Goal: Task Accomplishment & Management: Manage account settings

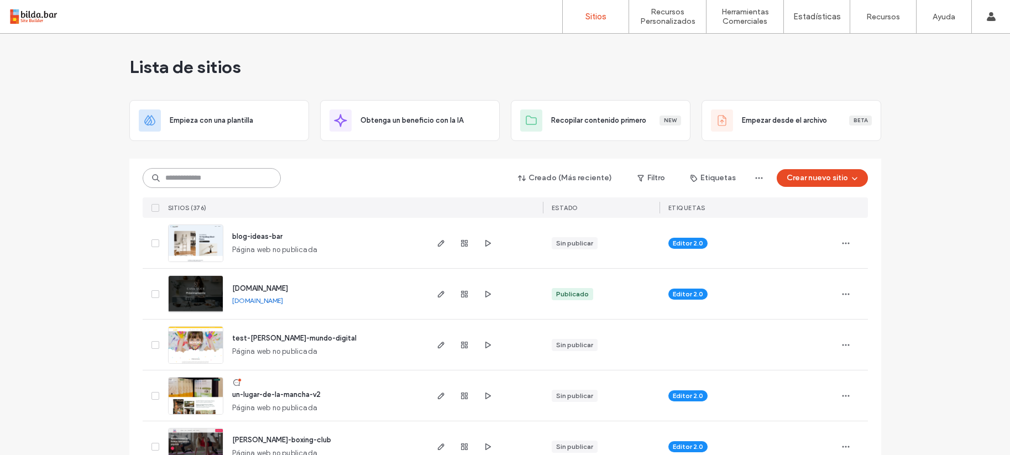
click at [177, 179] on input at bounding box center [212, 178] width 138 height 20
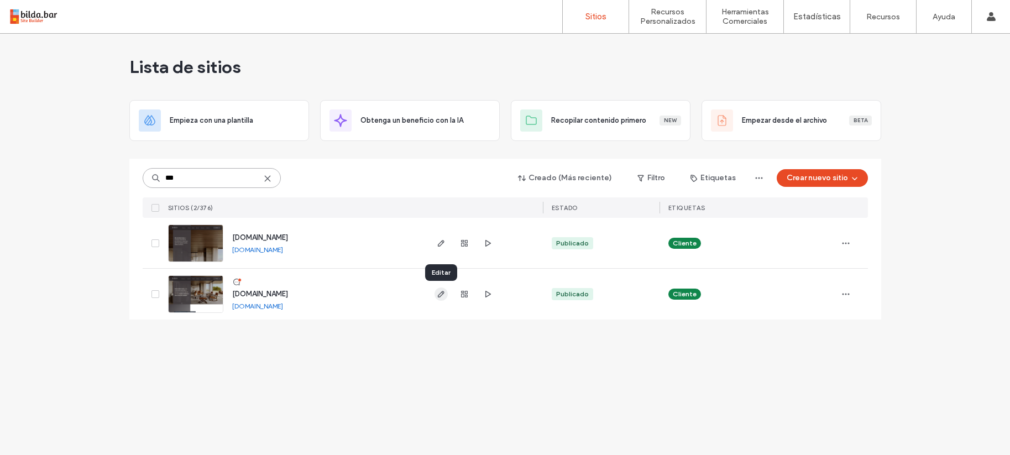
type input "***"
click at [443, 295] on icon "button" at bounding box center [441, 294] width 9 height 9
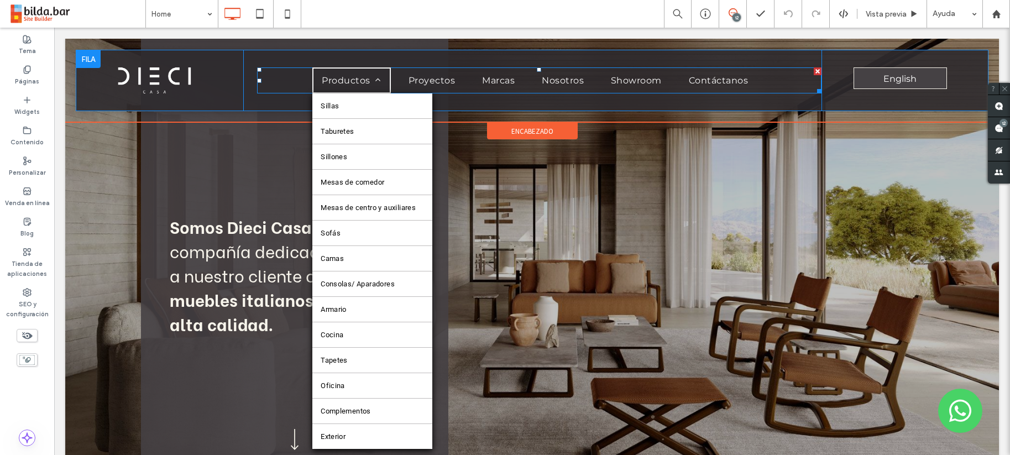
click at [362, 85] on span "Productos" at bounding box center [352, 80] width 60 height 11
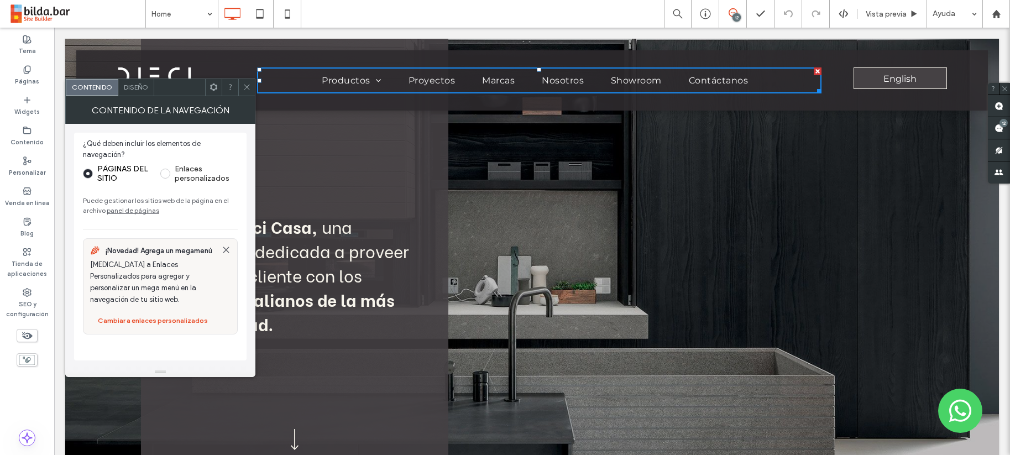
click at [247, 86] on icon at bounding box center [247, 87] width 8 height 8
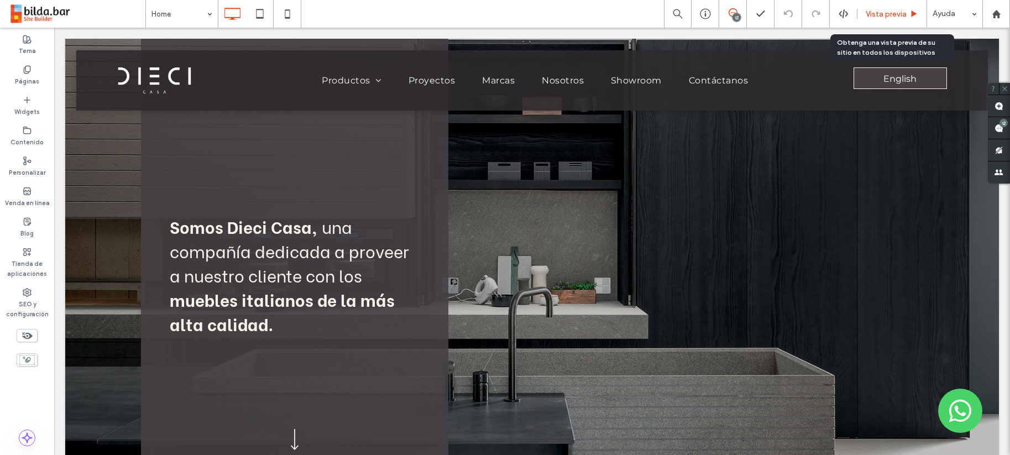
click at [882, 15] on span "Vista previa" at bounding box center [886, 13] width 41 height 9
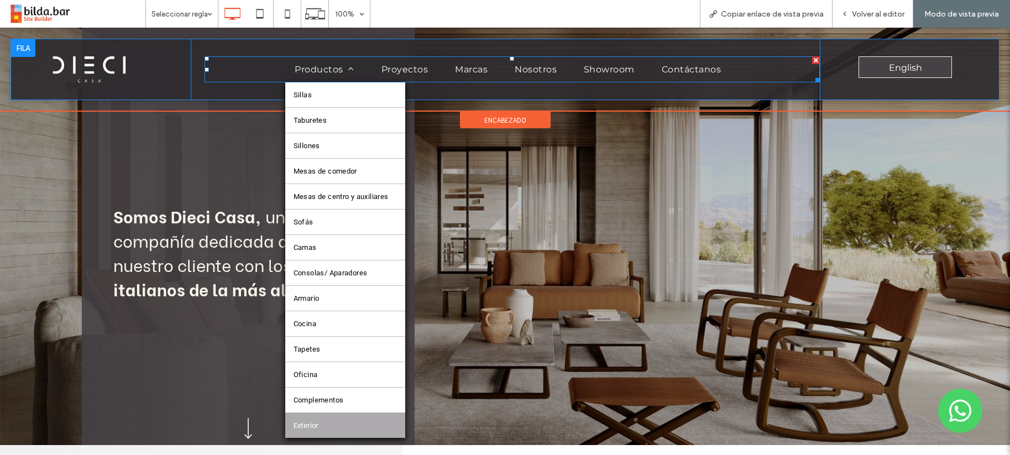
click at [336, 421] on link "Exterior" at bounding box center [345, 425] width 120 height 25
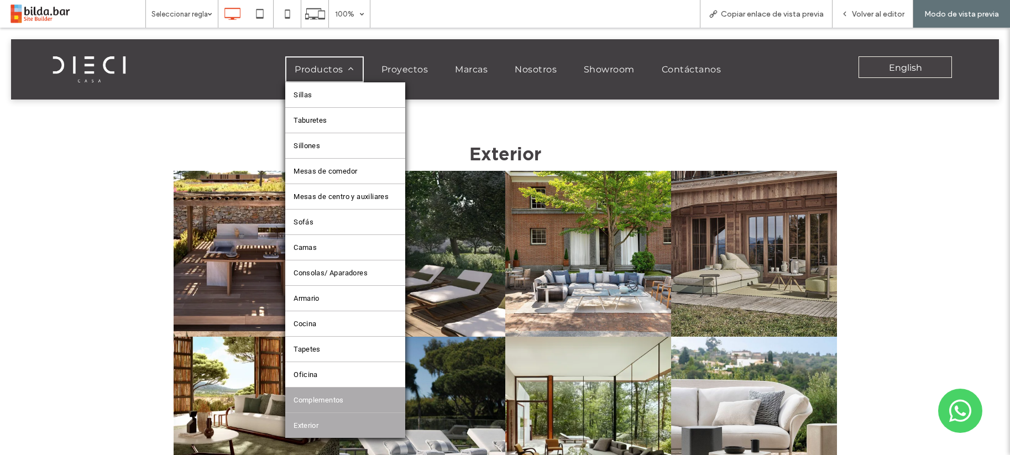
click at [320, 399] on span "Complementos" at bounding box center [319, 400] width 50 height 8
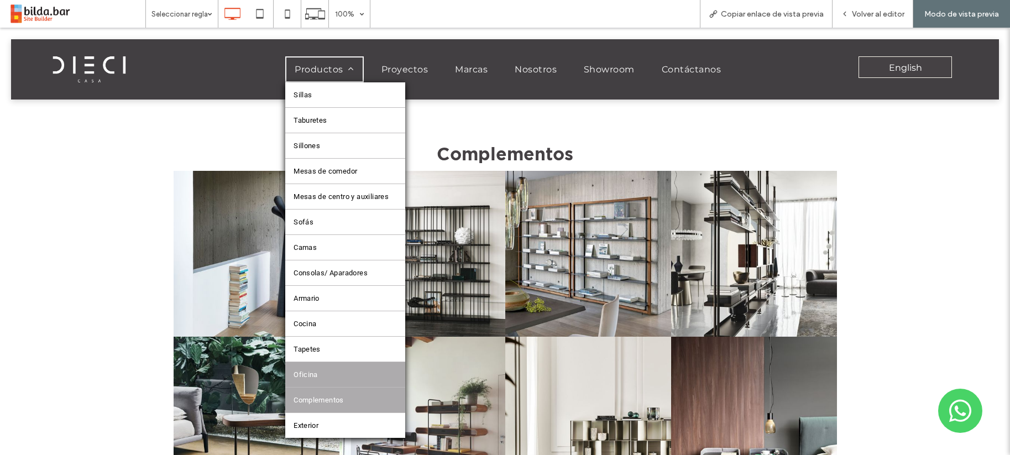
drag, startPoint x: 326, startPoint y: 380, endPoint x: 326, endPoint y: 407, distance: 27.6
click at [326, 380] on link "Oficina" at bounding box center [345, 374] width 120 height 25
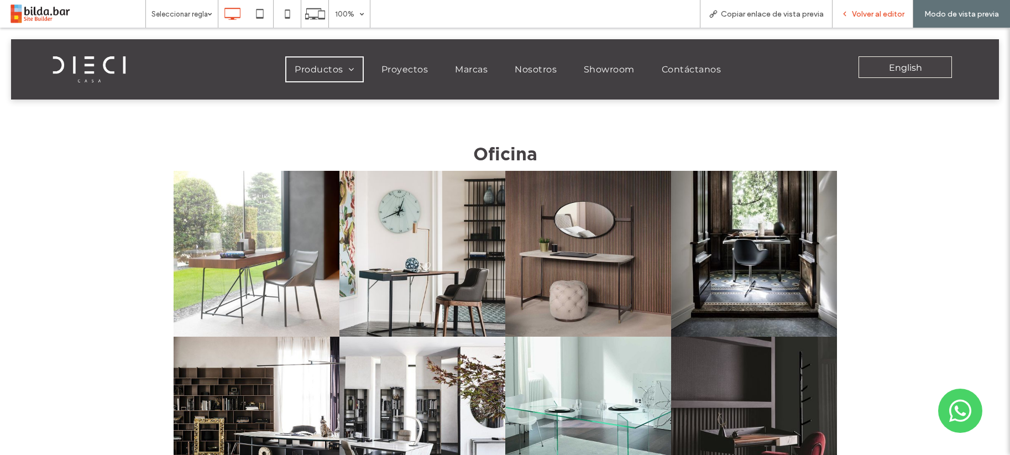
click at [869, 13] on span "Volver al editor" at bounding box center [878, 13] width 53 height 9
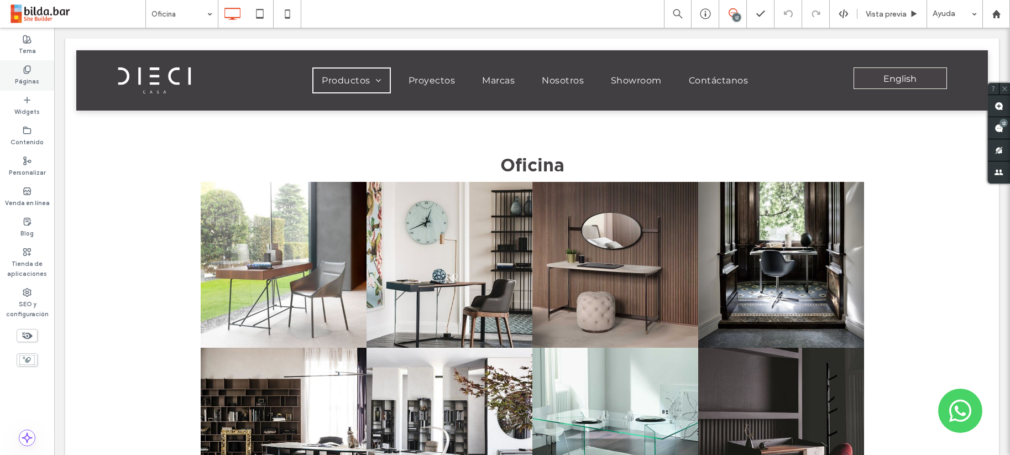
click at [24, 70] on icon at bounding box center [27, 69] width 9 height 9
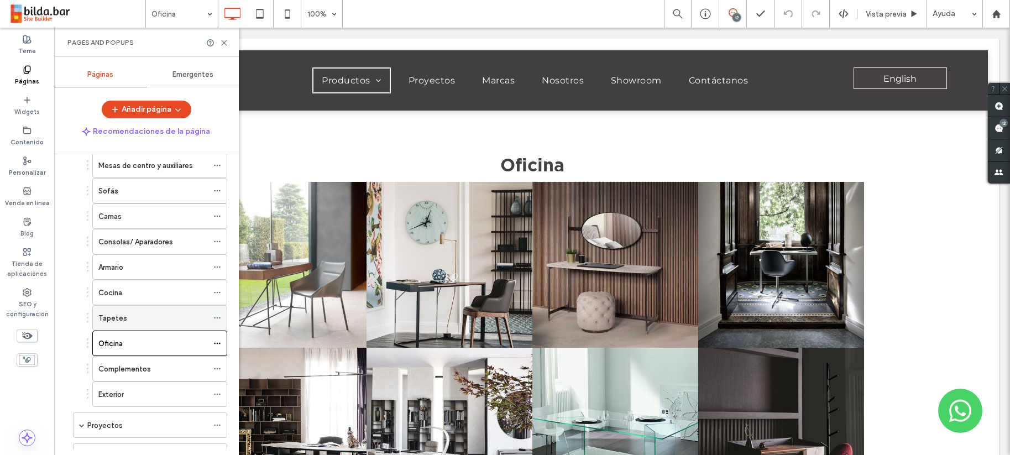
scroll to position [181, 0]
click at [217, 340] on icon at bounding box center [217, 341] width 8 height 8
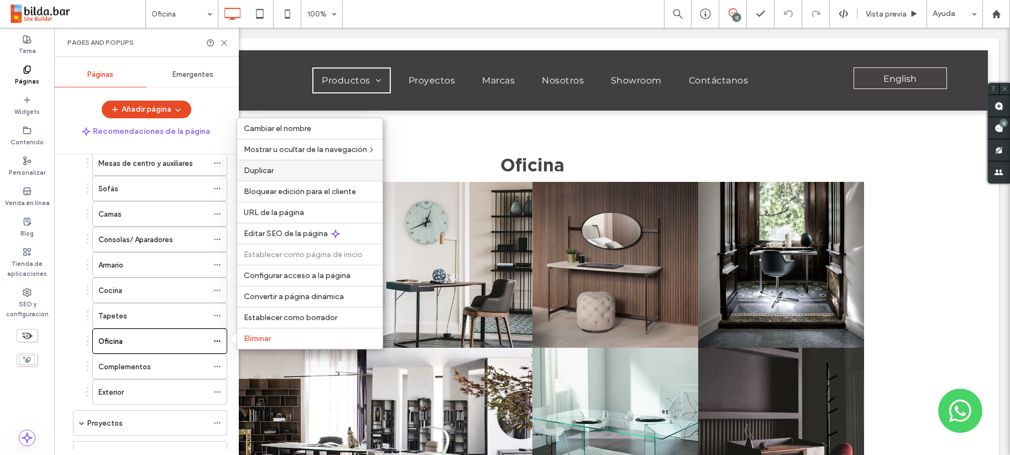
click at [267, 166] on span "Duplicar" at bounding box center [259, 170] width 30 height 9
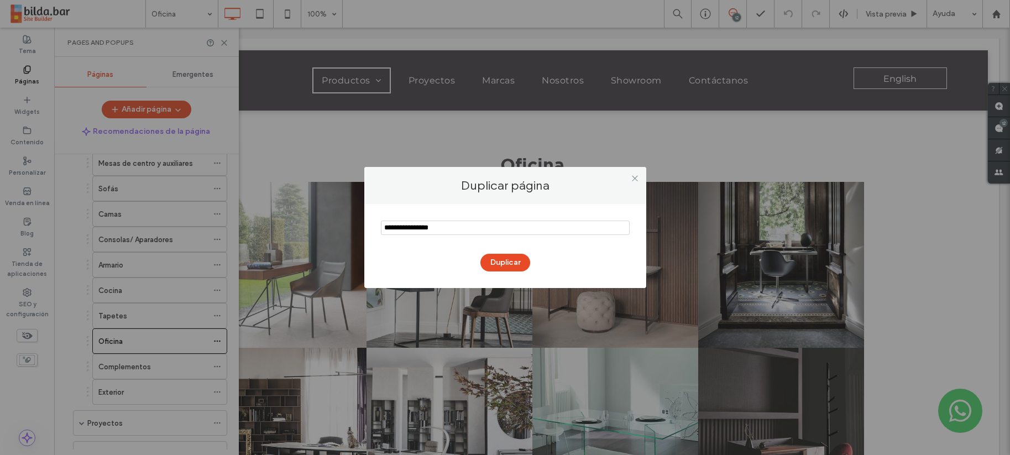
drag, startPoint x: 410, startPoint y: 227, endPoint x: 363, endPoint y: 224, distance: 47.1
click at [363, 224] on div "Duplicar página Duplicar" at bounding box center [505, 227] width 1010 height 455
drag, startPoint x: 441, startPoint y: 228, endPoint x: 384, endPoint y: 226, distance: 56.4
click at [384, 226] on input "notEmpty" at bounding box center [505, 228] width 249 height 14
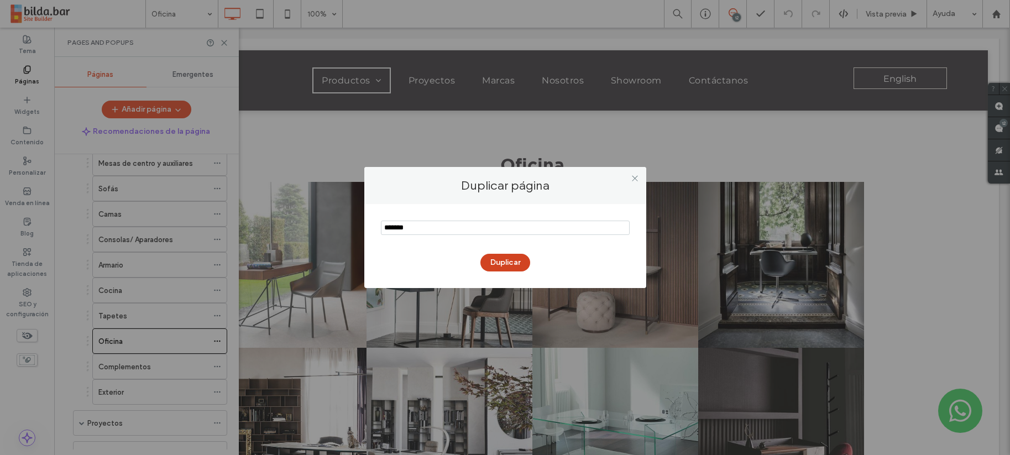
type input "*******"
click at [509, 264] on button "Duplicar" at bounding box center [505, 263] width 50 height 18
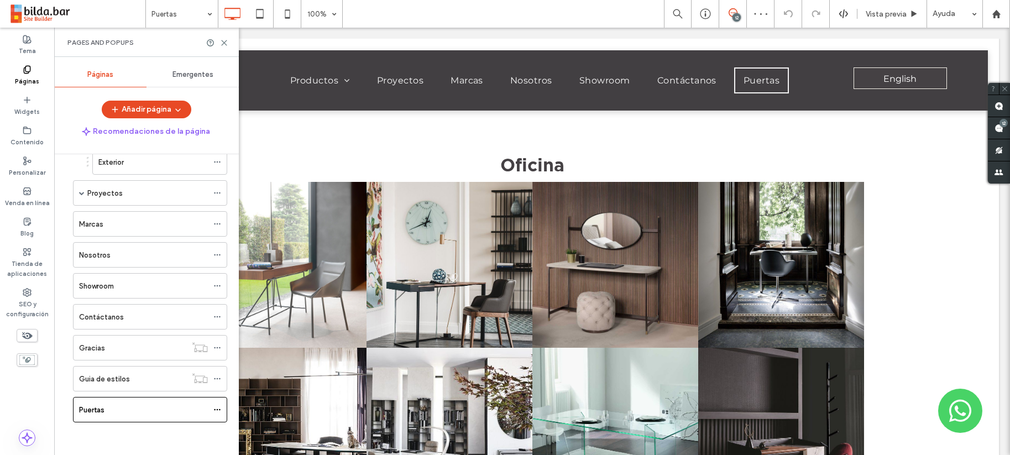
scroll to position [411, 0]
click at [160, 405] on div "Puertas" at bounding box center [143, 410] width 129 height 12
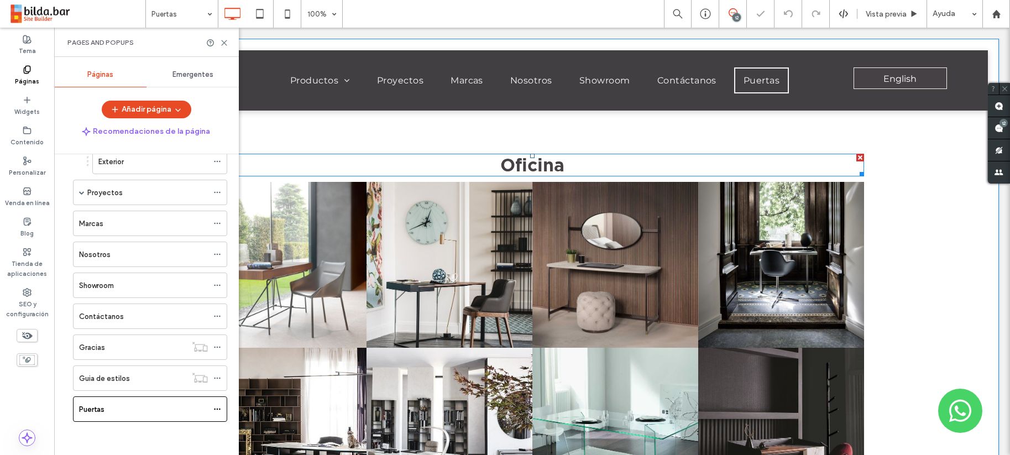
click at [542, 163] on span "Oficina" at bounding box center [532, 165] width 64 height 20
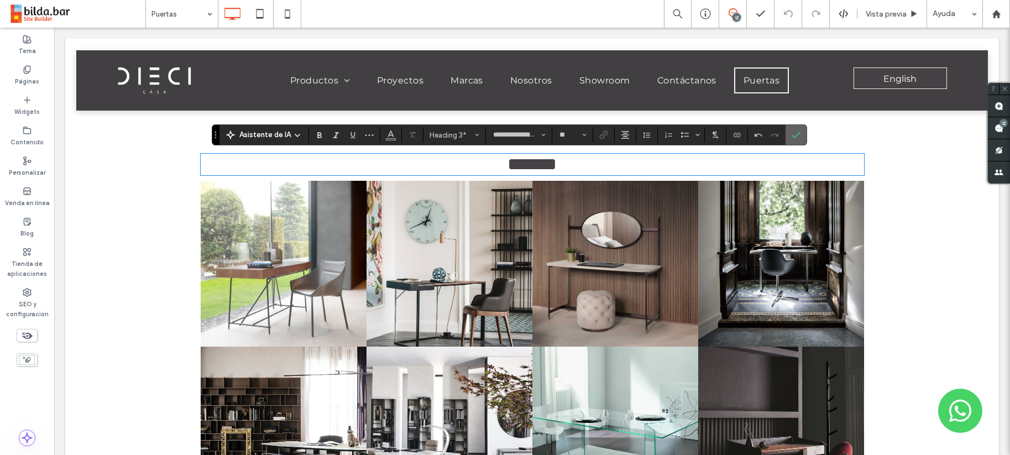
click at [798, 135] on icon "Confirmar" at bounding box center [796, 134] width 9 height 9
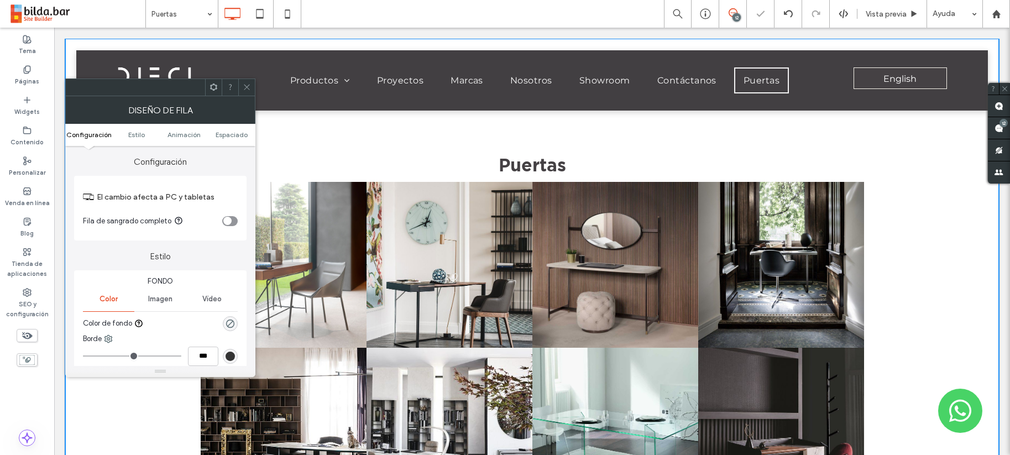
click at [245, 83] on icon at bounding box center [247, 87] width 8 height 8
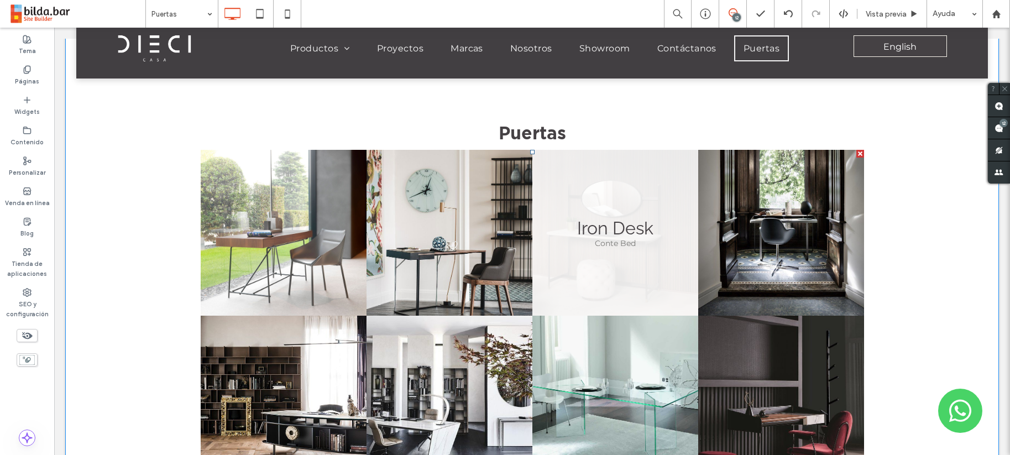
scroll to position [18, 0]
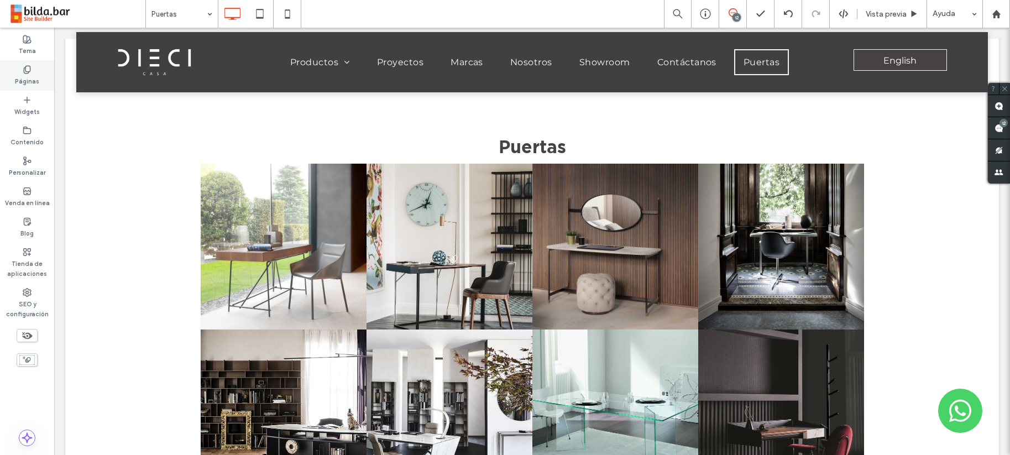
click at [26, 69] on icon at bounding box center [27, 69] width 9 height 9
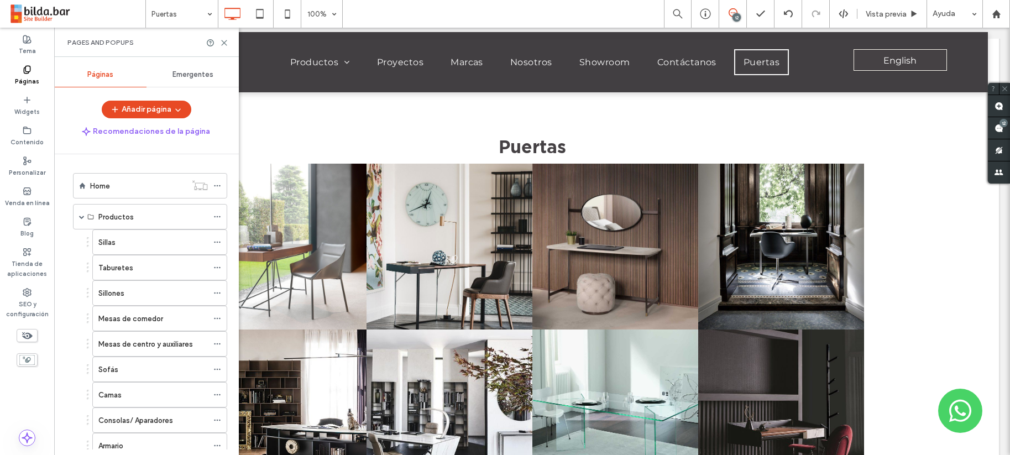
click at [194, 73] on span "Emergentes" at bounding box center [192, 74] width 41 height 9
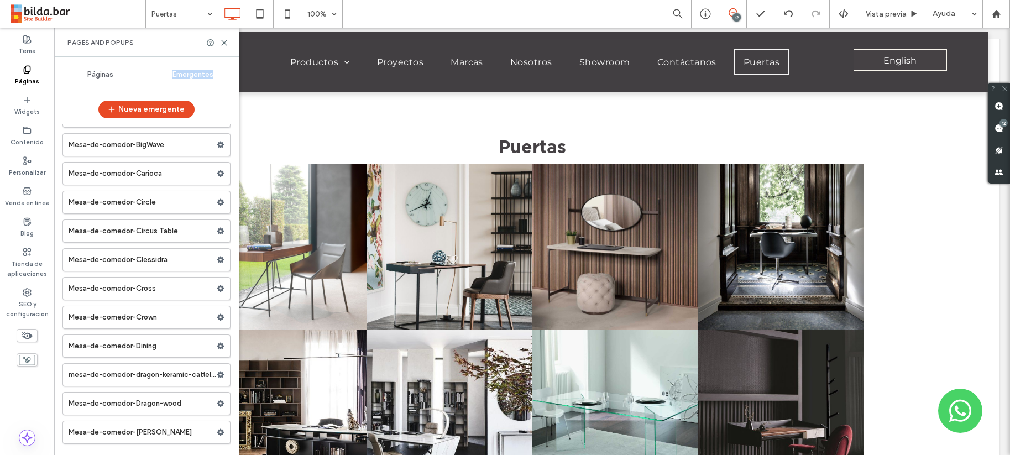
scroll to position [9723, 0]
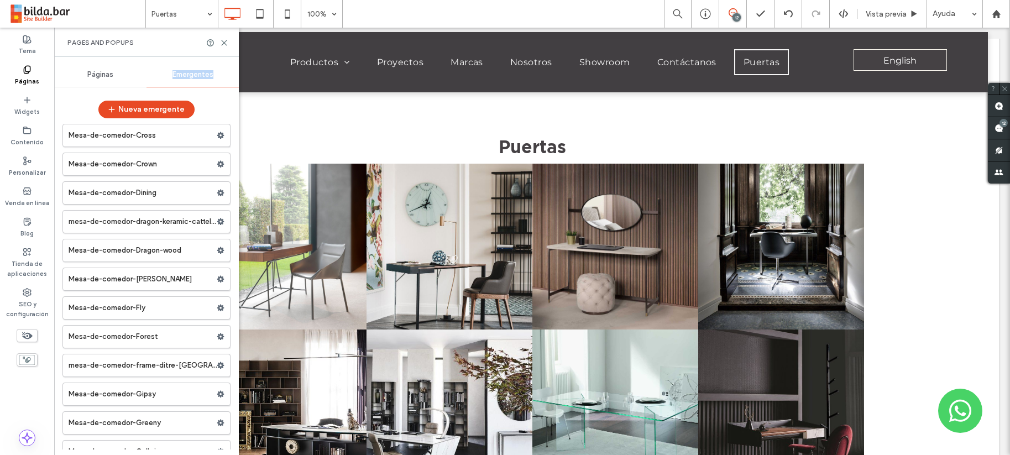
click at [165, 306] on label "Mesa-de-comedor-Fly" at bounding box center [143, 308] width 148 height 22
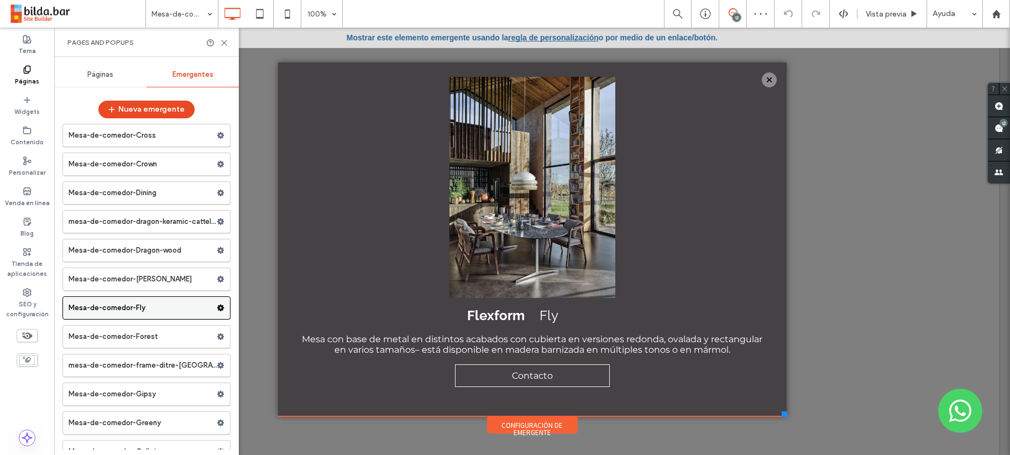
click at [217, 309] on use at bounding box center [220, 308] width 7 height 7
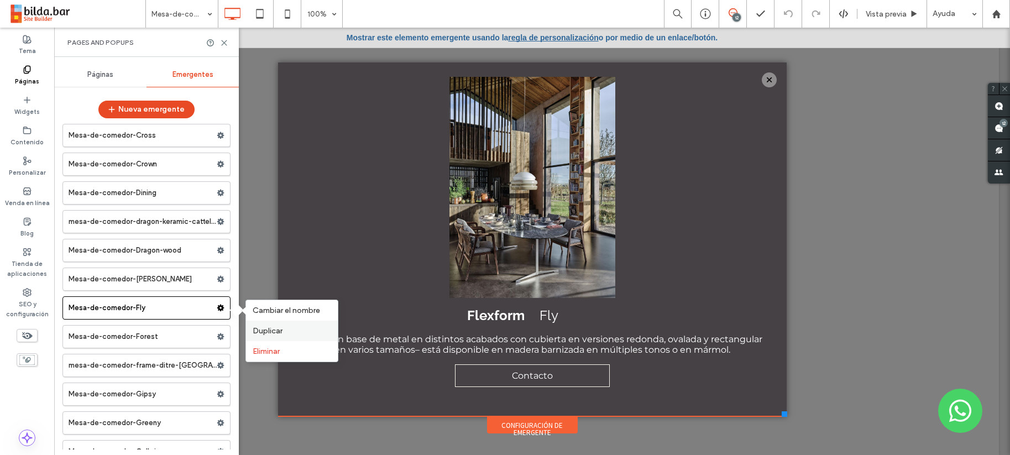
click at [269, 328] on span "Duplicar" at bounding box center [268, 330] width 30 height 9
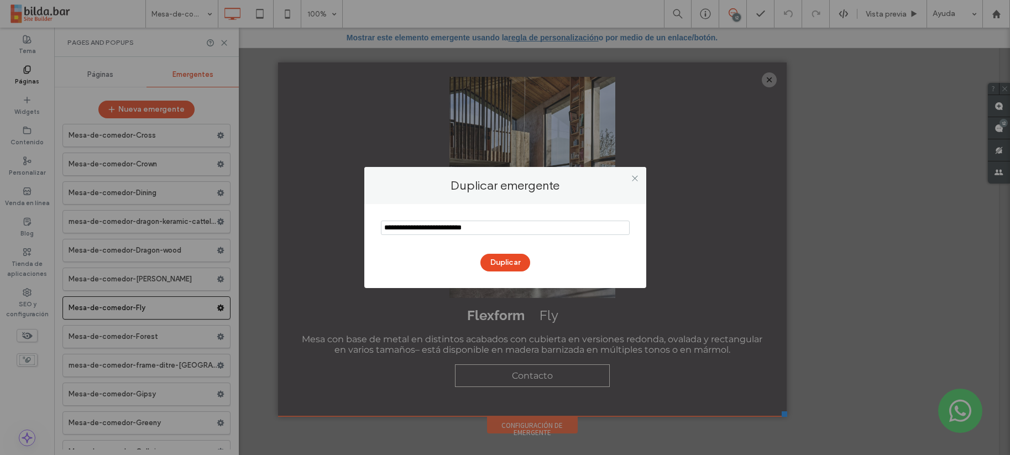
drag, startPoint x: 432, startPoint y: 229, endPoint x: 365, endPoint y: 229, distance: 66.3
click at [365, 229] on div "Duplicar" at bounding box center [505, 246] width 282 height 84
click at [412, 231] on input "notEmpty" at bounding box center [505, 228] width 249 height 14
drag, startPoint x: 452, startPoint y: 228, endPoint x: 509, endPoint y: 229, distance: 56.9
click at [509, 229] on input "notEmpty" at bounding box center [505, 228] width 249 height 14
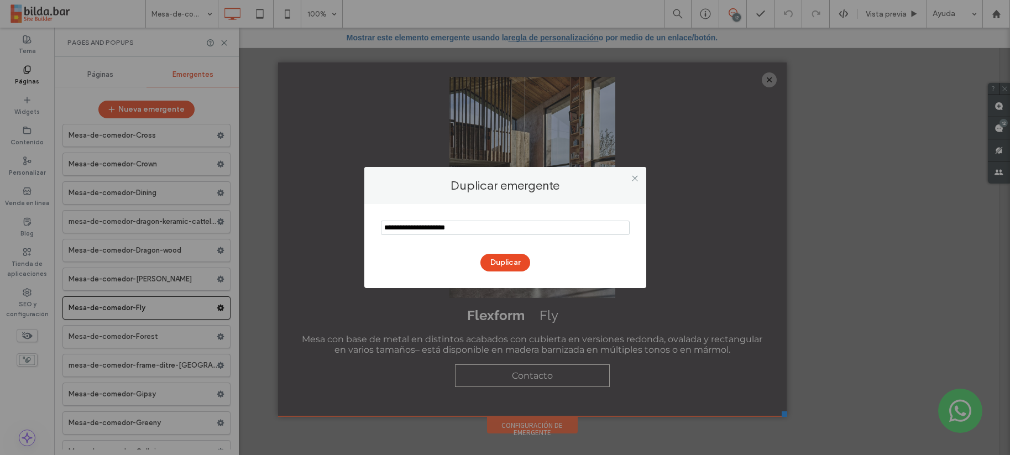
type input "**********"
click at [505, 260] on button "Duplicar" at bounding box center [505, 263] width 50 height 18
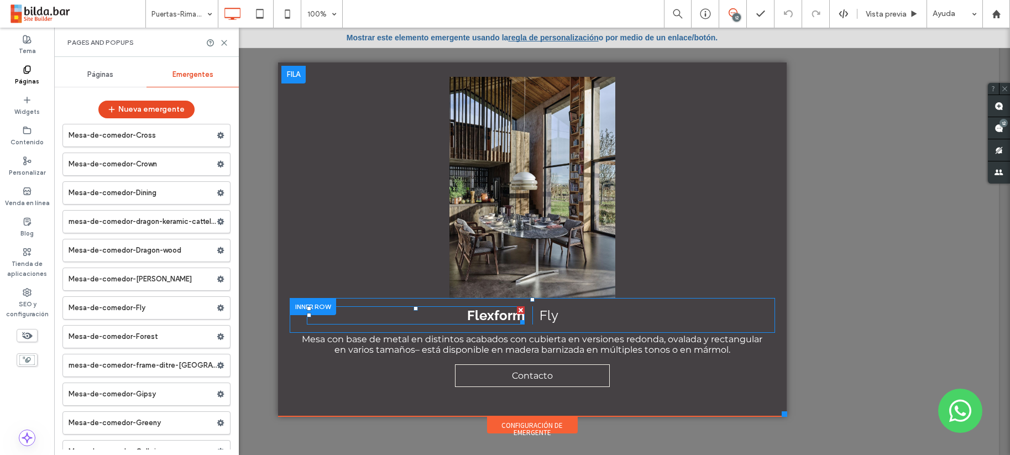
click at [488, 318] on span "Flexform" at bounding box center [495, 315] width 57 height 16
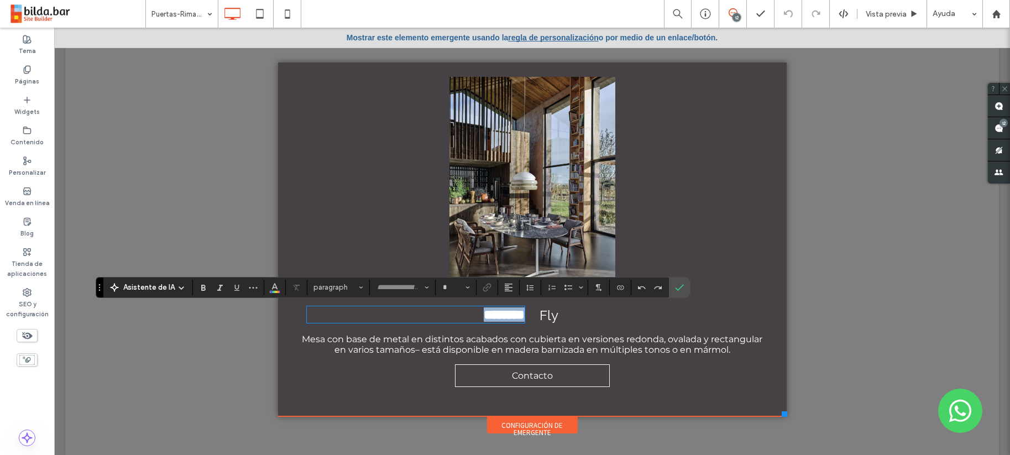
type input "*******"
type input "**"
click at [540, 316] on span "Fly" at bounding box center [549, 315] width 19 height 16
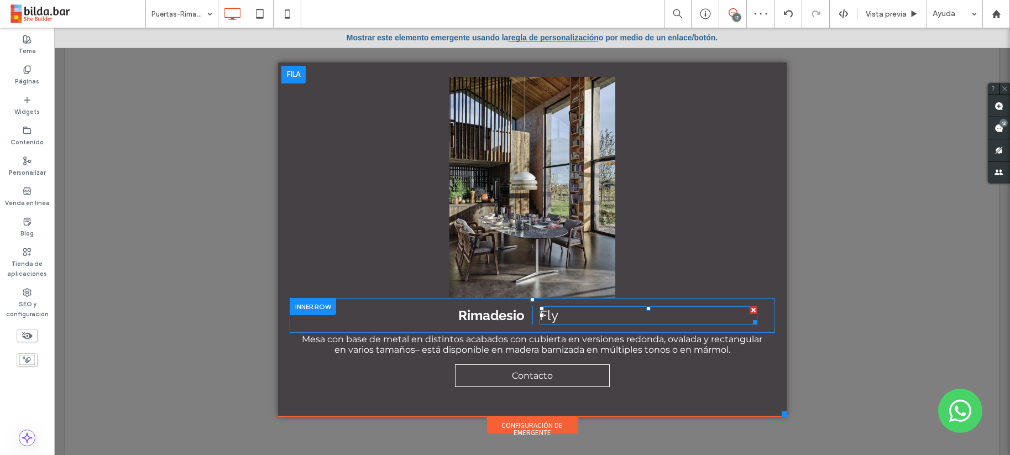
click at [542, 316] on span "Fly" at bounding box center [549, 315] width 19 height 16
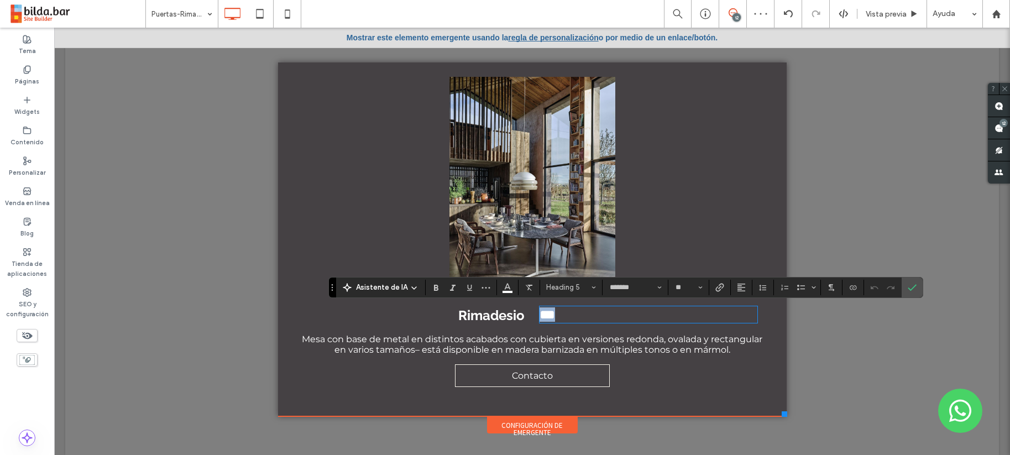
click at [542, 316] on span "***" at bounding box center [547, 314] width 15 height 13
click at [908, 288] on icon "Confirmar" at bounding box center [912, 287] width 9 height 9
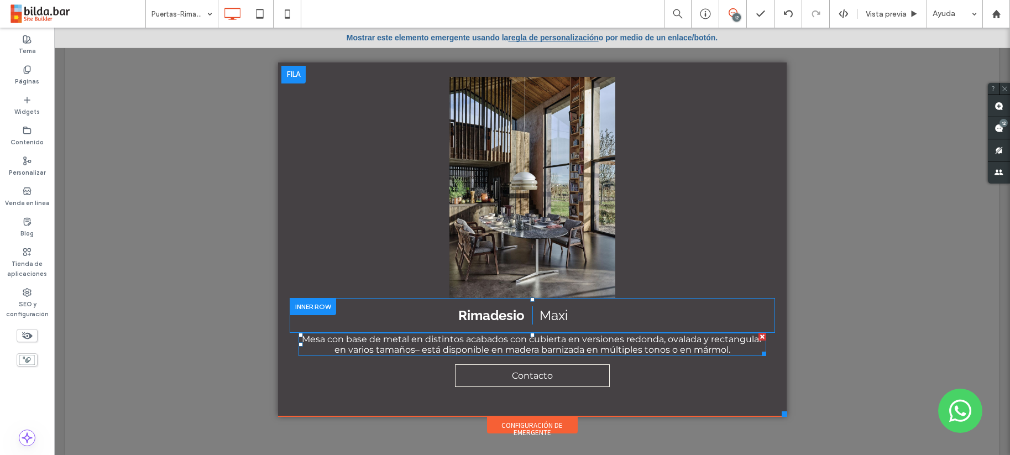
click at [448, 344] on span "Mesa con base de metal en distintos acabados con cubierta en versiones redonda,…" at bounding box center [532, 344] width 461 height 21
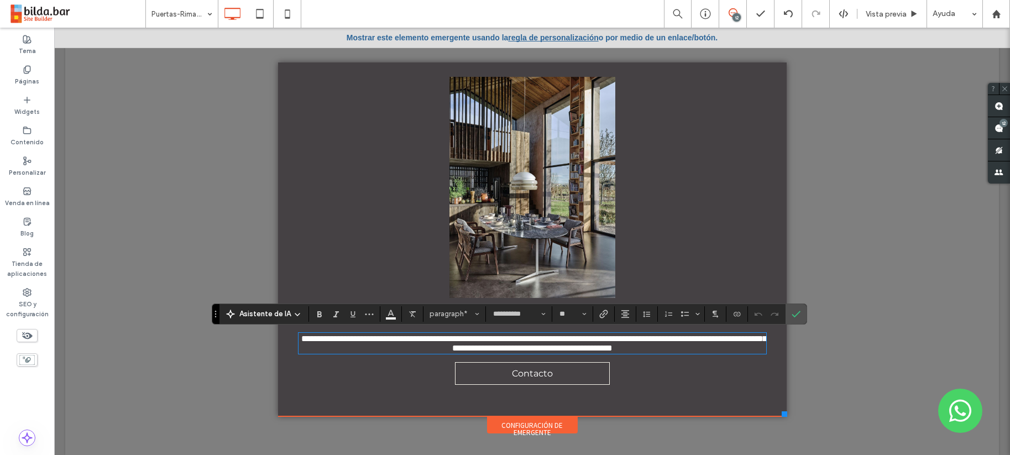
click at [448, 344] on span "**********" at bounding box center [534, 343] width 466 height 18
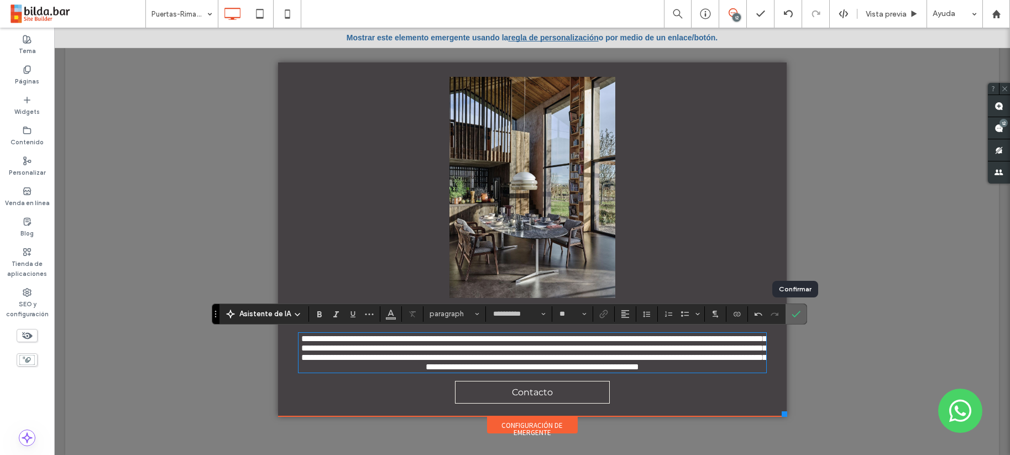
click at [797, 313] on icon "Confirmar" at bounding box center [796, 314] width 9 height 9
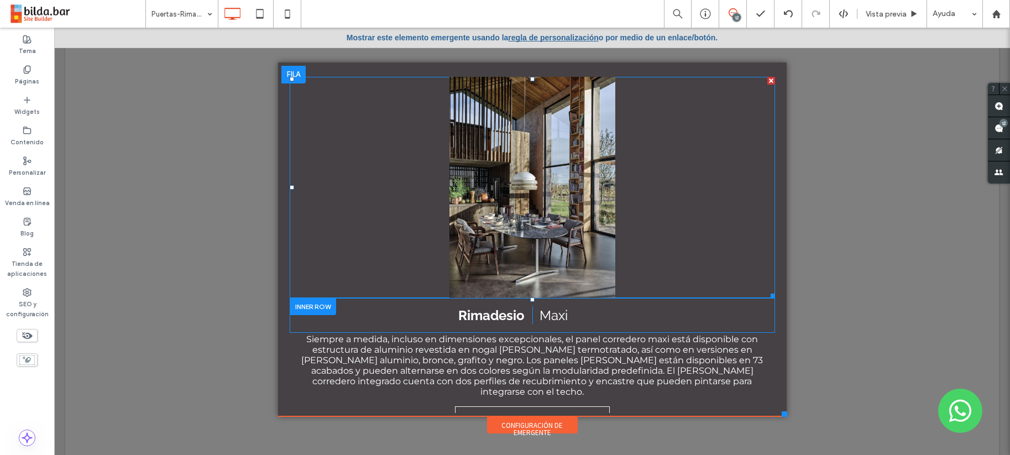
click at [556, 216] on li "Título de diapositiva Escriba el subtítulo aquí Botón" at bounding box center [532, 187] width 485 height 221
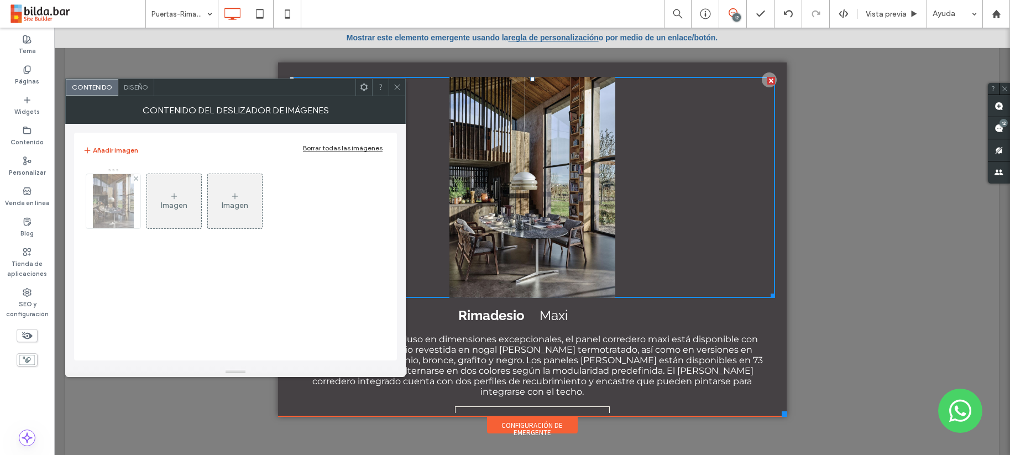
click at [113, 201] on img at bounding box center [113, 201] width 41 height 54
click at [113, 201] on div at bounding box center [113, 201] width 55 height 55
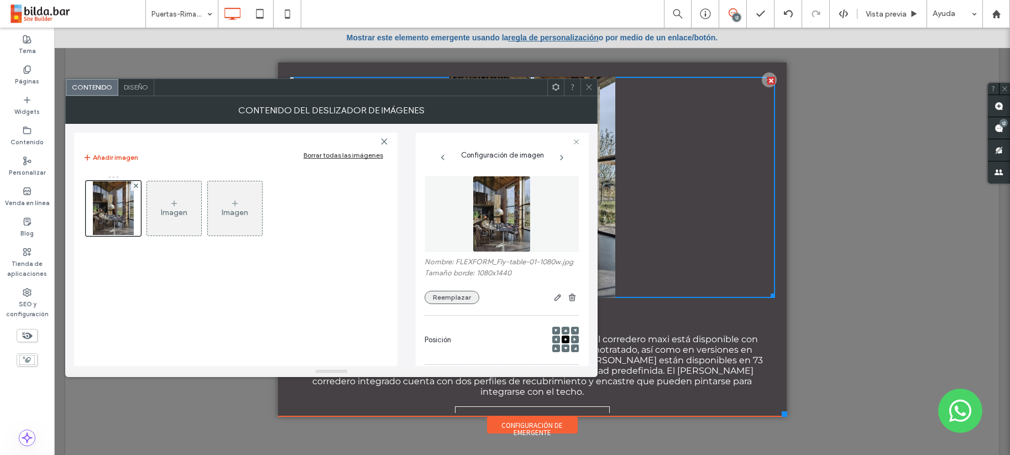
click at [443, 304] on button "Reemplazar" at bounding box center [452, 297] width 55 height 13
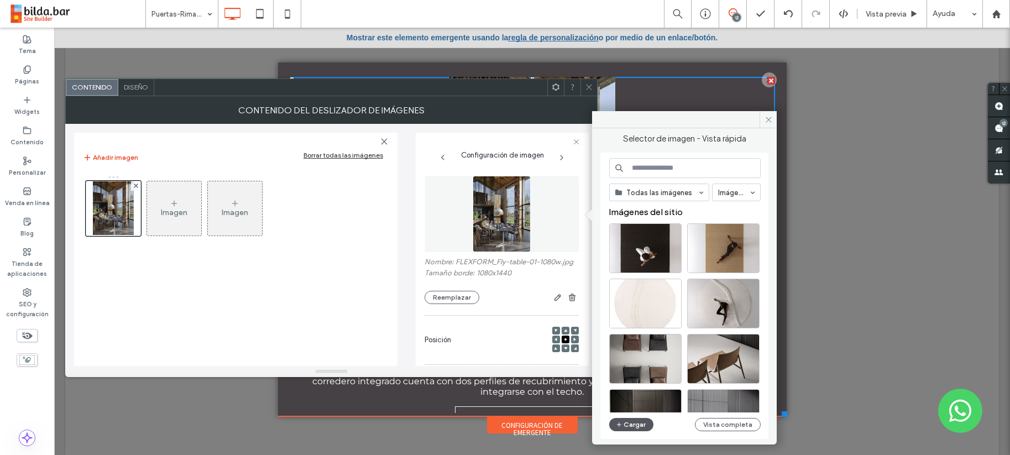
click at [634, 425] on button "Cargar" at bounding box center [631, 424] width 44 height 13
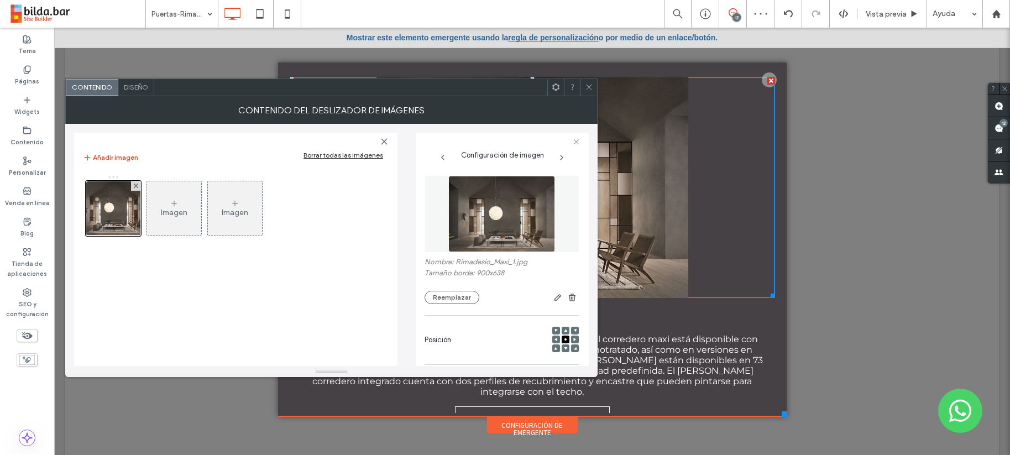
click at [178, 201] on icon at bounding box center [174, 203] width 9 height 9
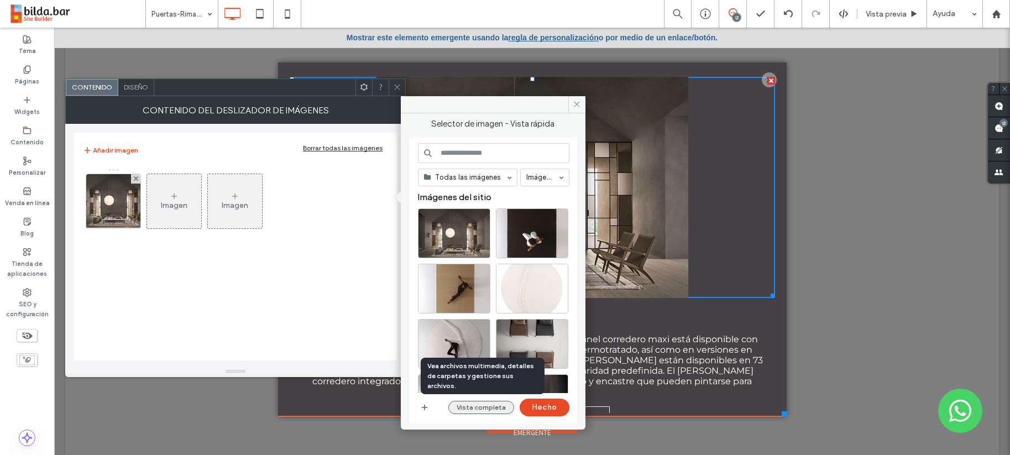
click at [494, 407] on button "Vista completa" at bounding box center [481, 407] width 66 height 13
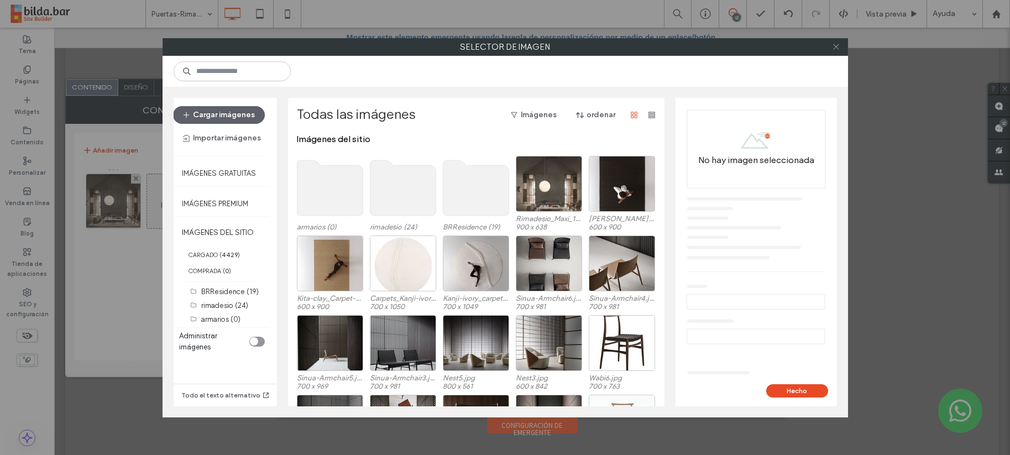
click at [837, 43] on icon at bounding box center [836, 47] width 8 height 8
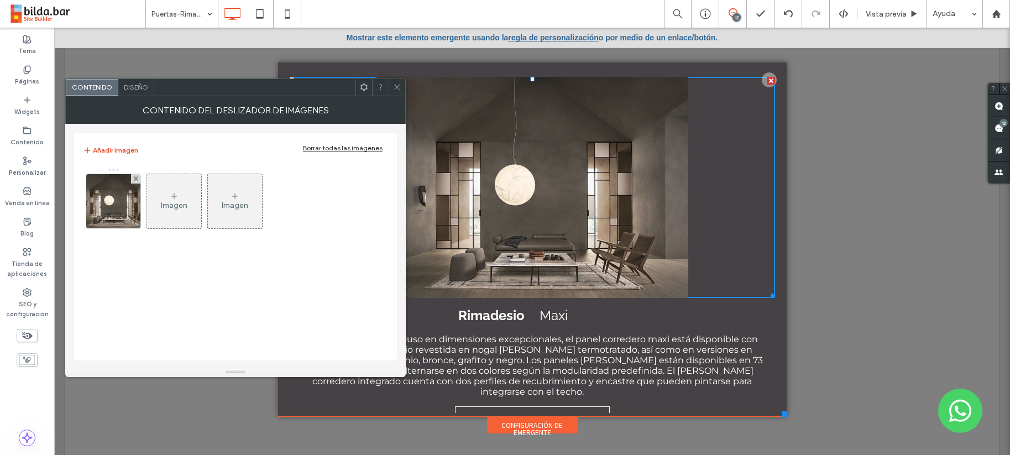
click at [182, 201] on div "Imagen" at bounding box center [174, 205] width 27 height 9
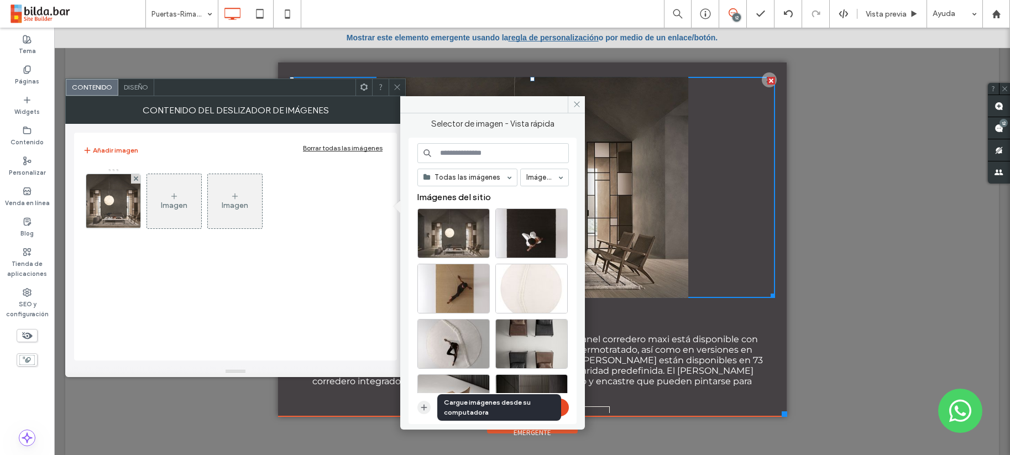
click at [424, 406] on use "button" at bounding box center [424, 407] width 6 height 6
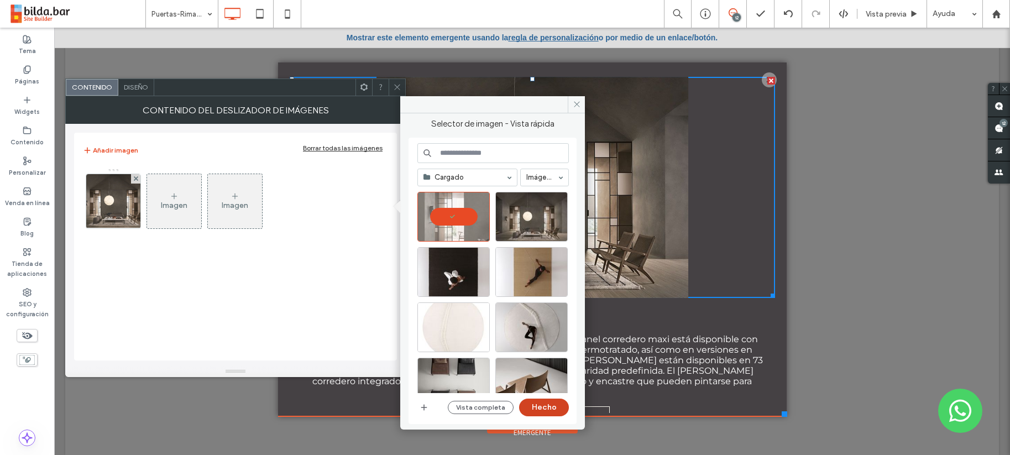
click at [554, 406] on button "Hecho" at bounding box center [544, 408] width 50 height 18
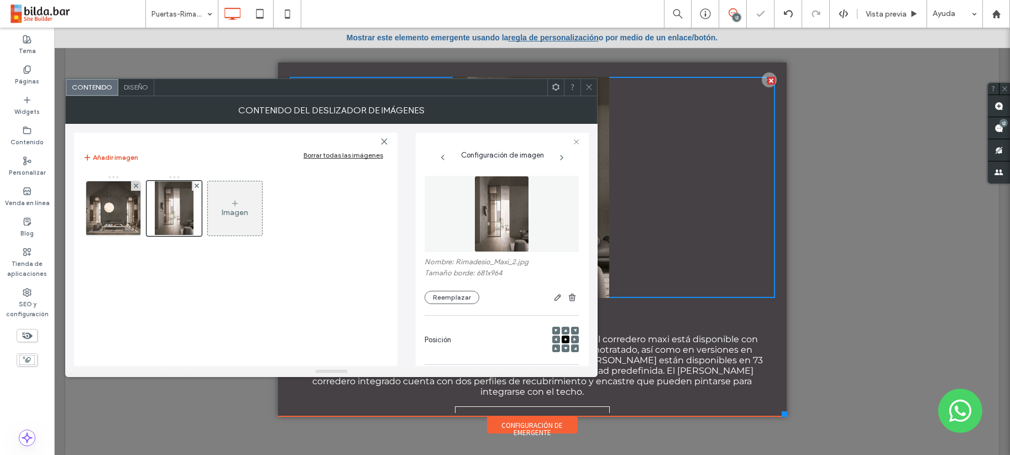
click at [239, 211] on div "Imagen" at bounding box center [235, 212] width 27 height 9
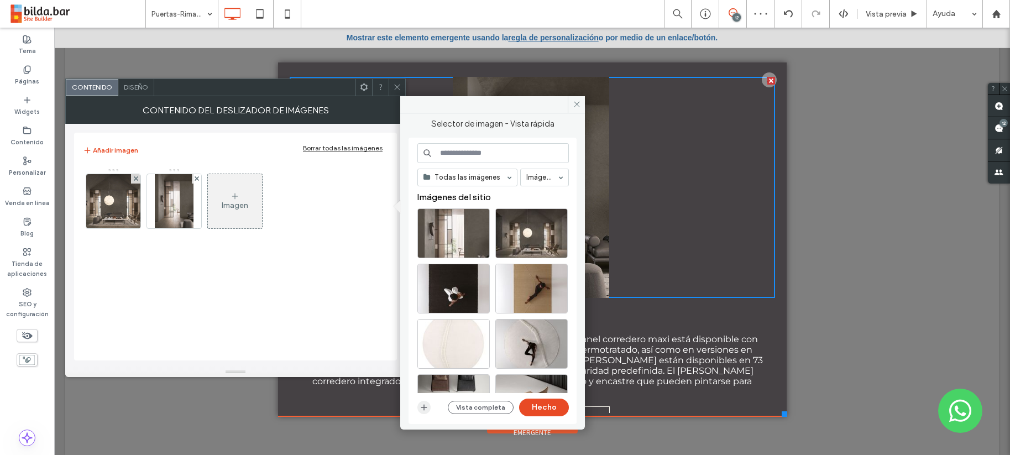
click at [422, 403] on icon "button" at bounding box center [424, 407] width 9 height 9
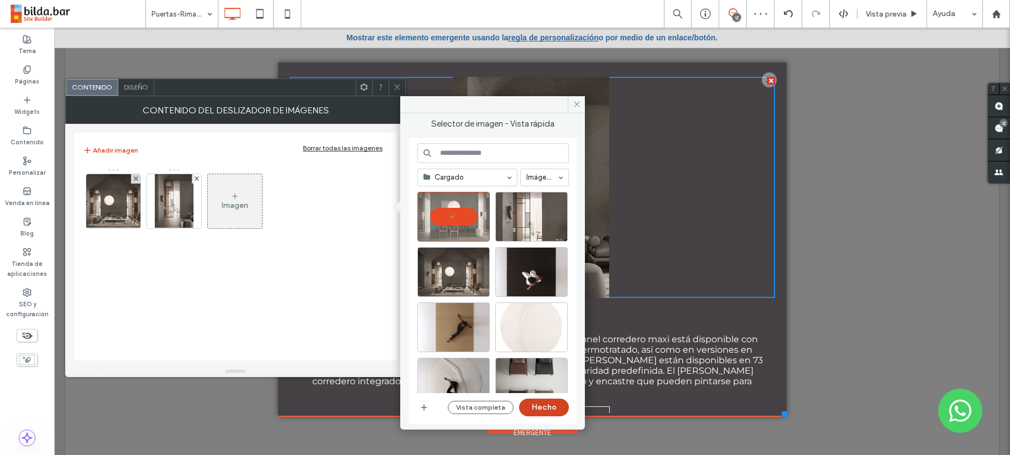
click at [551, 405] on button "Hecho" at bounding box center [544, 408] width 50 height 18
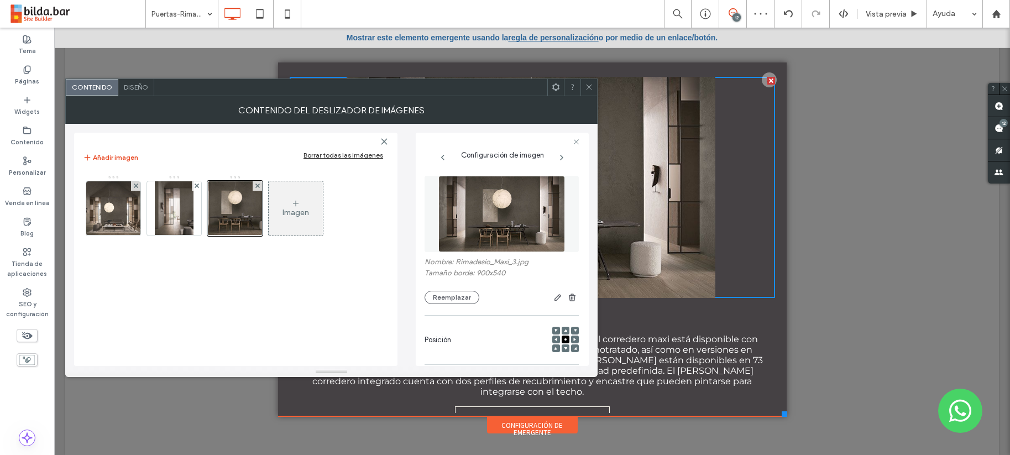
click at [304, 214] on div "Imagen" at bounding box center [296, 212] width 27 height 9
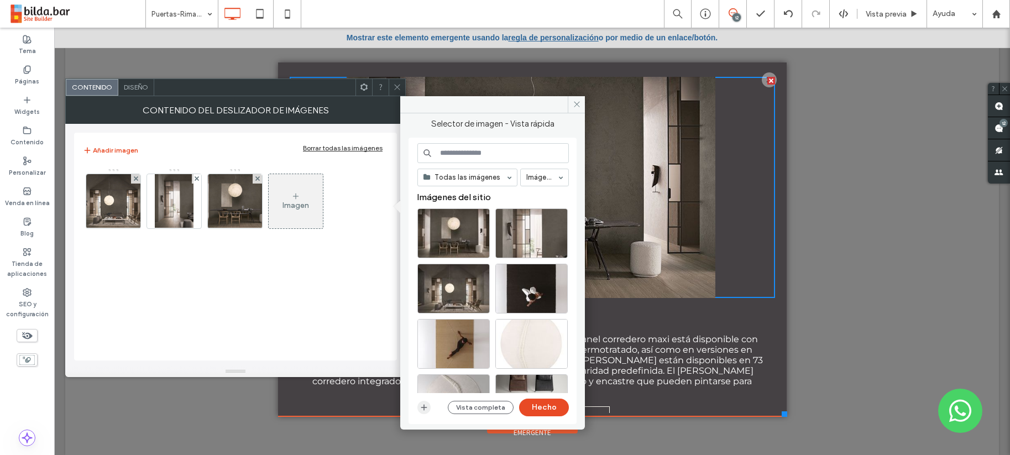
click at [425, 408] on icon "button" at bounding box center [424, 407] width 9 height 9
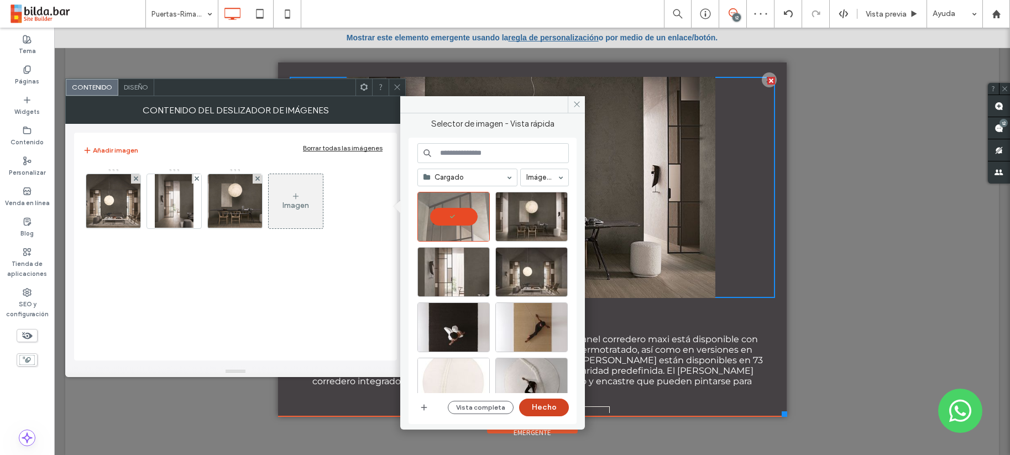
click at [547, 407] on button "Hecho" at bounding box center [544, 408] width 50 height 18
click at [547, 407] on link "Contacto" at bounding box center [532, 417] width 155 height 23
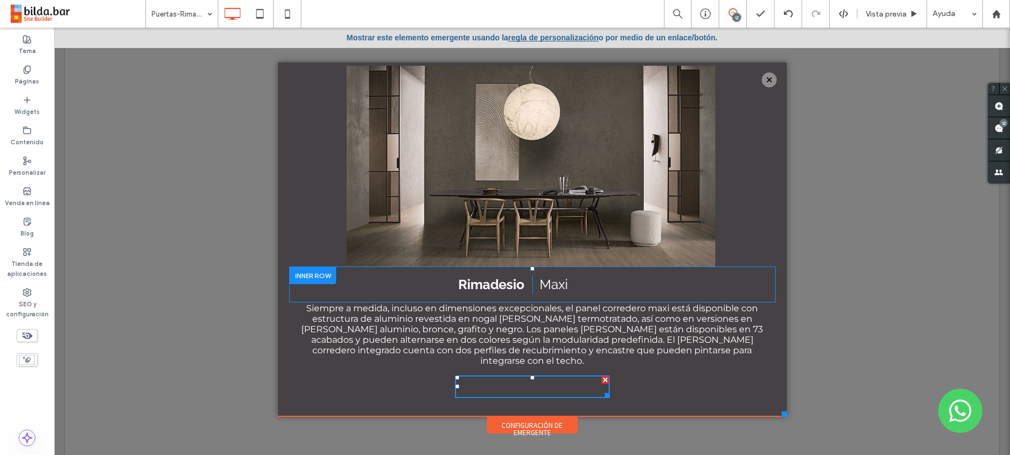
scroll to position [91, 0]
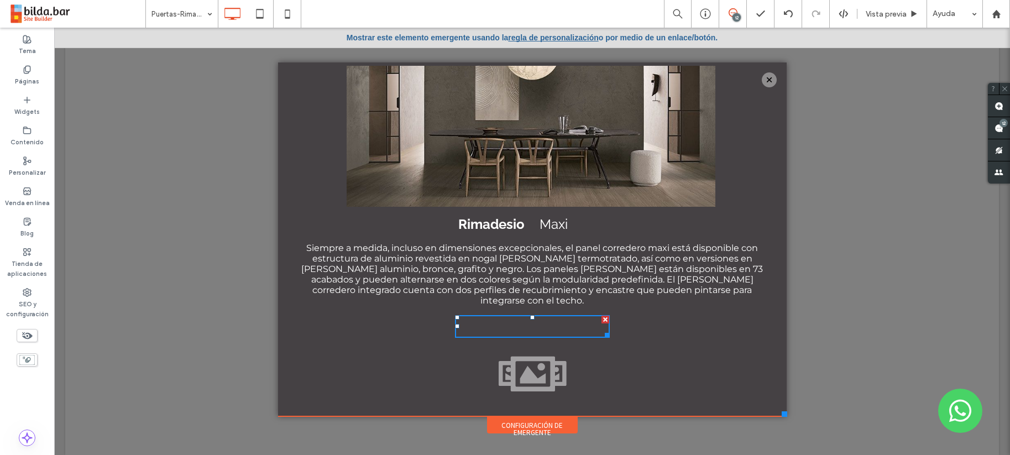
click at [164, 303] on div at bounding box center [532, 241] width 956 height 427
click at [184, 300] on div at bounding box center [532, 241] width 956 height 427
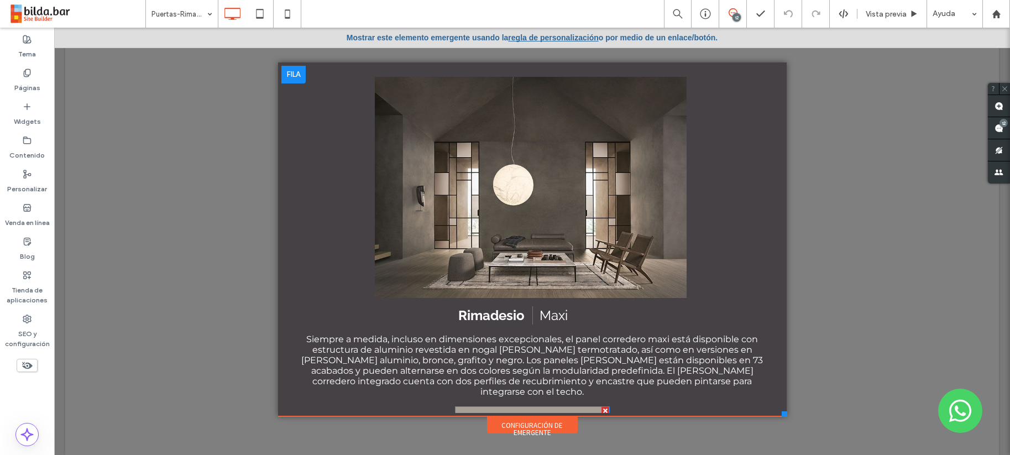
scroll to position [91, 0]
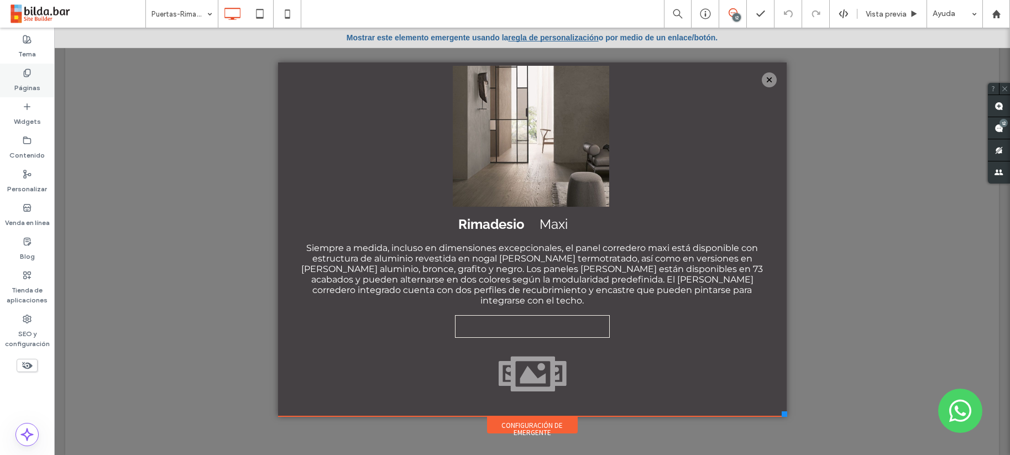
click at [32, 79] on label "Páginas" at bounding box center [27, 84] width 26 height 15
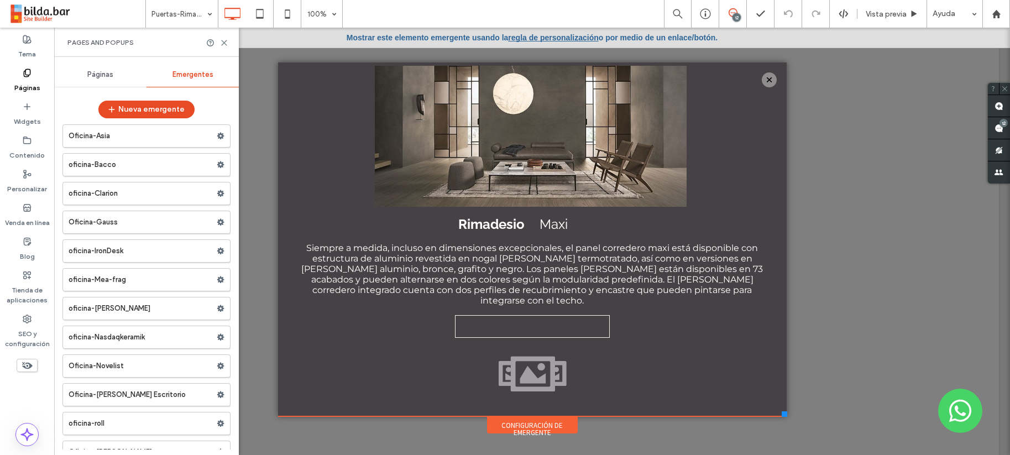
scroll to position [13669, 0]
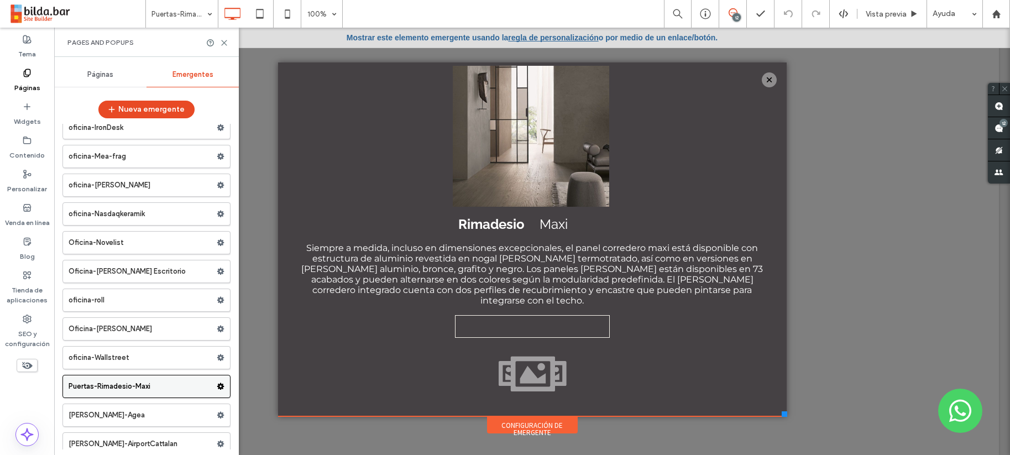
click at [197, 386] on label "Puertas-Rimadesio-Maxi" at bounding box center [143, 386] width 148 height 22
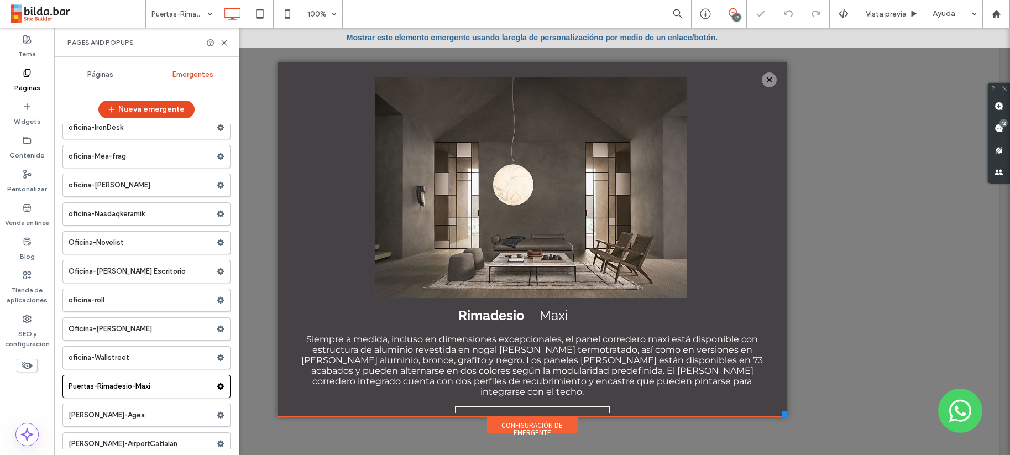
scroll to position [0, 0]
click at [217, 386] on icon at bounding box center [221, 387] width 8 height 8
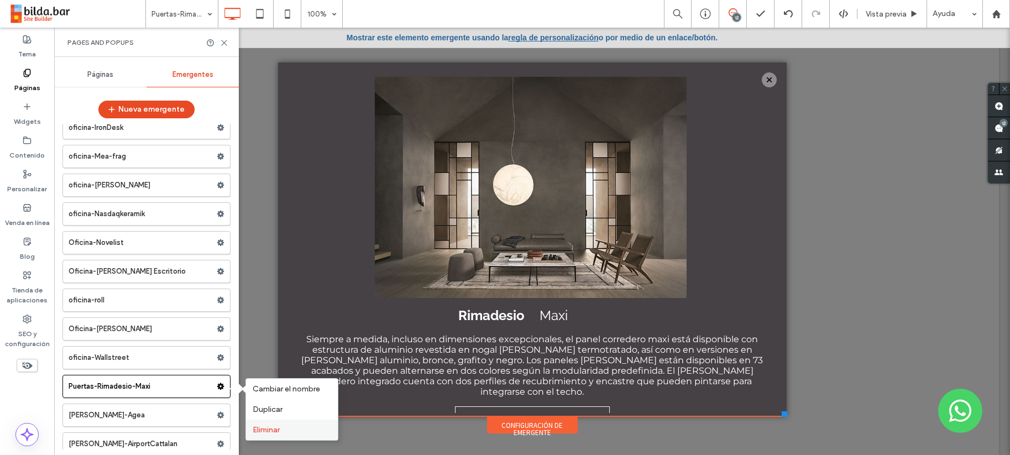
click at [264, 428] on span "Eliminar" at bounding box center [266, 429] width 27 height 9
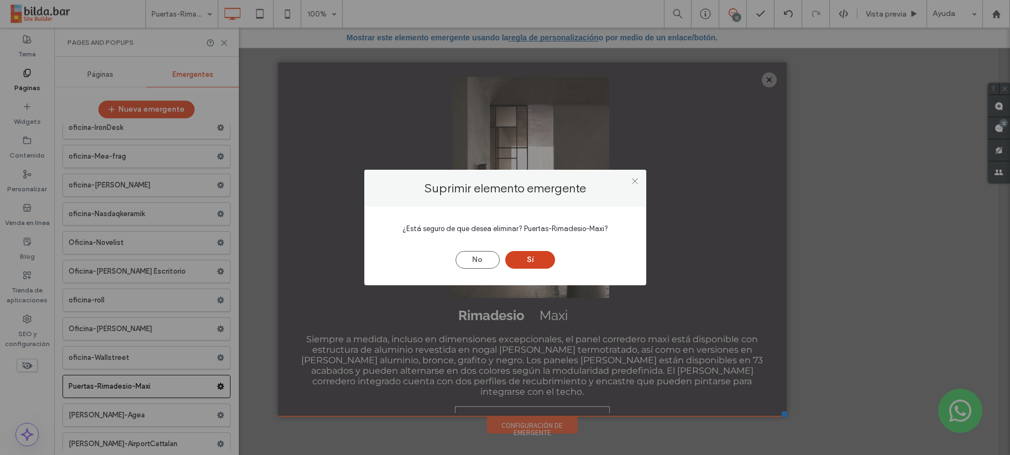
click at [536, 263] on button "Sí" at bounding box center [530, 260] width 50 height 18
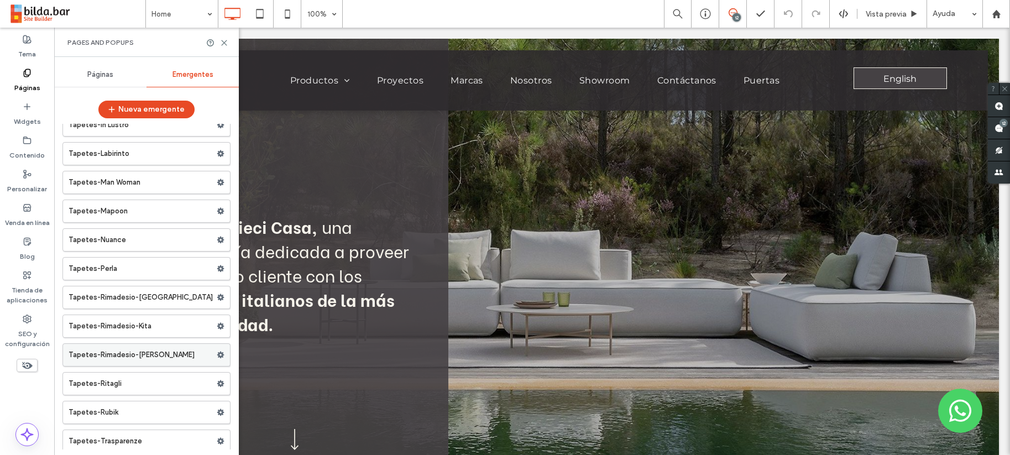
scroll to position [23101, 0]
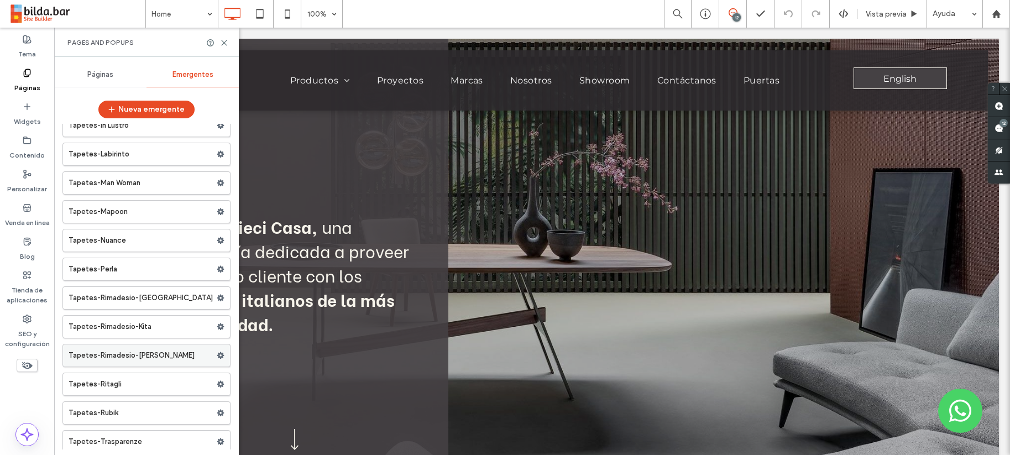
click at [217, 356] on use at bounding box center [220, 355] width 7 height 7
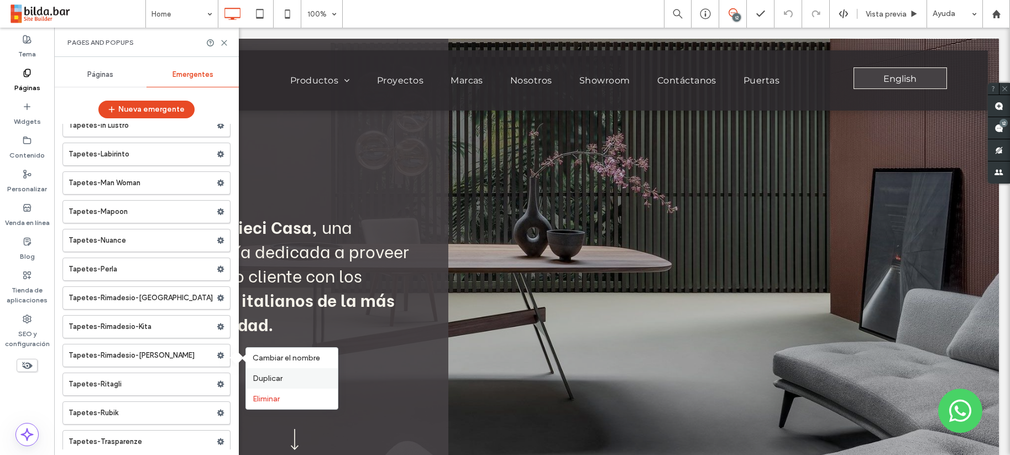
click at [269, 378] on span "Duplicar" at bounding box center [268, 378] width 30 height 9
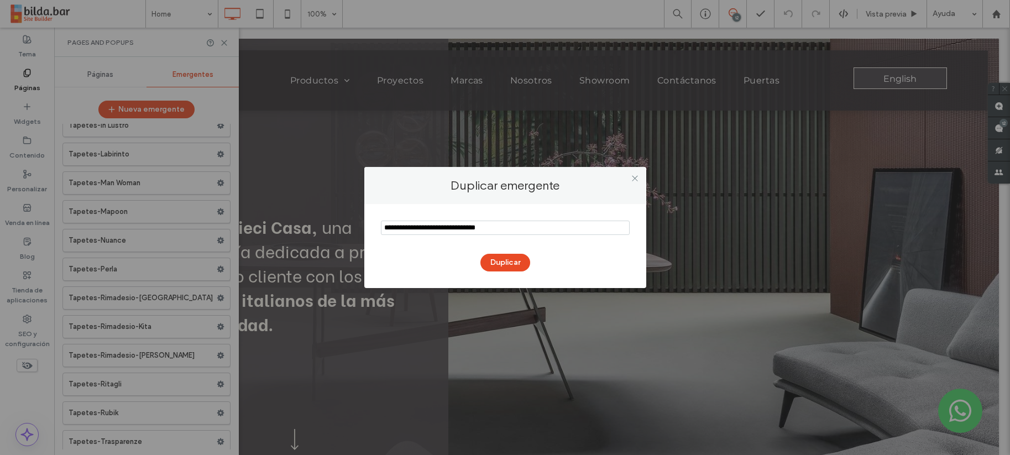
drag, startPoint x: 442, startPoint y: 228, endPoint x: 377, endPoint y: 228, distance: 65.2
click at [377, 228] on div "Duplicar" at bounding box center [505, 246] width 282 height 84
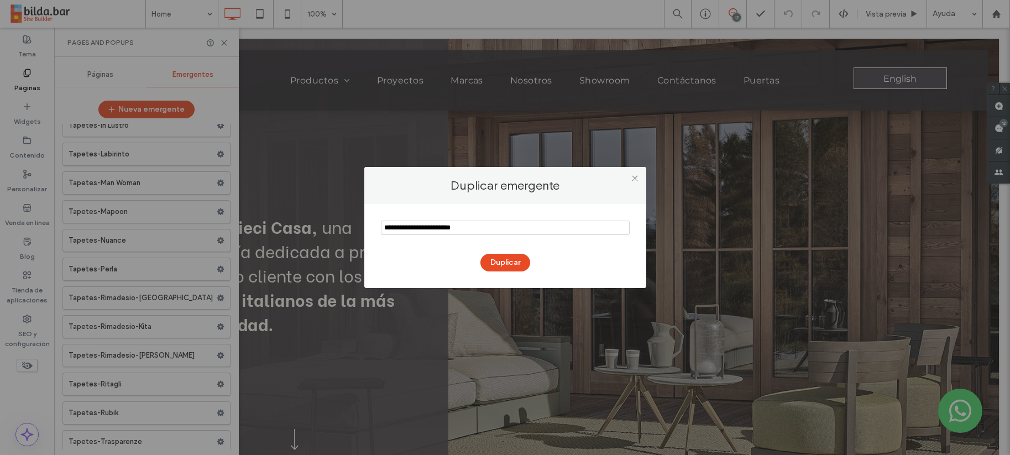
drag, startPoint x: 470, startPoint y: 228, endPoint x: 451, endPoint y: 227, distance: 19.9
click at [451, 227] on input "notEmpty" at bounding box center [505, 228] width 249 height 14
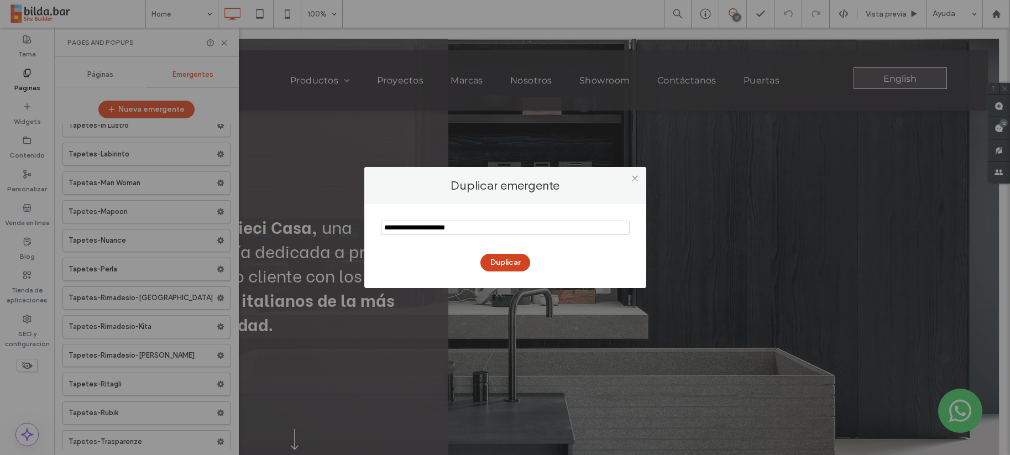
type input "**********"
click at [513, 266] on button "Duplicar" at bounding box center [505, 263] width 50 height 18
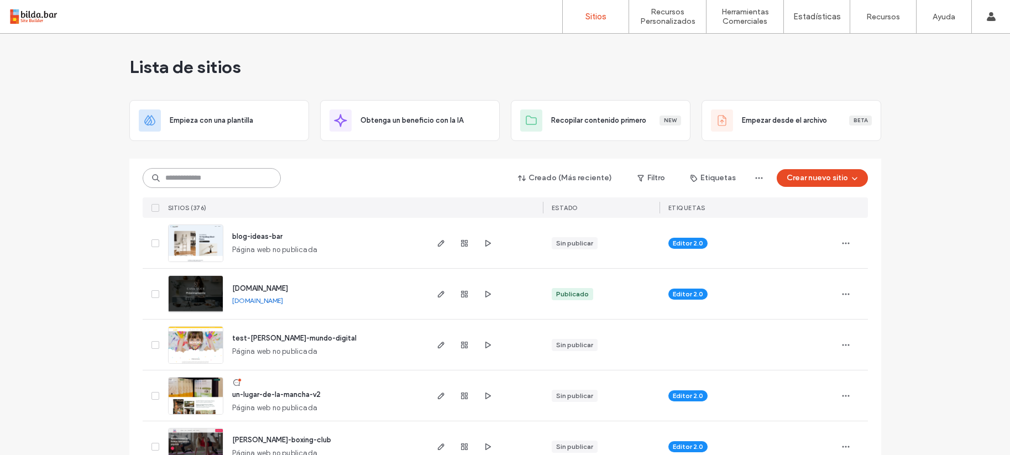
click at [184, 176] on input at bounding box center [212, 178] width 138 height 20
click at [182, 181] on input at bounding box center [212, 178] width 138 height 20
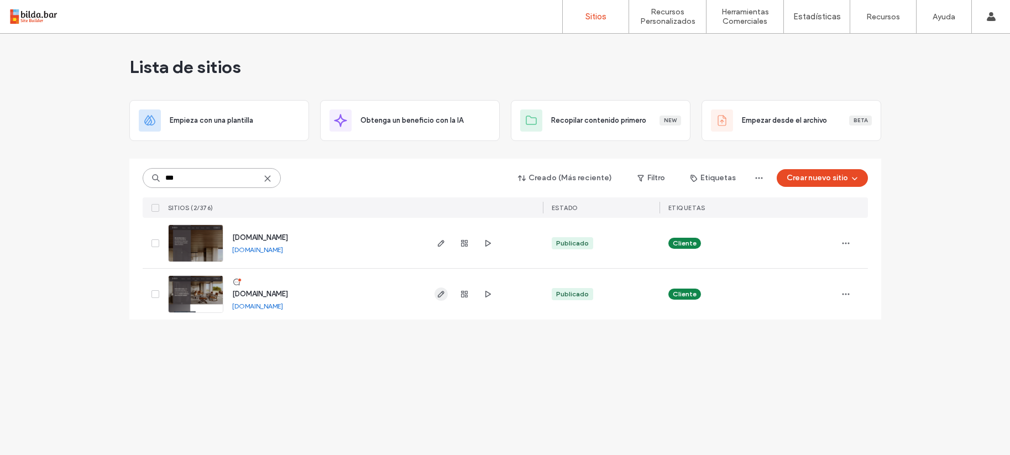
type input "***"
click at [443, 291] on icon "button" at bounding box center [441, 294] width 9 height 9
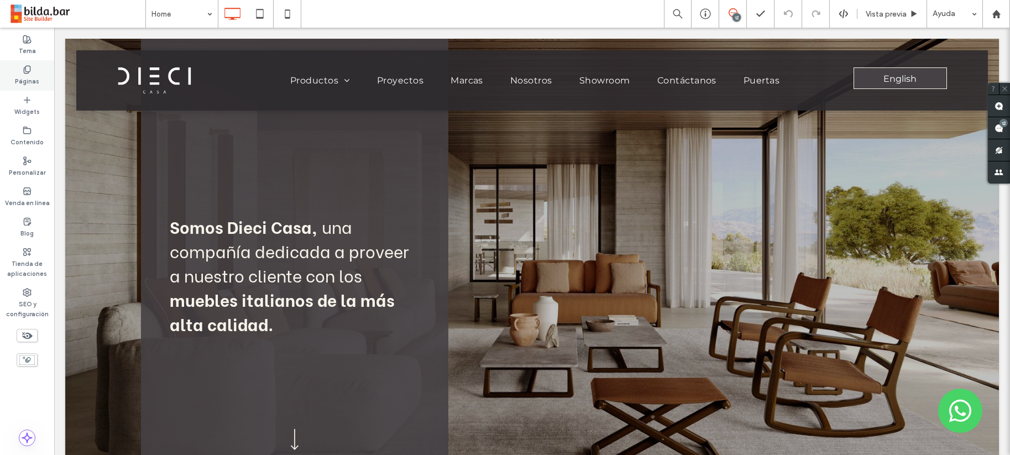
click at [19, 76] on label "Páginas" at bounding box center [27, 80] width 24 height 12
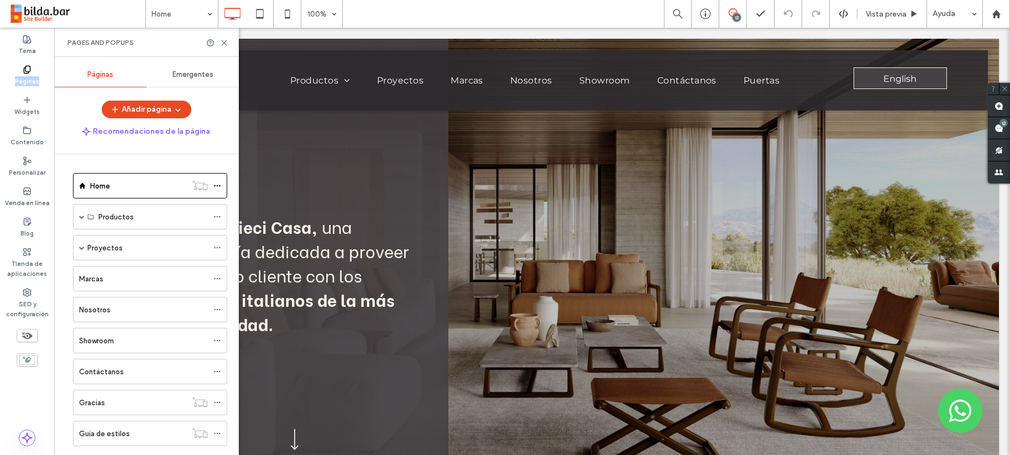
click at [194, 76] on span "Emergentes" at bounding box center [192, 74] width 41 height 9
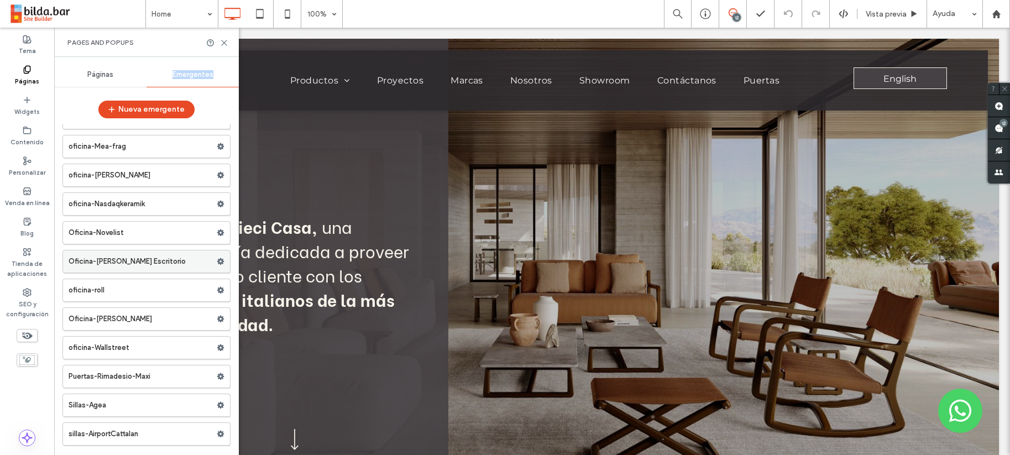
scroll to position [13680, 0]
click at [162, 372] on label "Puertas-Rimadesio-Maxi" at bounding box center [143, 375] width 148 height 22
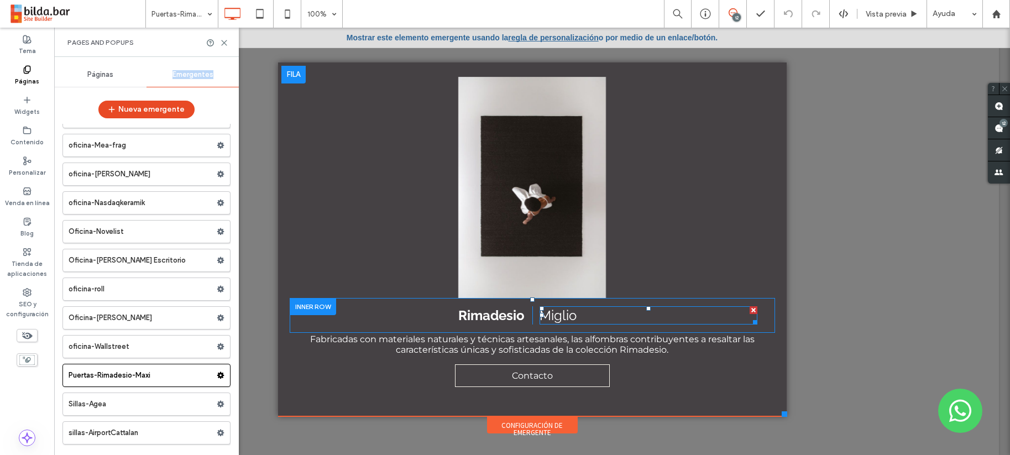
click at [552, 316] on span "Miglio" at bounding box center [558, 315] width 37 height 16
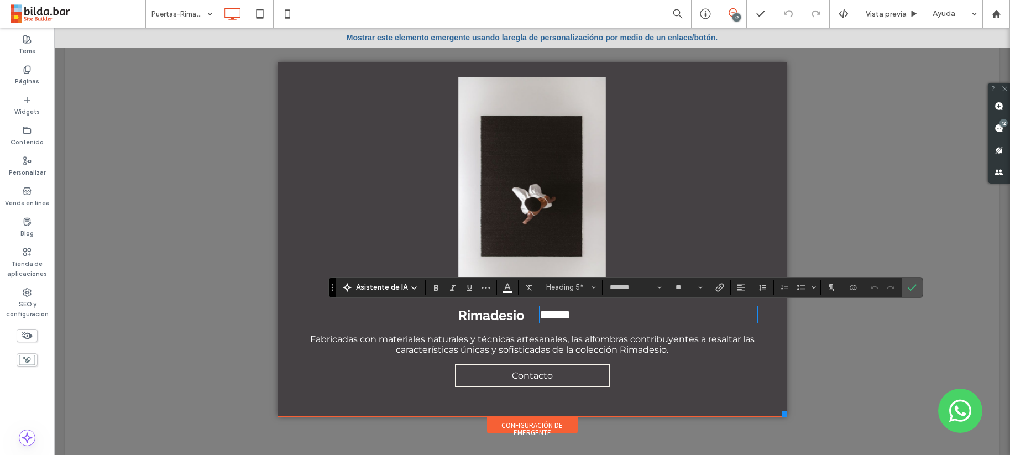
click at [552, 316] on span "******" at bounding box center [555, 314] width 31 height 13
drag, startPoint x: 548, startPoint y: 316, endPoint x: 571, endPoint y: 318, distance: 22.8
click at [571, 318] on span "******" at bounding box center [555, 314] width 31 height 13
click at [910, 290] on icon "Confirmar" at bounding box center [912, 287] width 9 height 9
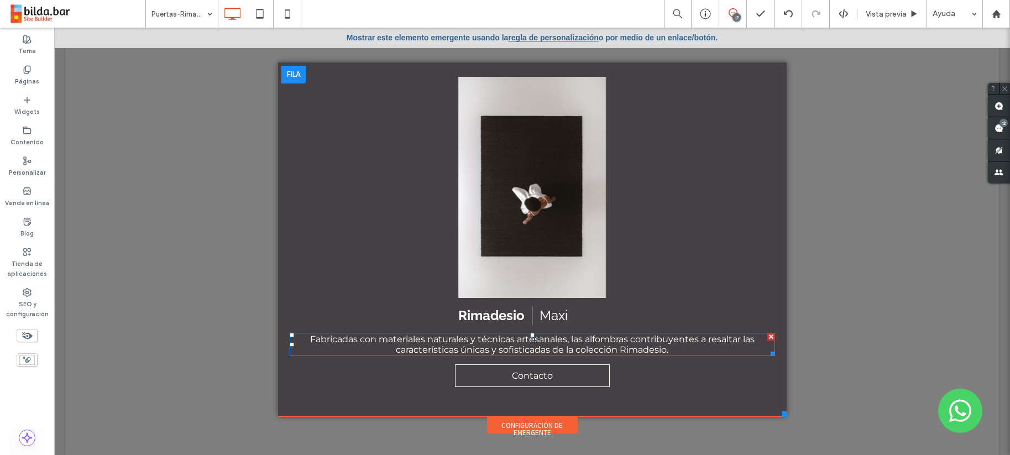
click at [527, 343] on span "Fabricadas con materiales naturales y técnicas artesanales, las alfombras contr…" at bounding box center [532, 344] width 445 height 21
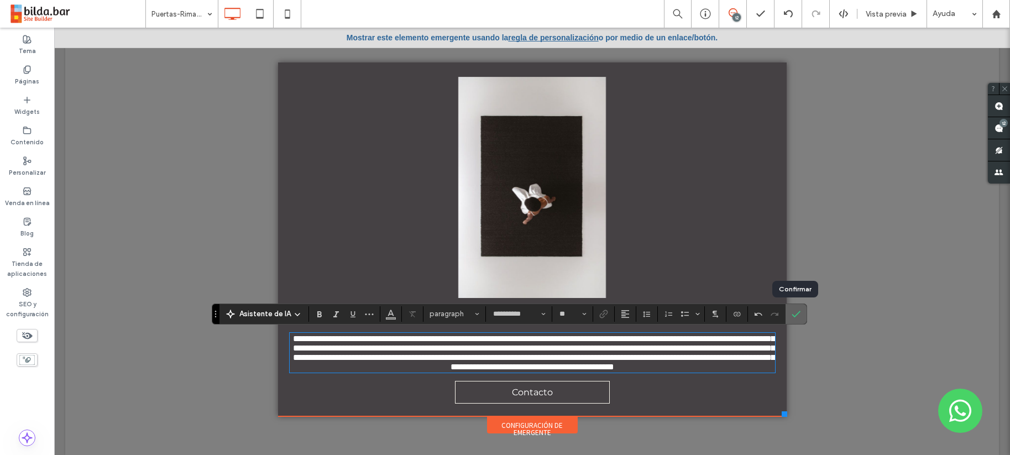
click at [799, 312] on label "Confirmar" at bounding box center [796, 314] width 17 height 20
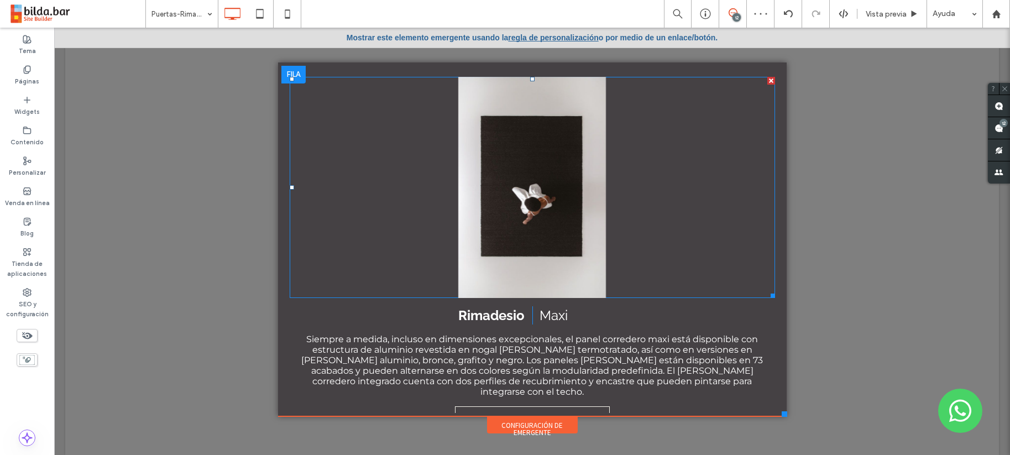
click at [542, 198] on li "Título de diapositiva Escriba su subtítulo aquí Botón" at bounding box center [532, 187] width 485 height 221
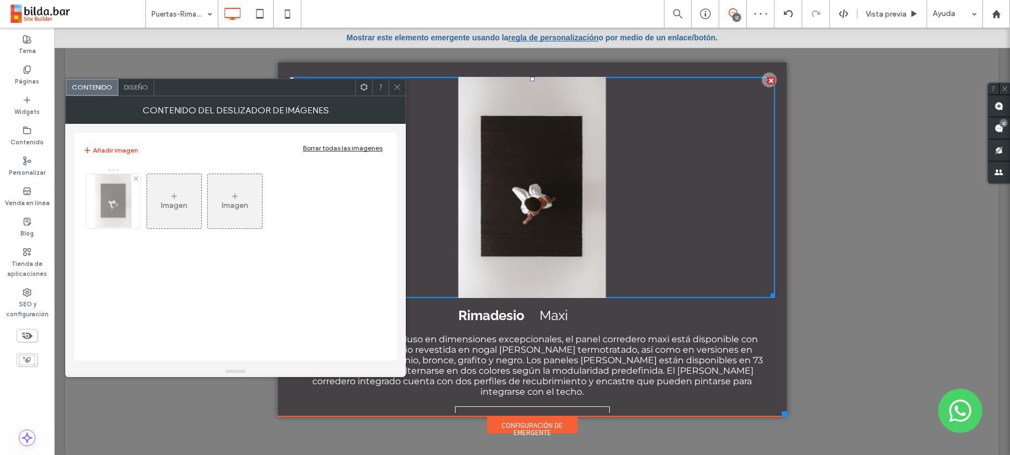
click at [114, 201] on img at bounding box center [113, 201] width 36 height 54
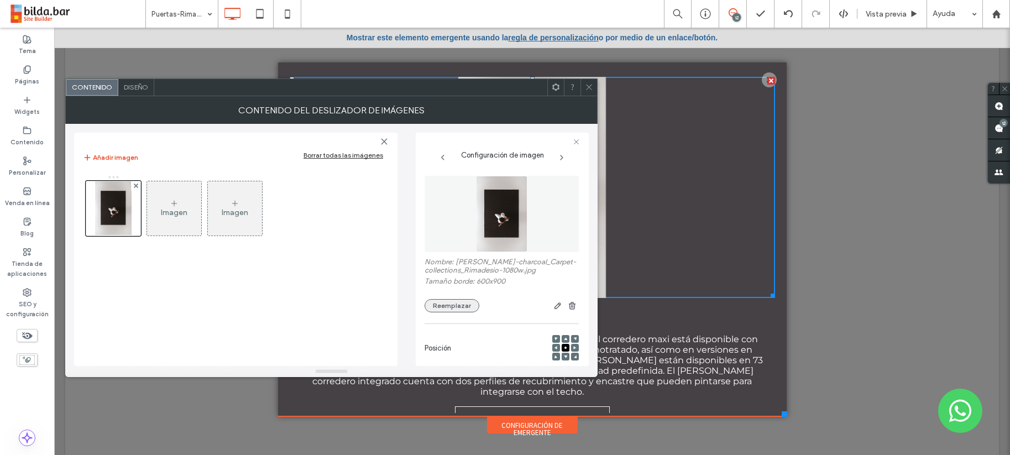
click at [461, 305] on button "Reemplazar" at bounding box center [452, 305] width 55 height 13
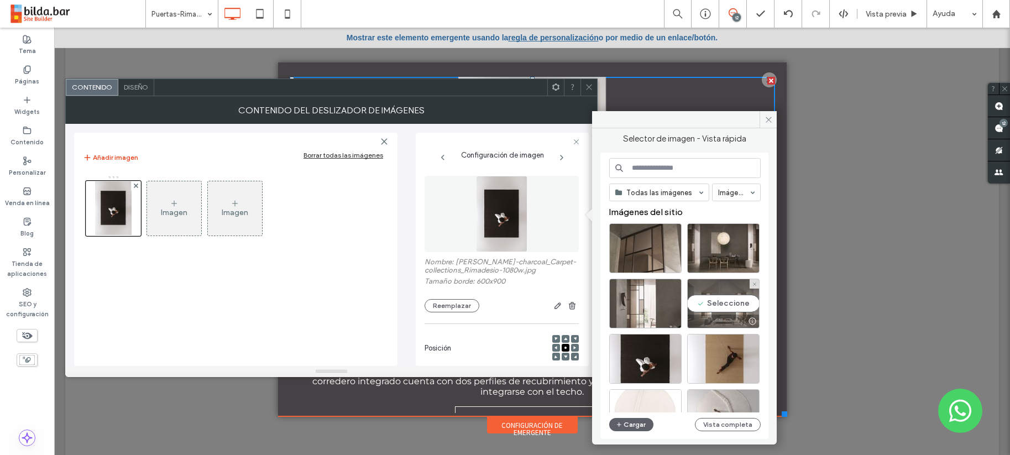
click at [728, 307] on div "Seleccione" at bounding box center [723, 304] width 72 height 50
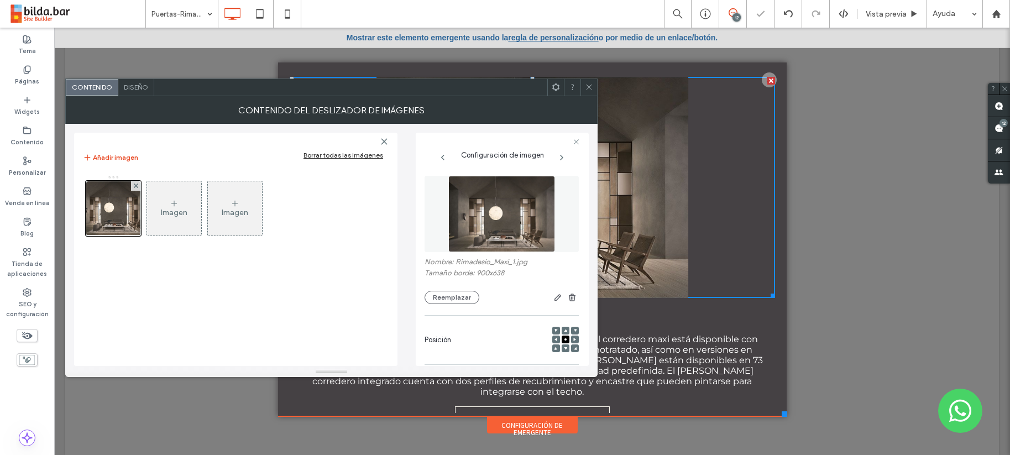
click at [176, 208] on div "Imagen" at bounding box center [174, 212] width 27 height 9
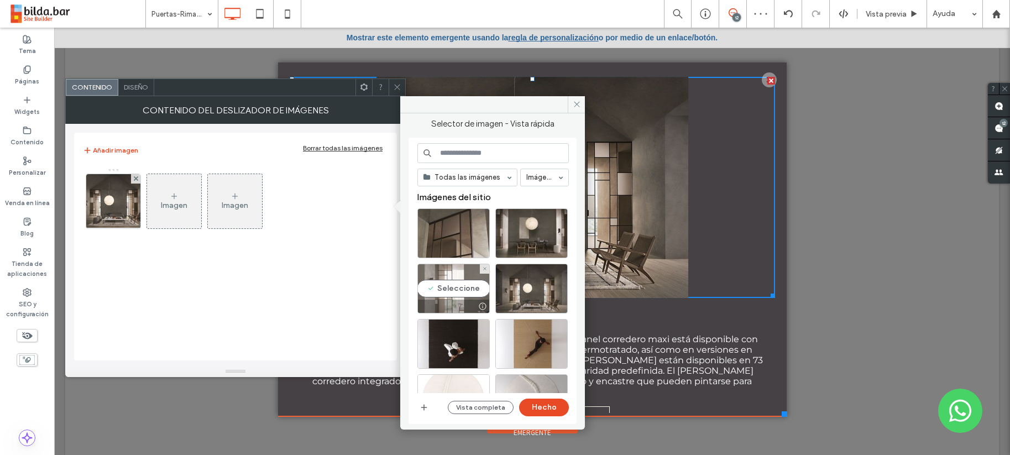
click at [452, 284] on div "Seleccione" at bounding box center [453, 289] width 72 height 50
click at [548, 407] on button "Hecho" at bounding box center [544, 408] width 50 height 18
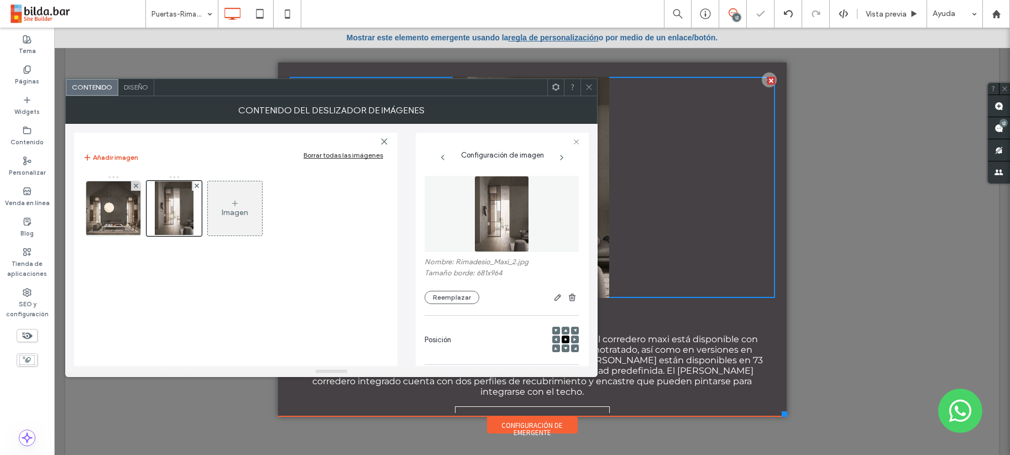
click at [237, 215] on div "Imagen" at bounding box center [235, 212] width 27 height 9
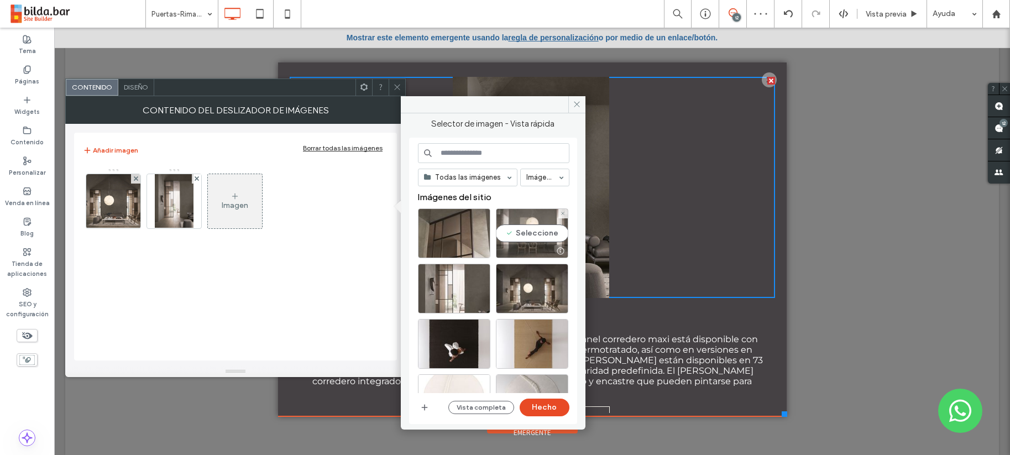
click at [539, 236] on div "Seleccione" at bounding box center [532, 233] width 72 height 50
click at [534, 228] on div "Seleccione" at bounding box center [532, 233] width 72 height 50
click at [550, 405] on button "Hecho" at bounding box center [545, 408] width 50 height 18
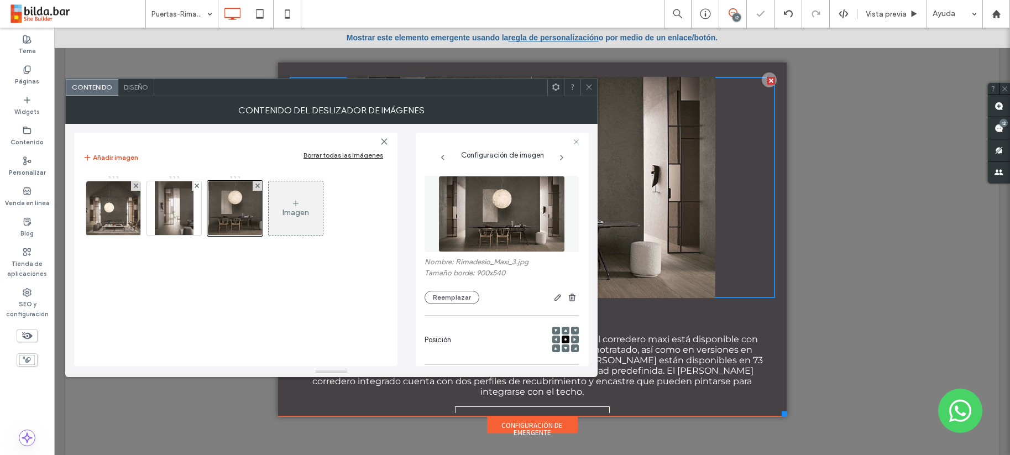
click at [284, 201] on div "Imagen" at bounding box center [296, 208] width 54 height 52
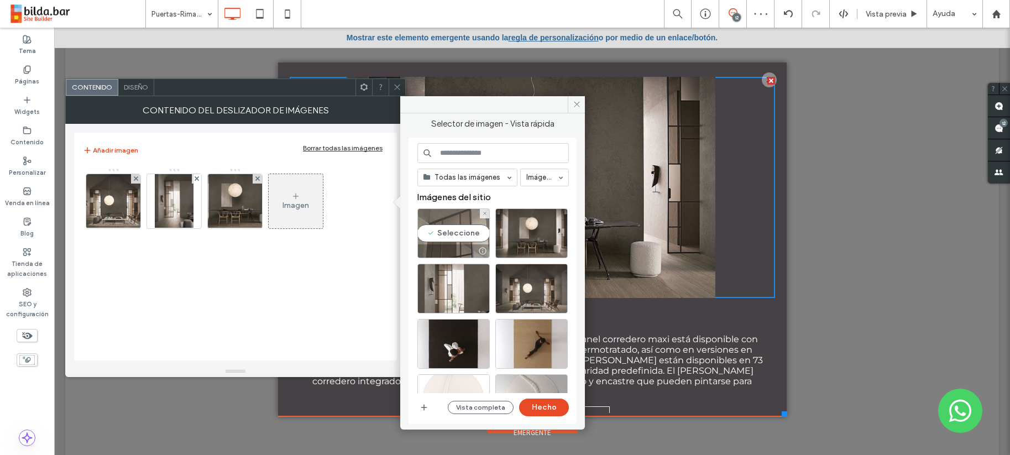
click at [457, 228] on div "Seleccione" at bounding box center [453, 233] width 72 height 50
click at [553, 406] on button "Hecho" at bounding box center [544, 408] width 50 height 18
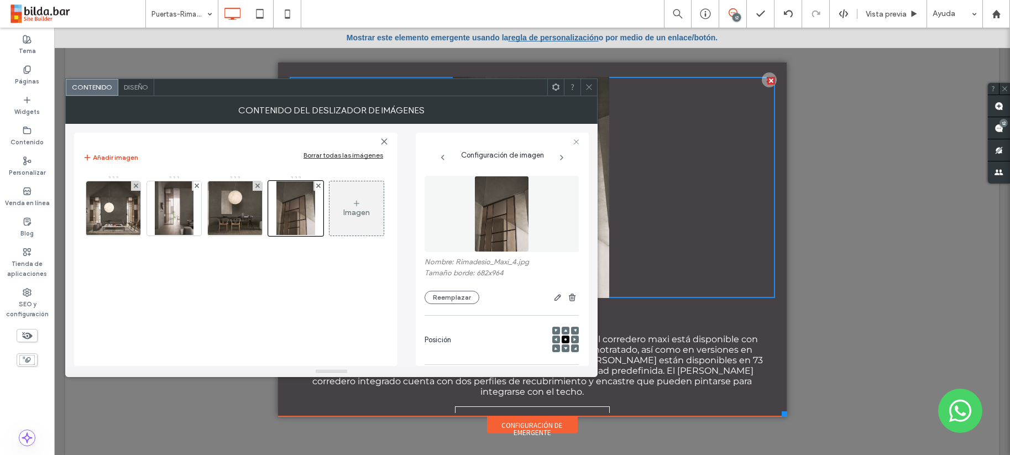
click at [589, 85] on icon at bounding box center [589, 87] width 8 height 8
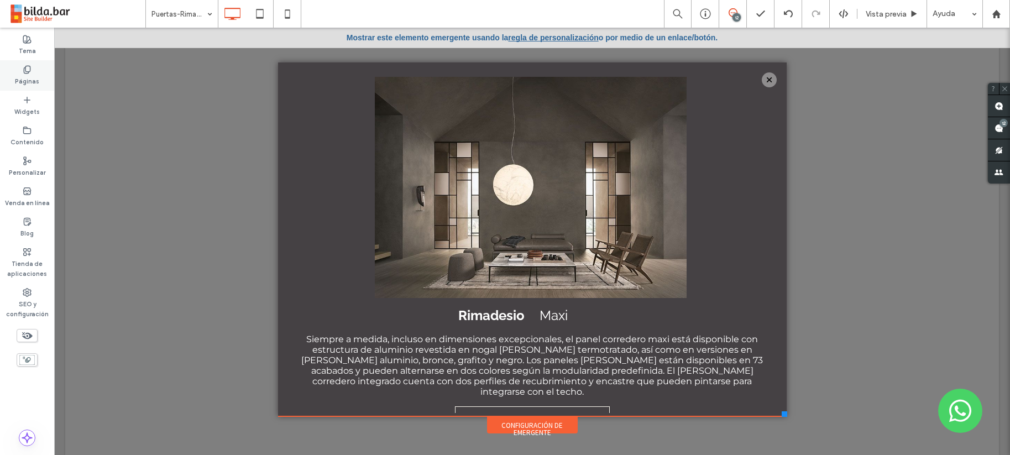
click at [25, 71] on icon at bounding box center [27, 69] width 9 height 9
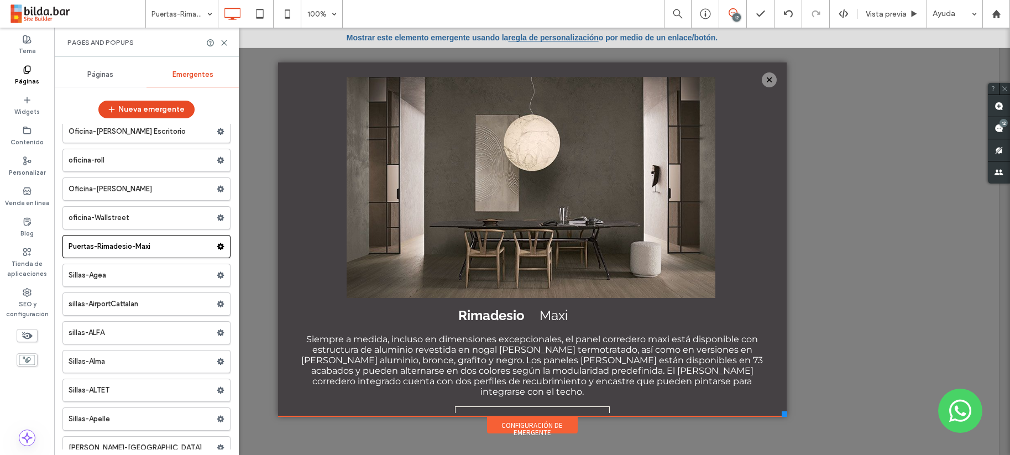
scroll to position [13820, 0]
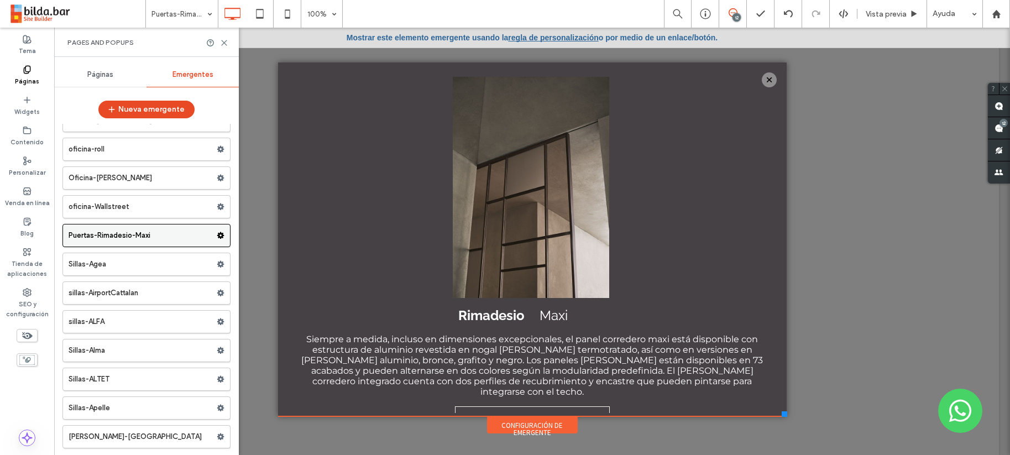
click at [217, 239] on icon at bounding box center [221, 236] width 8 height 8
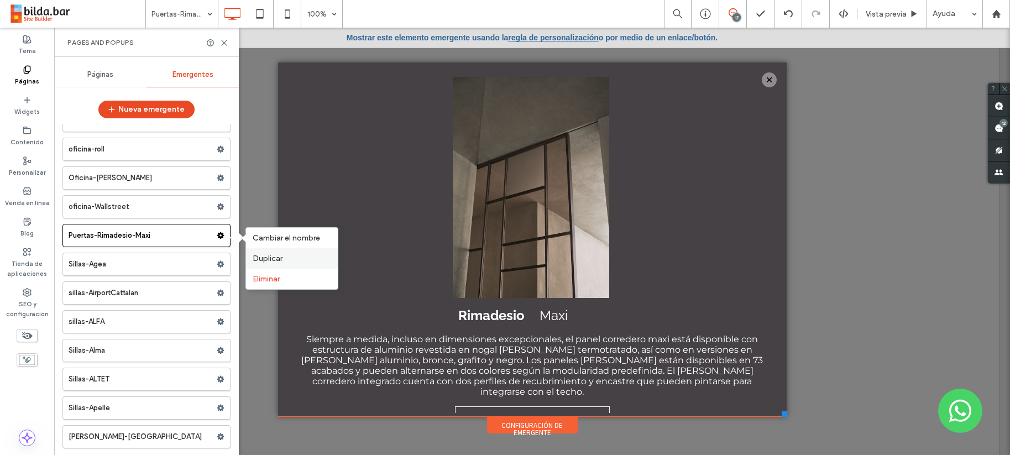
click at [257, 258] on span "Duplicar" at bounding box center [268, 258] width 30 height 9
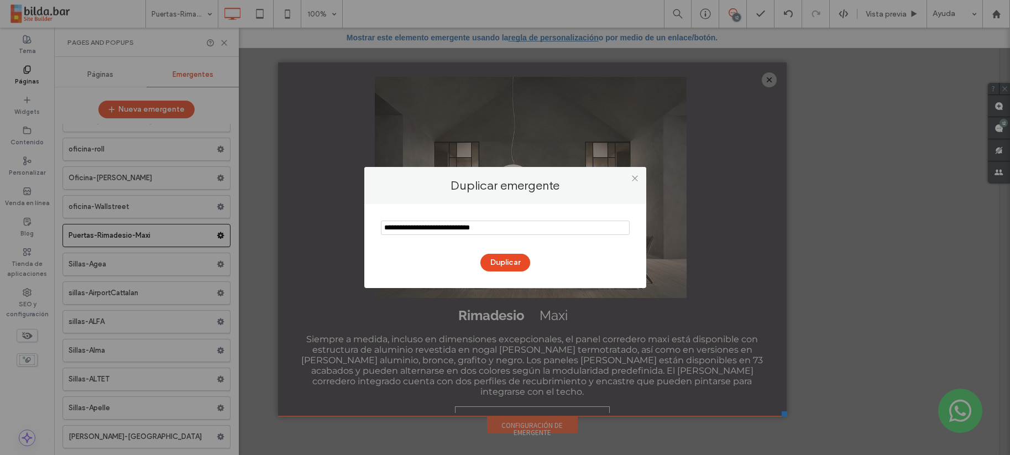
click at [483, 228] on input "notEmpty" at bounding box center [505, 228] width 249 height 14
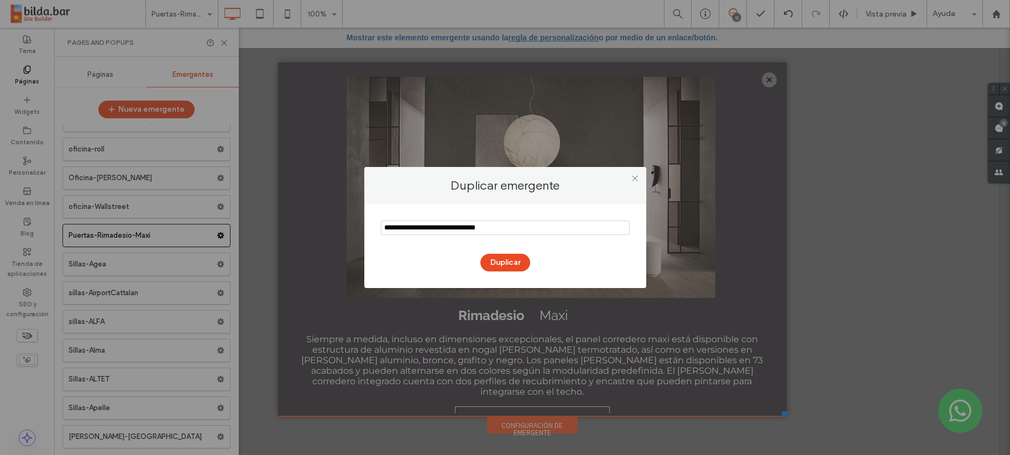
drag, startPoint x: 416, startPoint y: 229, endPoint x: 365, endPoint y: 232, distance: 50.9
click at [365, 232] on div "Duplicar" at bounding box center [505, 246] width 282 height 84
drag, startPoint x: 415, startPoint y: 227, endPoint x: 369, endPoint y: 229, distance: 45.4
click at [369, 229] on div "Duplicar" at bounding box center [505, 246] width 282 height 84
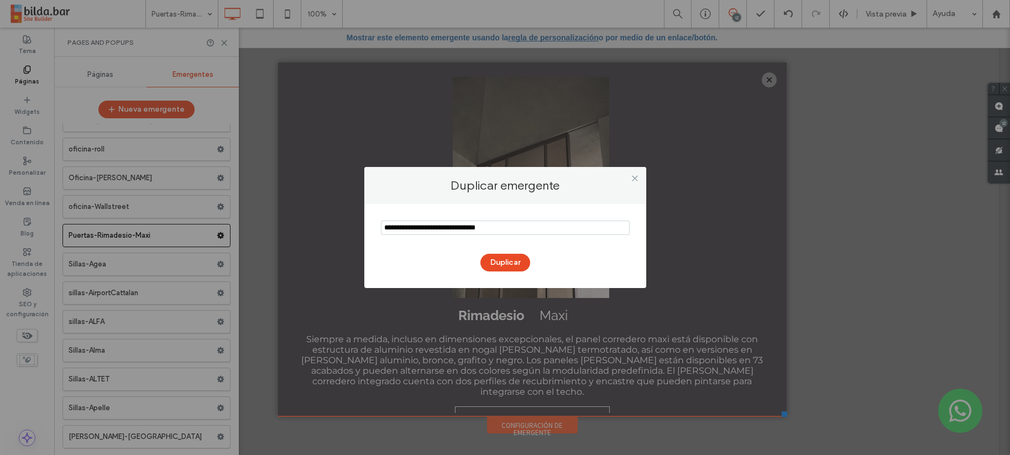
click at [415, 228] on input "notEmpty" at bounding box center [505, 228] width 249 height 14
drag, startPoint x: 416, startPoint y: 227, endPoint x: 380, endPoint y: 230, distance: 36.0
click at [380, 230] on div "Duplicar" at bounding box center [505, 246] width 282 height 84
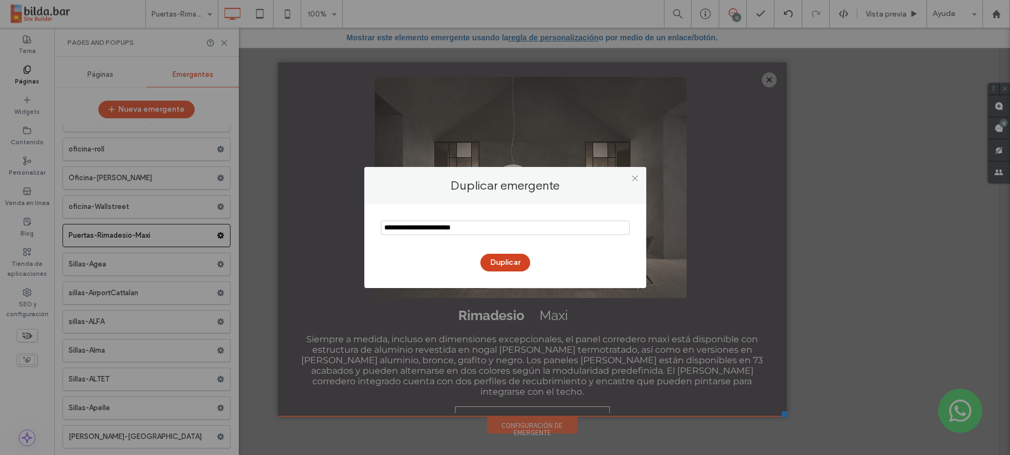
type input "**********"
click at [508, 262] on button "Duplicar" at bounding box center [505, 263] width 50 height 18
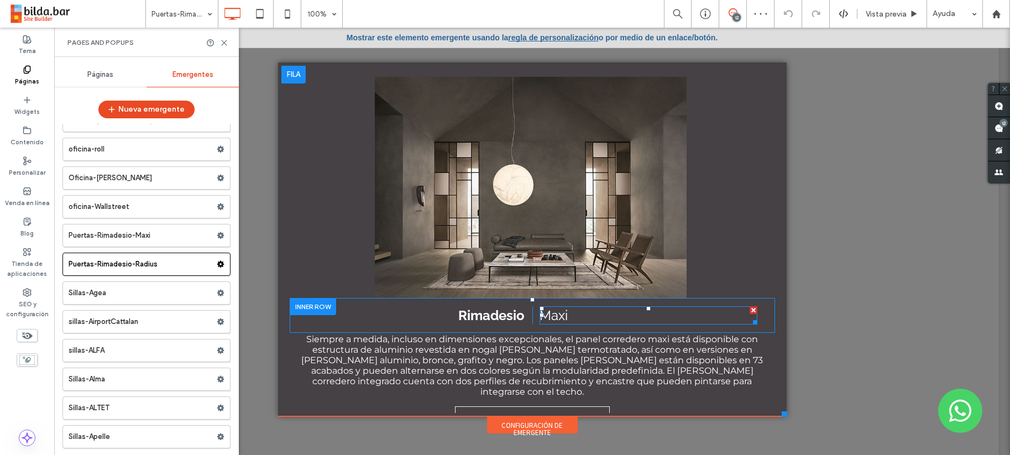
click at [550, 318] on span "Maxi" at bounding box center [554, 315] width 28 height 16
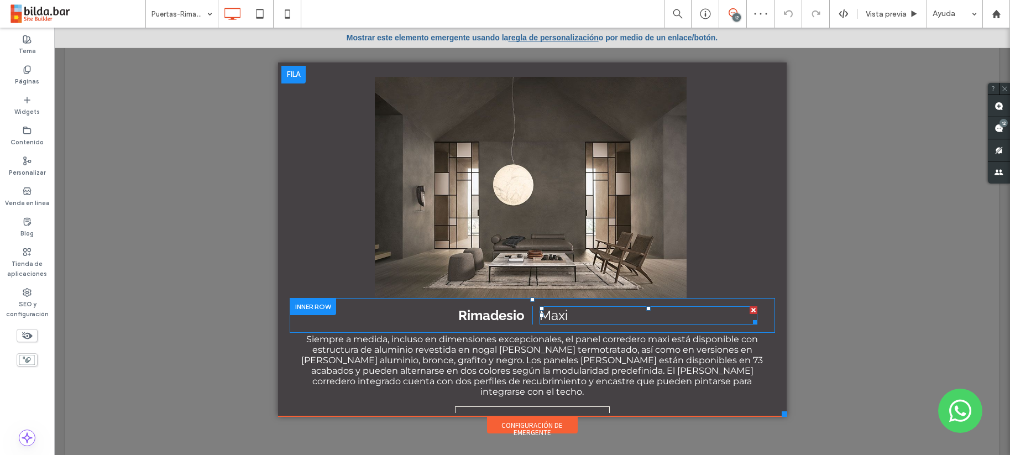
type input "*******"
type input "**"
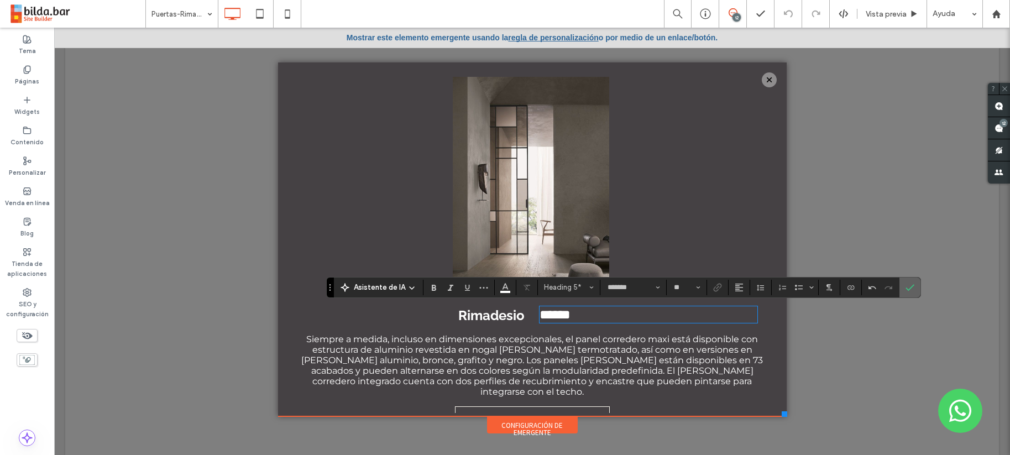
click at [908, 289] on use "Confirmar" at bounding box center [910, 287] width 9 height 7
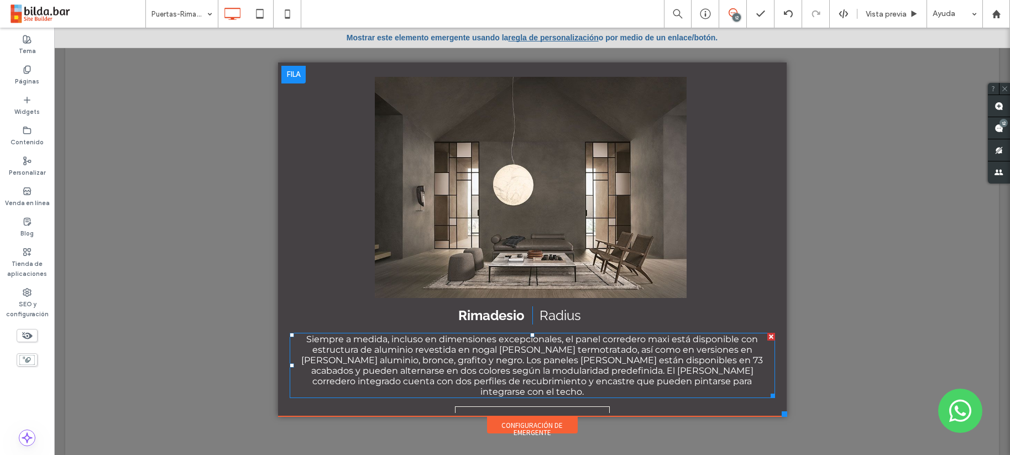
click at [559, 367] on span "Siempre a medida, incluso en dimensiones excepcionales, el panel corredero maxi…" at bounding box center [532, 365] width 462 height 63
type input "**********"
type input "**"
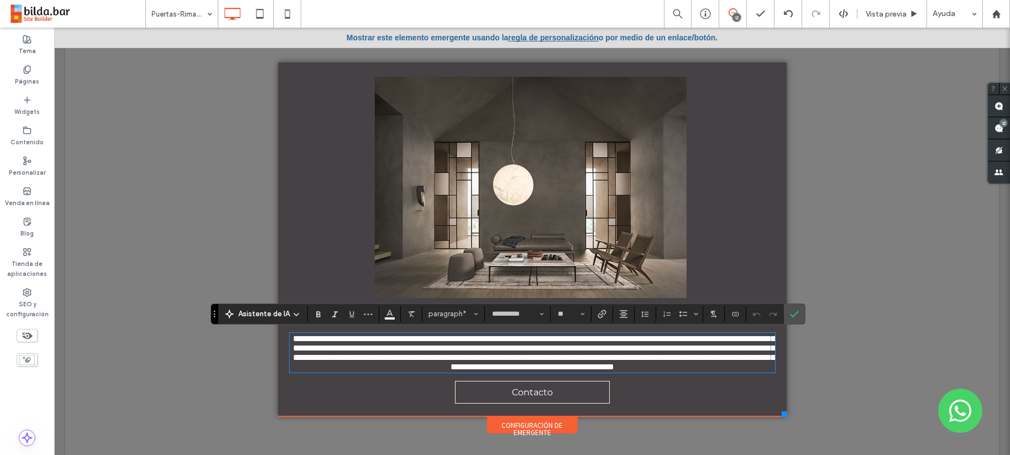
click at [559, 367] on span "**********" at bounding box center [534, 352] width 482 height 36
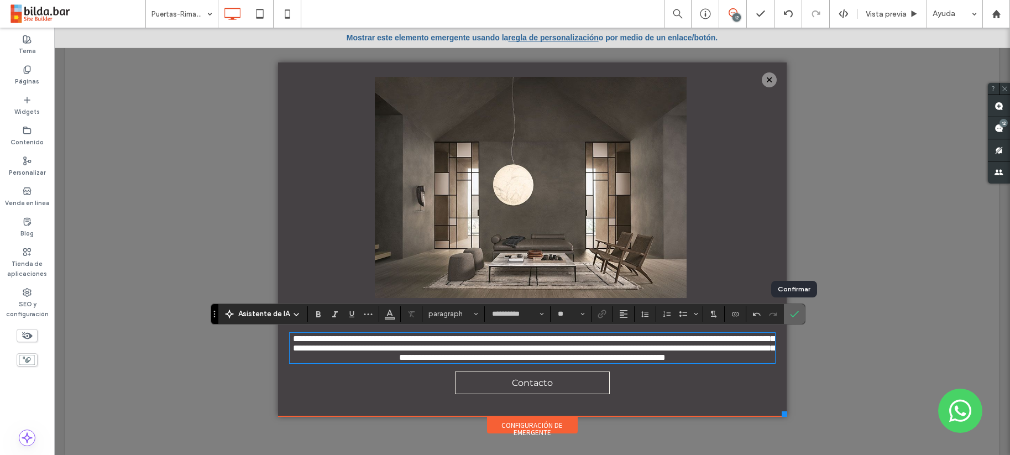
click at [792, 312] on icon "Confirmar" at bounding box center [794, 314] width 9 height 9
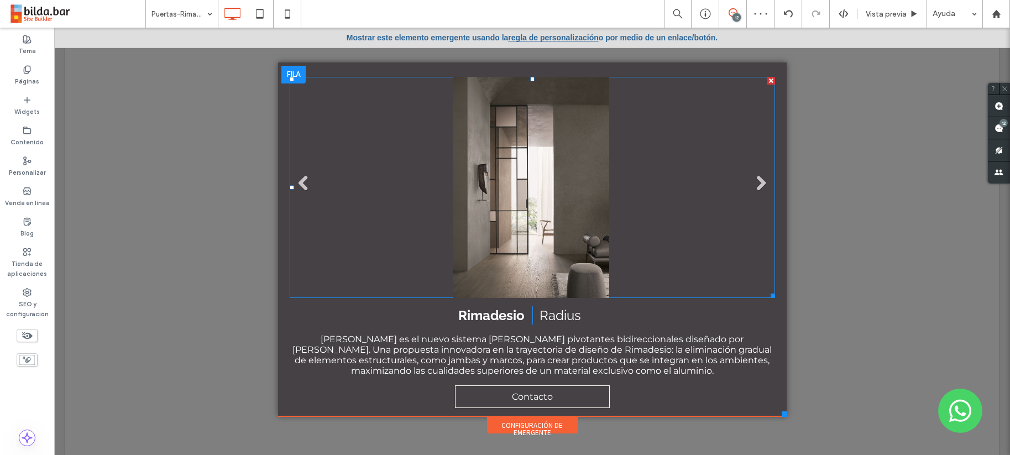
click at [541, 222] on li "Título de diapositiva Escriba el subtítulo aquí Botón" at bounding box center [531, 187] width 483 height 221
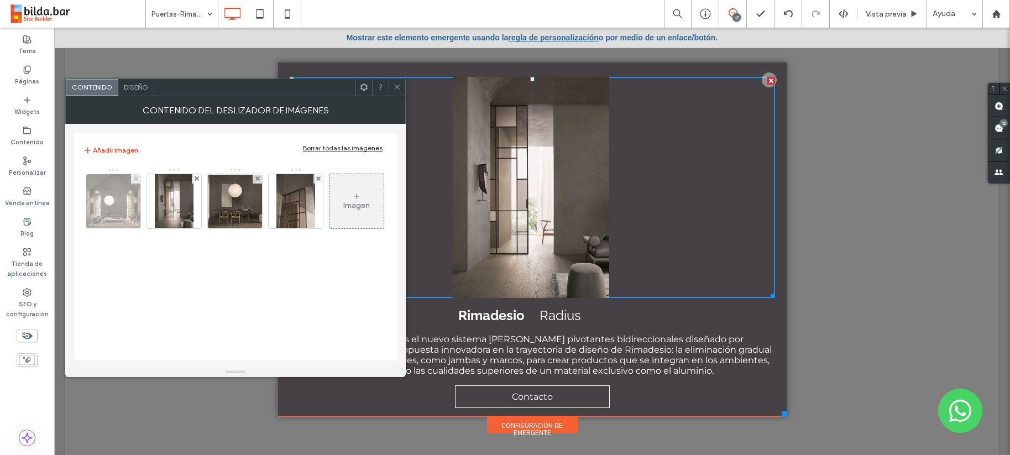
click at [102, 195] on img at bounding box center [113, 201] width 77 height 54
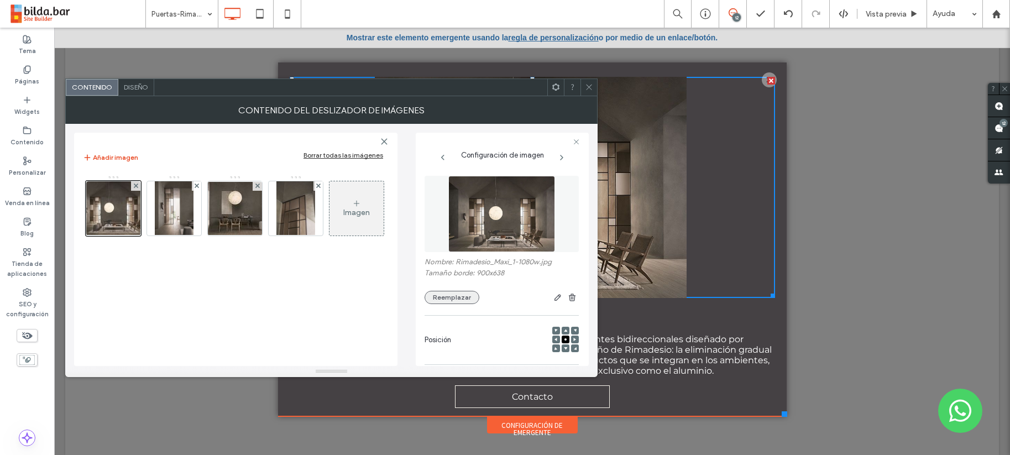
click at [452, 299] on button "Reemplazar" at bounding box center [452, 297] width 55 height 13
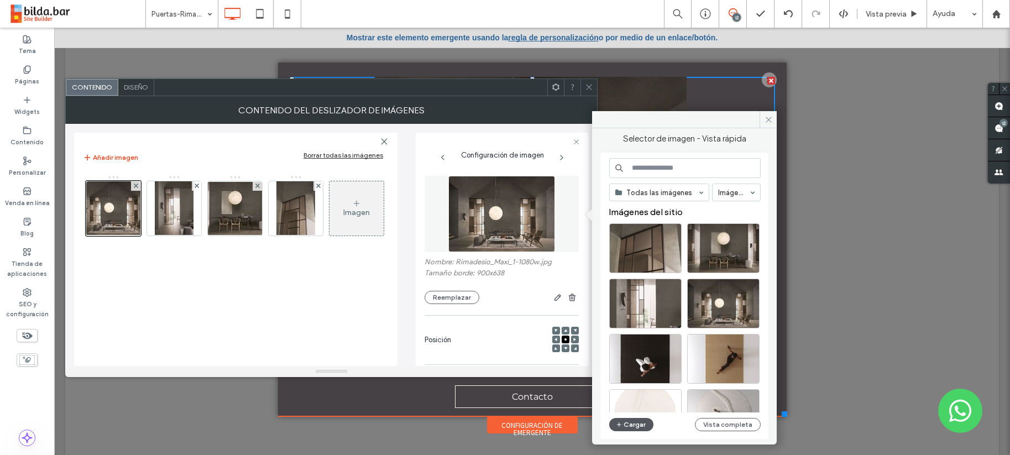
click at [630, 424] on button "Cargar" at bounding box center [631, 424] width 44 height 13
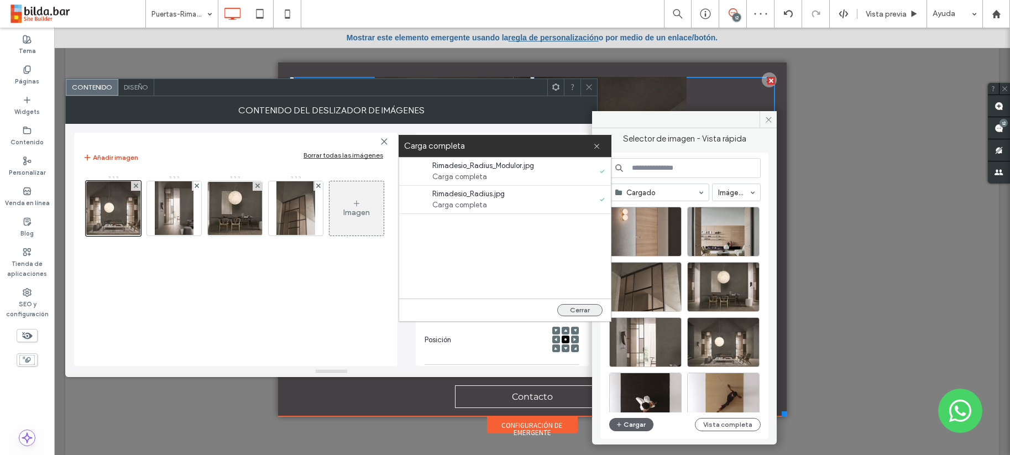
click at [578, 309] on button "Cerrar" at bounding box center [579, 310] width 45 height 12
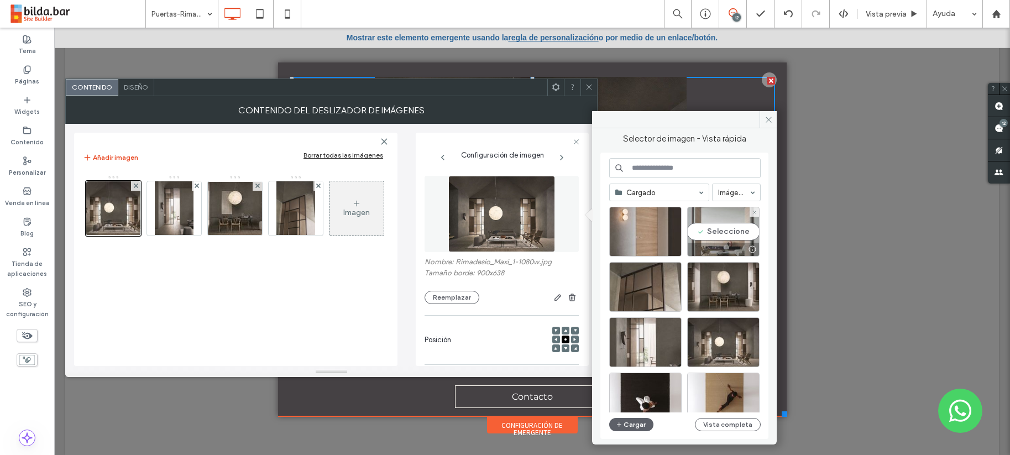
click at [724, 233] on div "Seleccione" at bounding box center [723, 232] width 72 height 50
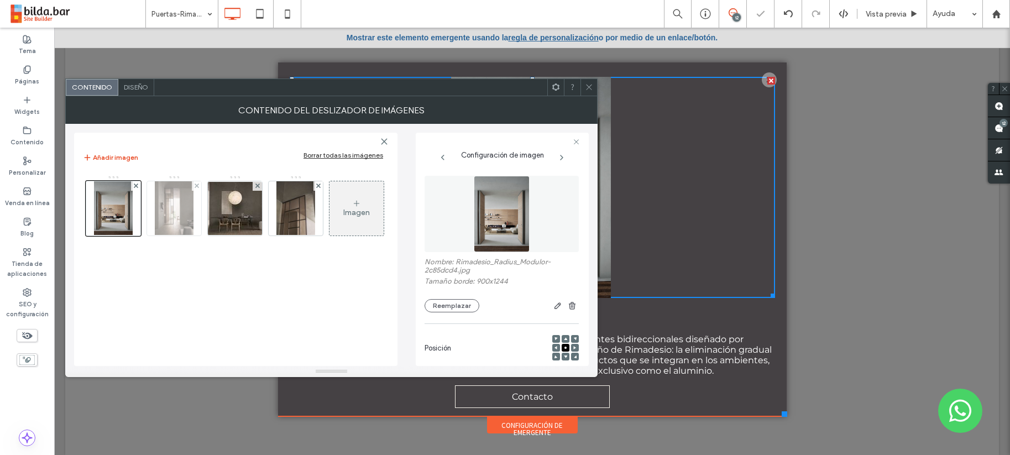
click at [171, 207] on img at bounding box center [174, 208] width 38 height 54
click at [171, 207] on div at bounding box center [174, 208] width 55 height 55
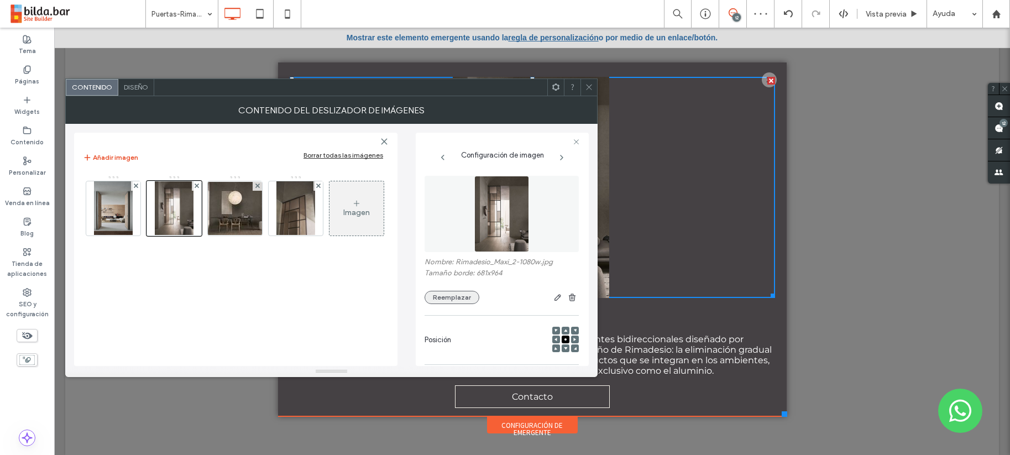
click at [449, 295] on button "Reemplazar" at bounding box center [452, 297] width 55 height 13
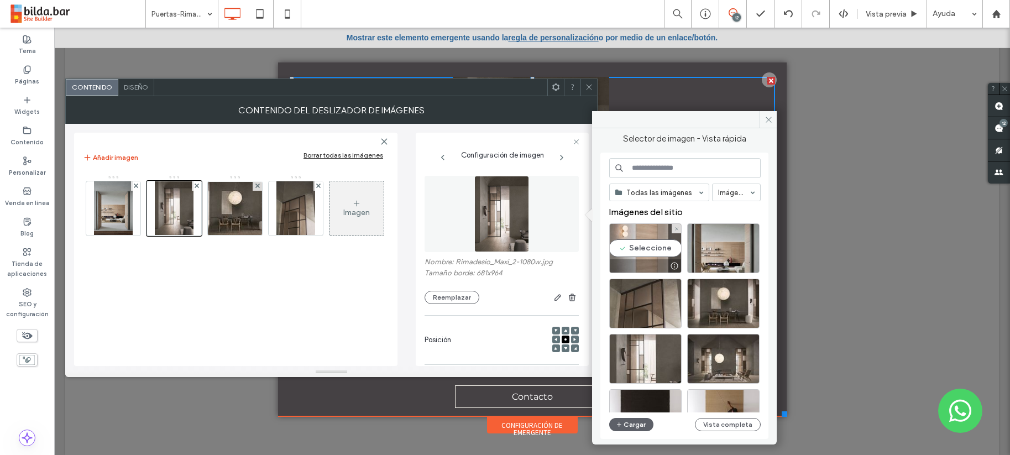
click at [644, 248] on div "Seleccione" at bounding box center [645, 248] width 72 height 50
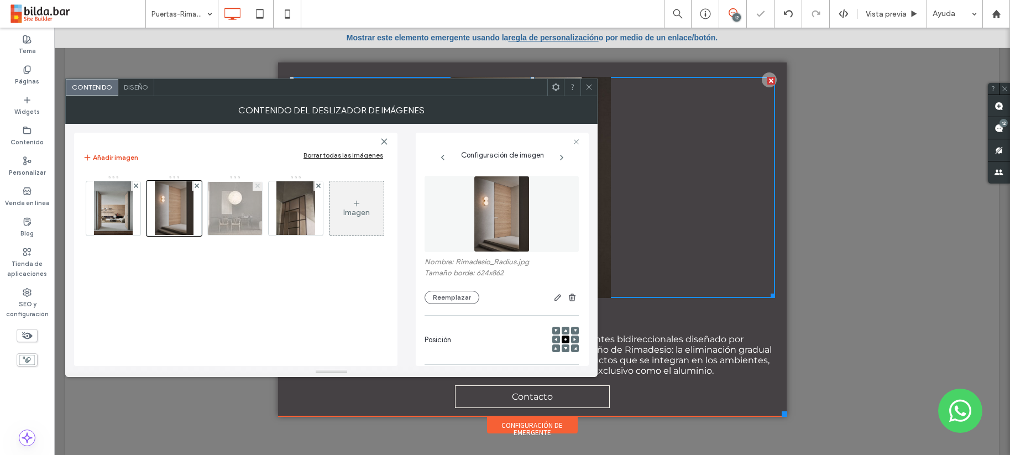
click at [255, 185] on icon at bounding box center [257, 186] width 4 height 4
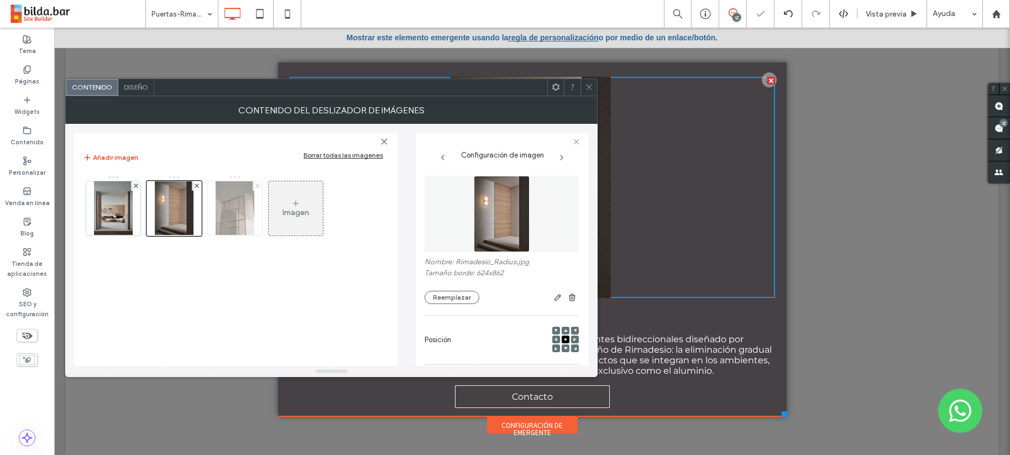
click at [255, 185] on icon at bounding box center [257, 186] width 4 height 4
click at [589, 86] on icon at bounding box center [589, 87] width 8 height 8
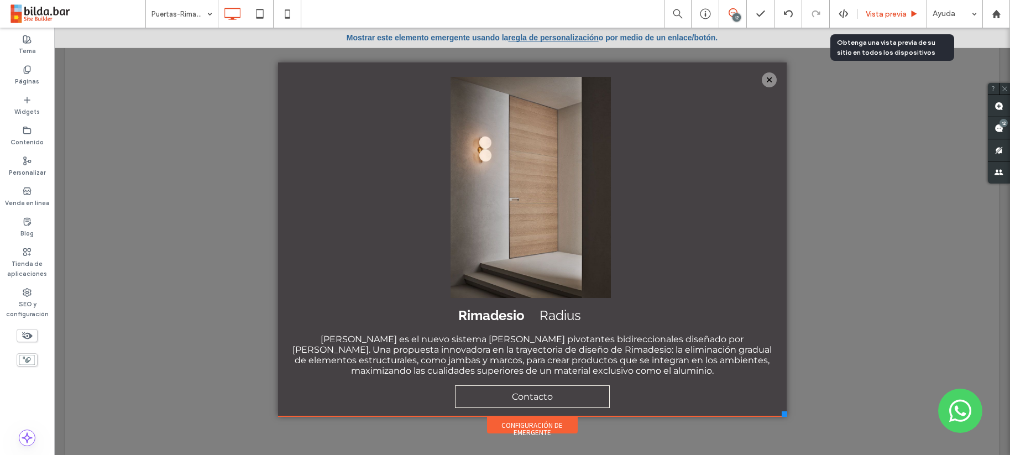
click at [886, 9] on span "Vista previa" at bounding box center [886, 13] width 41 height 9
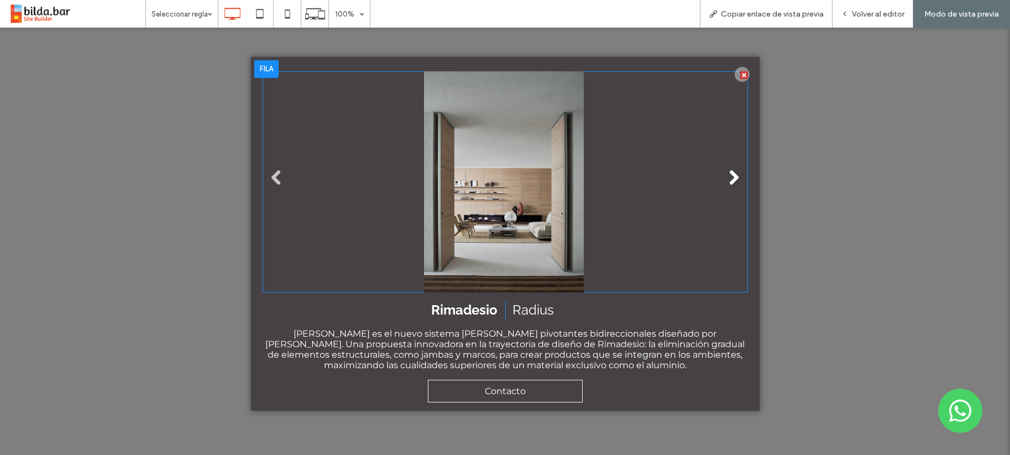
click at [726, 177] on link "Next" at bounding box center [734, 177] width 17 height 17
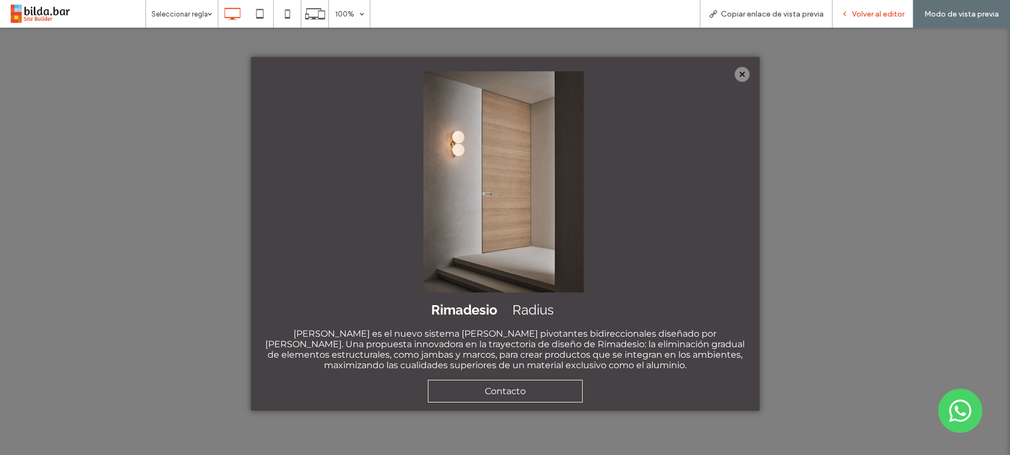
click at [870, 10] on span "Volver al editor" at bounding box center [878, 13] width 53 height 9
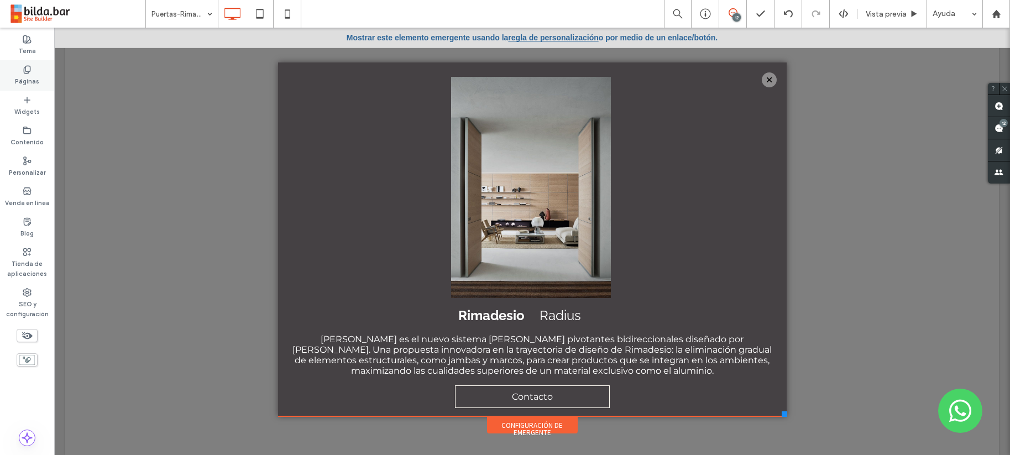
click at [26, 69] on icon at bounding box center [27, 69] width 9 height 9
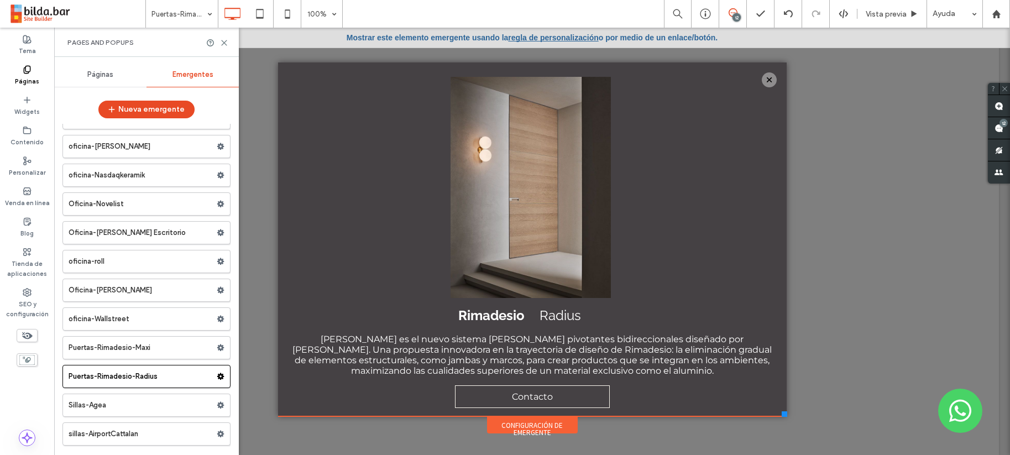
scroll to position [13714, 0]
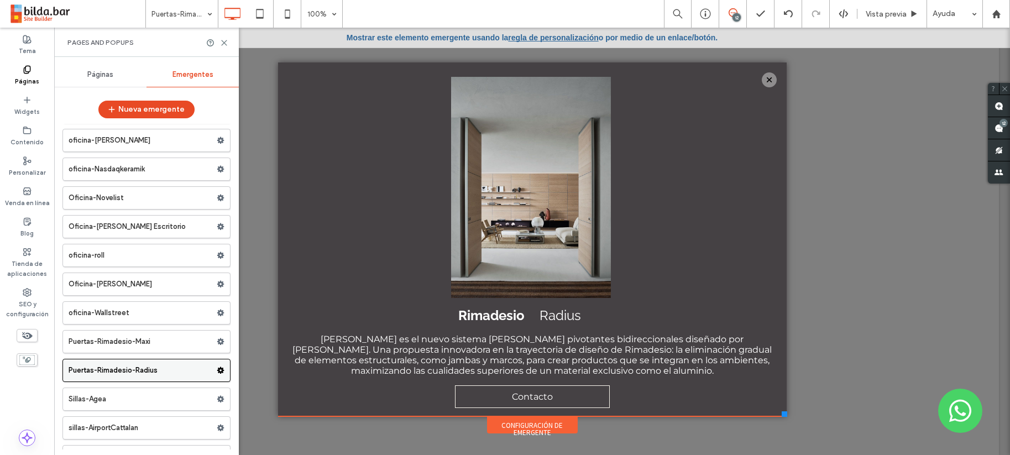
click at [217, 370] on icon at bounding box center [221, 371] width 8 height 8
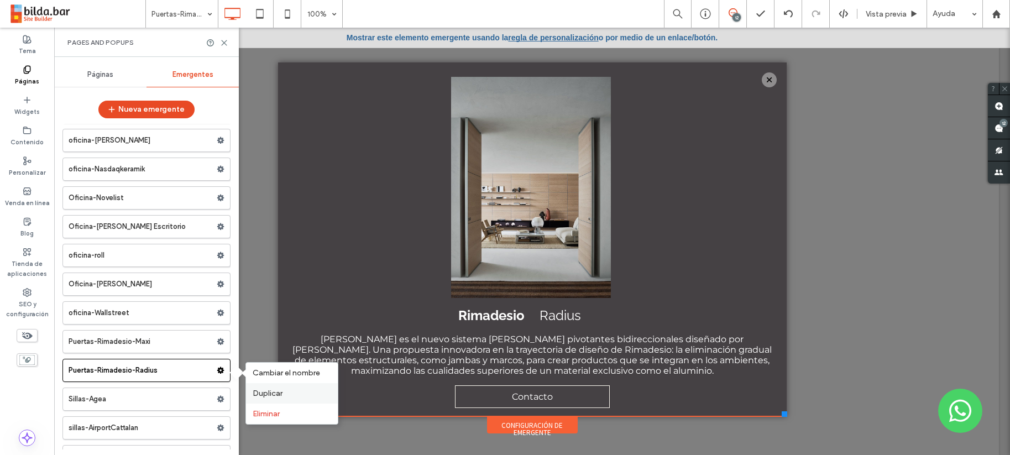
click at [265, 392] on span "Duplicar" at bounding box center [268, 393] width 30 height 9
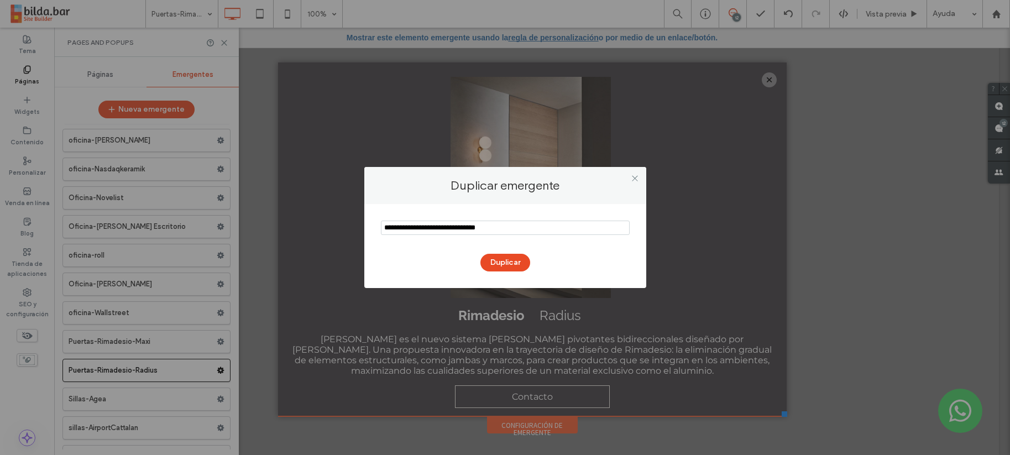
drag, startPoint x: 498, startPoint y: 228, endPoint x: 483, endPoint y: 228, distance: 14.9
click at [483, 228] on input "notEmpty" at bounding box center [505, 228] width 249 height 14
drag, startPoint x: 416, startPoint y: 228, endPoint x: 362, endPoint y: 229, distance: 54.2
click at [362, 229] on div "Duplicar emergente Duplicar" at bounding box center [505, 227] width 1010 height 455
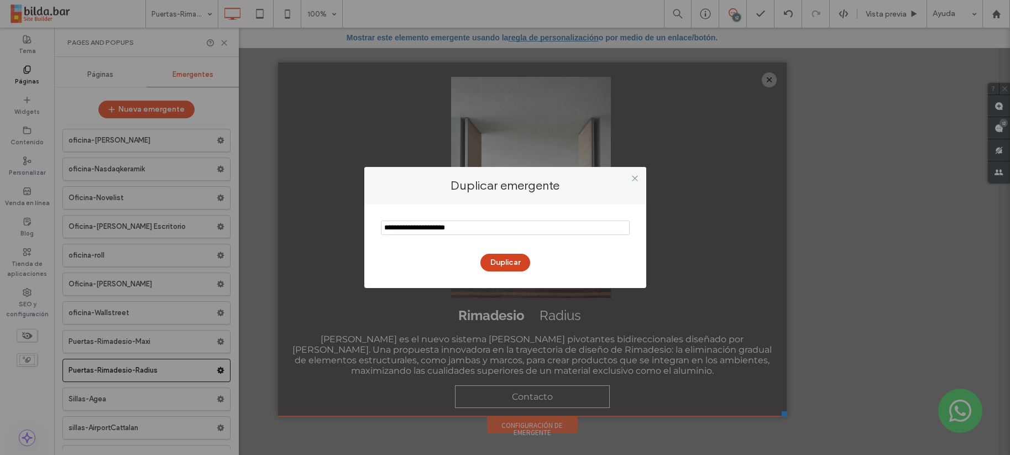
type input "**********"
click at [500, 260] on button "Duplicar" at bounding box center [505, 263] width 50 height 18
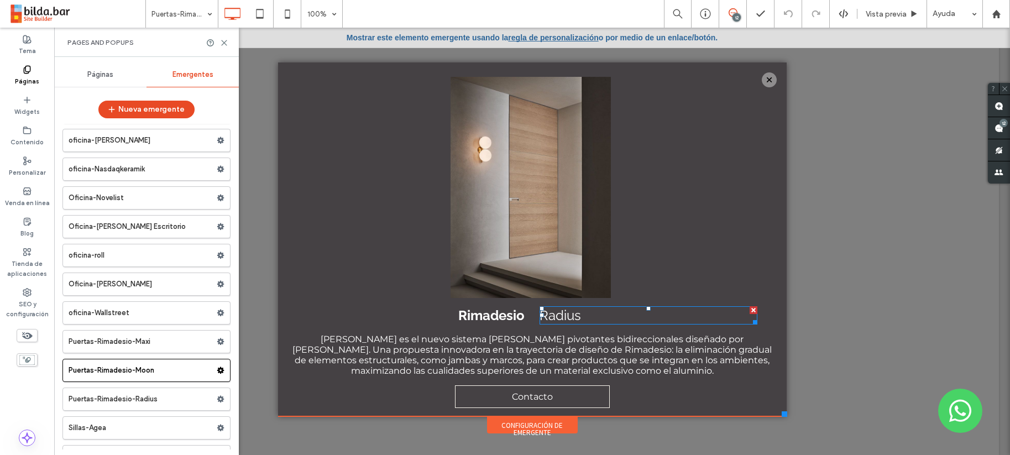
click at [566, 319] on span "Radius" at bounding box center [560, 315] width 41 height 16
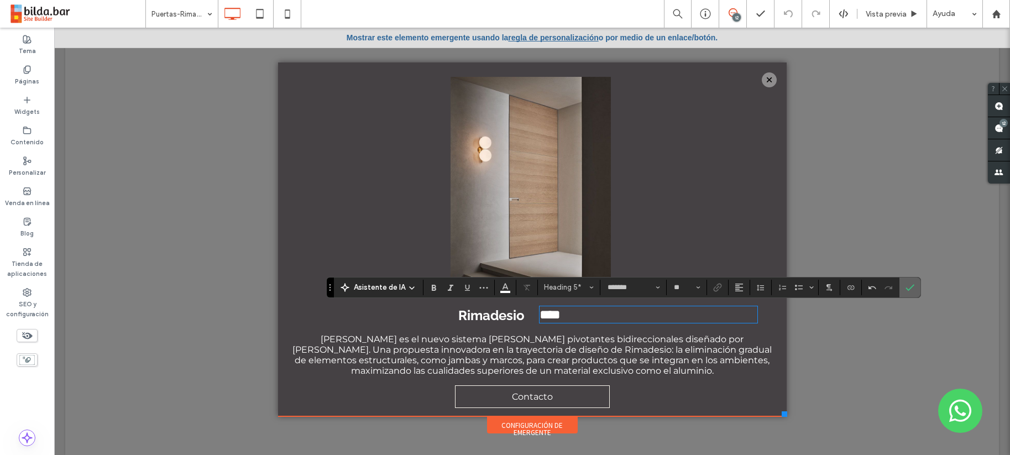
click at [914, 285] on label "Confirmar" at bounding box center [910, 288] width 17 height 20
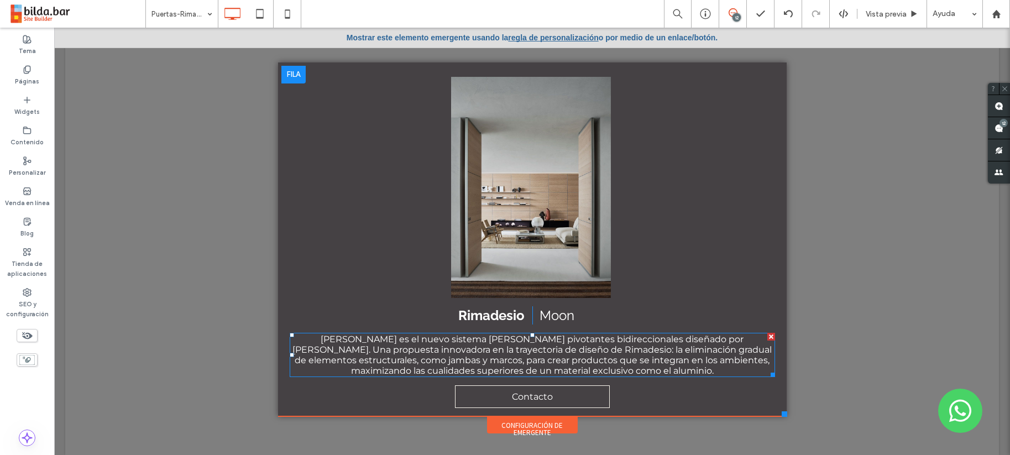
click at [530, 342] on span "[PERSON_NAME] es el nuevo sistema de puertas pivotantes bidireccionales diseñad…" at bounding box center [531, 355] width 479 height 42
type input "**********"
type input "**"
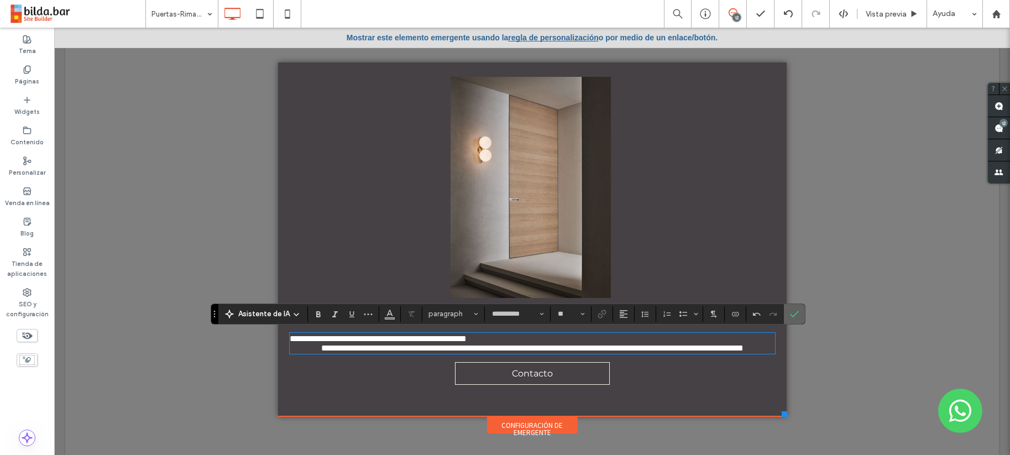
click at [794, 315] on icon "Confirmar" at bounding box center [794, 314] width 9 height 9
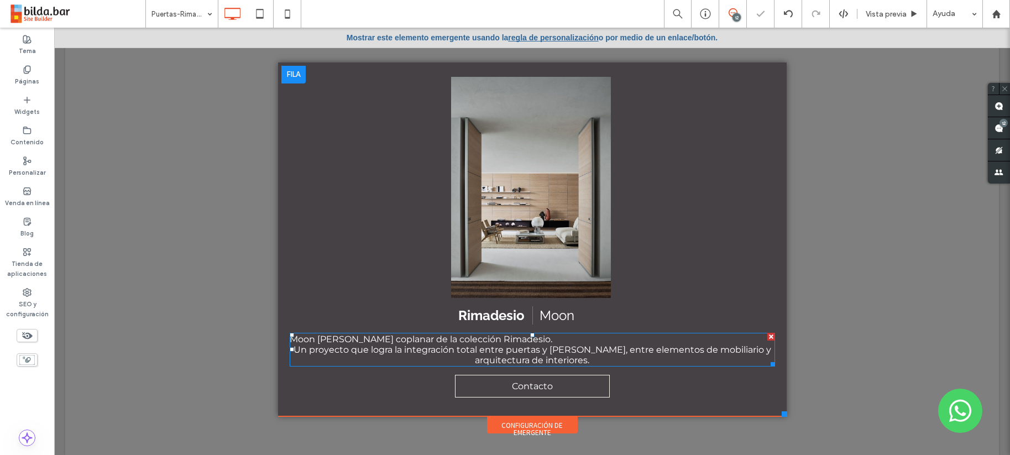
click at [352, 348] on span "Un proyecto que logra la integración total entre puertas y paredes, entre eleme…" at bounding box center [533, 354] width 478 height 21
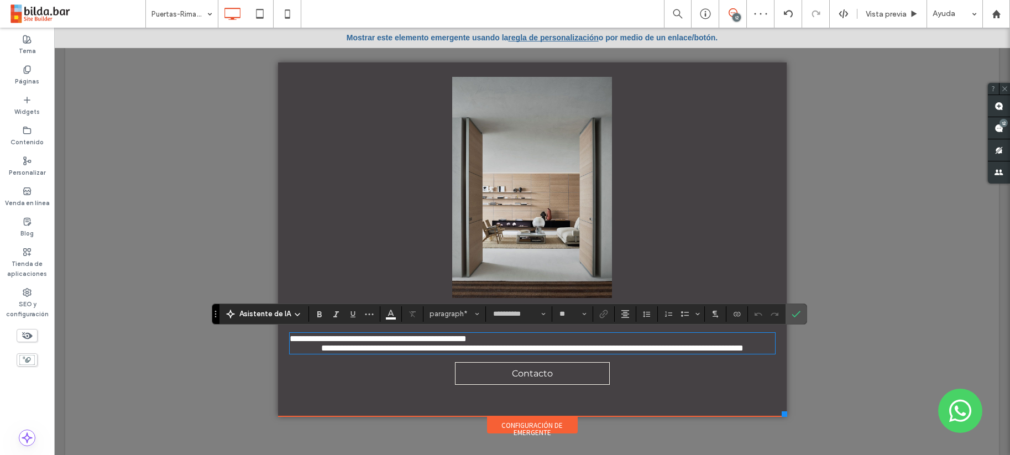
click at [321, 348] on span "**********" at bounding box center [532, 348] width 422 height 8
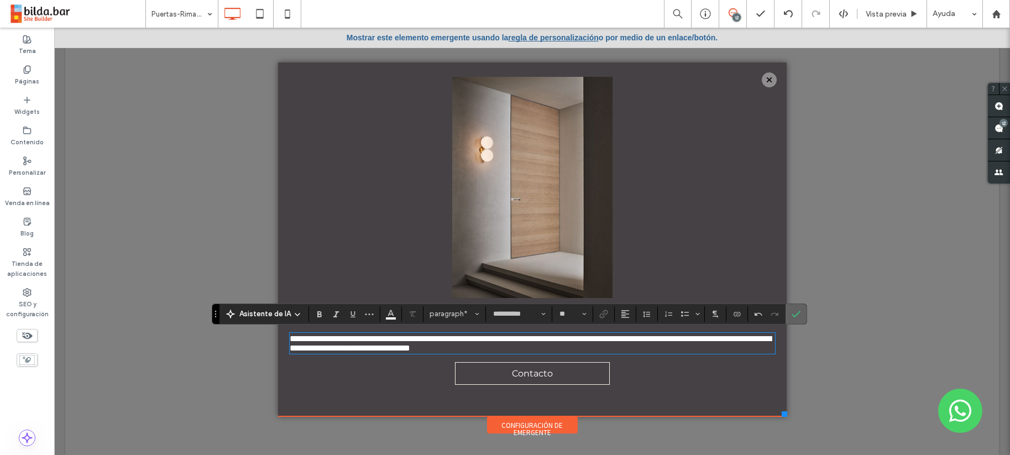
click at [796, 314] on use "Confirmar" at bounding box center [796, 314] width 9 height 7
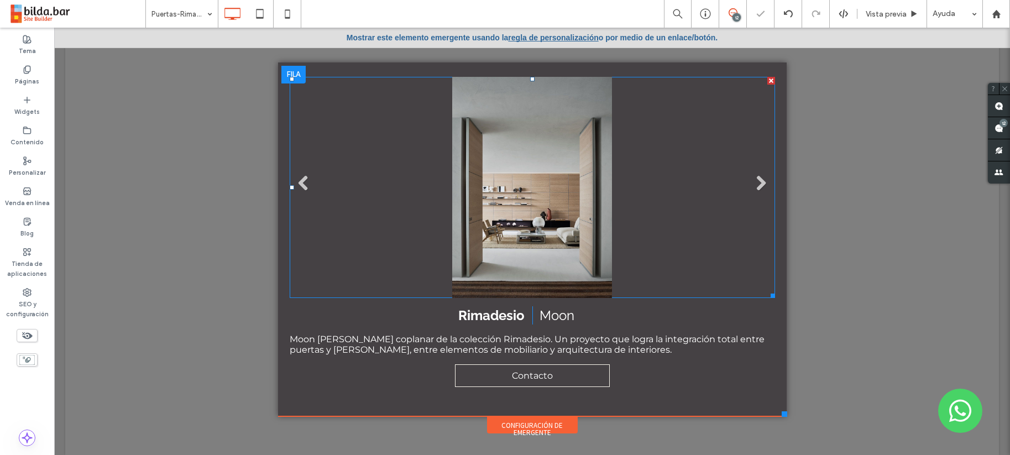
click at [526, 221] on li "Título de diapositiva Escriba su subtítulo aquí Botón" at bounding box center [532, 187] width 485 height 221
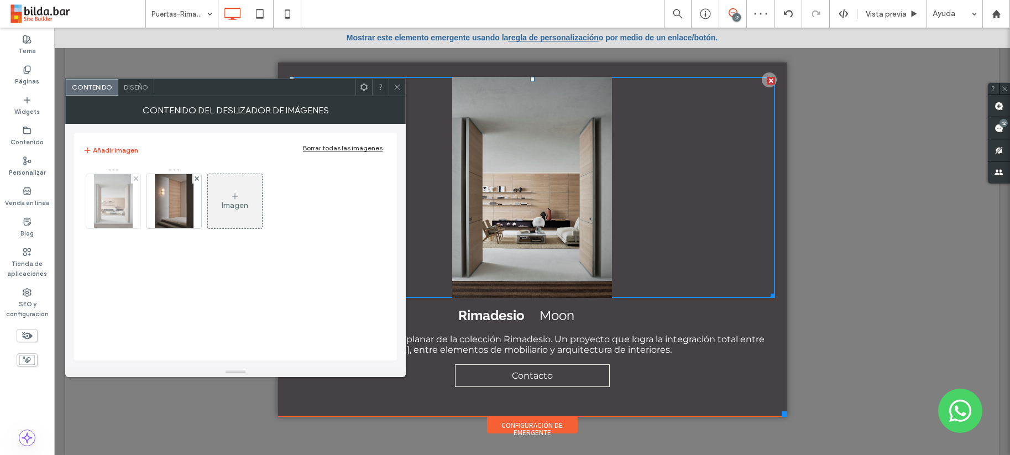
click at [116, 205] on img at bounding box center [113, 201] width 39 height 54
click at [116, 205] on div at bounding box center [113, 201] width 55 height 55
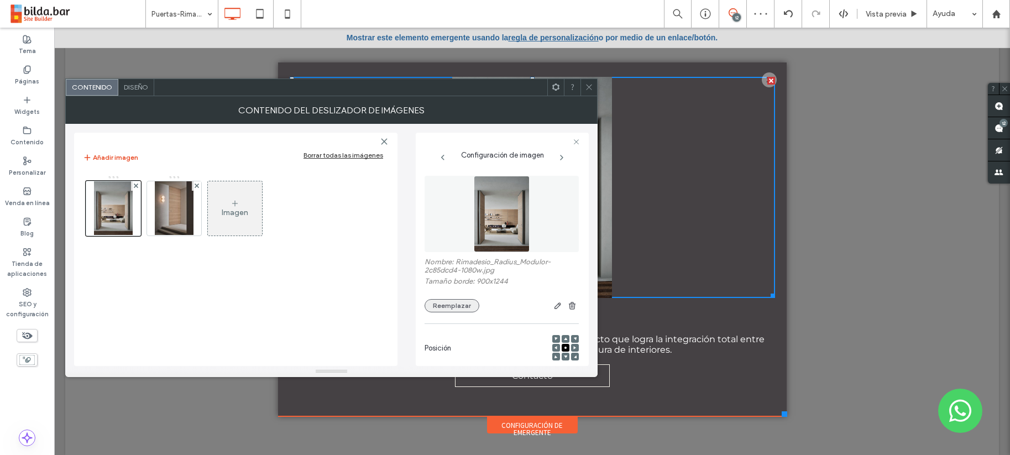
click at [451, 306] on button "Reemplazar" at bounding box center [452, 305] width 55 height 13
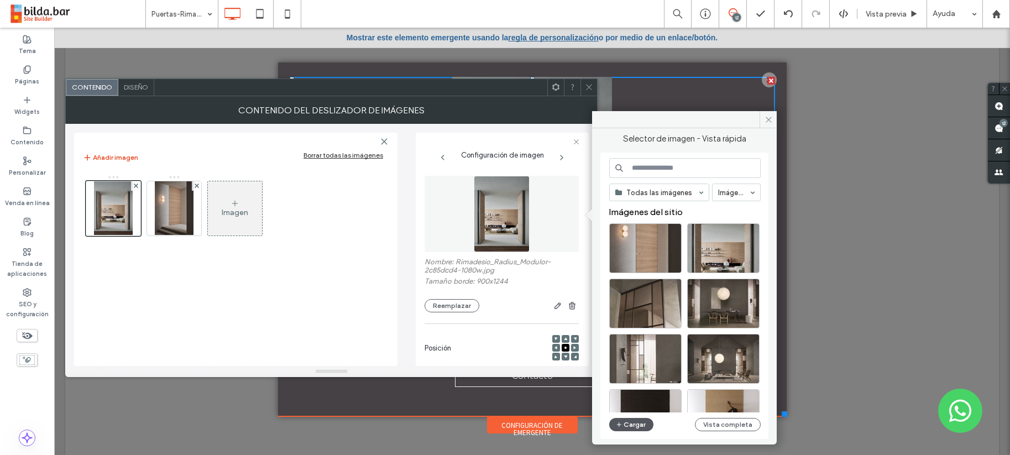
click at [634, 424] on button "Cargar" at bounding box center [631, 424] width 44 height 13
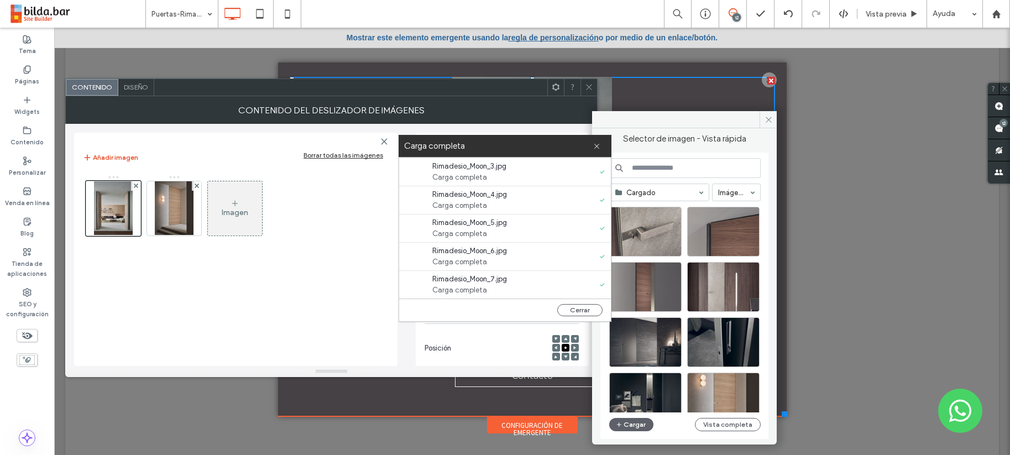
scroll to position [56, 0]
click at [595, 143] on icon at bounding box center [596, 146] width 7 height 7
click at [595, 143] on div "Carga completa" at bounding box center [505, 146] width 213 height 22
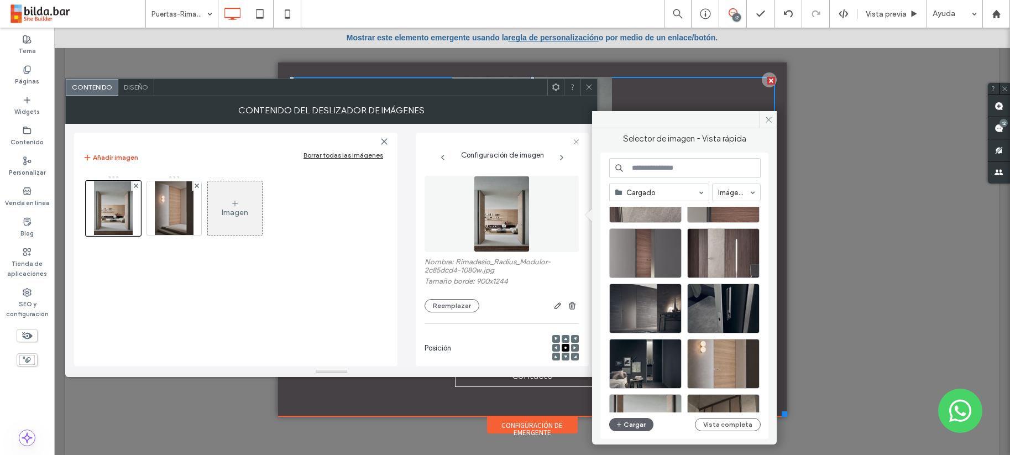
scroll to position [93, 0]
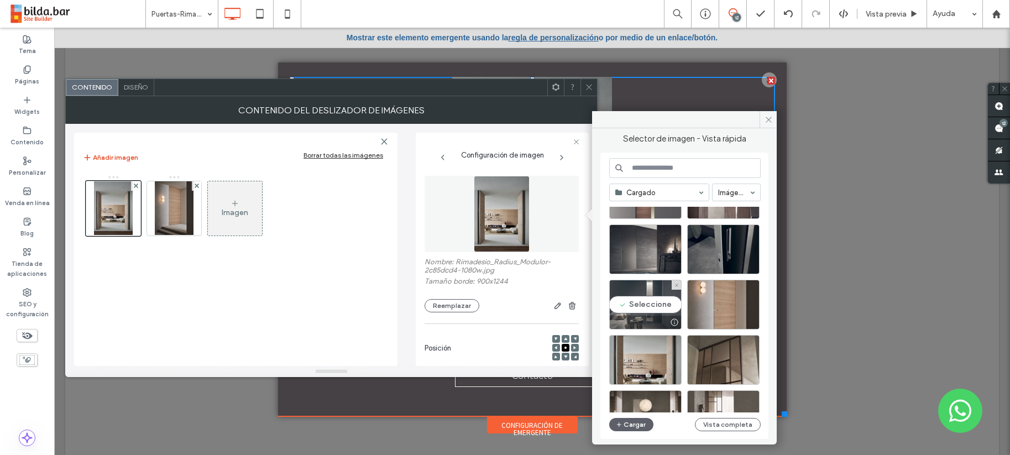
click at [648, 306] on div "Seleccione" at bounding box center [645, 305] width 72 height 50
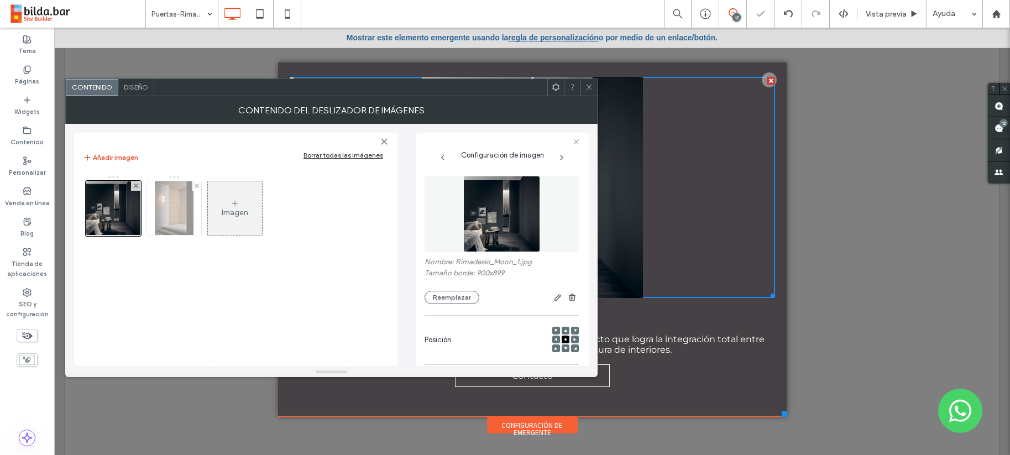
click at [176, 207] on img at bounding box center [174, 208] width 39 height 54
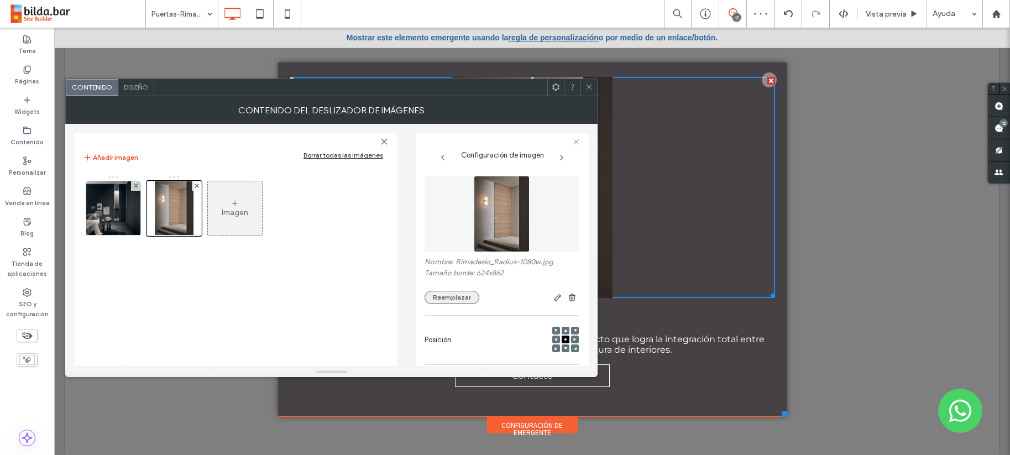
click at [449, 297] on button "Reemplazar" at bounding box center [452, 297] width 55 height 13
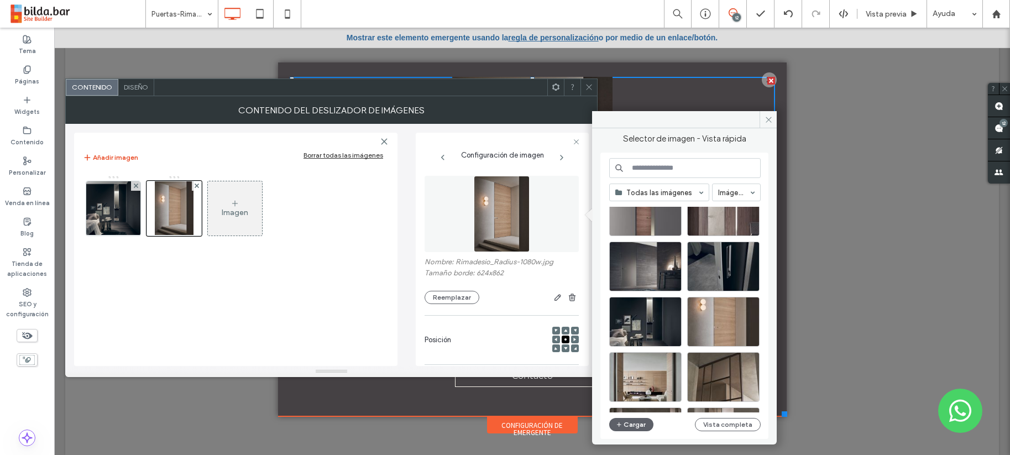
scroll to position [85, 0]
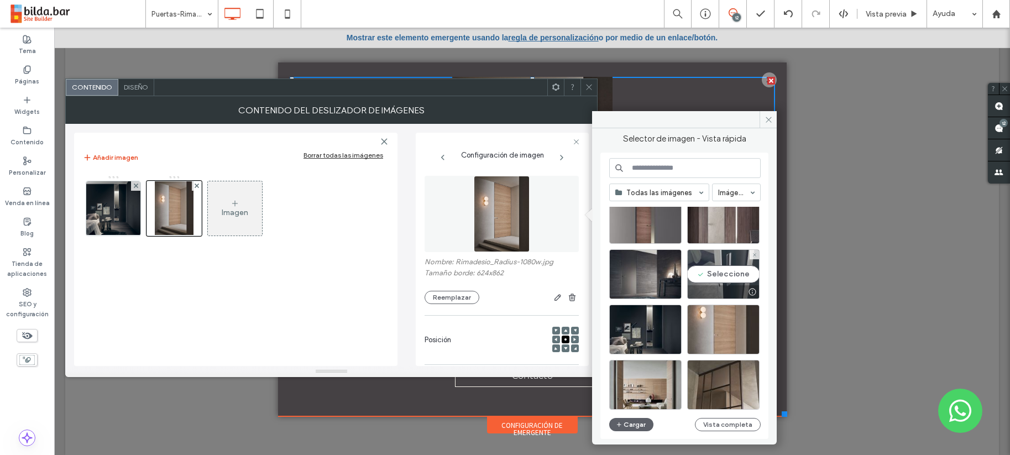
drag, startPoint x: 725, startPoint y: 277, endPoint x: 671, endPoint y: 250, distance: 61.1
click at [725, 277] on div "Seleccione" at bounding box center [723, 274] width 72 height 50
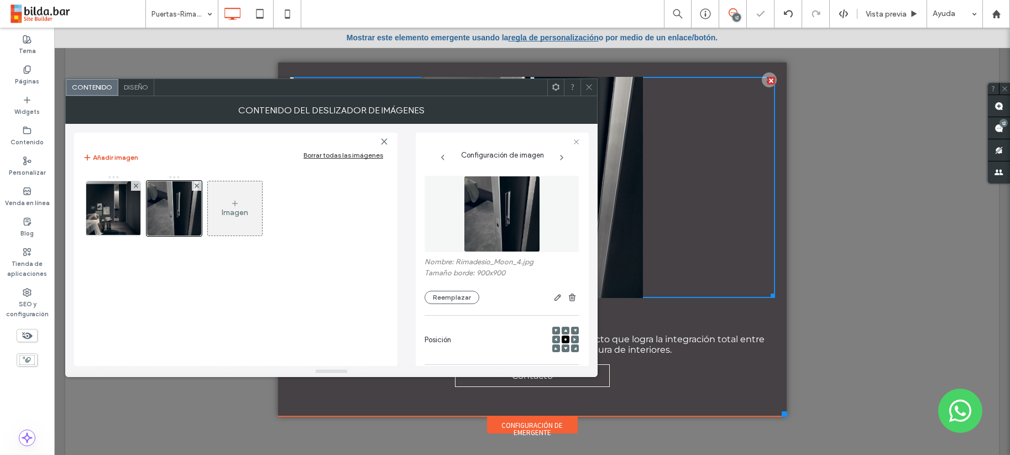
click at [229, 210] on div "Imagen" at bounding box center [235, 212] width 27 height 9
click at [229, 210] on div "Imagen" at bounding box center [235, 208] width 54 height 52
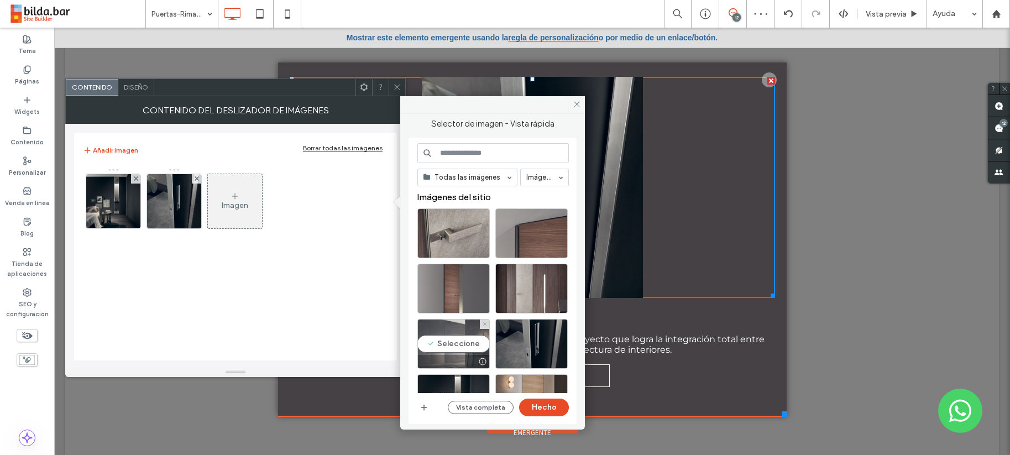
click at [453, 339] on div "Seleccione" at bounding box center [453, 344] width 72 height 50
click at [550, 403] on button "Hecho" at bounding box center [544, 408] width 50 height 18
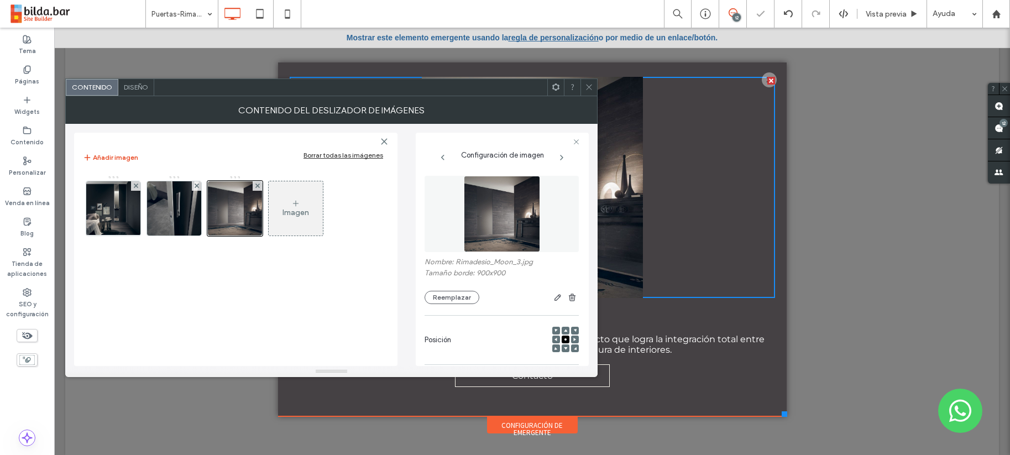
click at [298, 209] on div "Imagen" at bounding box center [296, 212] width 27 height 9
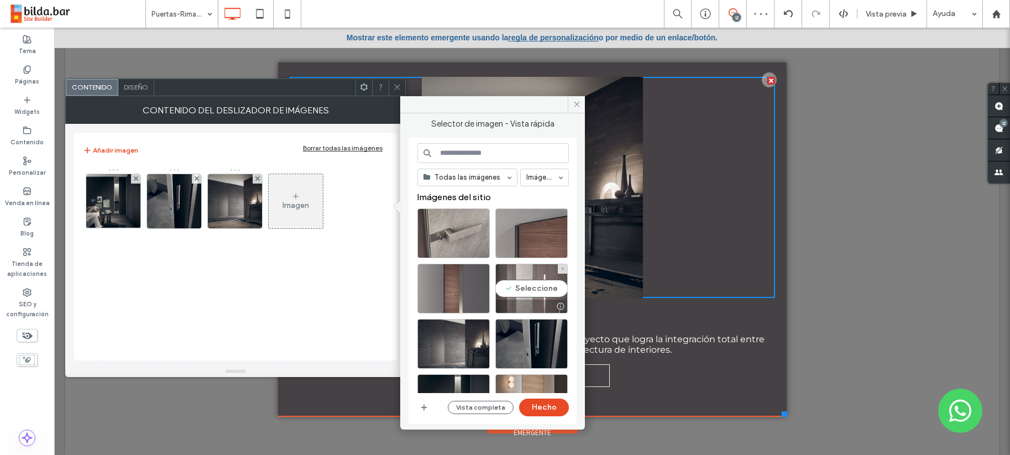
click at [539, 289] on div "Seleccione" at bounding box center [531, 289] width 72 height 50
click at [545, 407] on button "Hecho" at bounding box center [544, 408] width 50 height 18
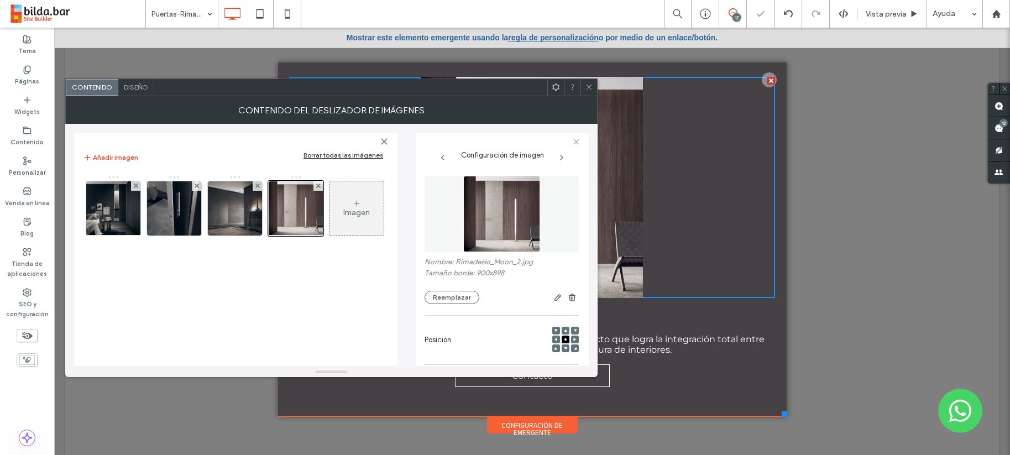
click at [349, 205] on div "Imagen" at bounding box center [357, 208] width 54 height 52
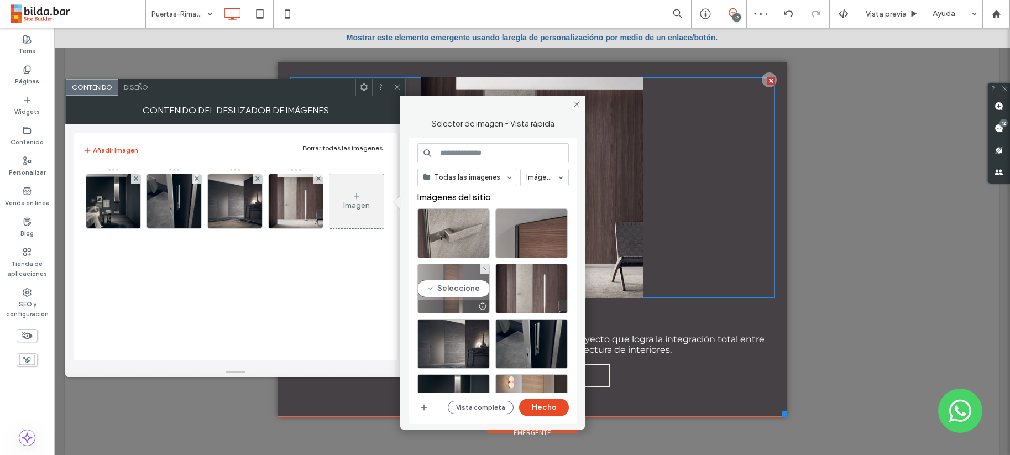
click at [466, 294] on div "Seleccione" at bounding box center [453, 289] width 72 height 50
click at [551, 408] on button "Hecho" at bounding box center [544, 408] width 50 height 18
click at [551, 408] on div "Título de diapositiva Escriba su subtítulo aquí Botón Título de diapositiva Esc…" at bounding box center [532, 239] width 502 height 347
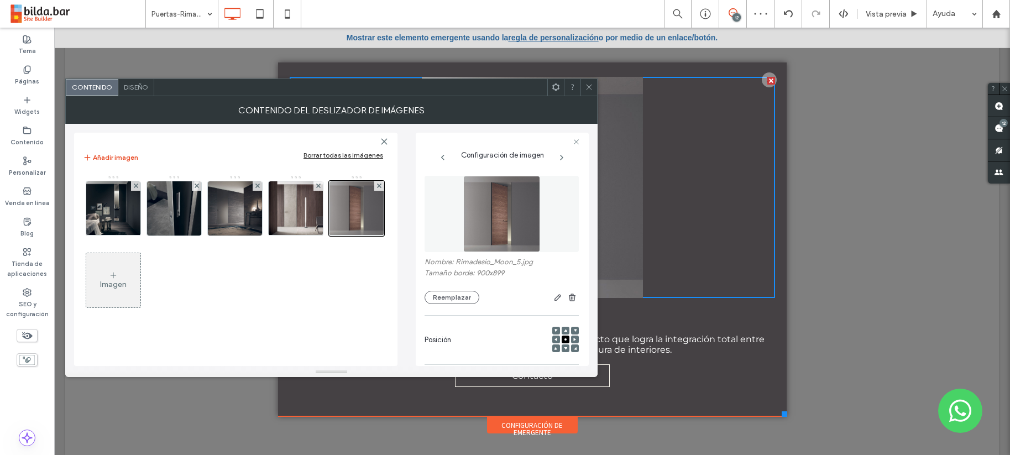
click at [134, 269] on div "Imagen" at bounding box center [113, 280] width 54 height 52
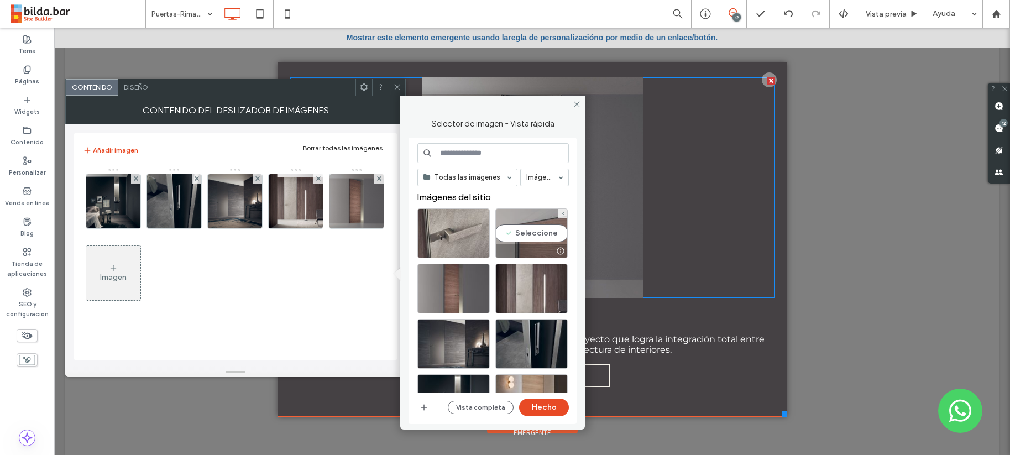
click at [528, 229] on div "Seleccione" at bounding box center [531, 233] width 72 height 50
click at [540, 408] on button "Hecho" at bounding box center [544, 408] width 50 height 18
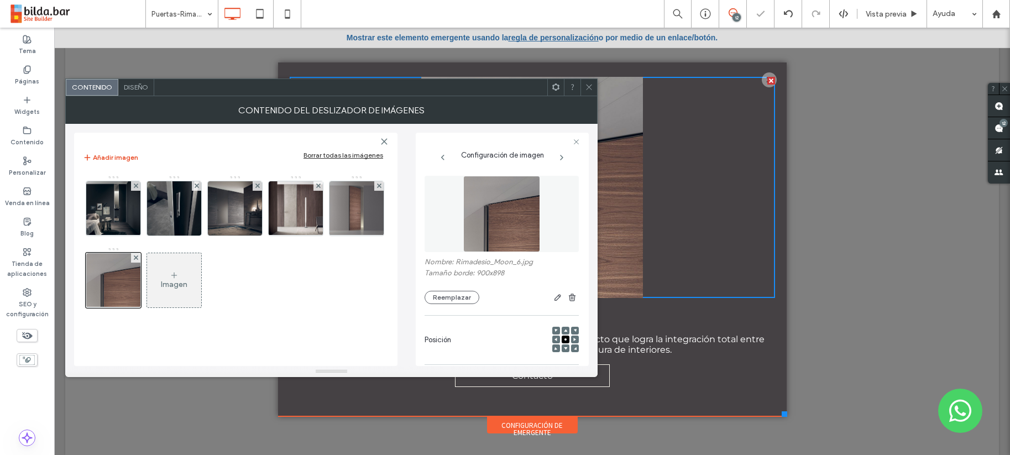
click at [175, 273] on icon at bounding box center [174, 275] width 9 height 9
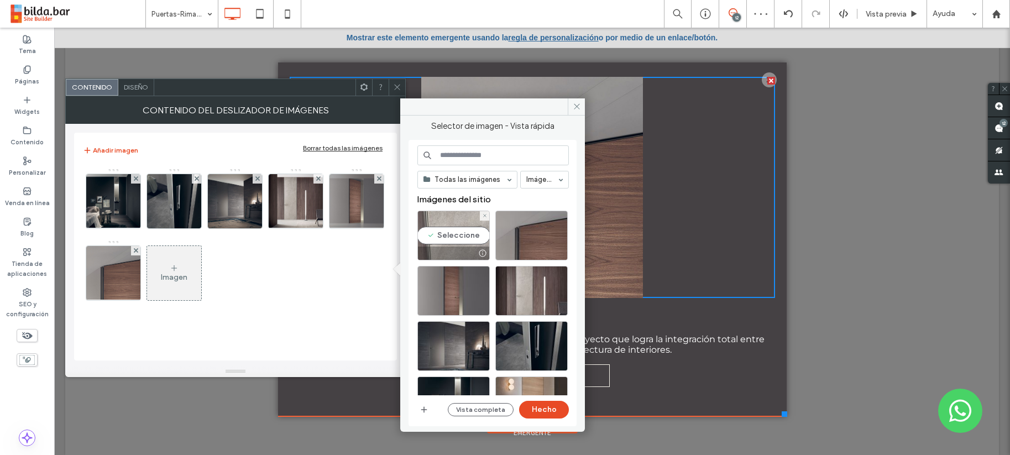
click at [447, 233] on div "Seleccione" at bounding box center [453, 236] width 72 height 50
click at [553, 409] on button "Hecho" at bounding box center [544, 410] width 50 height 18
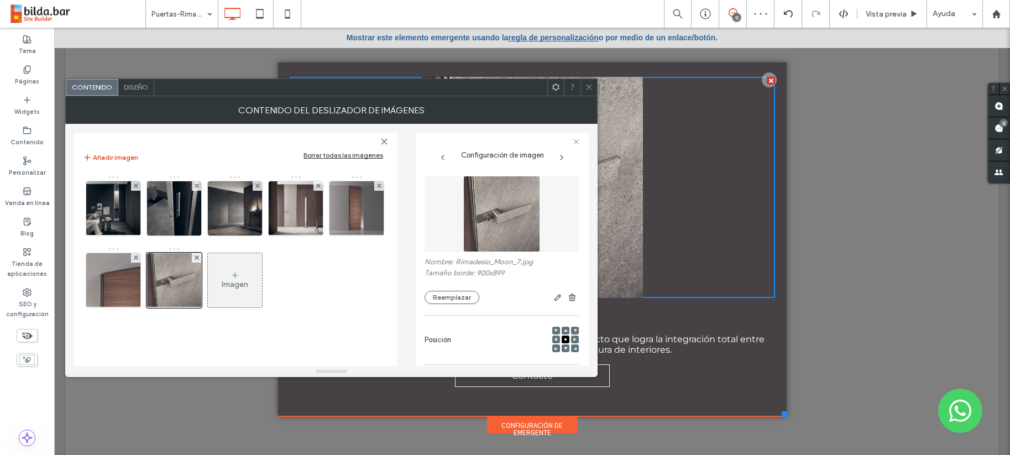
click at [589, 86] on icon at bounding box center [589, 87] width 8 height 8
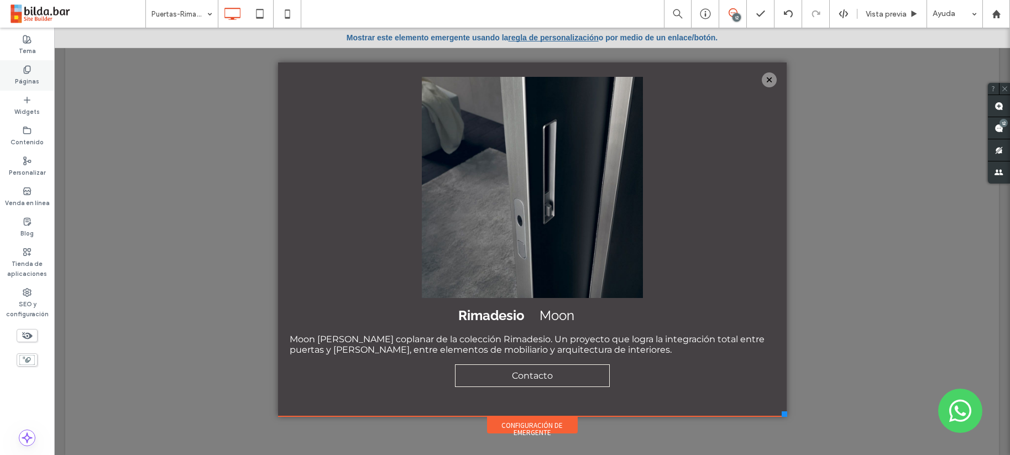
click at [24, 77] on label "Páginas" at bounding box center [27, 80] width 24 height 12
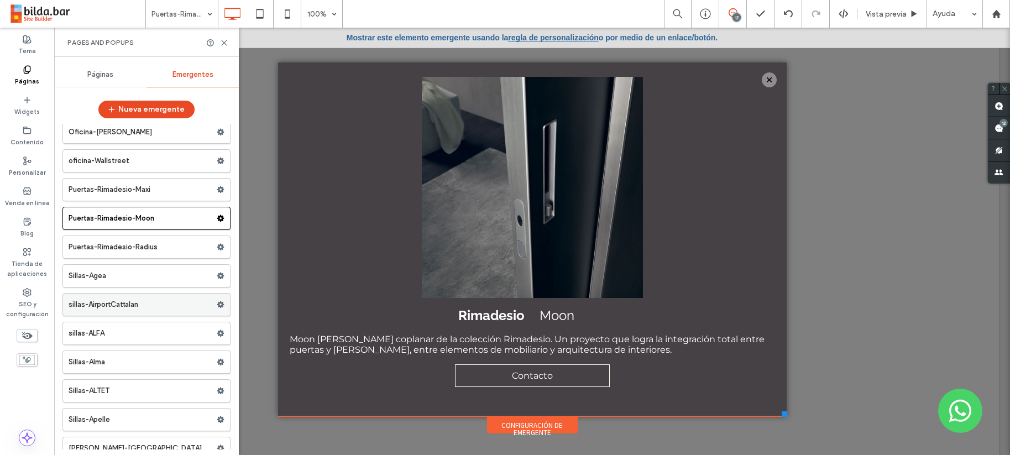
scroll to position [13840, 0]
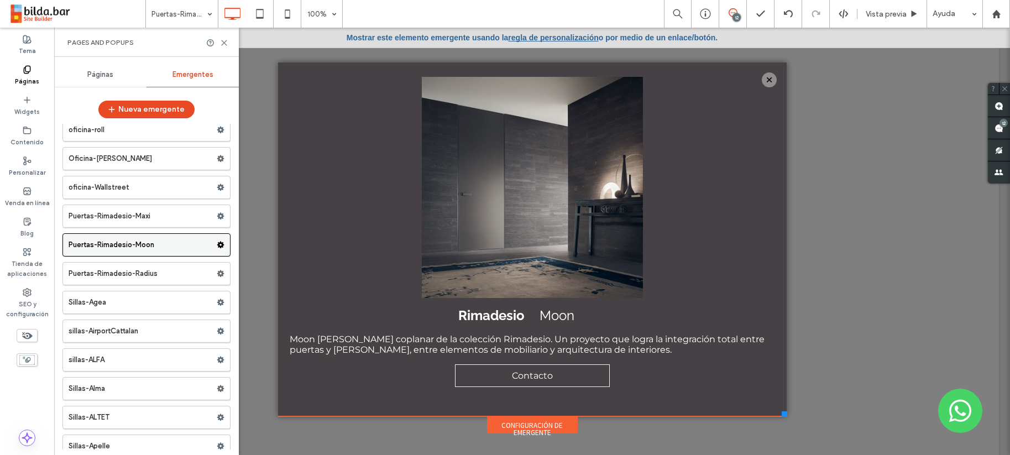
click at [217, 243] on use at bounding box center [220, 245] width 7 height 7
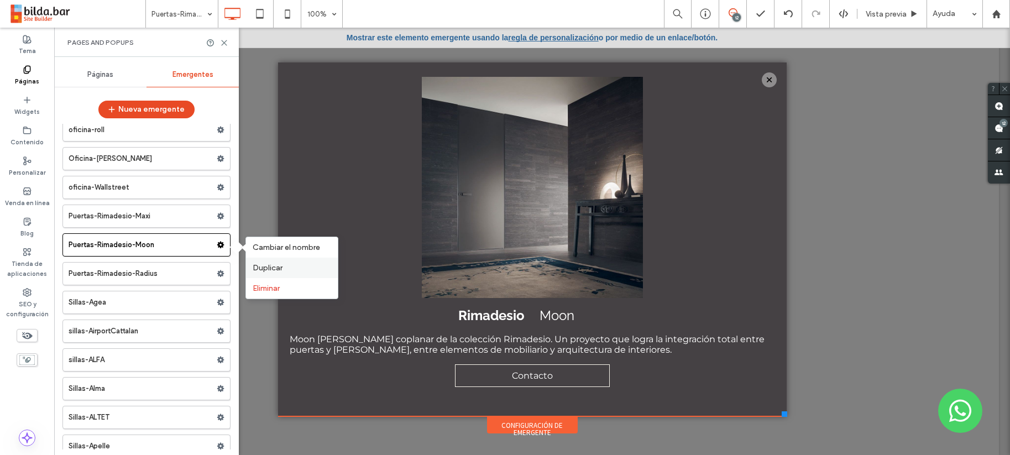
click at [273, 269] on span "Duplicar" at bounding box center [268, 267] width 30 height 9
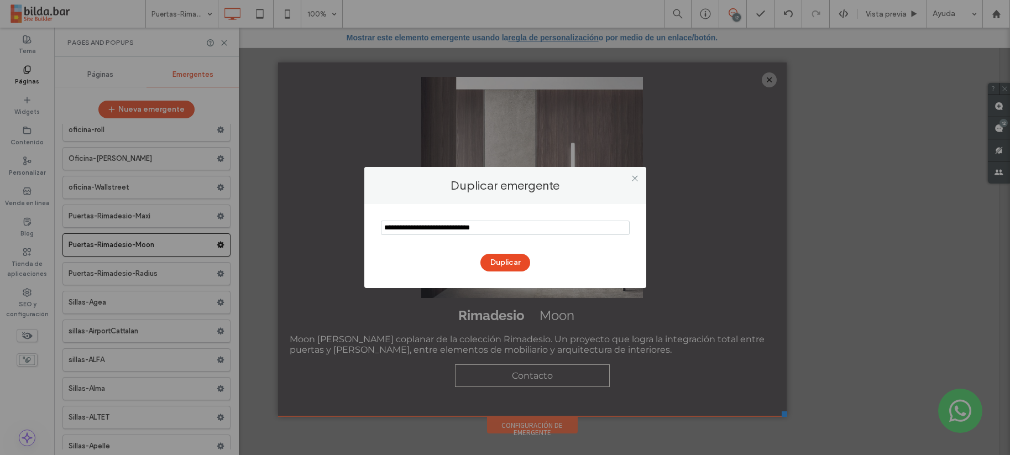
drag, startPoint x: 502, startPoint y: 228, endPoint x: 485, endPoint y: 229, distance: 17.1
click at [485, 229] on input "notEmpty" at bounding box center [505, 228] width 249 height 14
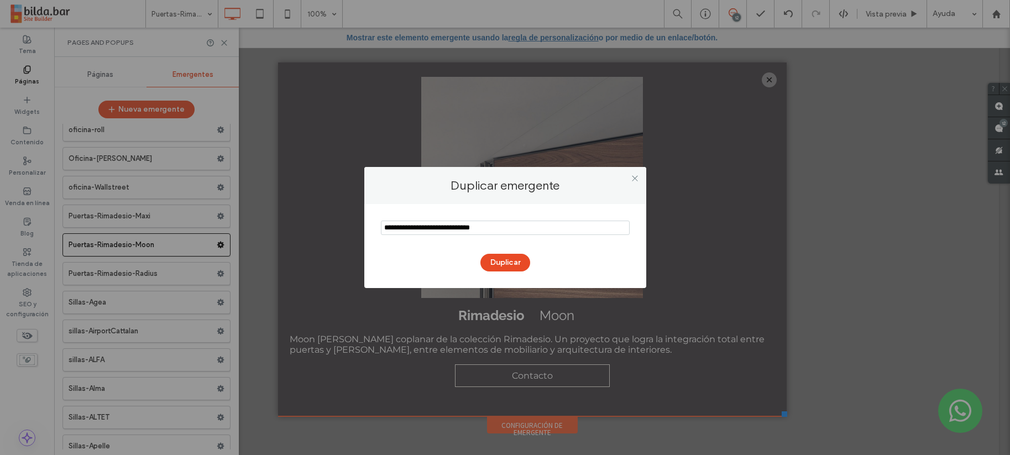
drag, startPoint x: 416, startPoint y: 227, endPoint x: 367, endPoint y: 229, distance: 49.3
click at [367, 229] on div "Duplicar" at bounding box center [505, 246] width 282 height 84
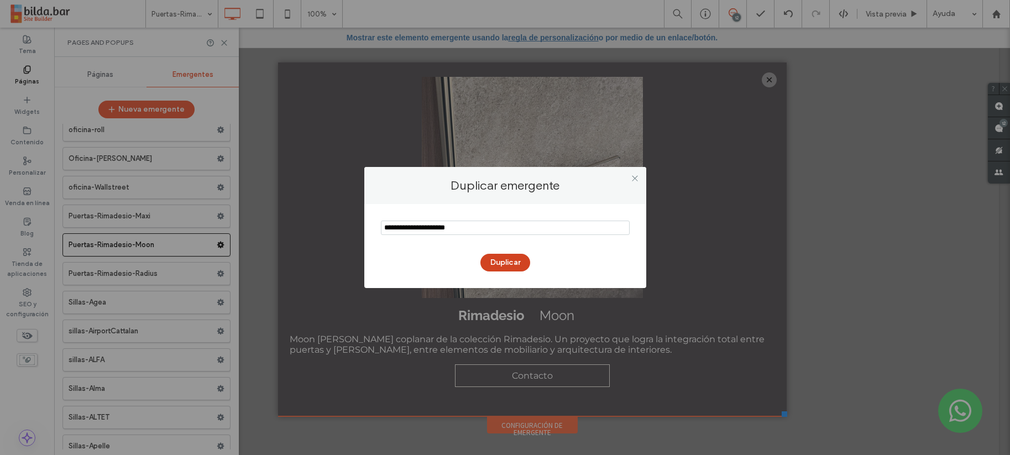
type input "**********"
click at [513, 262] on button "Duplicar" at bounding box center [505, 263] width 50 height 18
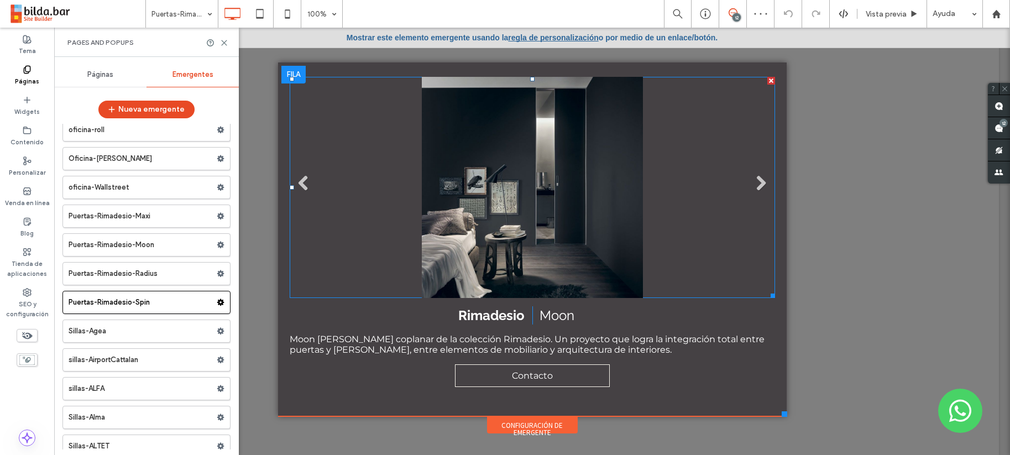
click at [521, 222] on li "Título de diapositiva Escriba su subtítulo aquí Botón" at bounding box center [532, 187] width 485 height 221
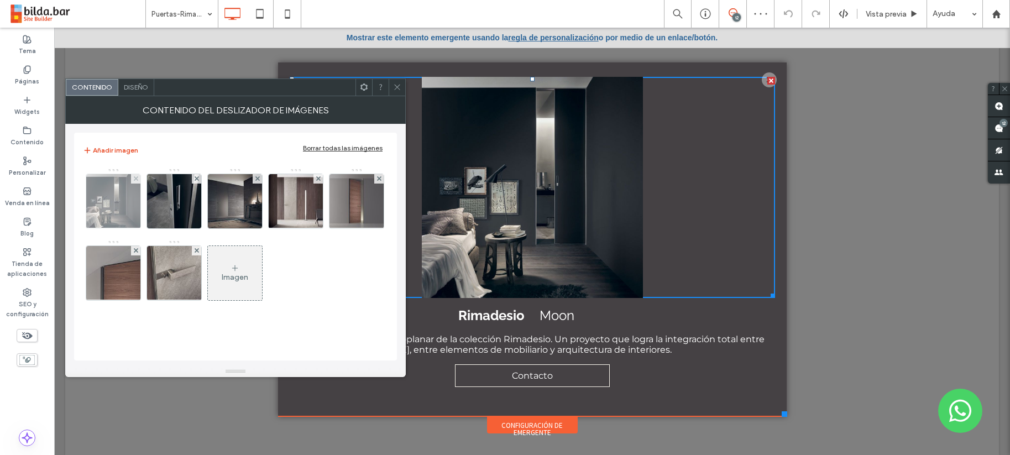
click at [107, 208] on img at bounding box center [113, 201] width 55 height 54
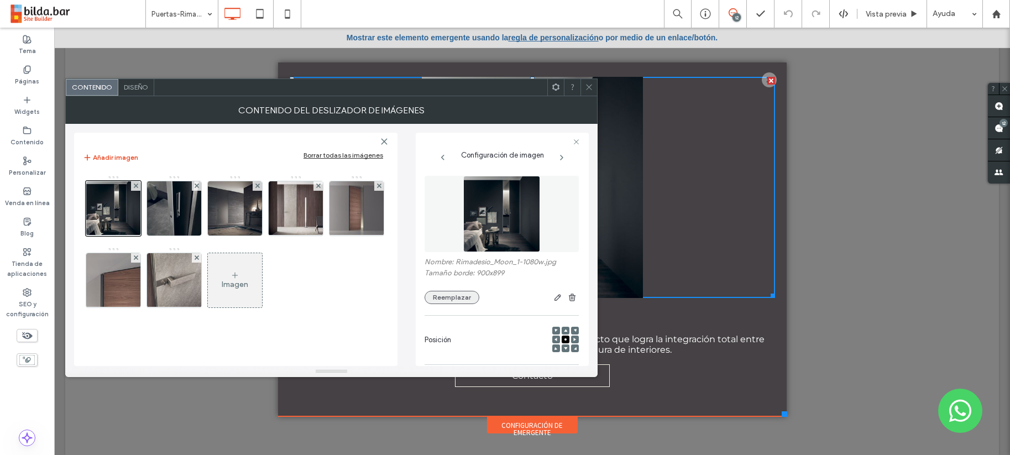
click at [452, 293] on button "Reemplazar" at bounding box center [452, 297] width 55 height 13
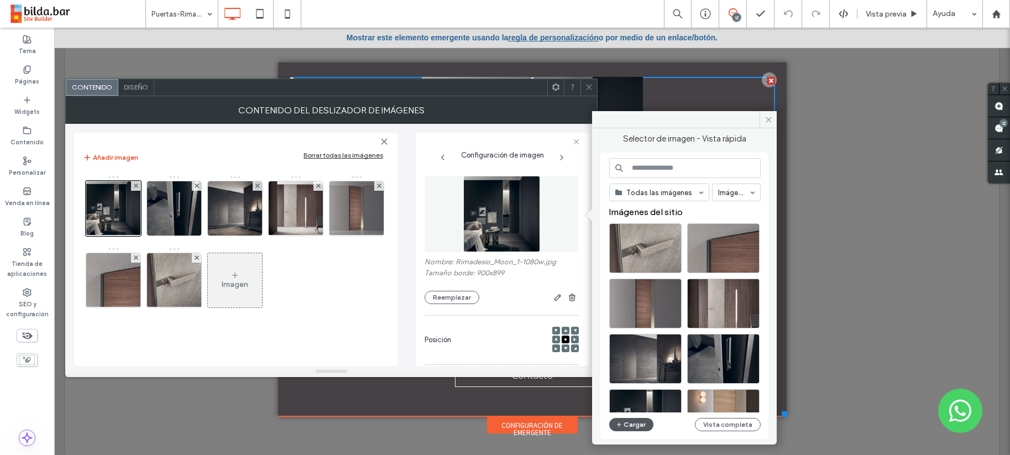
click at [633, 424] on button "Cargar" at bounding box center [631, 424] width 44 height 13
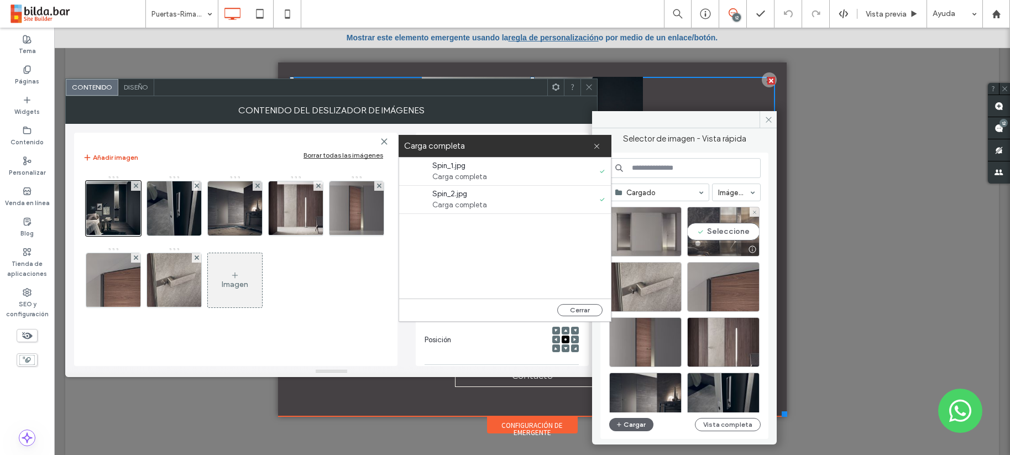
click at [727, 231] on div "Seleccione" at bounding box center [723, 232] width 72 height 50
click at [727, 231] on li "Título de diapositiva Escriba su subtítulo aquí Botón" at bounding box center [532, 187] width 485 height 221
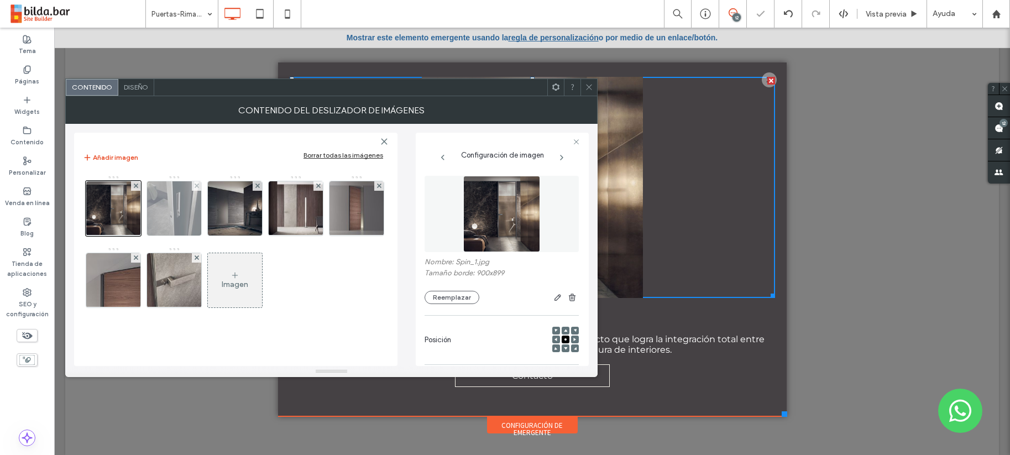
click at [174, 207] on img at bounding box center [174, 208] width 54 height 54
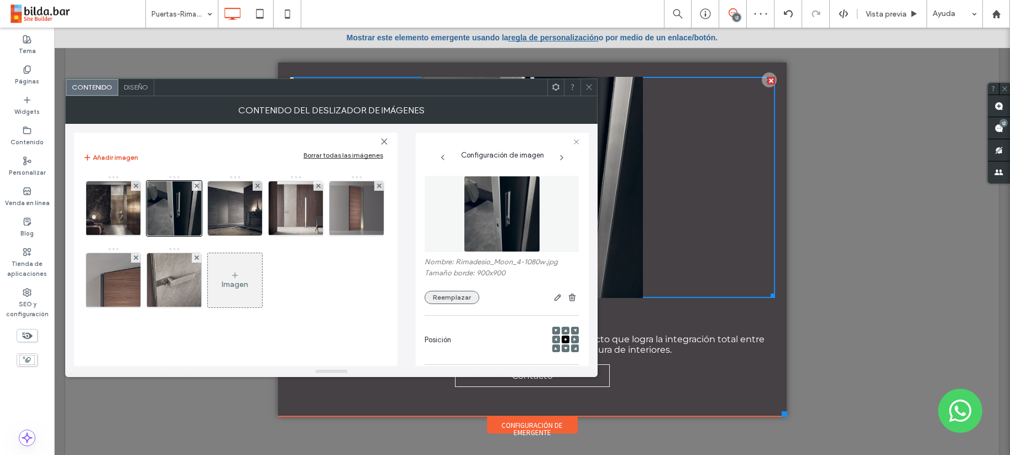
click at [445, 298] on button "Reemplazar" at bounding box center [452, 297] width 55 height 13
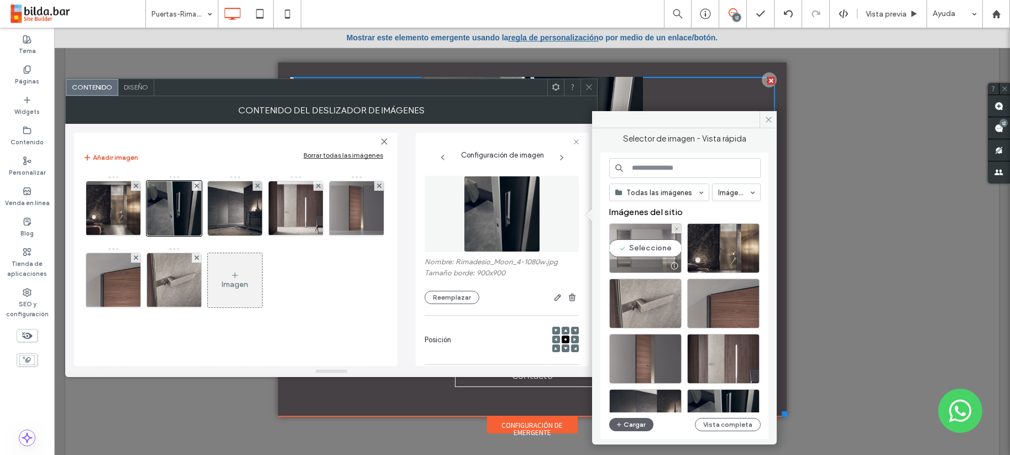
click at [651, 250] on div "Seleccione" at bounding box center [645, 248] width 72 height 50
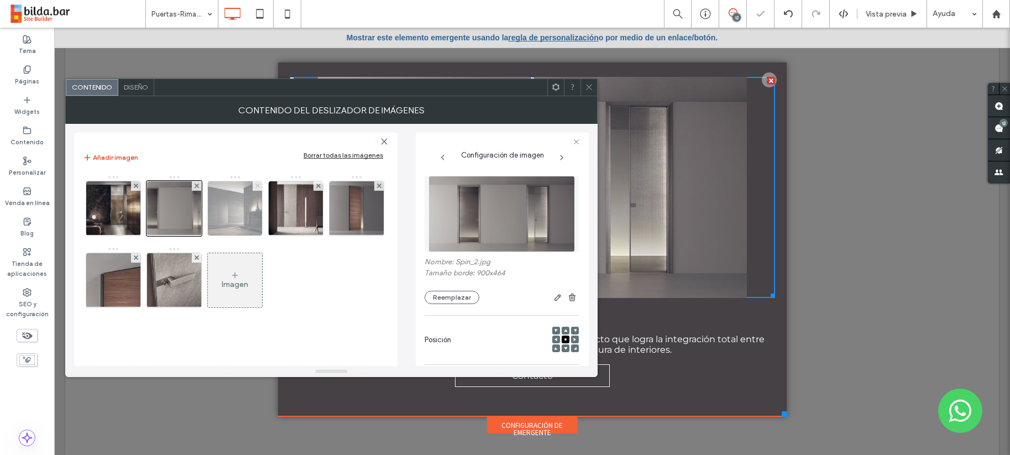
click at [255, 184] on icon at bounding box center [257, 186] width 4 height 4
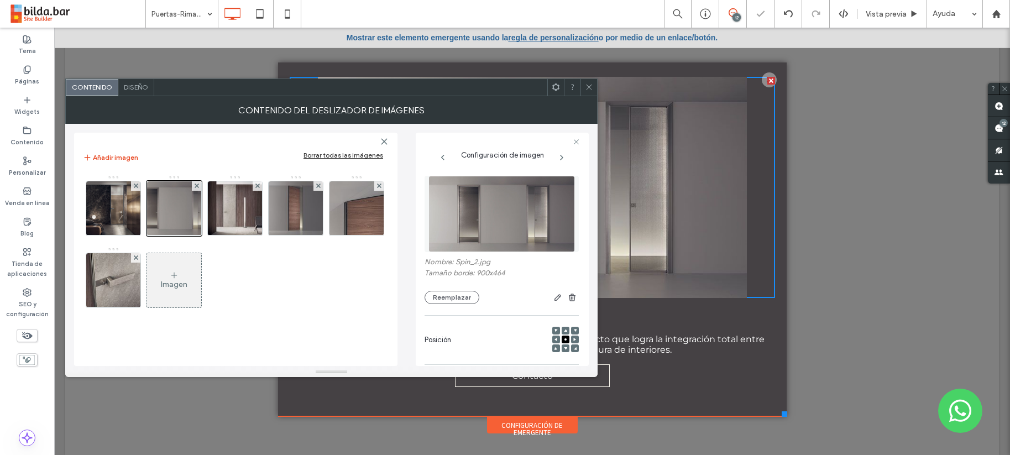
click at [255, 184] on icon at bounding box center [257, 186] width 4 height 4
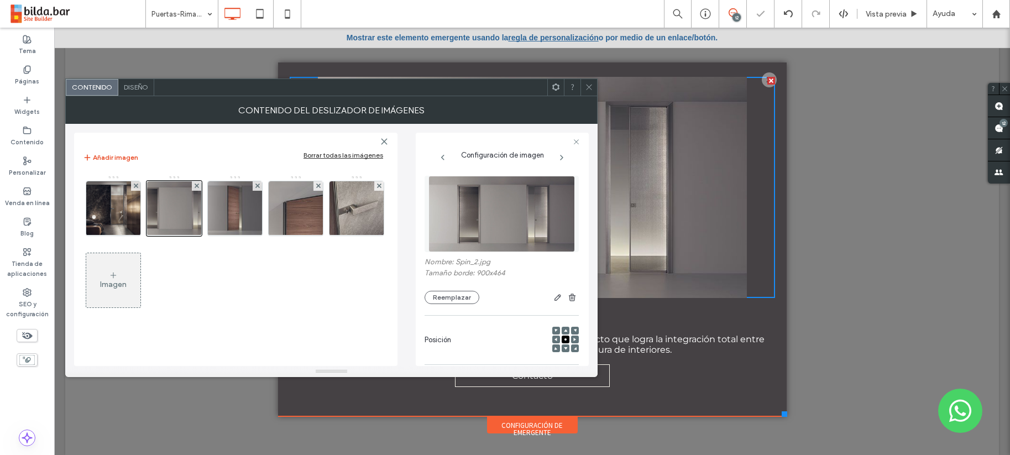
click at [255, 184] on icon at bounding box center [257, 186] width 4 height 4
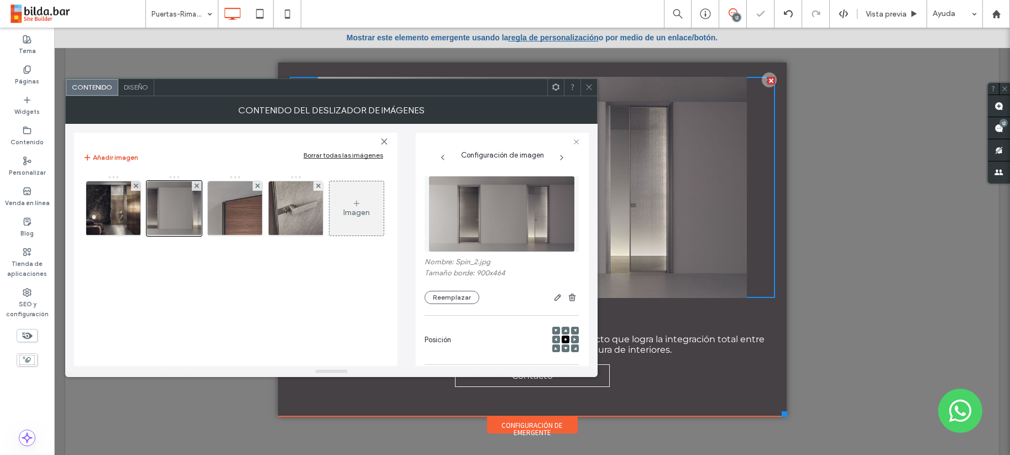
click at [255, 184] on icon at bounding box center [257, 186] width 4 height 4
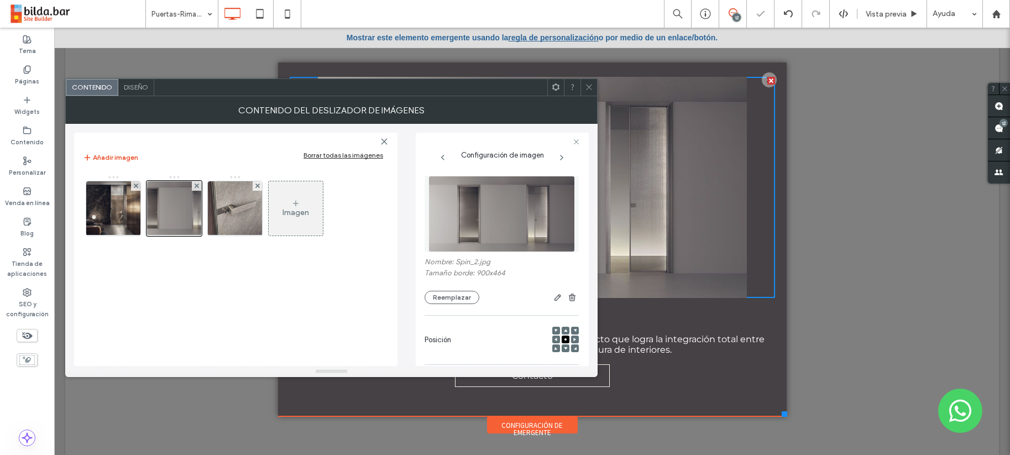
click at [255, 184] on icon at bounding box center [257, 186] width 4 height 4
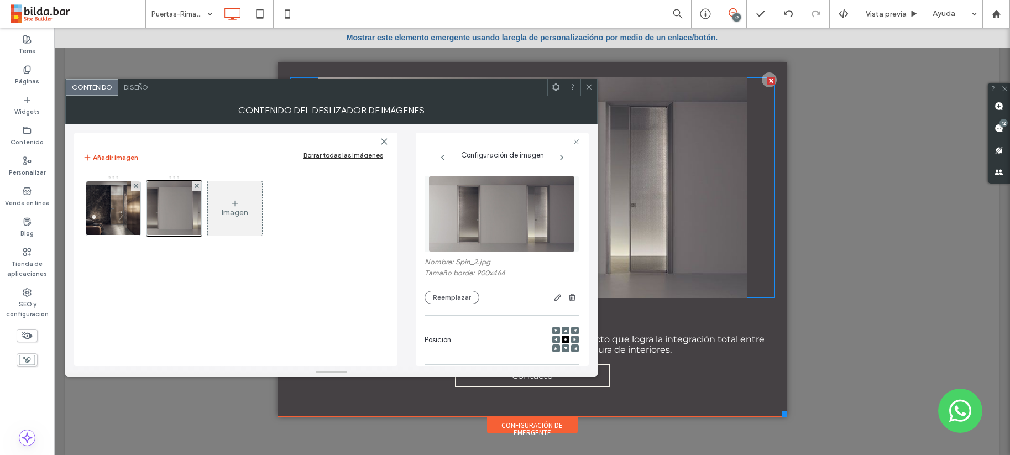
click at [589, 85] on icon at bounding box center [589, 87] width 8 height 8
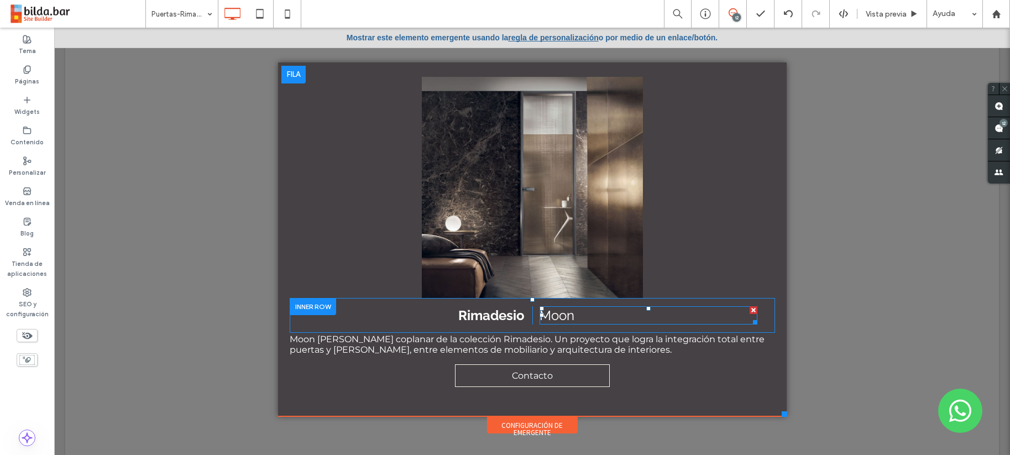
click at [567, 317] on span "Moon" at bounding box center [557, 315] width 35 height 16
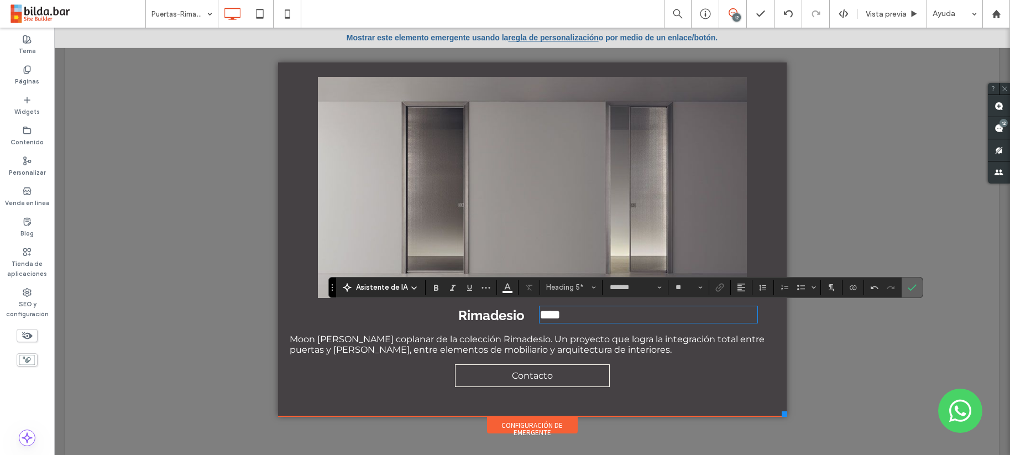
click at [913, 284] on icon "Confirmar" at bounding box center [912, 287] width 9 height 9
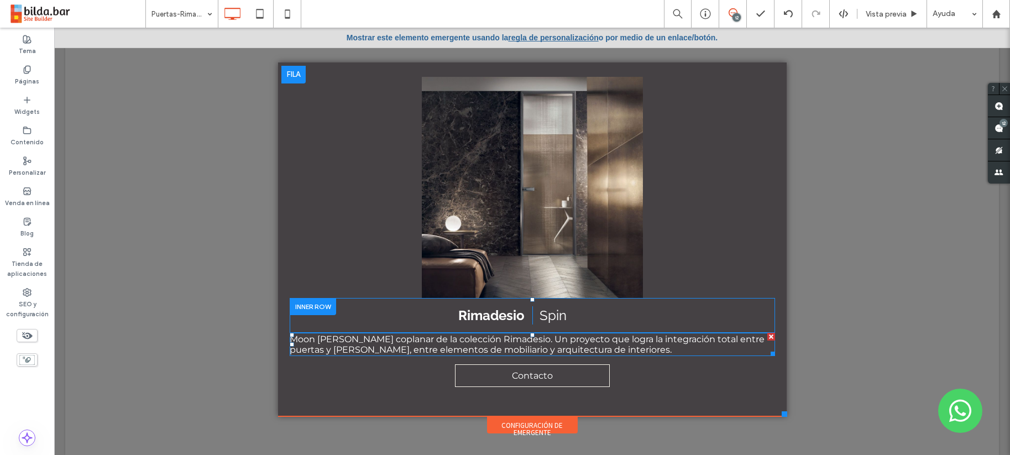
click at [607, 335] on span "Moon es la puerta coplanar de la colección Rimadesio. Un proyecto que logra la …" at bounding box center [527, 344] width 475 height 21
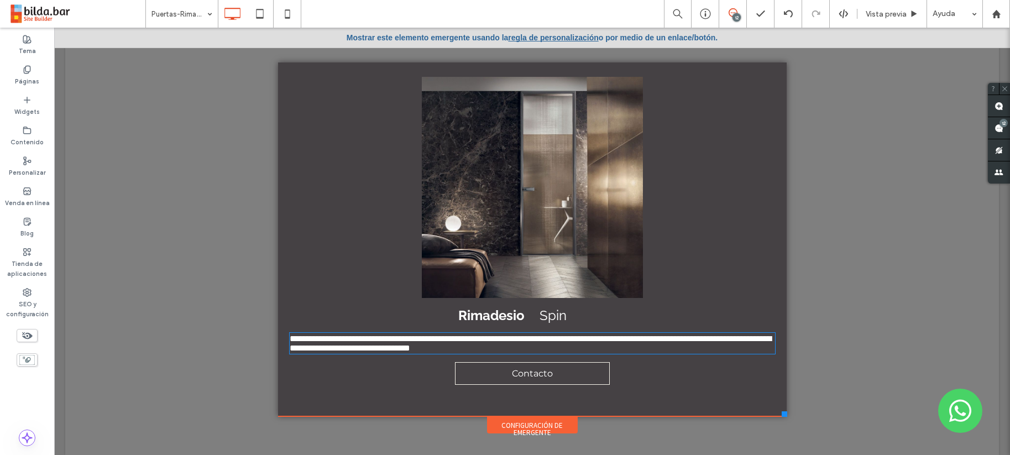
type input "**********"
type input "**"
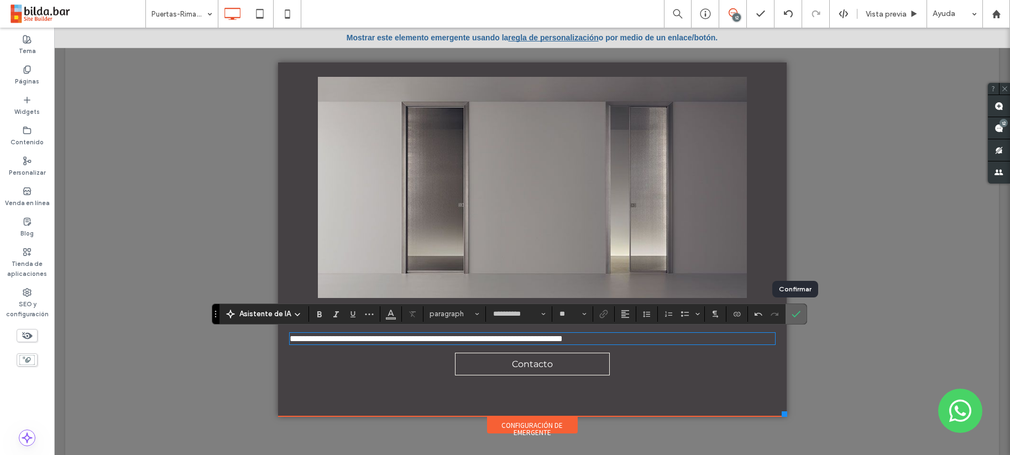
click at [798, 313] on icon "Confirmar" at bounding box center [796, 314] width 9 height 9
click at [798, 313] on div at bounding box center [532, 241] width 956 height 427
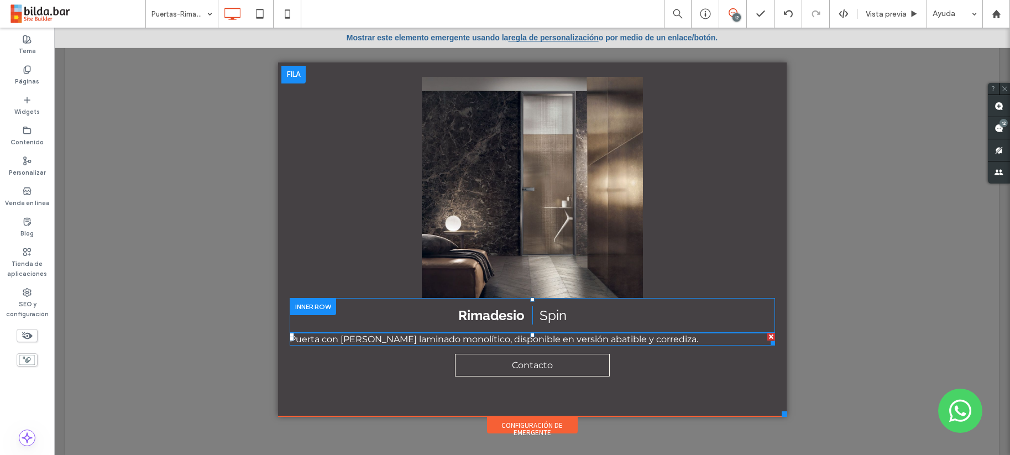
click at [674, 341] on p "Puerta con vidrio laminado monolítico, disponible en versión abatible y corredi…" at bounding box center [532, 339] width 485 height 11
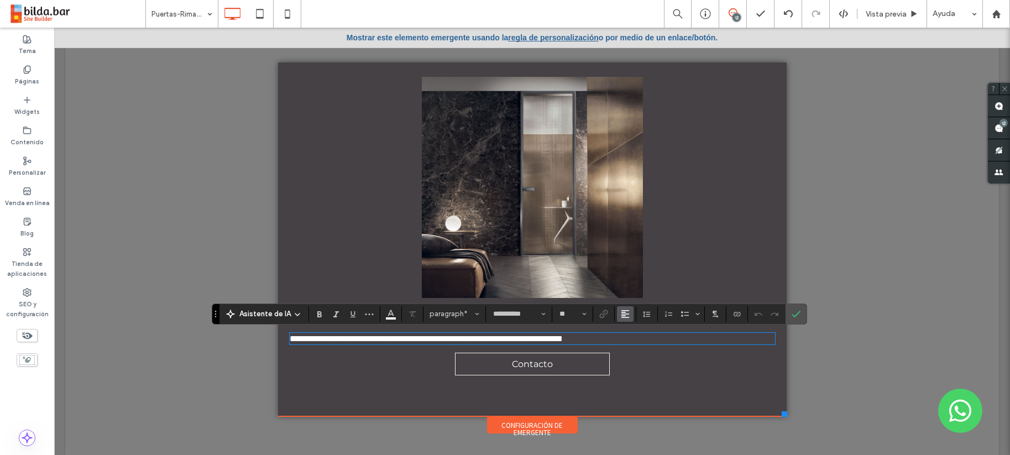
click at [623, 312] on use "Alineación" at bounding box center [625, 314] width 8 height 8
click at [633, 260] on use "ui.textEditor.alignment.center" at bounding box center [634, 264] width 8 height 8
click at [633, 252] on li "Título de diapositiva Escriba su subtítulo aquí Botón" at bounding box center [532, 187] width 485 height 221
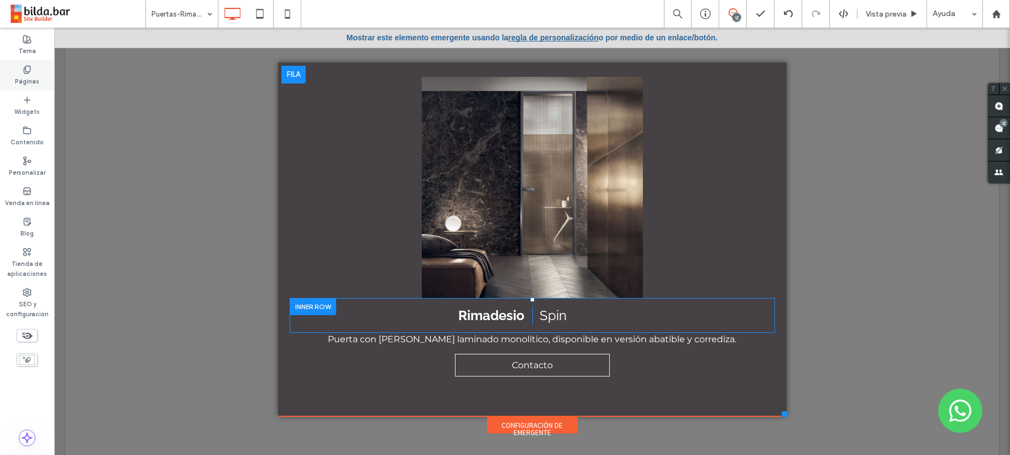
click at [28, 73] on use at bounding box center [27, 69] width 6 height 7
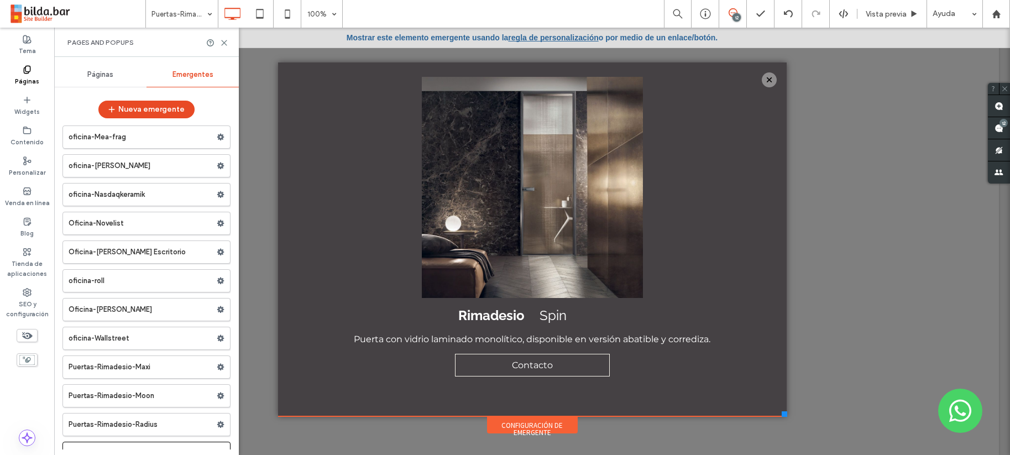
scroll to position [13797, 0]
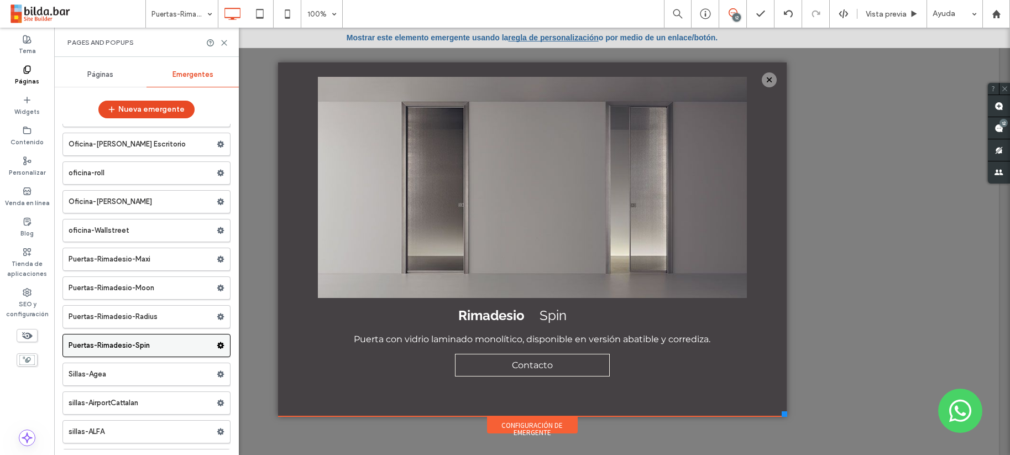
click at [217, 346] on use at bounding box center [220, 345] width 7 height 7
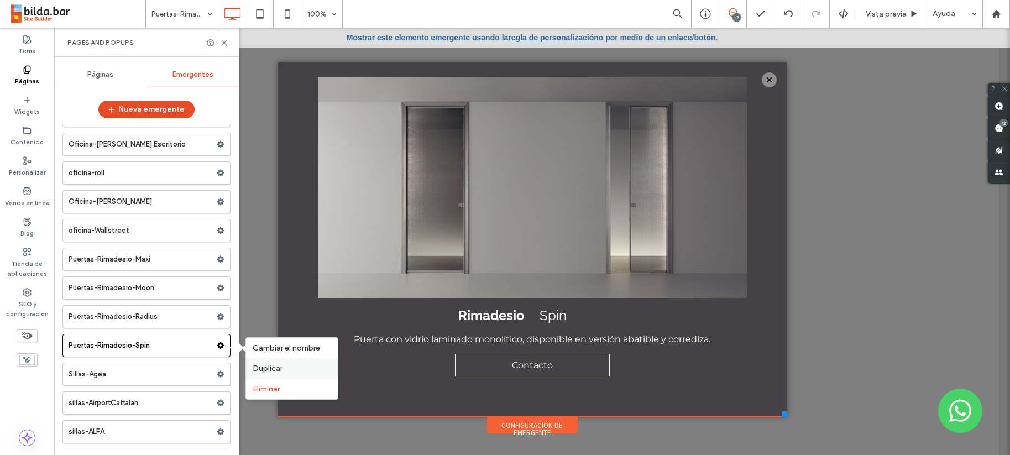
click at [271, 371] on span "Duplicar" at bounding box center [268, 368] width 30 height 9
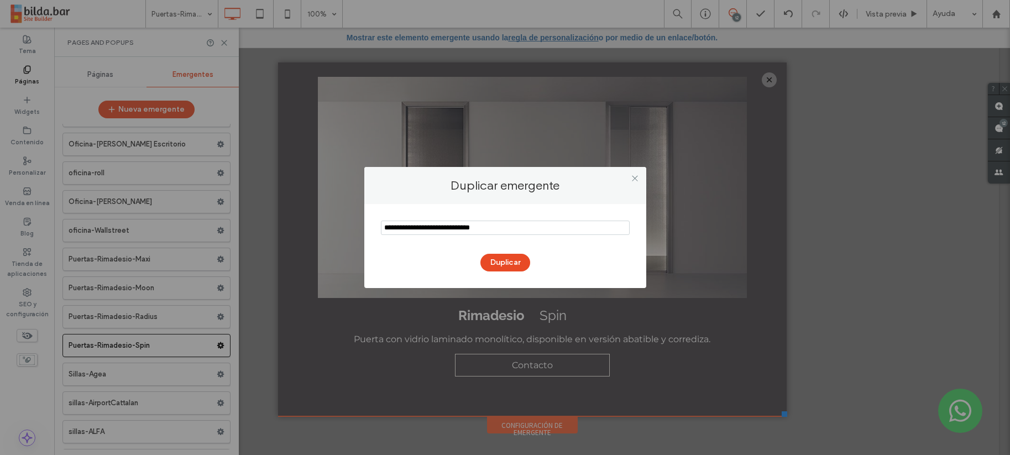
drag, startPoint x: 415, startPoint y: 230, endPoint x: 372, endPoint y: 232, distance: 43.2
click at [372, 232] on div "Duplicar" at bounding box center [505, 246] width 282 height 84
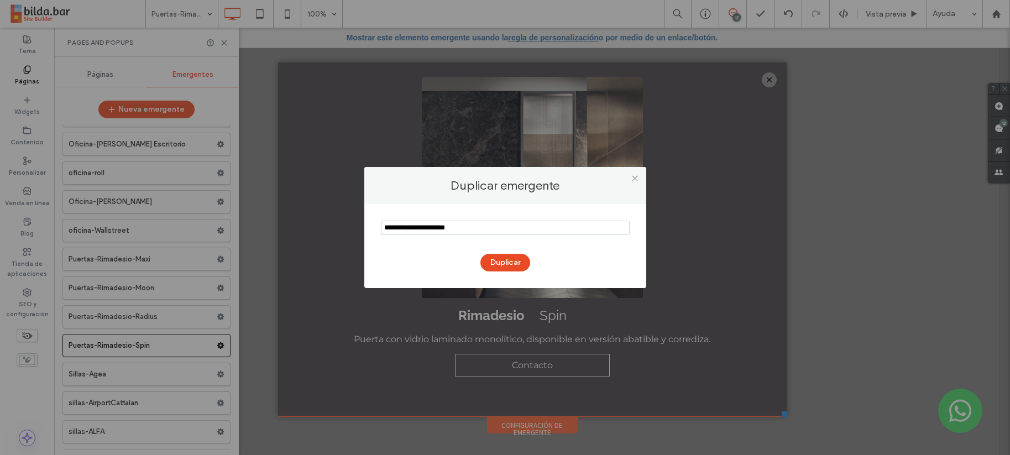
type input "**********"
click at [505, 265] on button "Duplicar" at bounding box center [505, 263] width 50 height 18
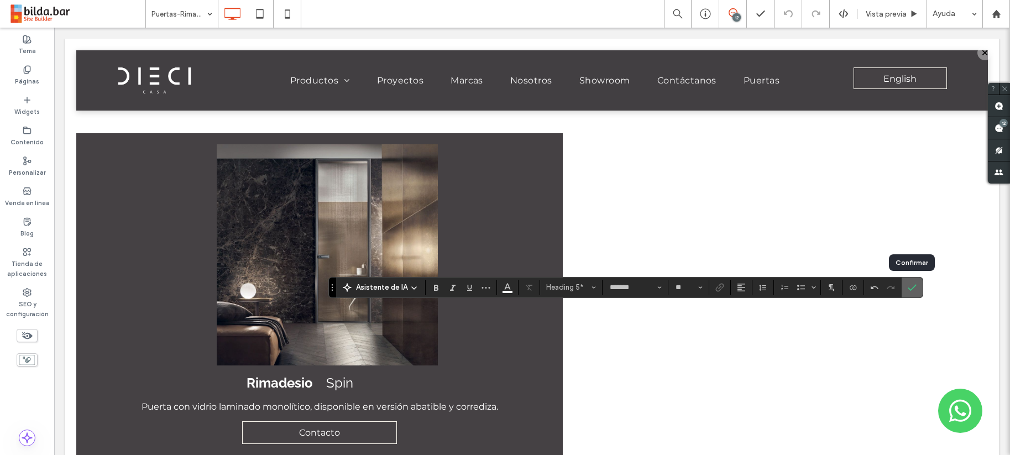
click at [915, 285] on use "Confirmar" at bounding box center [912, 287] width 9 height 7
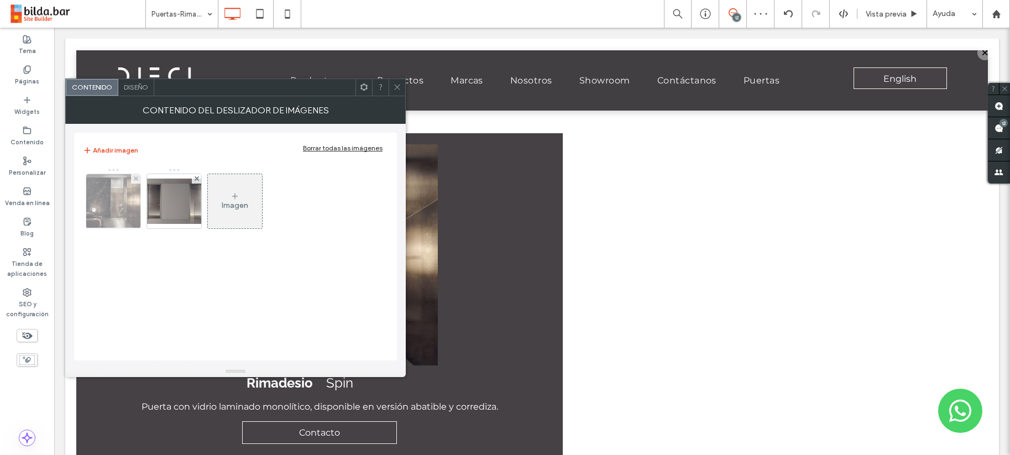
click at [98, 208] on img at bounding box center [113, 201] width 55 height 54
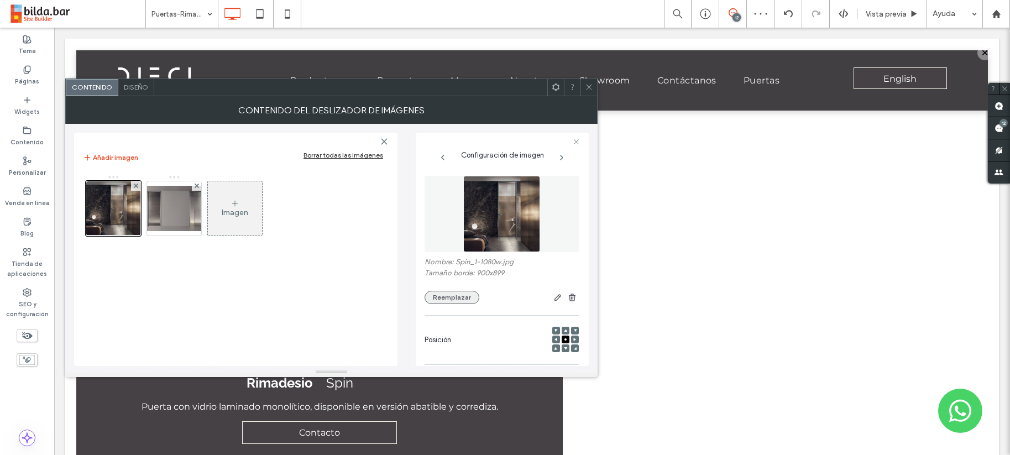
click at [443, 299] on button "Reemplazar" at bounding box center [452, 297] width 55 height 13
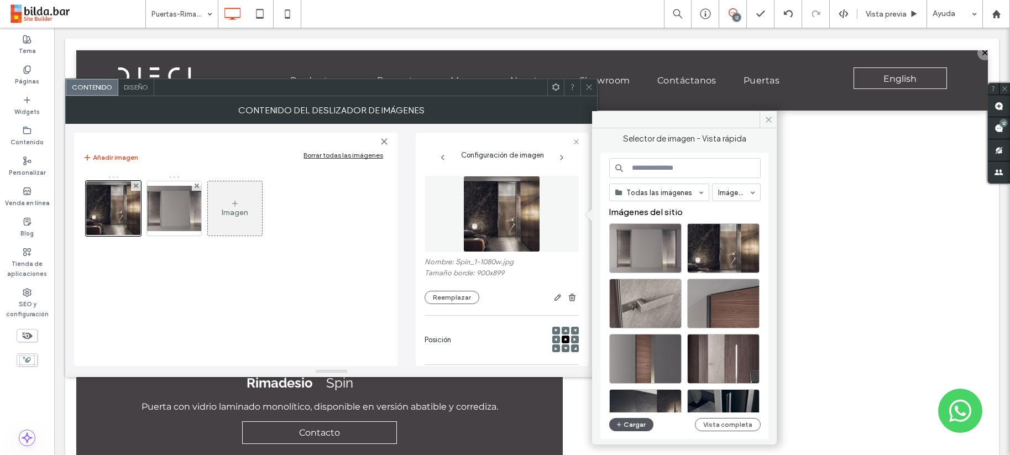
click at [631, 424] on button "Cargar" at bounding box center [631, 424] width 44 height 13
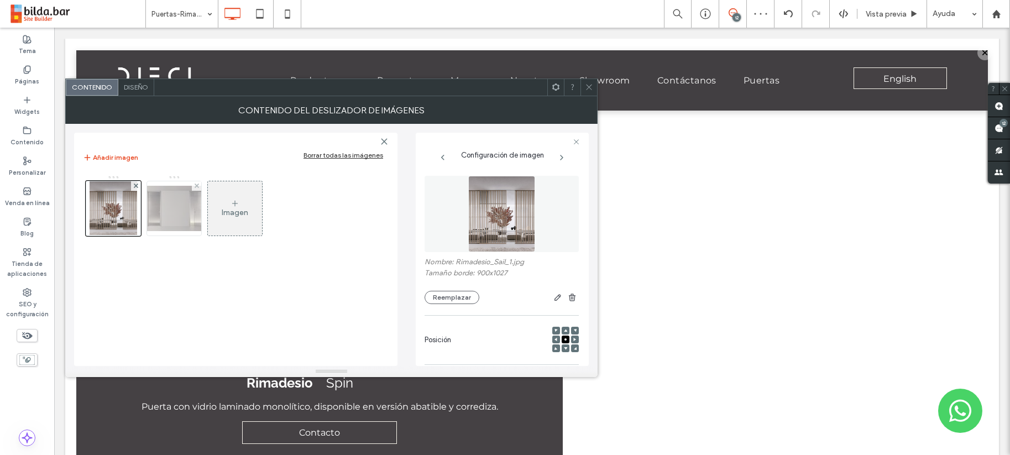
click at [175, 203] on img at bounding box center [174, 208] width 88 height 45
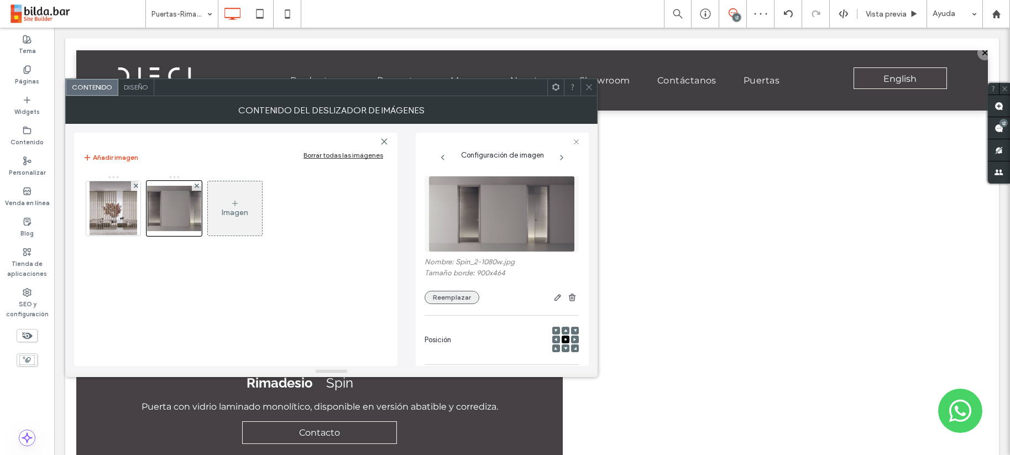
click at [451, 295] on button "Reemplazar" at bounding box center [452, 297] width 55 height 13
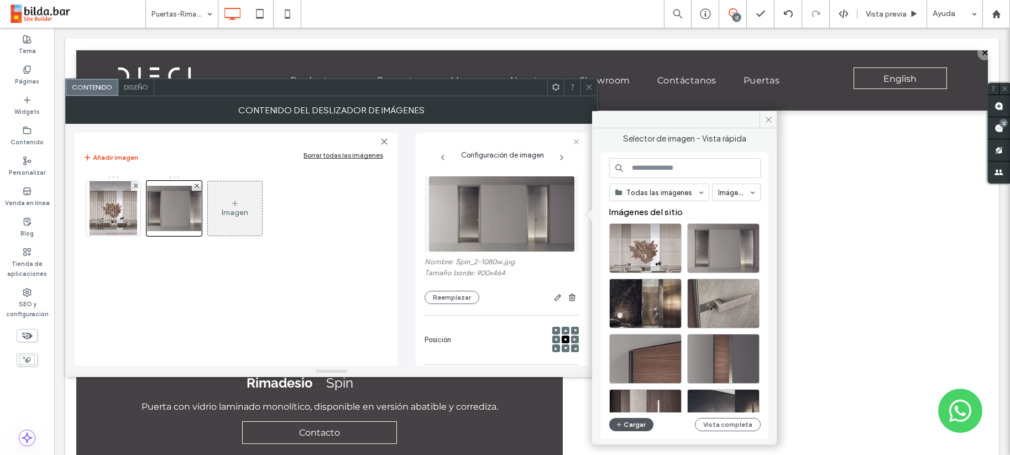
click at [627, 424] on button "Cargar" at bounding box center [631, 424] width 44 height 13
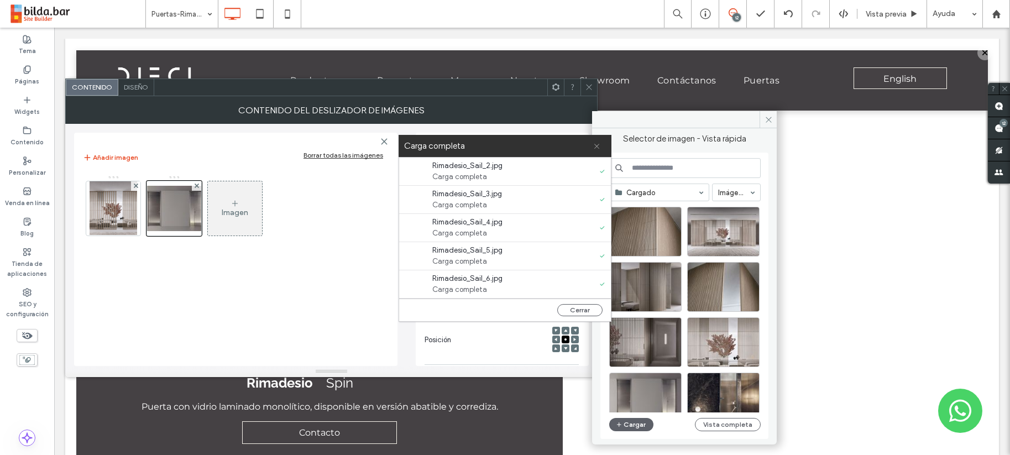
click at [597, 148] on icon at bounding box center [596, 146] width 7 height 7
click at [597, 148] on div "Carga completa" at bounding box center [505, 146] width 213 height 22
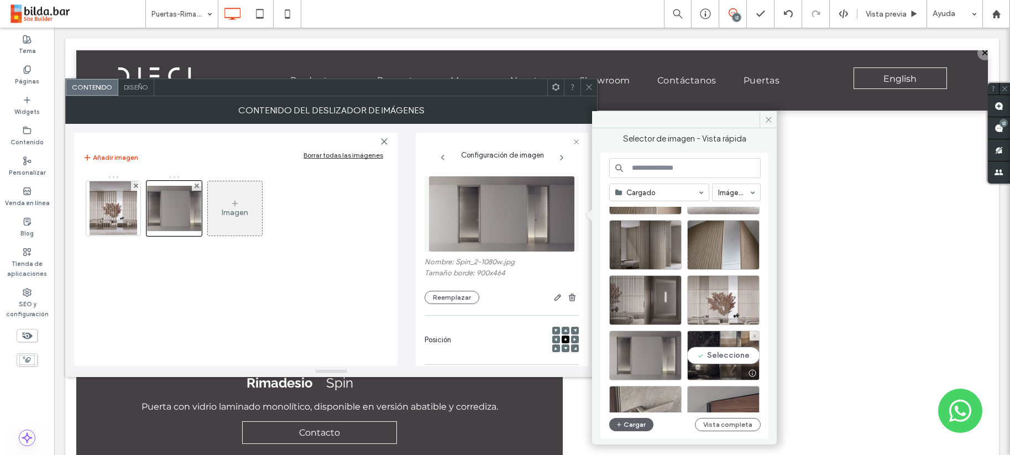
scroll to position [40, 0]
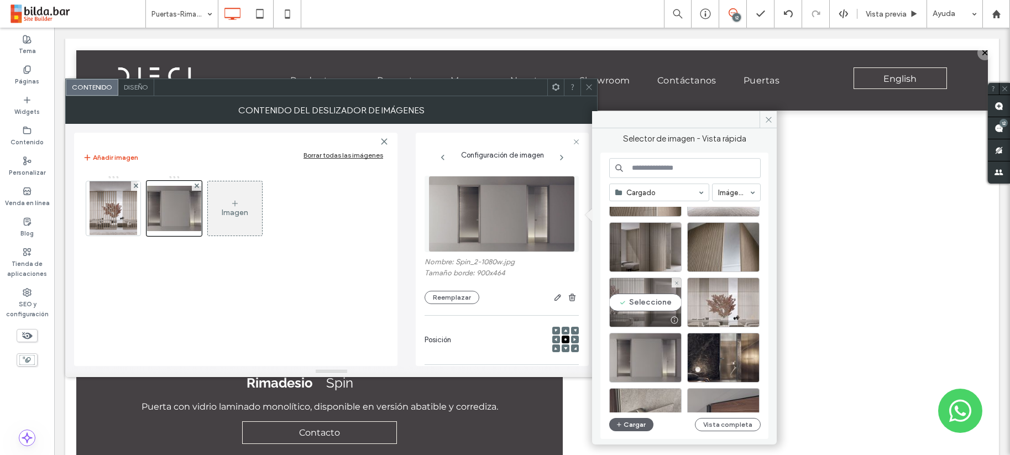
click at [651, 301] on div "Seleccione" at bounding box center [645, 303] width 72 height 50
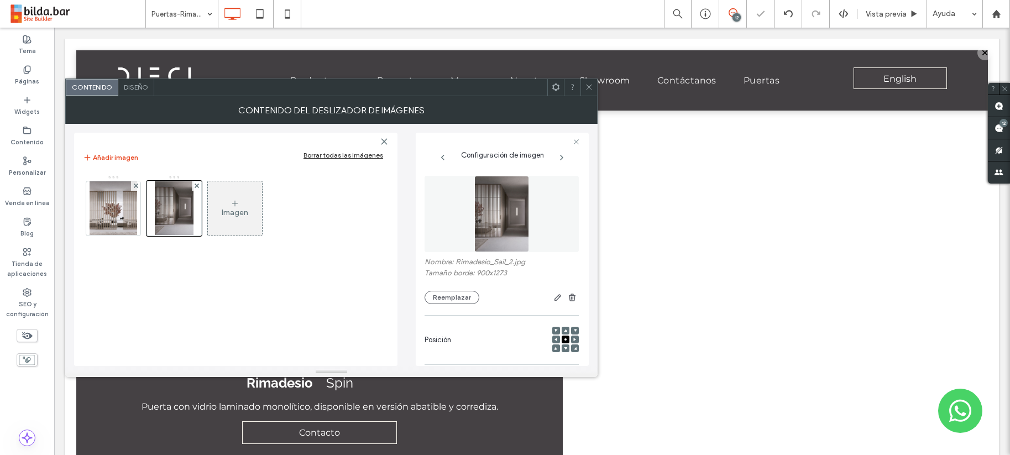
click at [232, 211] on div "Imagen" at bounding box center [235, 212] width 27 height 9
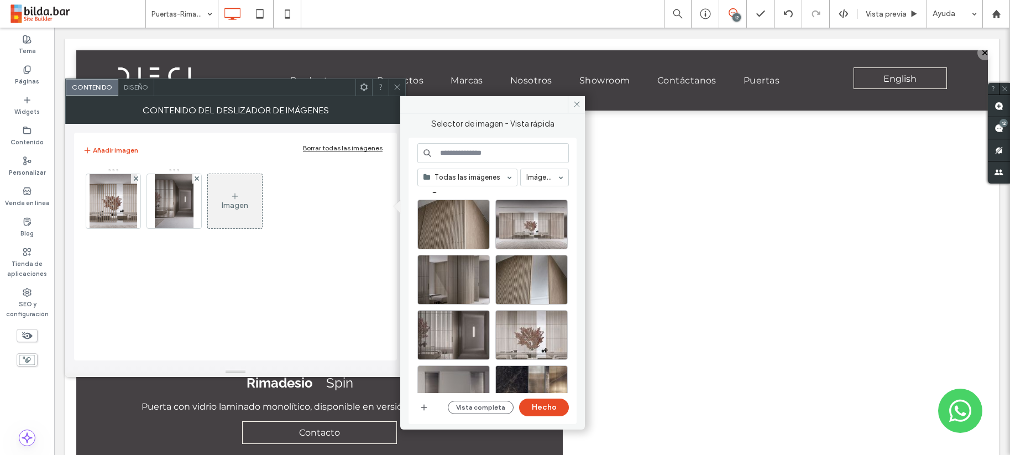
scroll to position [0, 0]
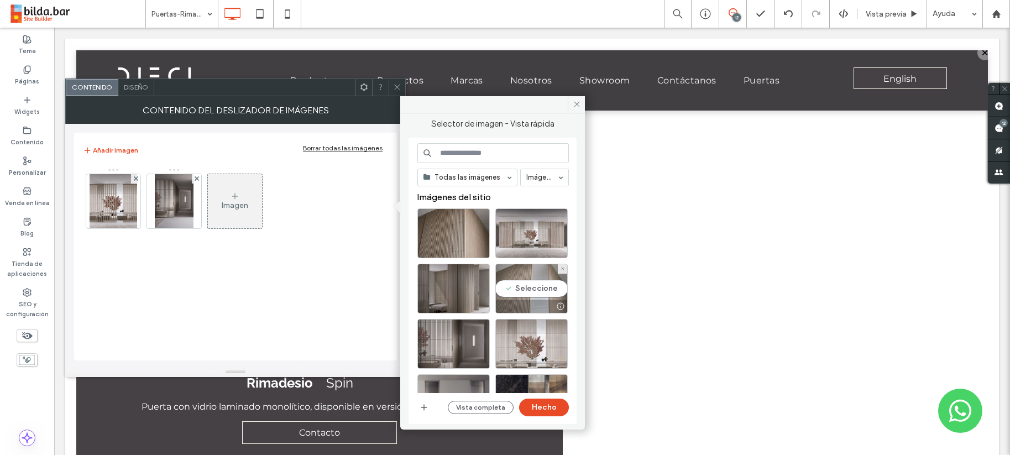
click at [533, 289] on div "Seleccione" at bounding box center [531, 289] width 72 height 50
click at [542, 405] on button "Hecho" at bounding box center [544, 408] width 50 height 18
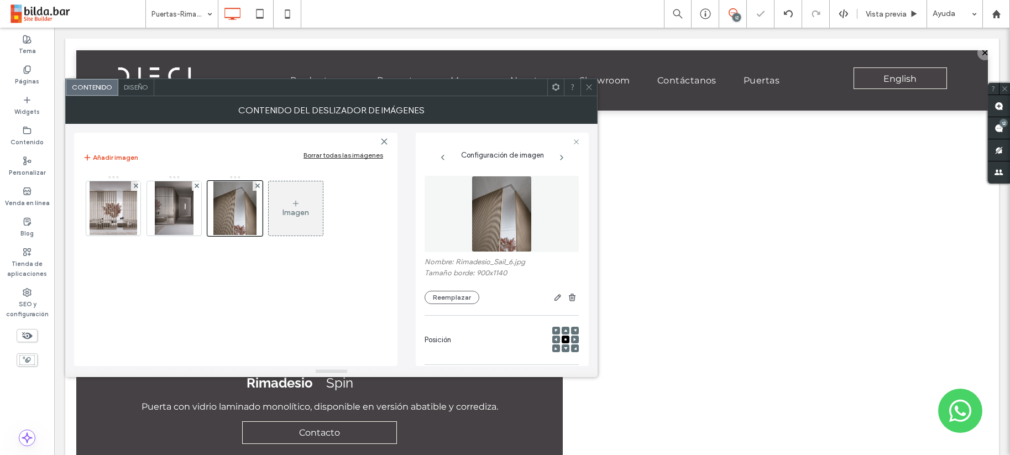
click at [297, 212] on div "Imagen" at bounding box center [296, 212] width 27 height 9
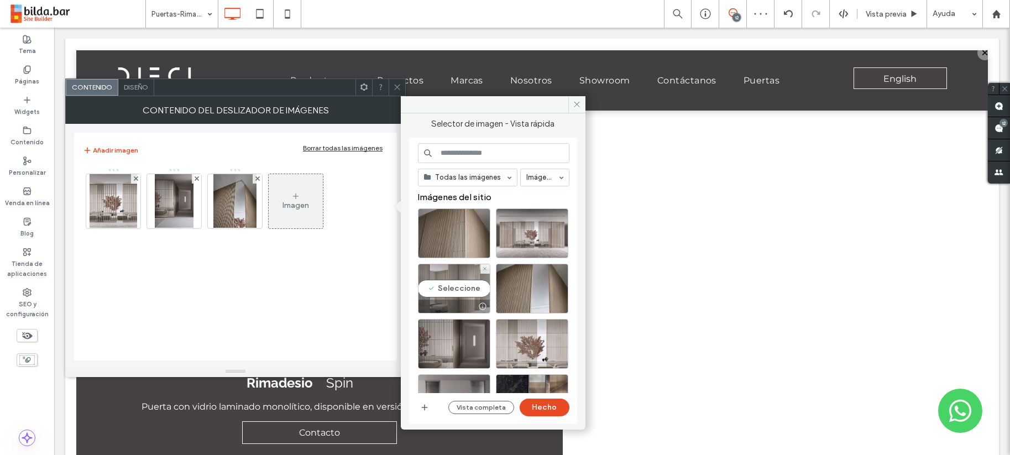
click at [463, 289] on div "Seleccione" at bounding box center [454, 289] width 72 height 50
click at [456, 287] on div "Seleccione" at bounding box center [454, 289] width 72 height 50
click at [539, 407] on button "Hecho" at bounding box center [545, 408] width 50 height 18
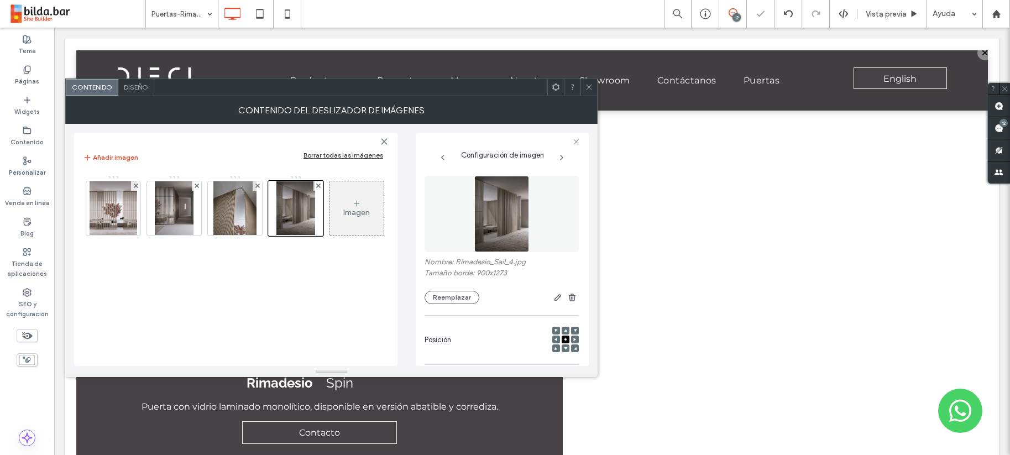
click at [365, 212] on div "Imagen" at bounding box center [356, 212] width 27 height 9
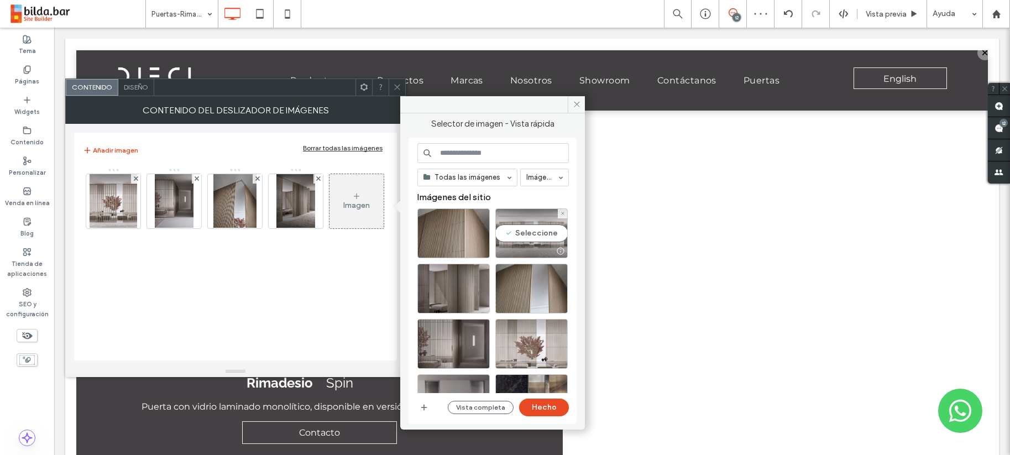
click at [536, 236] on div "Seleccione" at bounding box center [531, 233] width 72 height 50
click at [544, 407] on button "Hecho" at bounding box center [544, 408] width 50 height 18
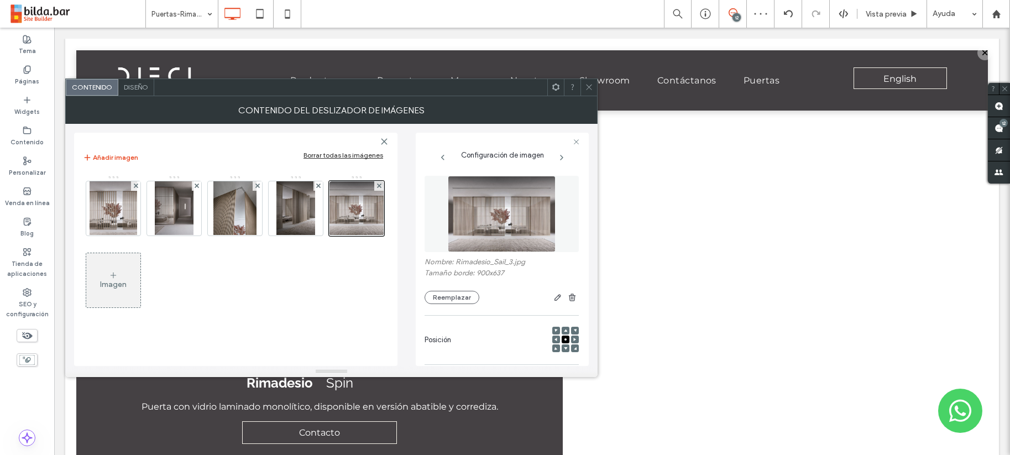
click at [122, 270] on div "Imagen" at bounding box center [113, 280] width 54 height 52
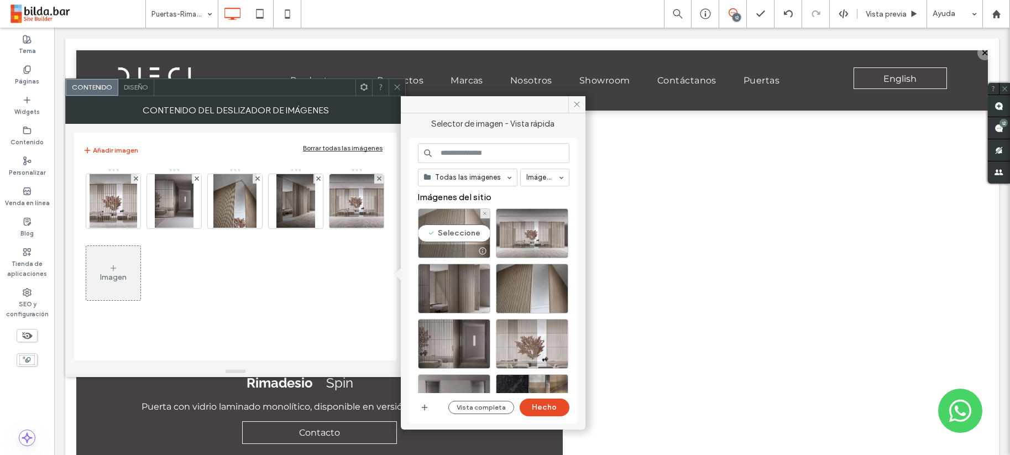
click at [455, 236] on div "Seleccione" at bounding box center [454, 233] width 72 height 50
click at [547, 405] on button "Hecho" at bounding box center [545, 408] width 50 height 18
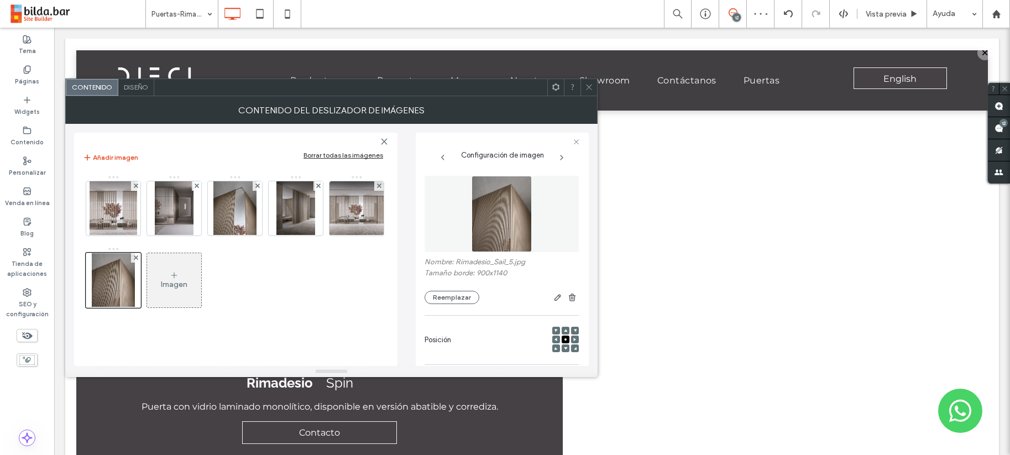
click at [586, 85] on icon at bounding box center [589, 87] width 8 height 8
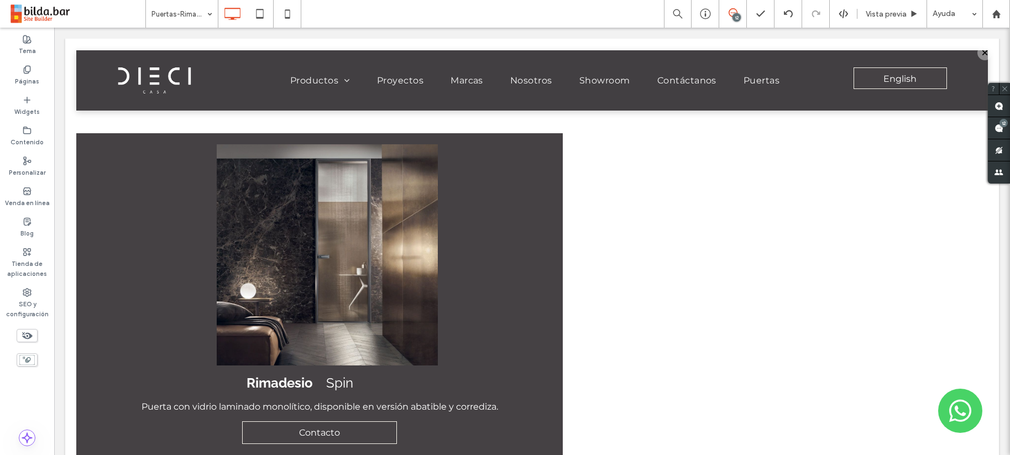
type input "**********"
type input "**"
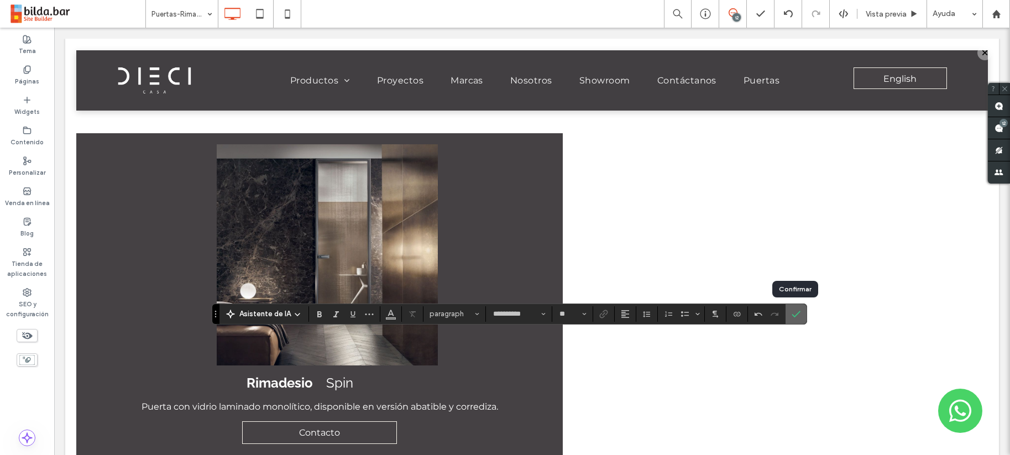
click at [792, 310] on icon "Confirmar" at bounding box center [796, 314] width 9 height 9
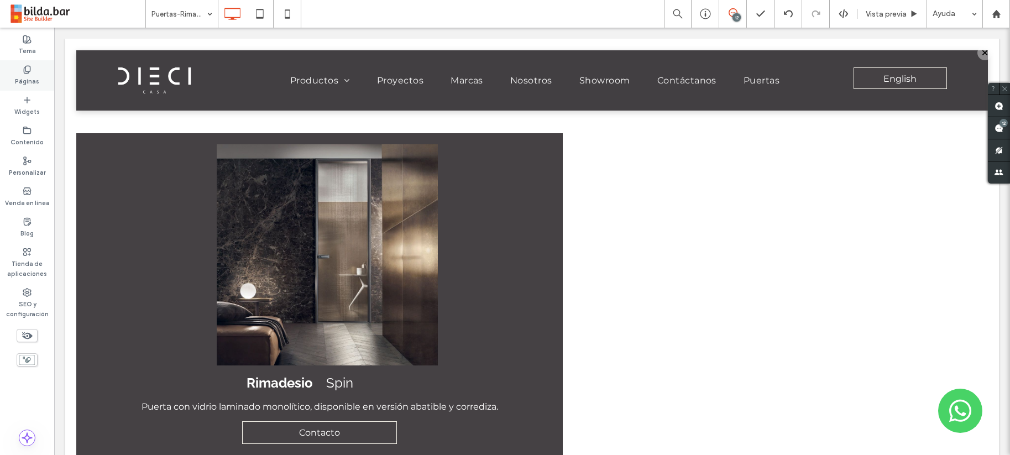
click at [20, 71] on div "Páginas" at bounding box center [27, 75] width 54 height 30
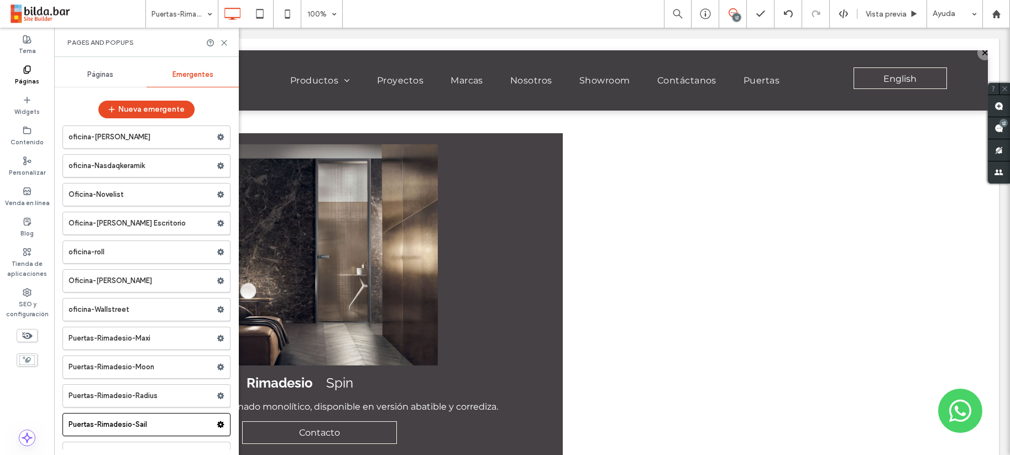
scroll to position [13821, 0]
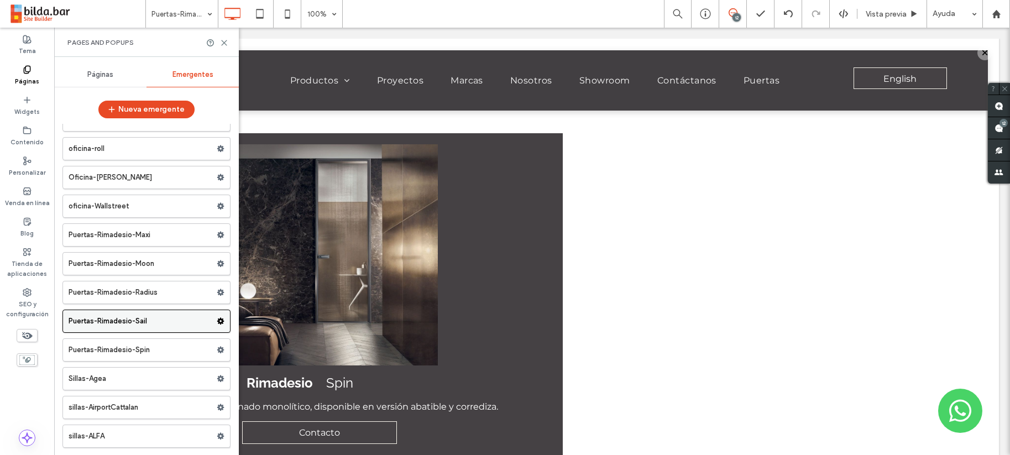
click at [217, 319] on icon at bounding box center [221, 321] width 8 height 8
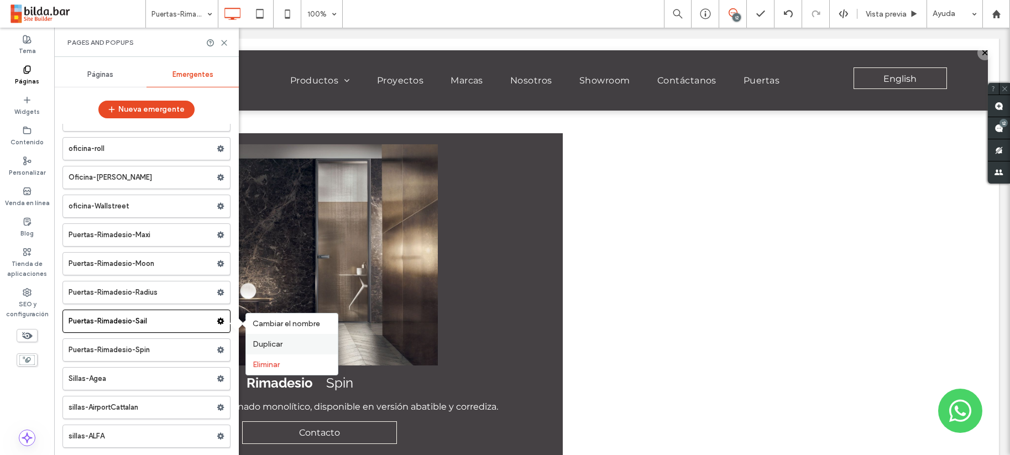
click at [270, 343] on span "Duplicar" at bounding box center [268, 343] width 30 height 9
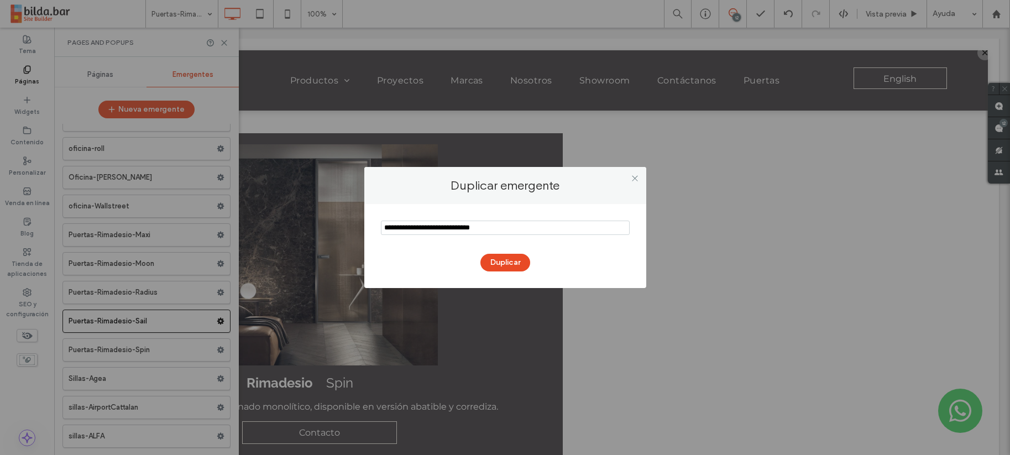
drag, startPoint x: 415, startPoint y: 227, endPoint x: 360, endPoint y: 227, distance: 55.3
click at [360, 227] on div "Duplicar emergente Duplicar" at bounding box center [505, 227] width 1010 height 455
type input "**********"
click at [507, 264] on button "Duplicar" at bounding box center [505, 263] width 50 height 18
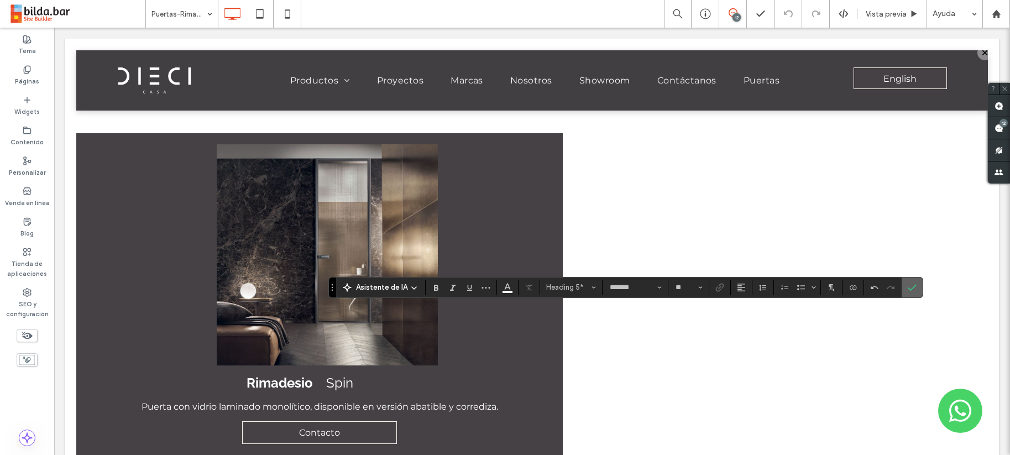
click at [912, 287] on use "Confirmar" at bounding box center [912, 287] width 9 height 7
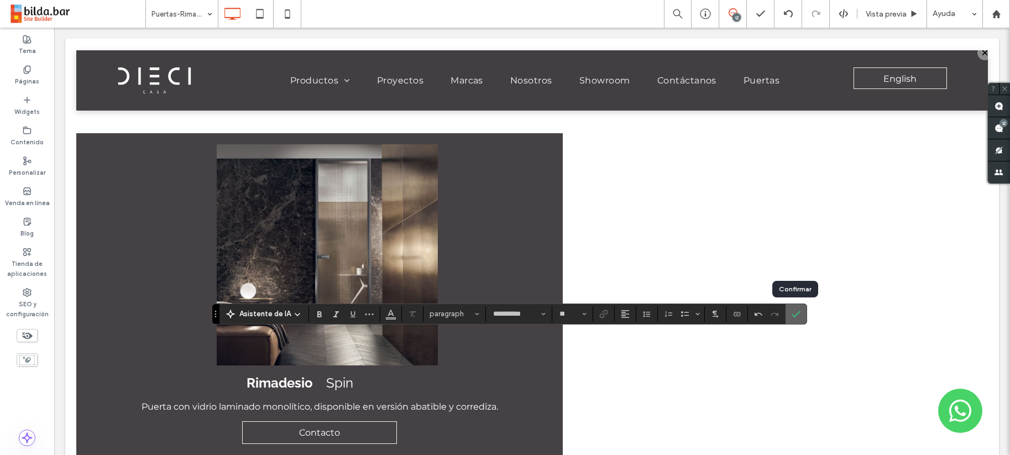
click at [799, 315] on label "Confirmar" at bounding box center [796, 314] width 17 height 20
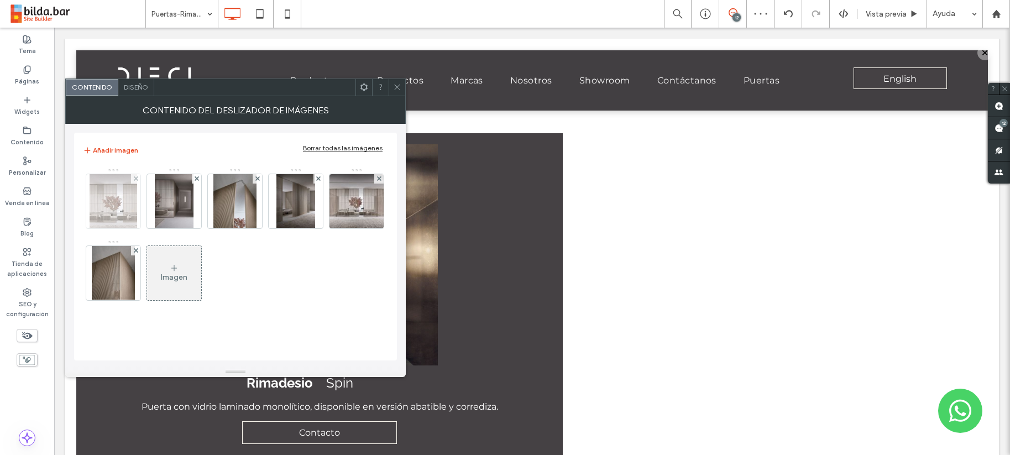
click at [111, 202] on img at bounding box center [114, 201] width 48 height 54
click at [111, 202] on div at bounding box center [113, 201] width 55 height 55
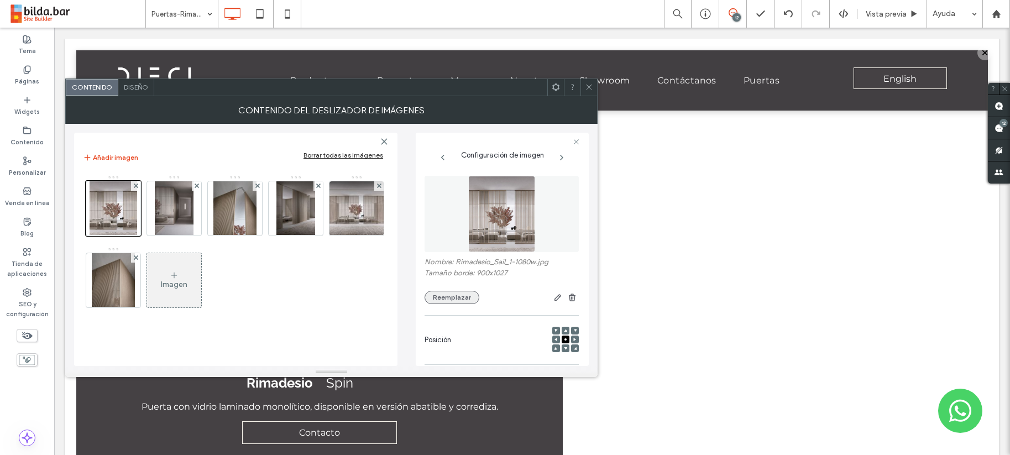
click at [456, 300] on button "Reemplazar" at bounding box center [452, 297] width 55 height 13
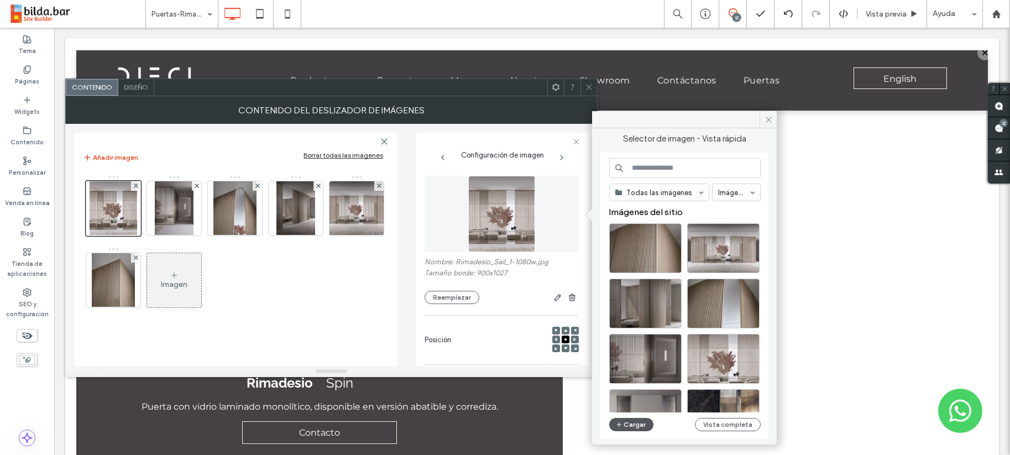
click at [630, 422] on button "Cargar" at bounding box center [631, 424] width 44 height 13
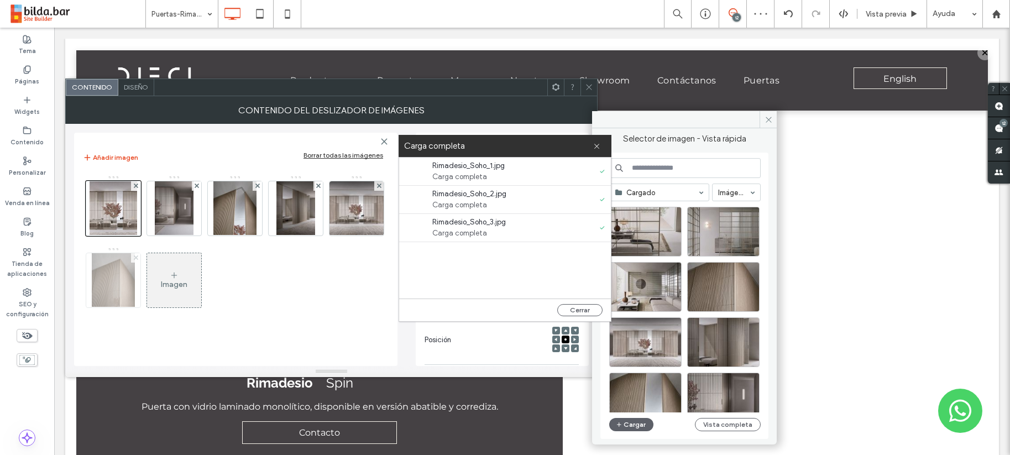
click at [134, 257] on use at bounding box center [135, 257] width 4 height 4
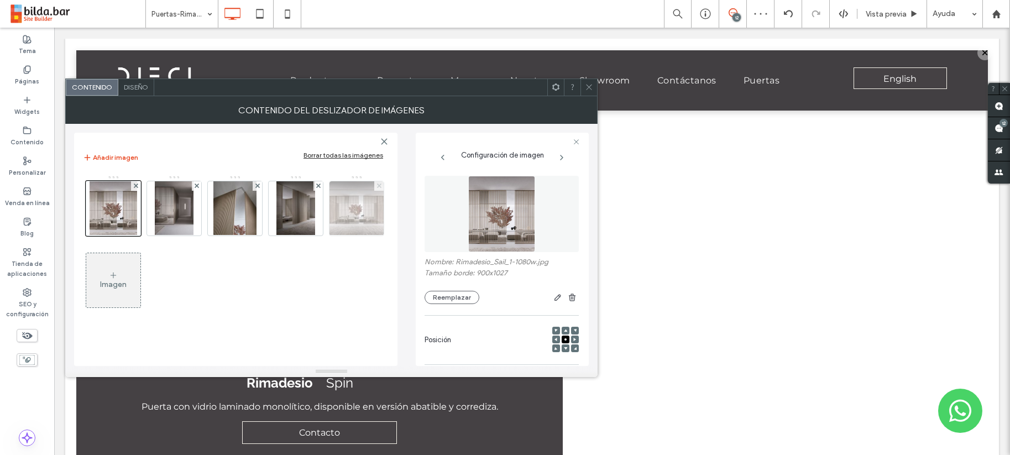
click at [380, 186] on use at bounding box center [379, 186] width 4 height 4
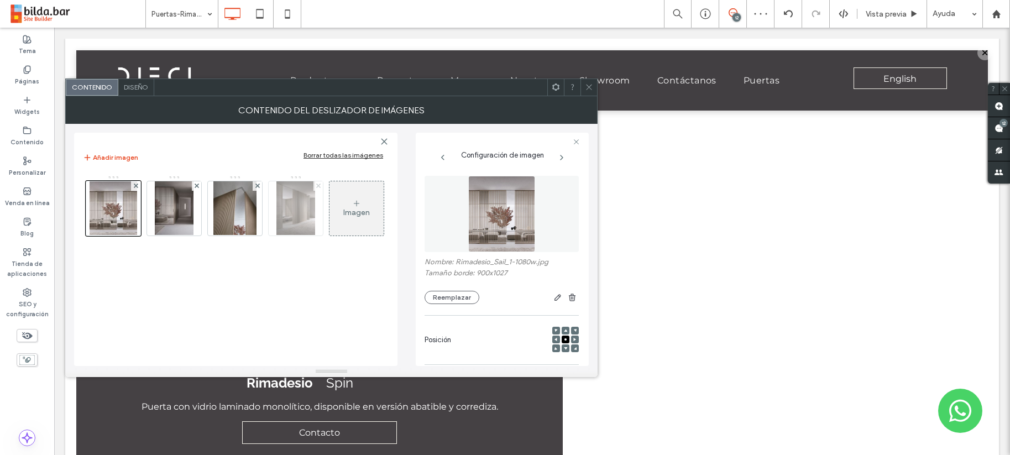
click at [318, 187] on icon at bounding box center [318, 186] width 4 height 4
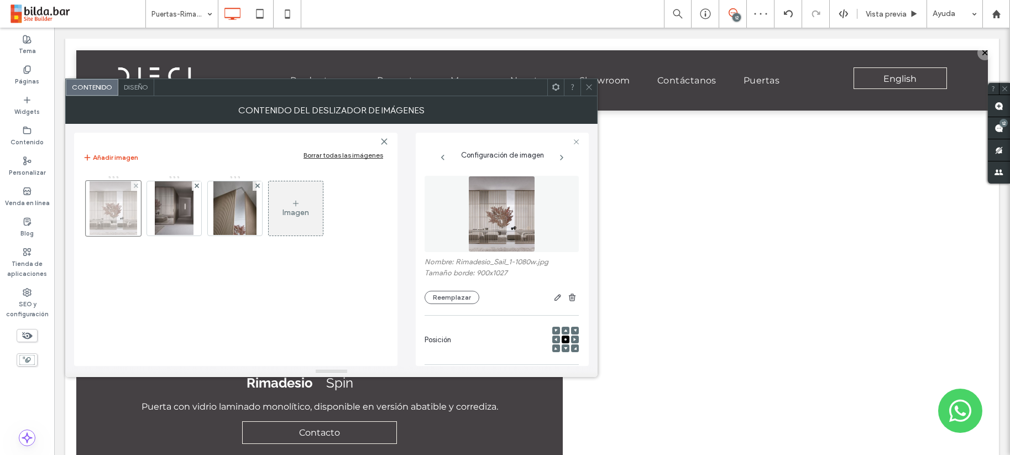
click at [112, 205] on div at bounding box center [113, 208] width 55 height 55
click at [468, 296] on button "Reemplazar" at bounding box center [452, 297] width 55 height 13
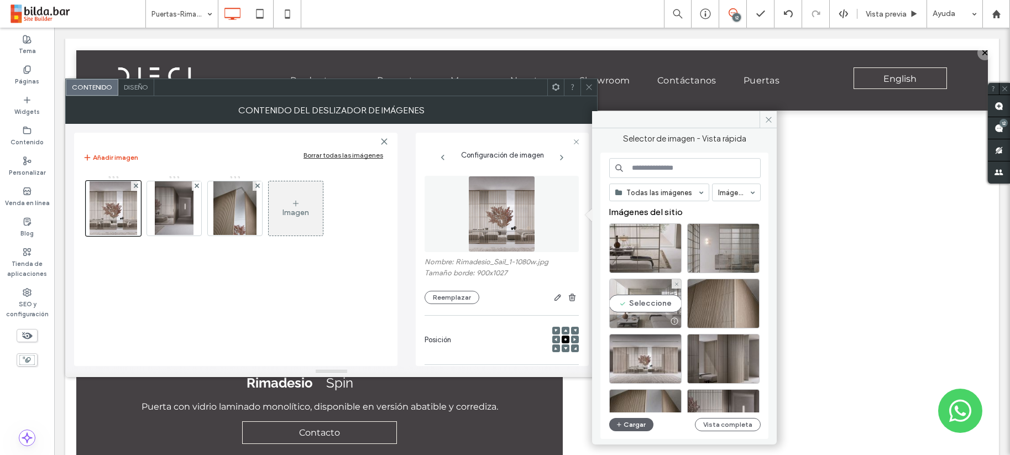
click at [640, 306] on div "Seleccione" at bounding box center [645, 304] width 72 height 50
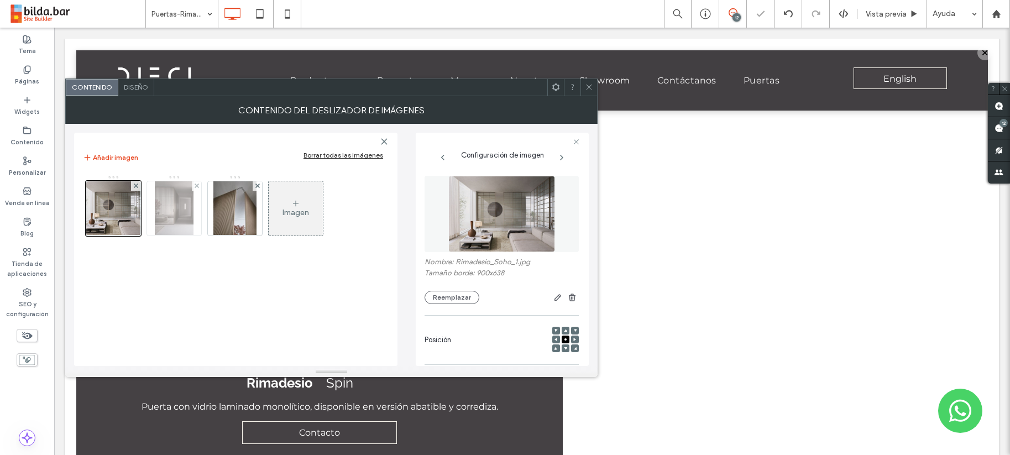
click at [174, 204] on img at bounding box center [174, 208] width 38 height 54
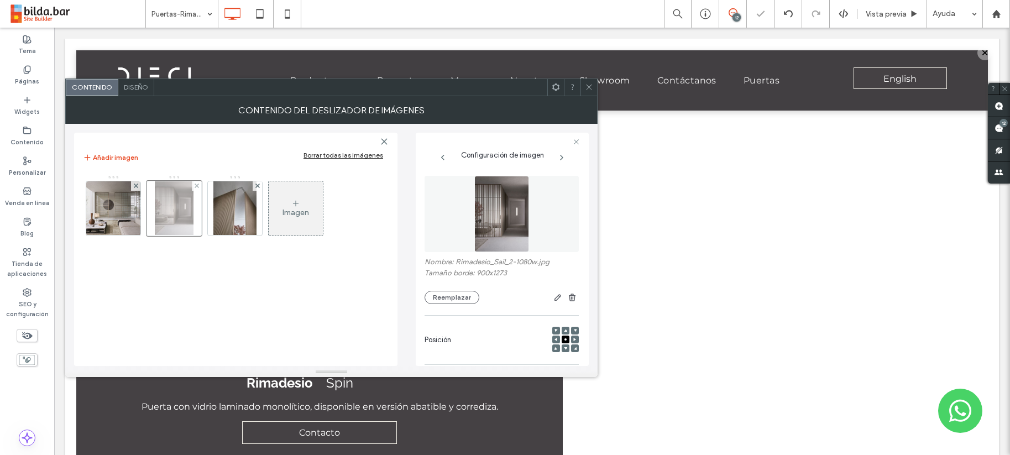
click at [174, 204] on div at bounding box center [174, 208] width 55 height 55
click at [459, 299] on button "Reemplazar" at bounding box center [452, 297] width 55 height 13
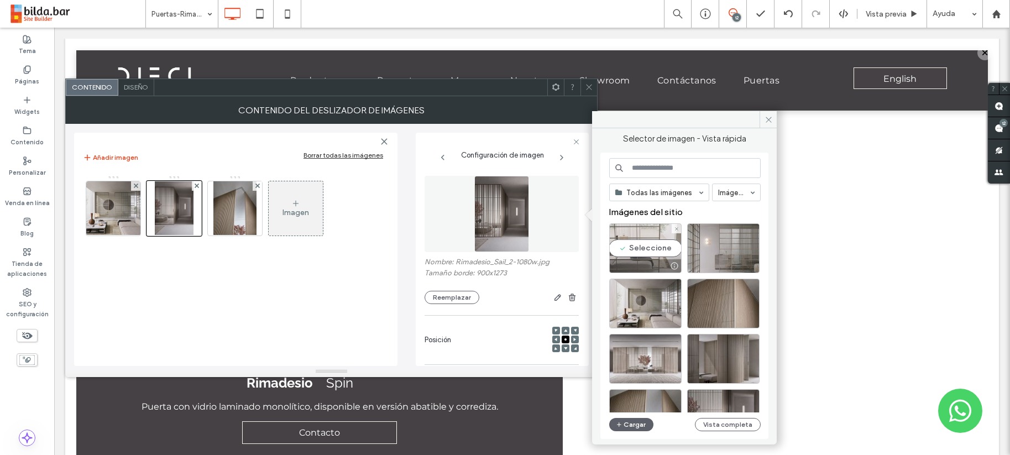
click at [643, 248] on div "Seleccione" at bounding box center [645, 248] width 72 height 50
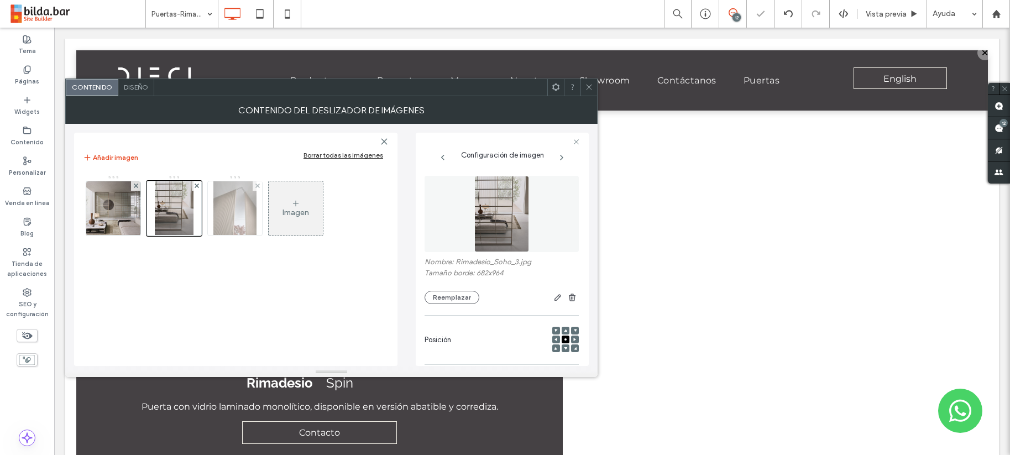
click at [235, 210] on img at bounding box center [234, 208] width 43 height 54
click at [235, 210] on div at bounding box center [234, 208] width 55 height 55
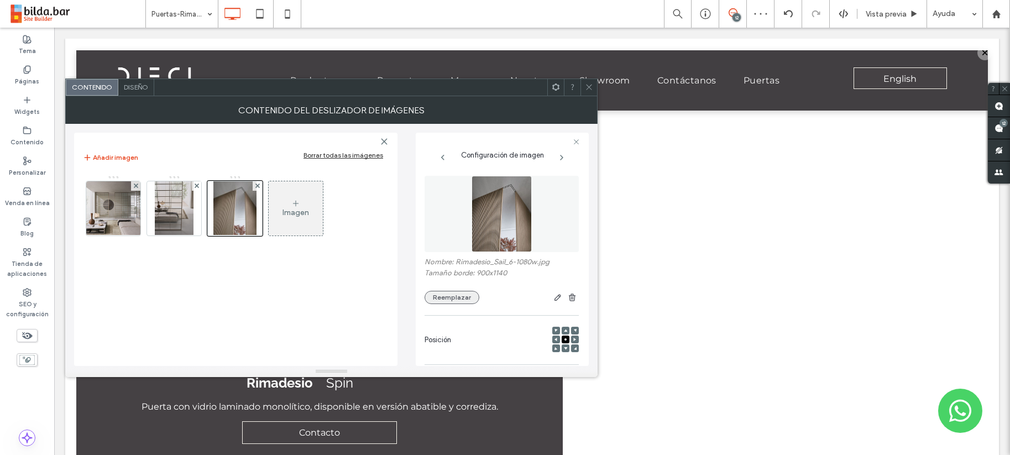
click at [451, 296] on button "Reemplazar" at bounding box center [452, 297] width 55 height 13
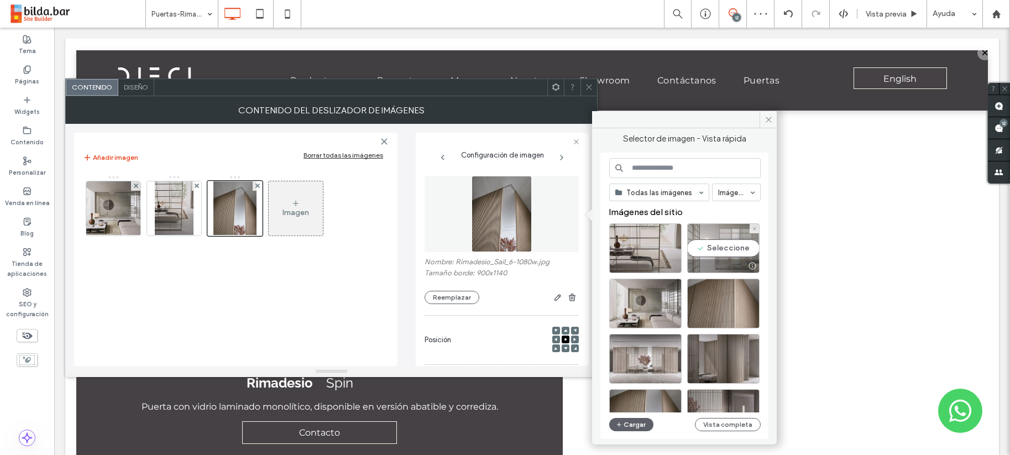
click at [726, 248] on div "Seleccione" at bounding box center [723, 248] width 72 height 50
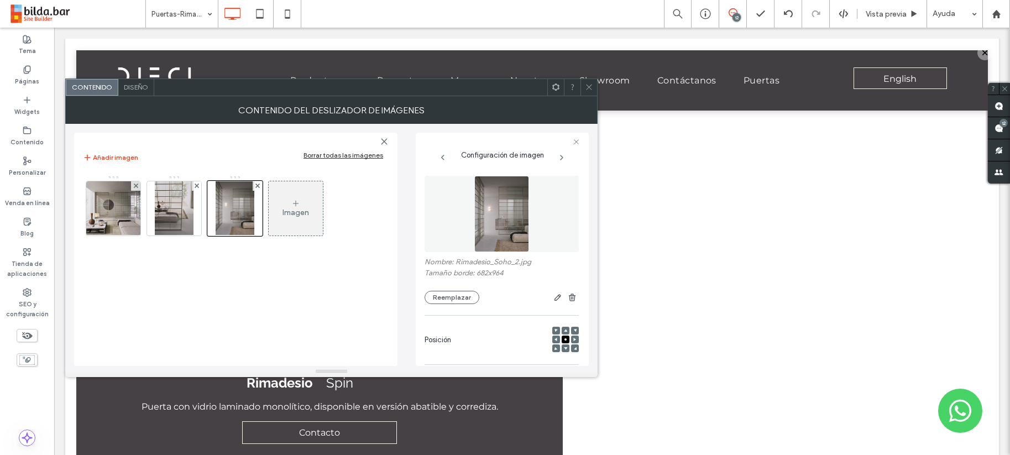
click at [590, 83] on icon at bounding box center [589, 87] width 8 height 8
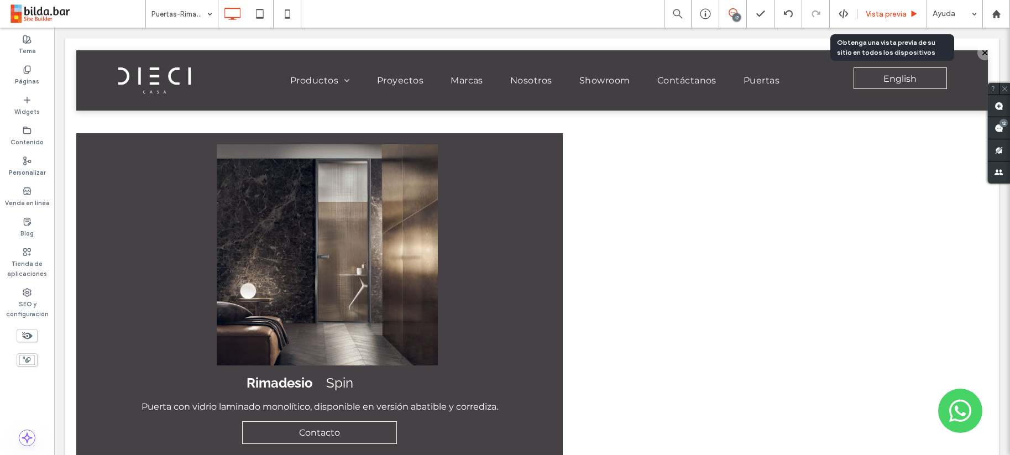
click at [882, 9] on span "Vista previa" at bounding box center [886, 13] width 41 height 9
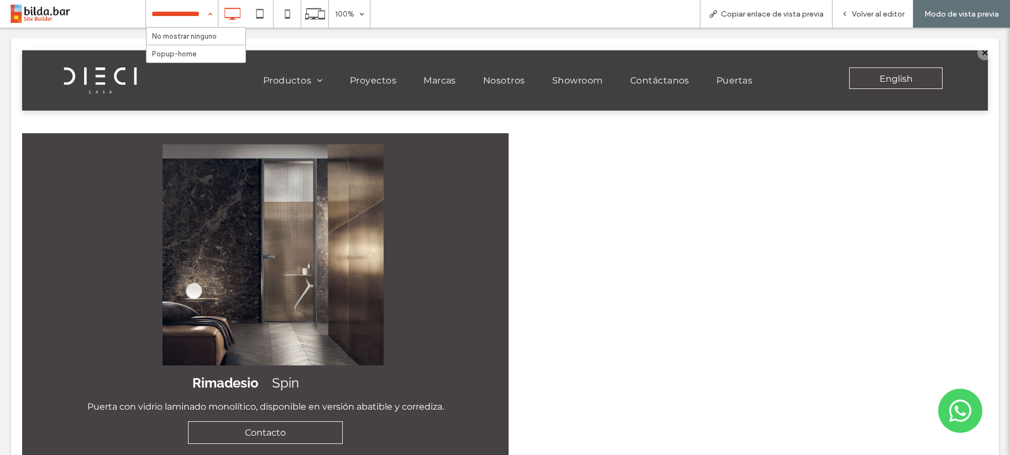
click at [208, 12] on div "No mostrar ninguno Popup-home" at bounding box center [182, 14] width 72 height 28
click at [874, 12] on span "Volver al editor" at bounding box center [878, 13] width 53 height 9
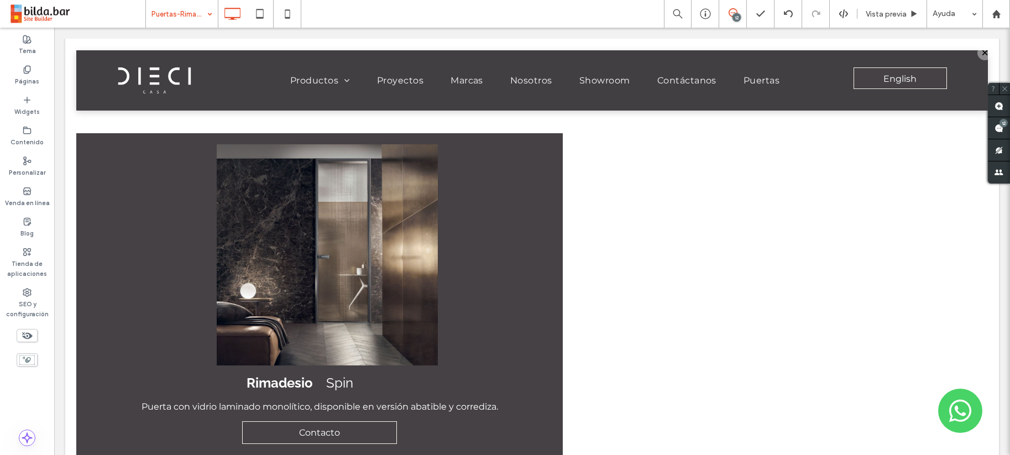
click at [212, 13] on div "Puertas-Rimadesio-Soho" at bounding box center [182, 14] width 72 height 28
click at [885, 14] on span "Vista previa" at bounding box center [886, 13] width 41 height 9
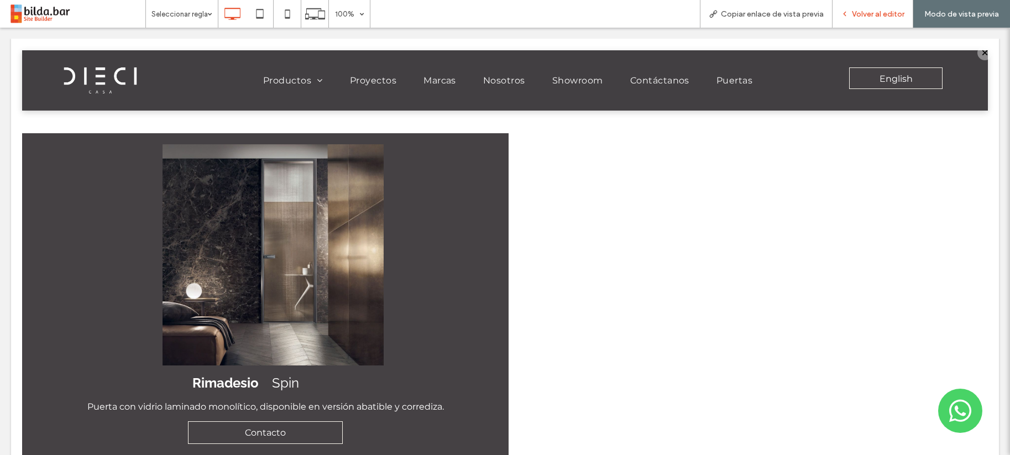
click at [882, 14] on span "Volver al editor" at bounding box center [878, 13] width 53 height 9
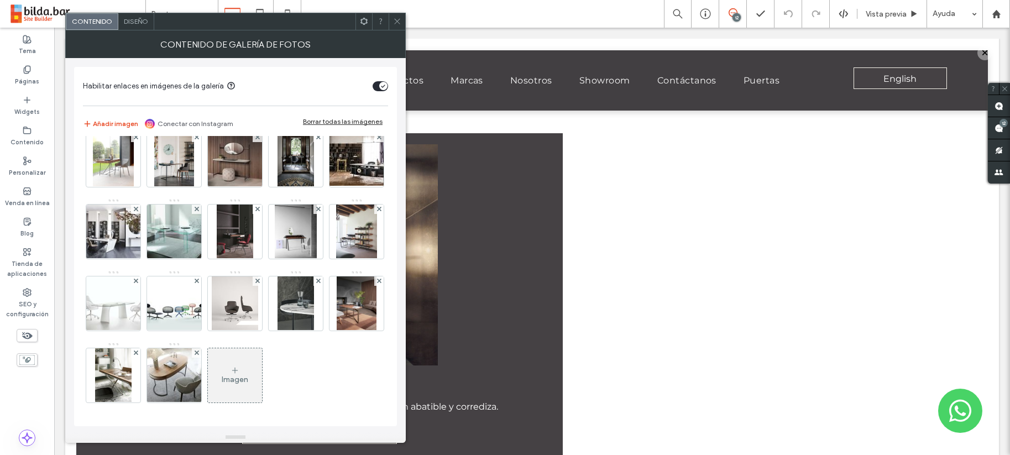
scroll to position [87, 0]
click at [394, 20] on icon at bounding box center [397, 21] width 8 height 8
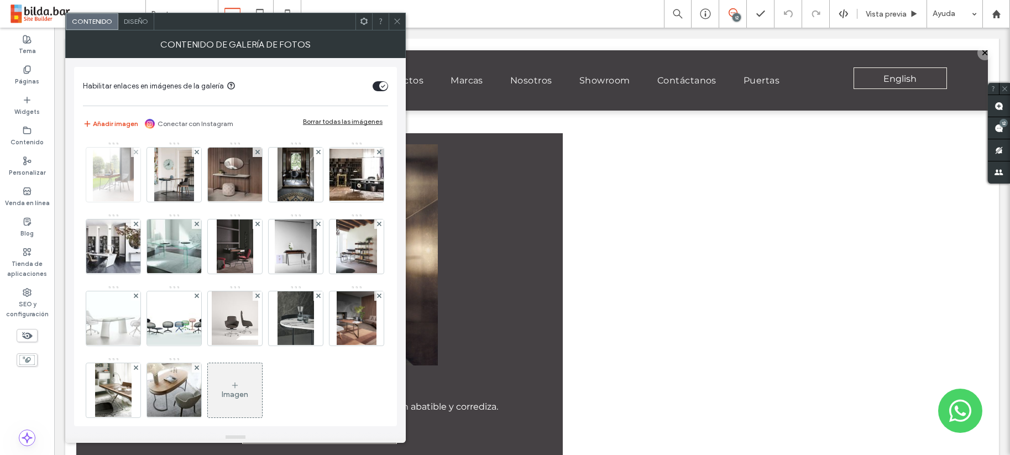
click at [118, 174] on img at bounding box center [113, 175] width 41 height 54
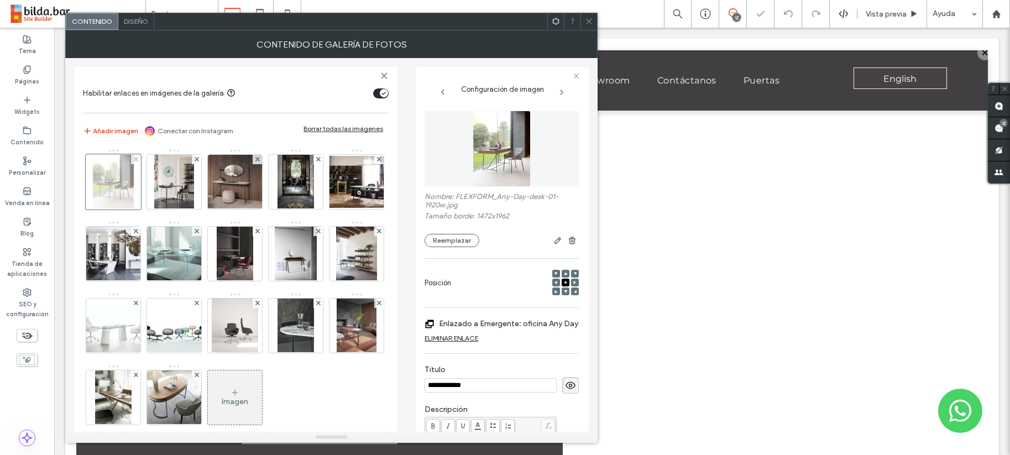
scroll to position [0, 0]
click at [457, 238] on button "Reemplazar" at bounding box center [452, 240] width 55 height 13
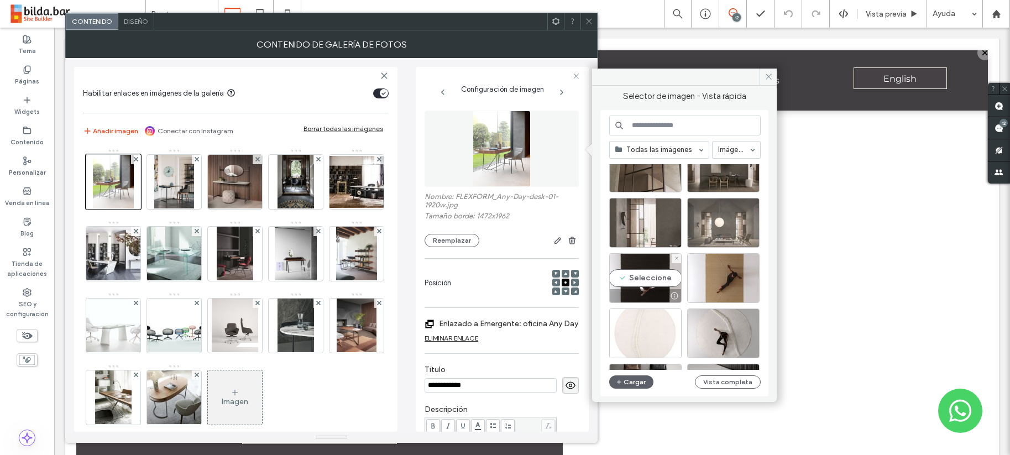
scroll to position [590, 0]
click at [723, 229] on div "Seleccione" at bounding box center [723, 223] width 72 height 50
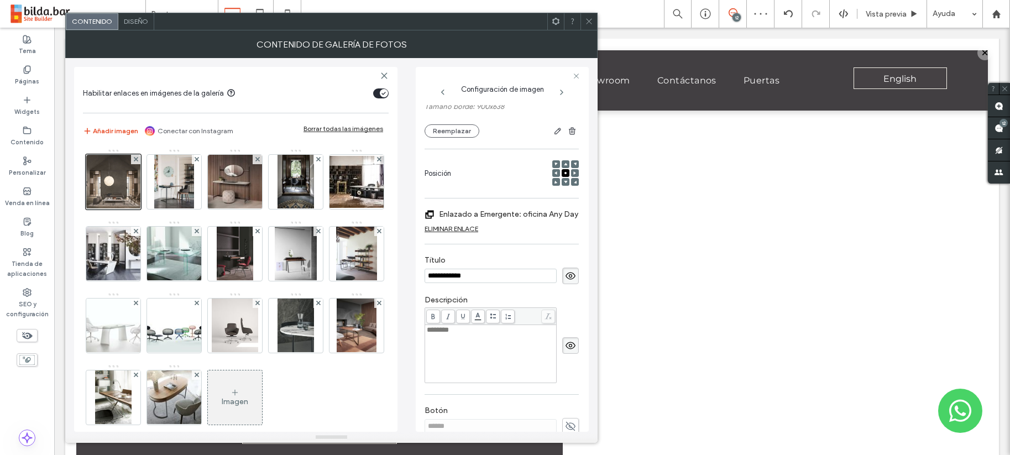
scroll to position [103, 0]
drag, startPoint x: 483, startPoint y: 273, endPoint x: 420, endPoint y: 273, distance: 63.0
click at [420, 273] on div "**********" at bounding box center [502, 249] width 173 height 365
type input "****"
drag, startPoint x: 463, startPoint y: 329, endPoint x: 428, endPoint y: 327, distance: 34.9
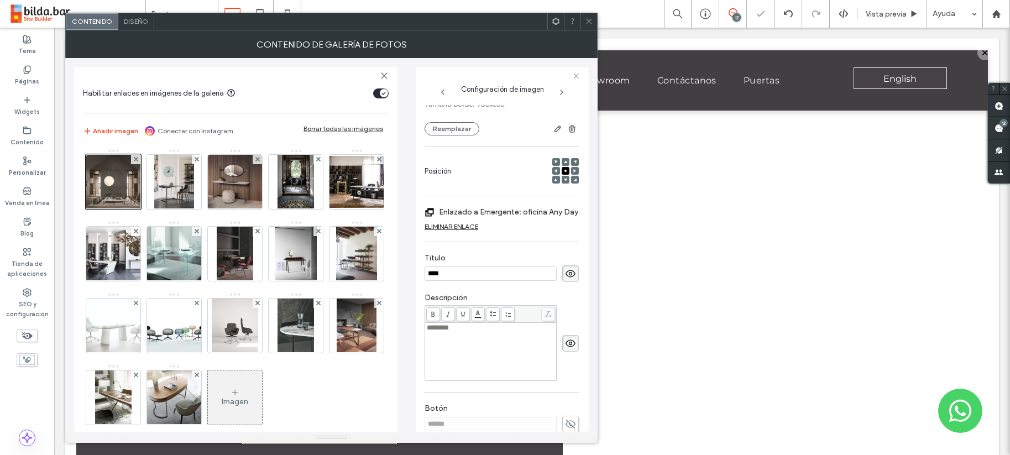
click at [428, 327] on div "********" at bounding box center [491, 328] width 128 height 8
click at [439, 326] on span "********" at bounding box center [438, 327] width 22 height 7
click at [493, 339] on div "*********" at bounding box center [491, 351] width 128 height 55
click at [520, 212] on label "Enlazado a Emergente: oficina Any Day" at bounding box center [508, 212] width 139 height 20
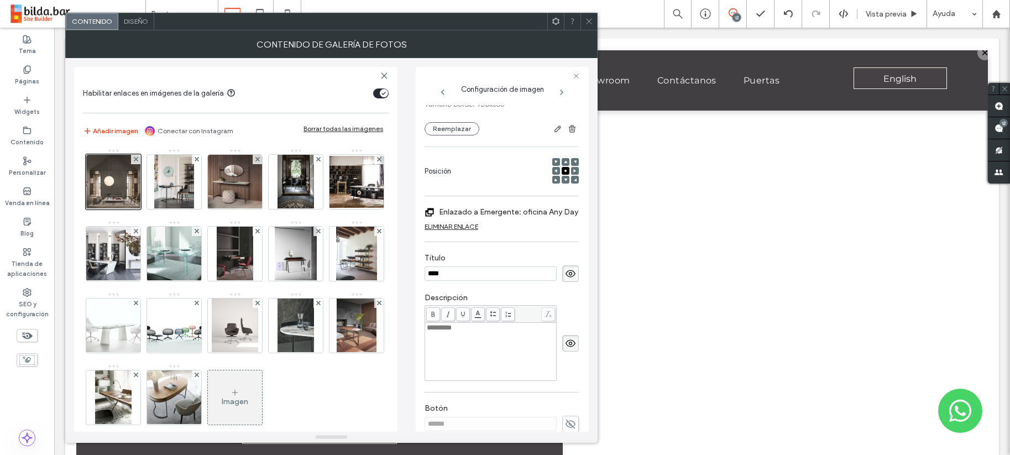
click at [520, 212] on label "Enlazado a Emergente: oficina Any Day" at bounding box center [508, 212] width 139 height 20
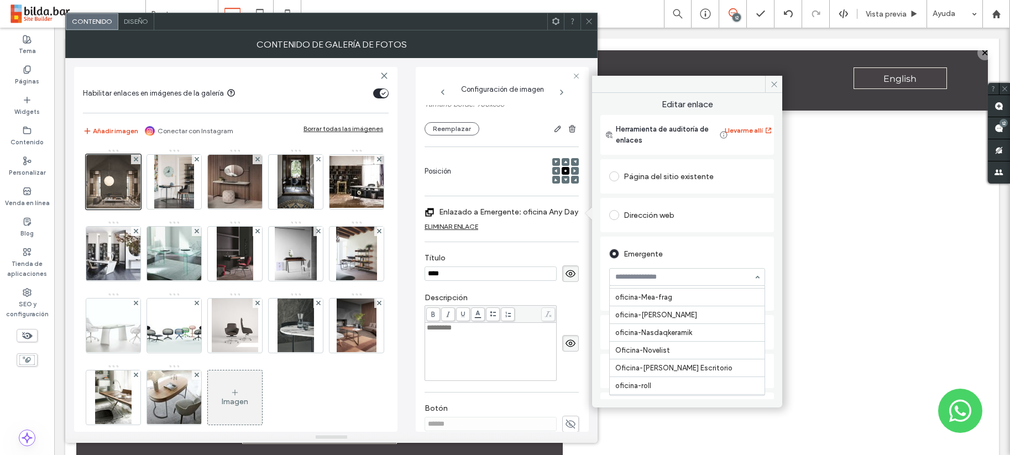
scroll to position [8569, 0]
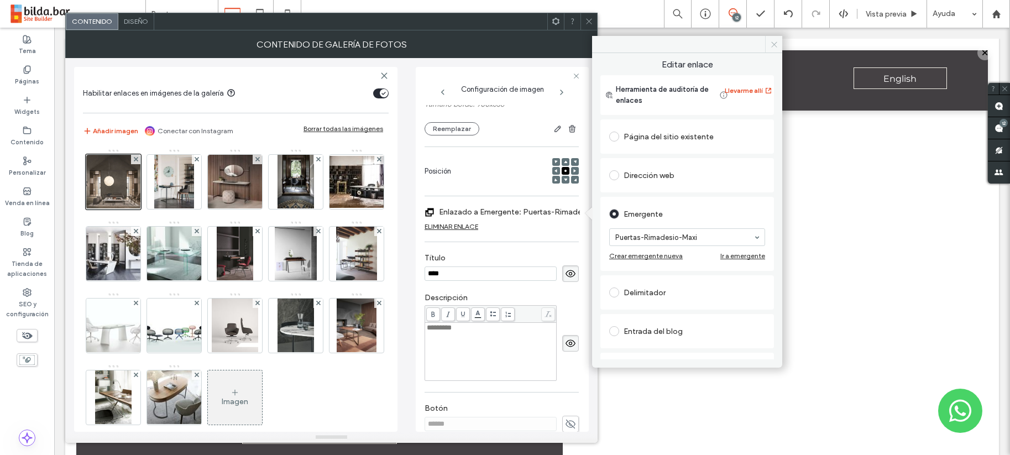
click at [776, 41] on icon at bounding box center [774, 44] width 8 height 8
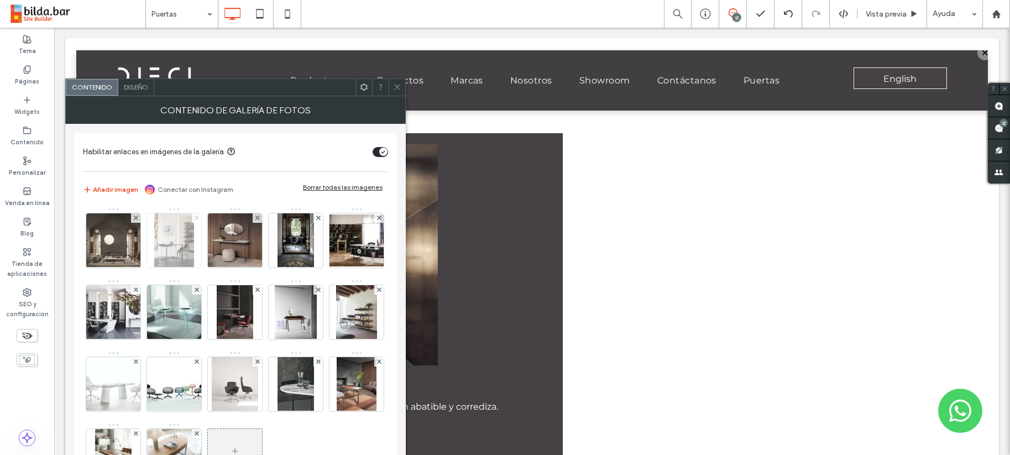
click at [196, 217] on icon at bounding box center [197, 218] width 4 height 4
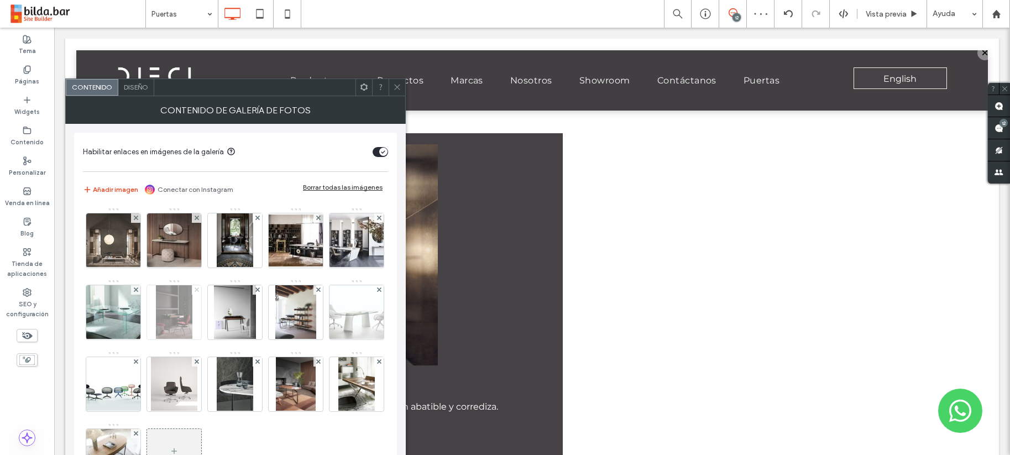
scroll to position [87, 0]
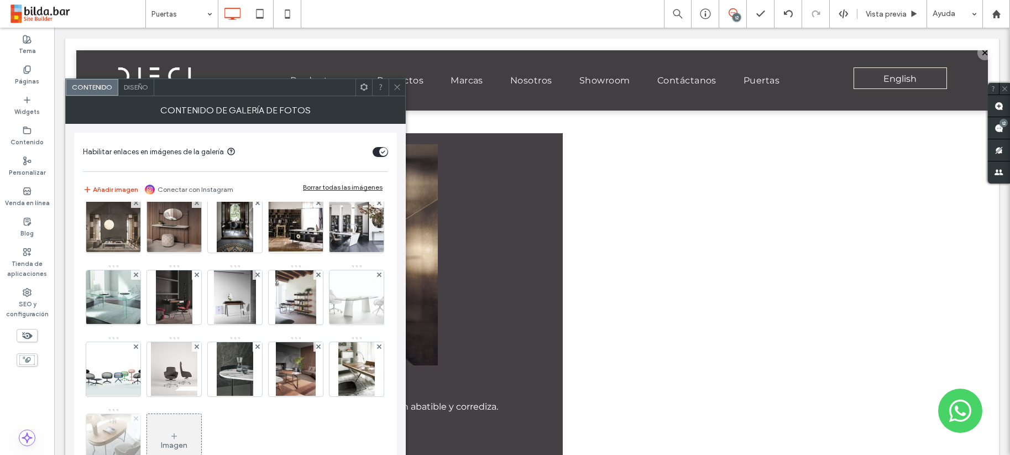
click at [138, 416] on use at bounding box center [135, 418] width 4 height 4
click at [377, 349] on icon at bounding box center [379, 346] width 4 height 4
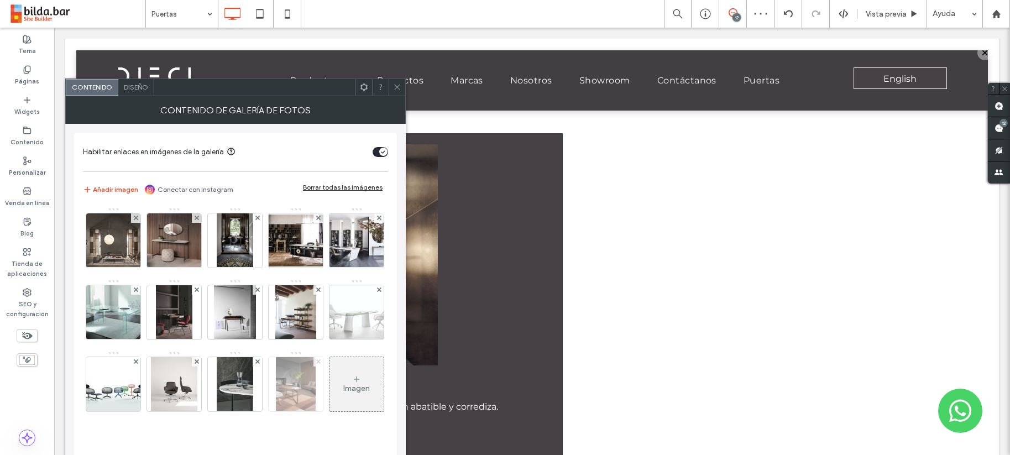
click at [316, 364] on icon at bounding box center [318, 361] width 4 height 4
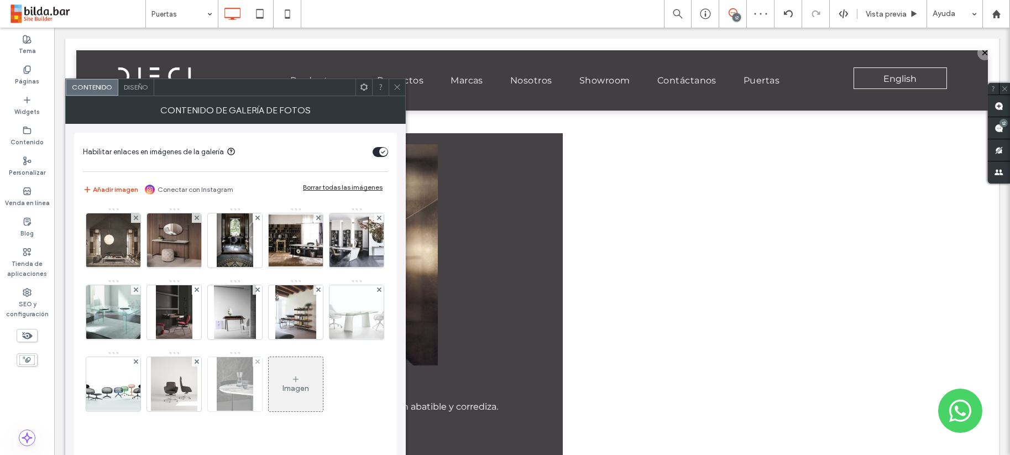
click at [253, 367] on div at bounding box center [257, 361] width 9 height 9
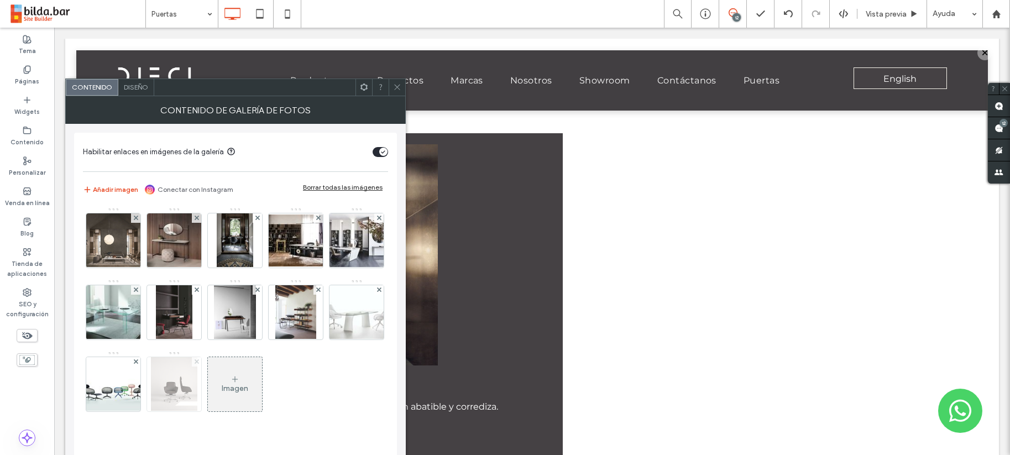
click at [199, 359] on icon at bounding box center [197, 361] width 4 height 4
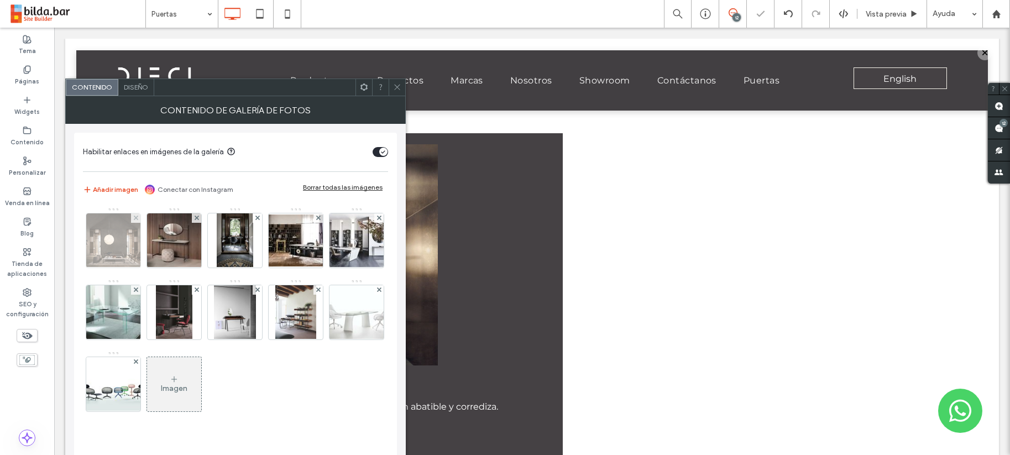
click at [108, 239] on img at bounding box center [113, 240] width 76 height 54
click at [252, 239] on img at bounding box center [296, 241] width 88 height 52
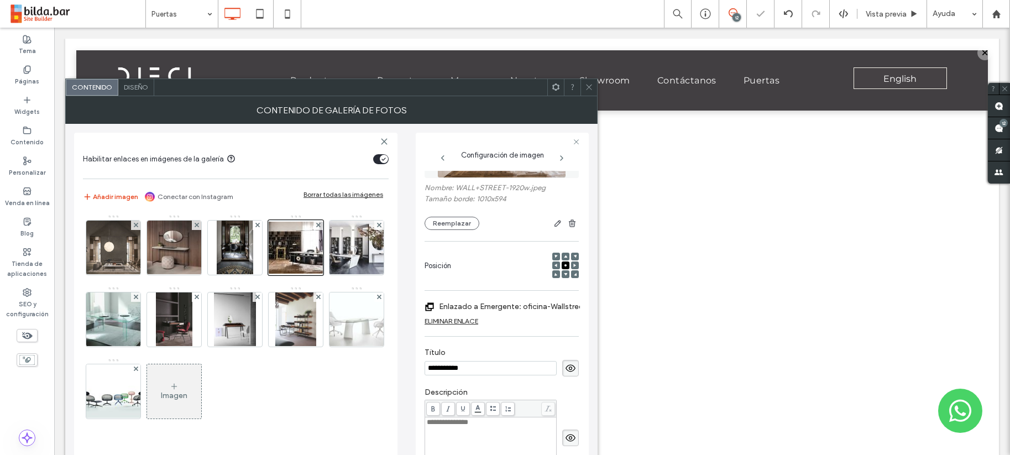
scroll to position [96, 0]
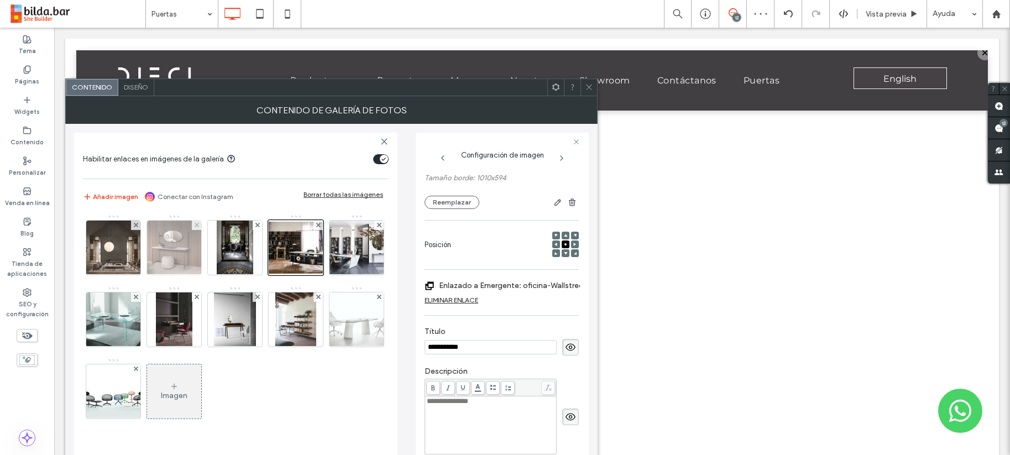
click at [181, 255] on img at bounding box center [174, 248] width 81 height 54
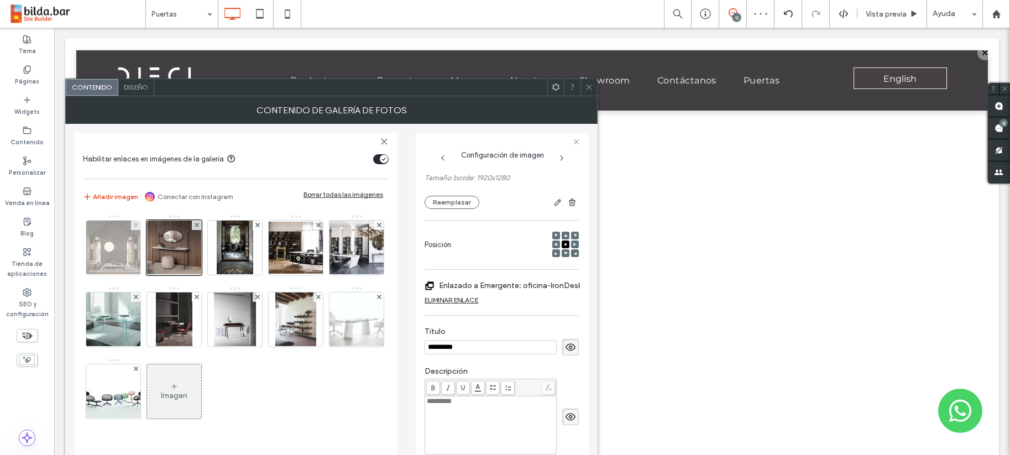
click at [109, 254] on img at bounding box center [113, 248] width 76 height 54
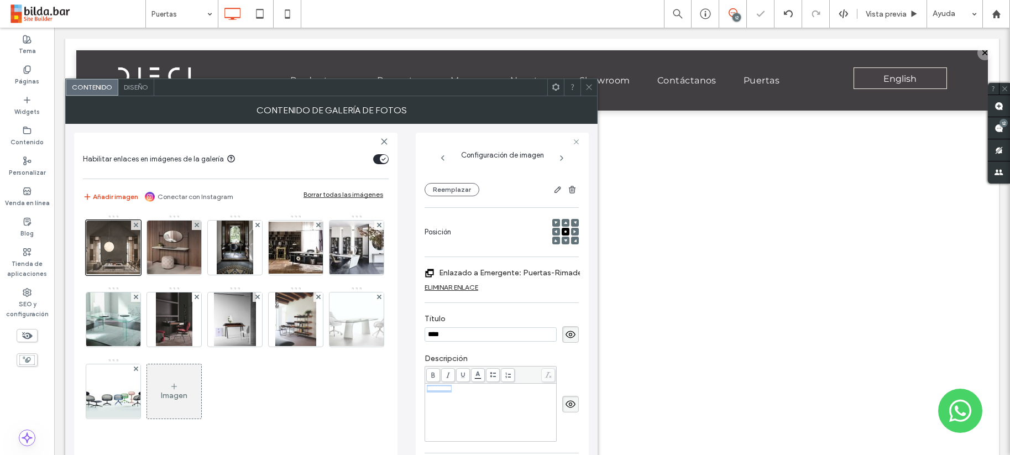
drag, startPoint x: 467, startPoint y: 389, endPoint x: 417, endPoint y: 386, distance: 49.8
click at [417, 386] on div "Configuración de imagen Nombre: Rimadesio_Maxi_1.jpg Tamaño borde: 900x638 Reem…" at bounding box center [502, 315] width 173 height 365
copy span "*********"
click at [170, 237] on img at bounding box center [174, 248] width 81 height 54
drag, startPoint x: 451, startPoint y: 388, endPoint x: 410, endPoint y: 387, distance: 41.5
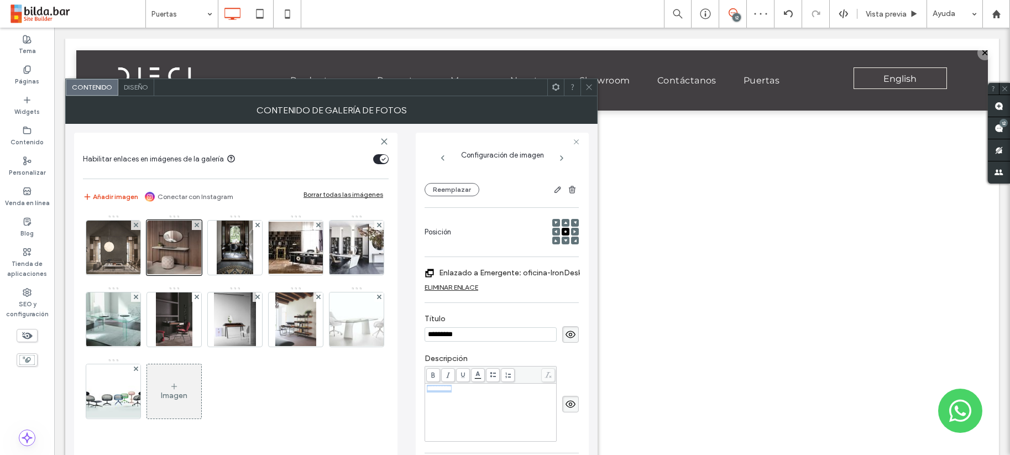
click at [410, 387] on div "Habilitar enlaces en imágenes de la galería Añadir imagen Conectar con Instagra…" at bounding box center [331, 311] width 515 height 374
drag, startPoint x: 444, startPoint y: 332, endPoint x: 419, endPoint y: 332, distance: 25.4
click at [419, 332] on div "Configuración de imagen Nombre: IRON+DESK-e83d46e1-1920w.jpg Tamaño borde: 1920…" at bounding box center [502, 315] width 173 height 365
type input "******"
click at [557, 274] on label "Enlazado a Emergente: oficina-IronDesk" at bounding box center [510, 273] width 143 height 20
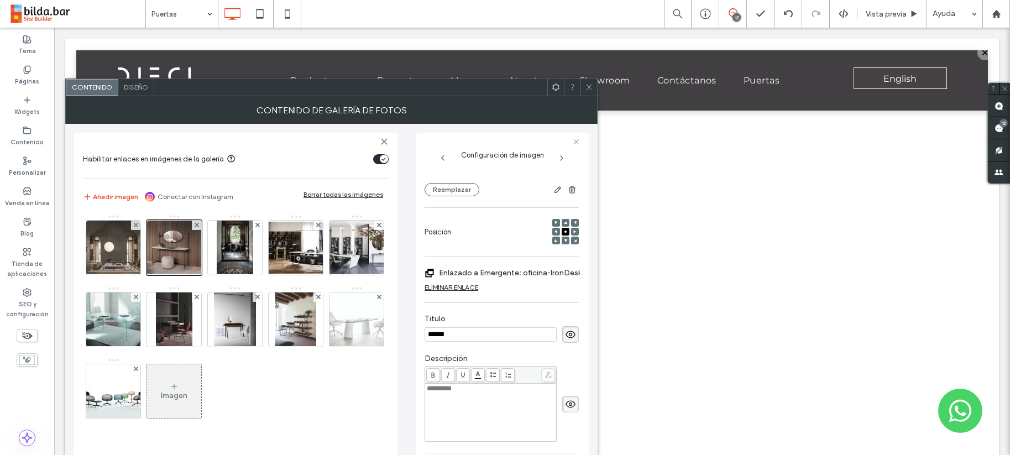
scroll to position [114, 0]
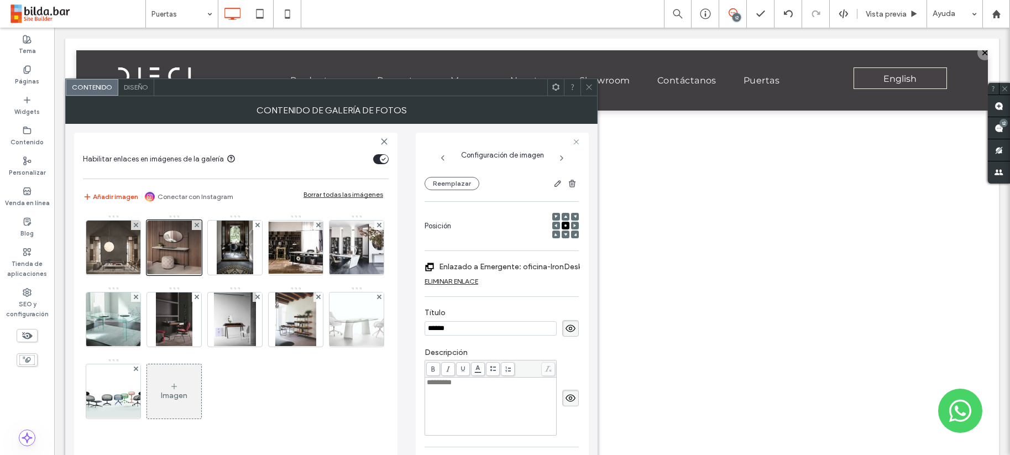
click at [550, 268] on label "Enlazado a Emergente: oficina-IronDesk" at bounding box center [510, 267] width 143 height 20
click at [171, 243] on div at bounding box center [174, 247] width 55 height 55
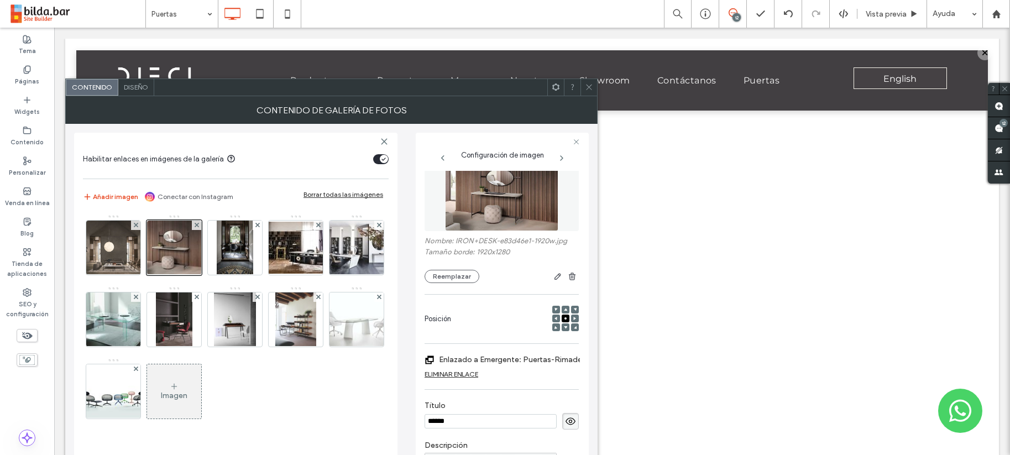
scroll to position [20, 0]
click at [452, 275] on button "Reemplazar" at bounding box center [452, 277] width 55 height 13
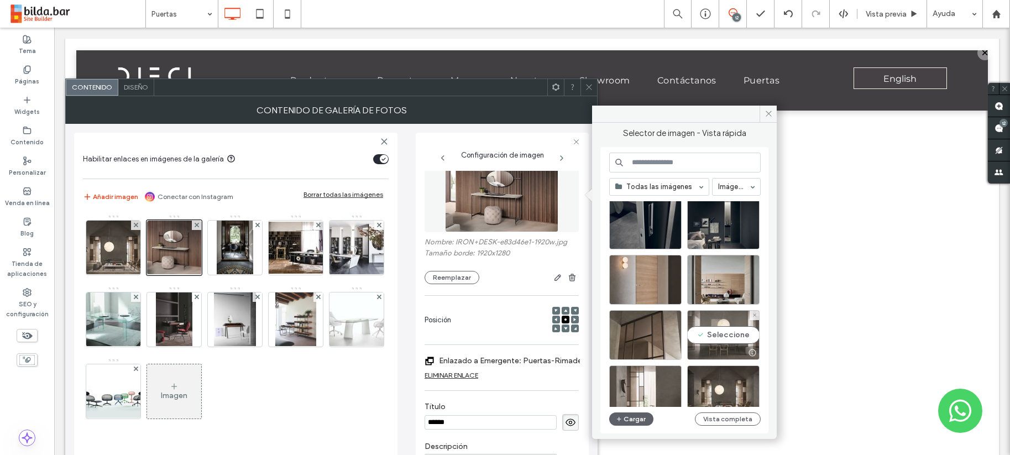
scroll to position [449, 0]
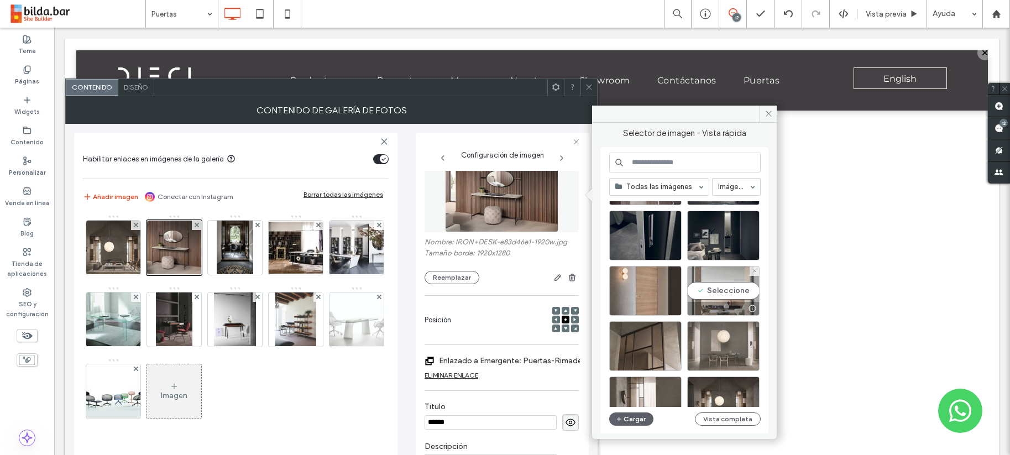
click at [726, 289] on div "Seleccione" at bounding box center [723, 291] width 72 height 50
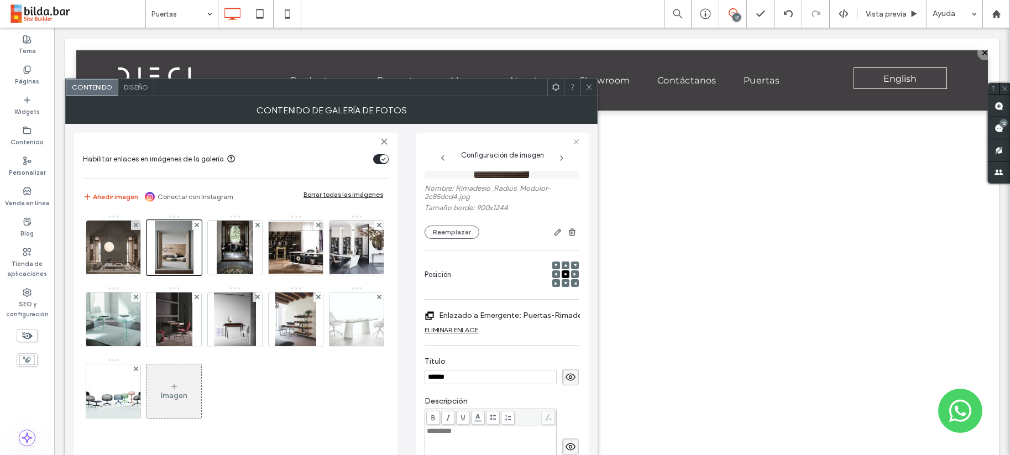
scroll to position [102, 0]
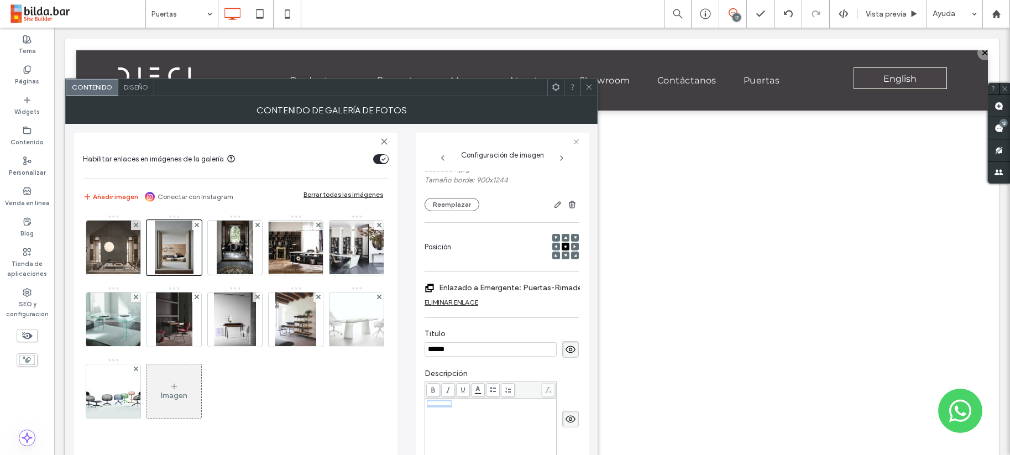
drag, startPoint x: 470, startPoint y: 404, endPoint x: 426, endPoint y: 404, distance: 43.7
click at [427, 404] on div "*********" at bounding box center [491, 404] width 128 height 8
copy span "*********"
click at [240, 247] on img at bounding box center [235, 248] width 36 height 54
drag, startPoint x: 451, startPoint y: 403, endPoint x: 420, endPoint y: 403, distance: 31.0
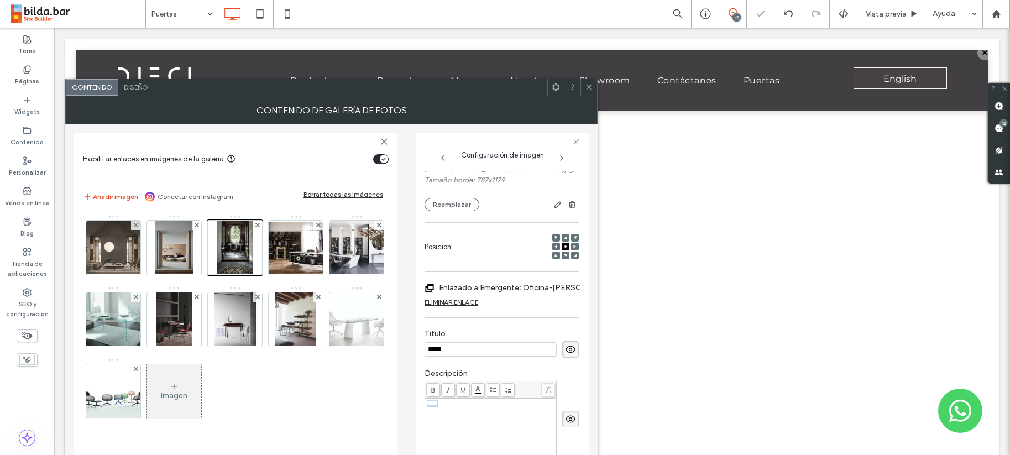
click at [420, 403] on div "Configuración de imagen Nombre: Frag_Twain_+%281%29+-+Copia+%281%29-1920w.jpg T…" at bounding box center [502, 315] width 173 height 365
drag, startPoint x: 445, startPoint y: 351, endPoint x: 426, endPoint y: 350, distance: 18.8
click at [426, 350] on input "*****" at bounding box center [491, 349] width 132 height 14
type input "****"
click at [525, 289] on label "Enlazado a Emergente: Oficina-Twain" at bounding box center [516, 288] width 154 height 20
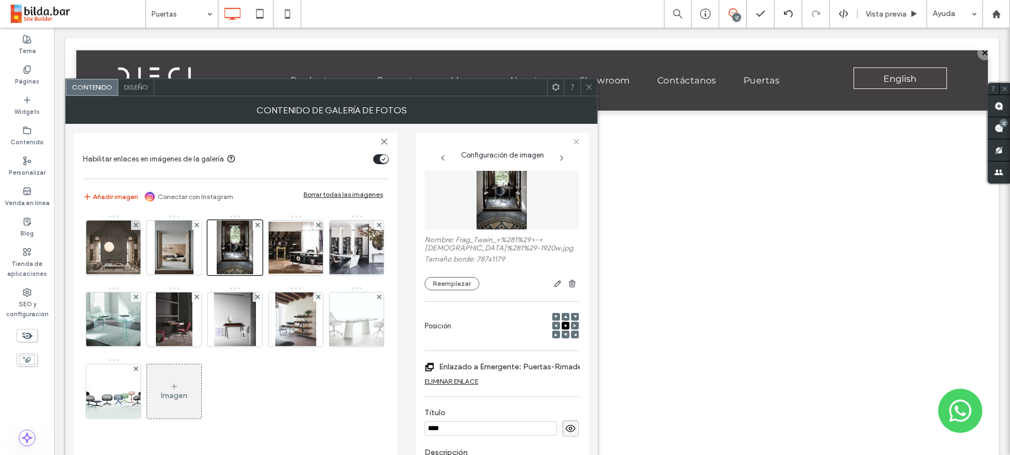
scroll to position [2, 0]
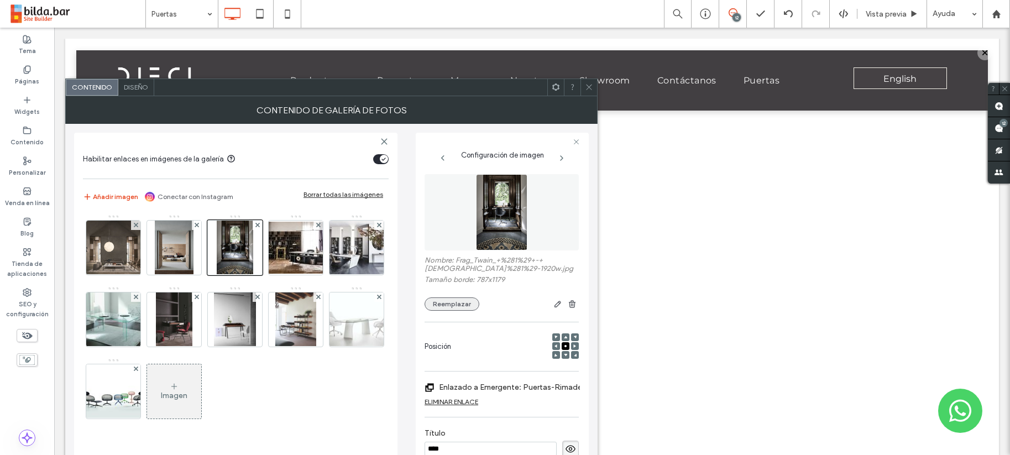
click at [458, 303] on button "Reemplazar" at bounding box center [452, 303] width 55 height 13
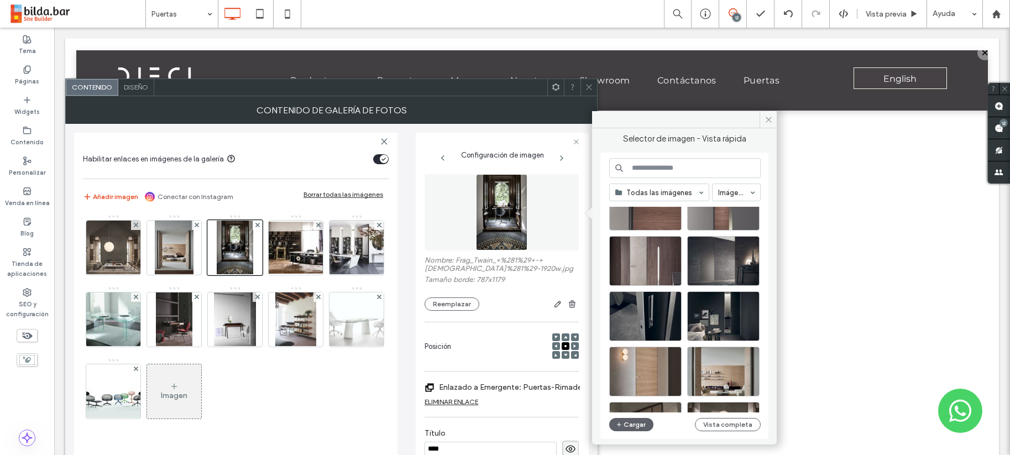
scroll to position [433, 0]
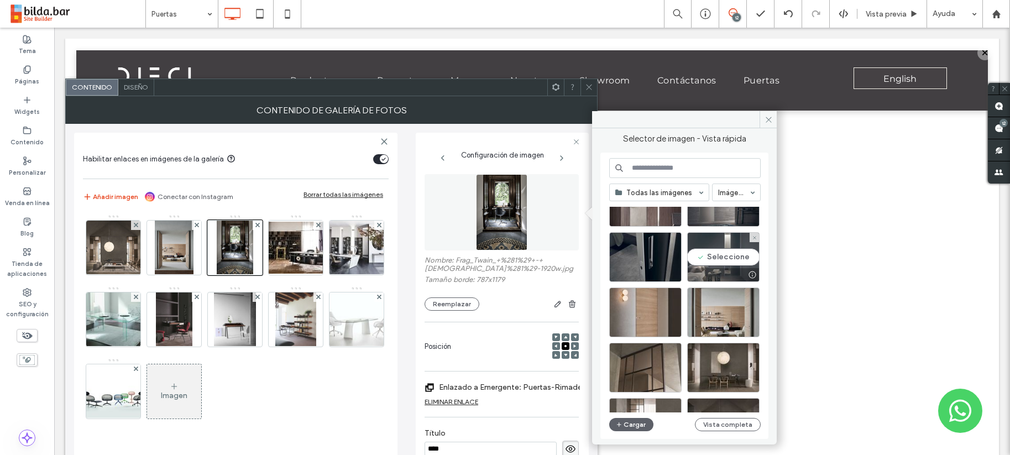
click at [725, 255] on div "Seleccione" at bounding box center [723, 257] width 72 height 50
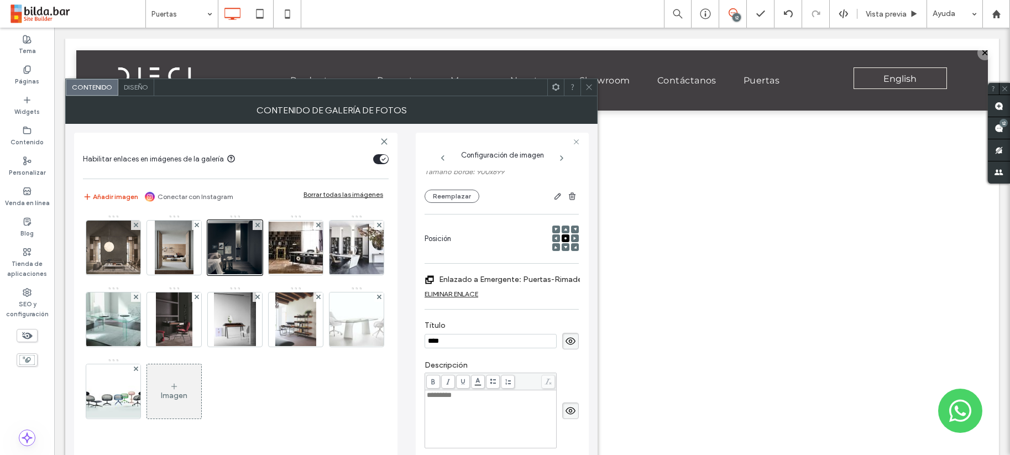
scroll to position [0, 0]
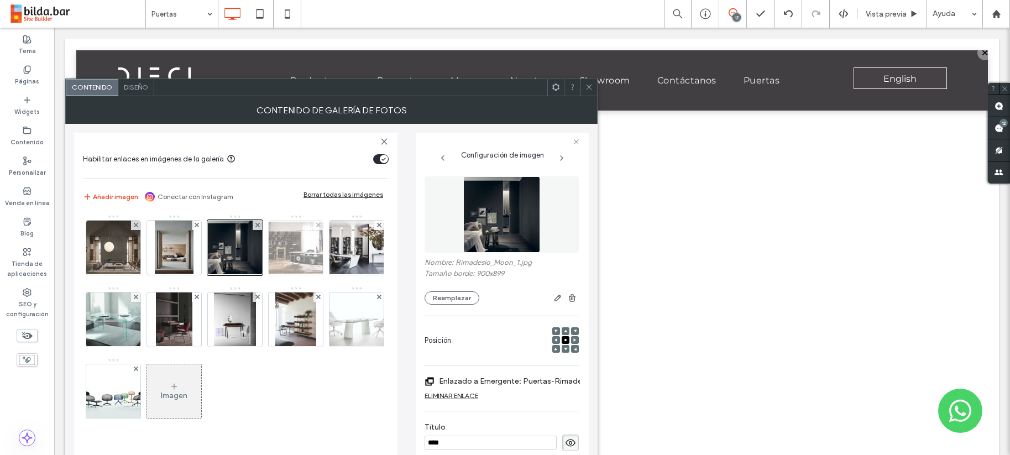
click at [301, 250] on img at bounding box center [296, 248] width 88 height 52
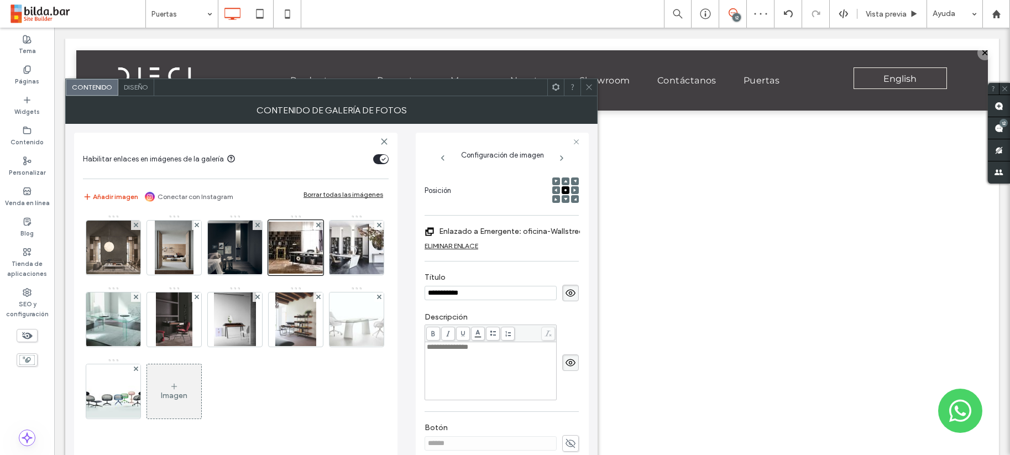
scroll to position [156, 0]
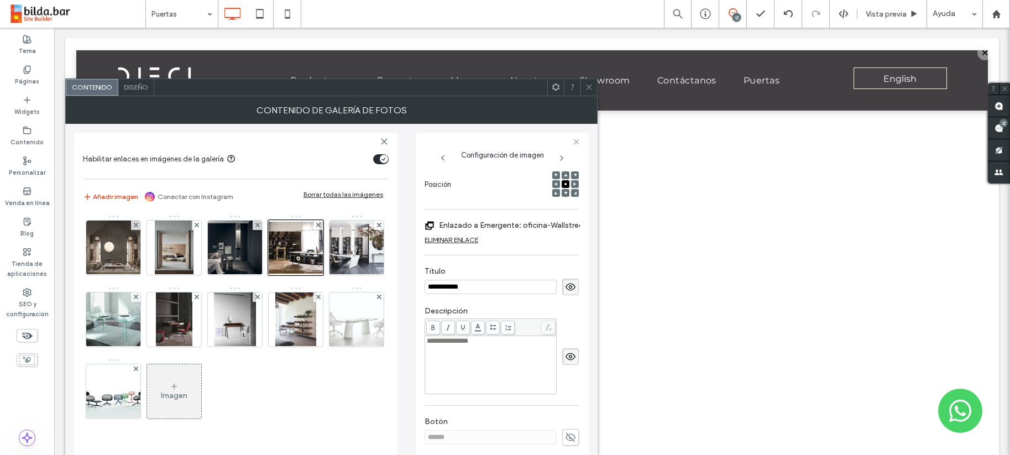
drag, startPoint x: 473, startPoint y: 288, endPoint x: 427, endPoint y: 286, distance: 46.5
click at [427, 286] on input "**********" at bounding box center [491, 287] width 132 height 14
type input "****"
click at [221, 241] on img at bounding box center [235, 248] width 54 height 54
click at [221, 241] on div at bounding box center [234, 247] width 55 height 55
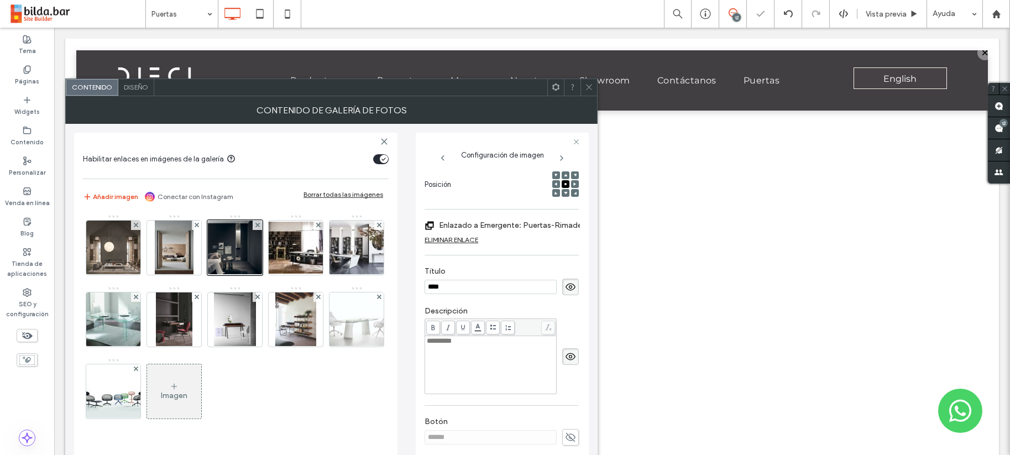
drag, startPoint x: 473, startPoint y: 337, endPoint x: 417, endPoint y: 339, distance: 55.9
click at [417, 339] on div "Configuración de imagen Nombre: Rimadesio_Moon_1.jpg Tamaño borde: 900x899 Reem…" at bounding box center [502, 315] width 173 height 365
drag, startPoint x: 454, startPoint y: 342, endPoint x: 426, endPoint y: 341, distance: 28.2
click at [426, 341] on div "*********" at bounding box center [490, 364] width 129 height 55
copy span "*********"
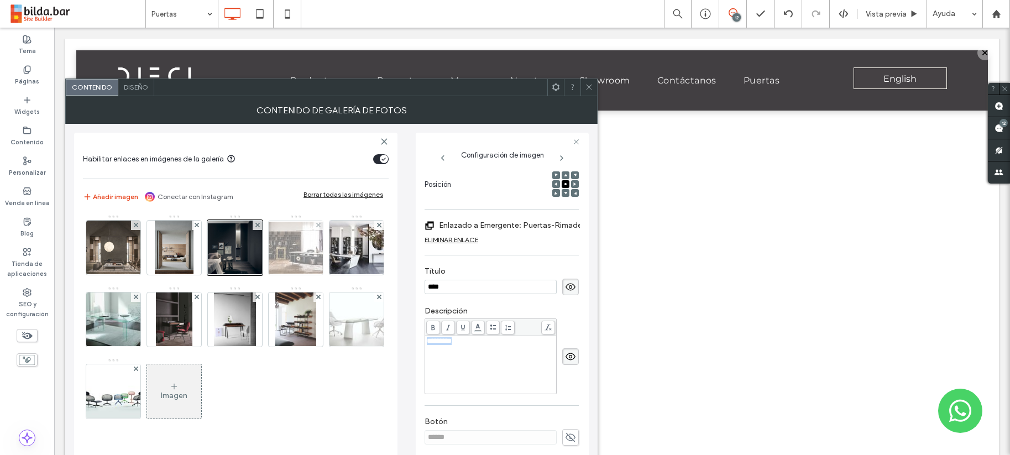
click at [299, 249] on img at bounding box center [296, 248] width 88 height 52
drag, startPoint x: 481, startPoint y: 342, endPoint x: 425, endPoint y: 340, distance: 55.9
click at [425, 340] on div "**********" at bounding box center [490, 364] width 131 height 57
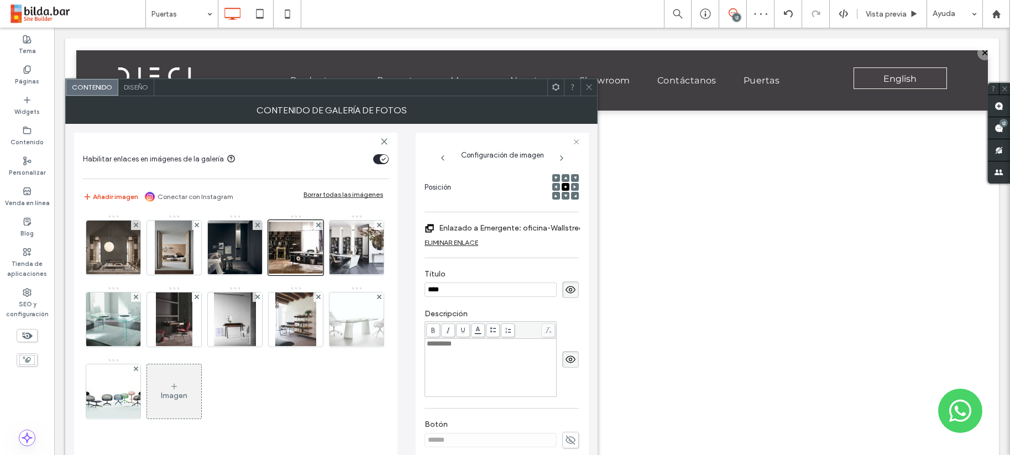
scroll to position [151, 0]
click at [548, 229] on label "Enlazado a Emergente: oficina-Wallstreet" at bounding box center [513, 229] width 148 height 20
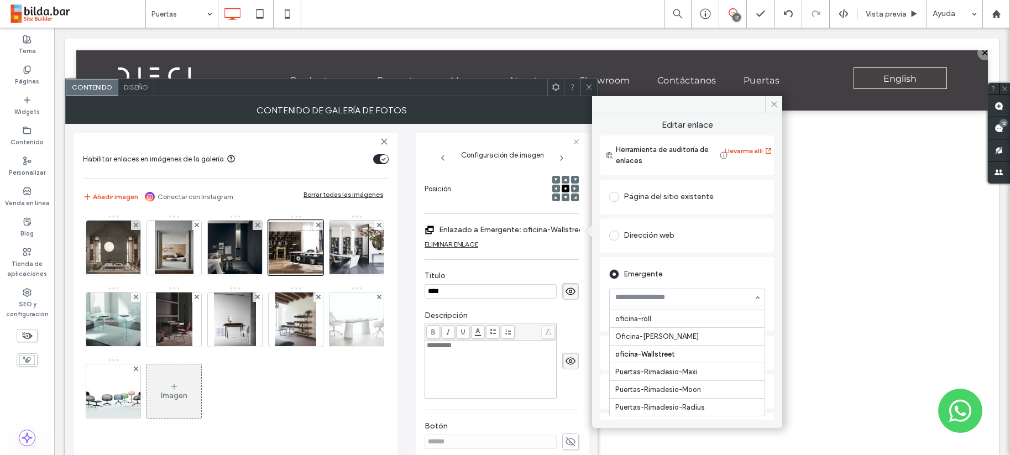
scroll to position [8658, 0]
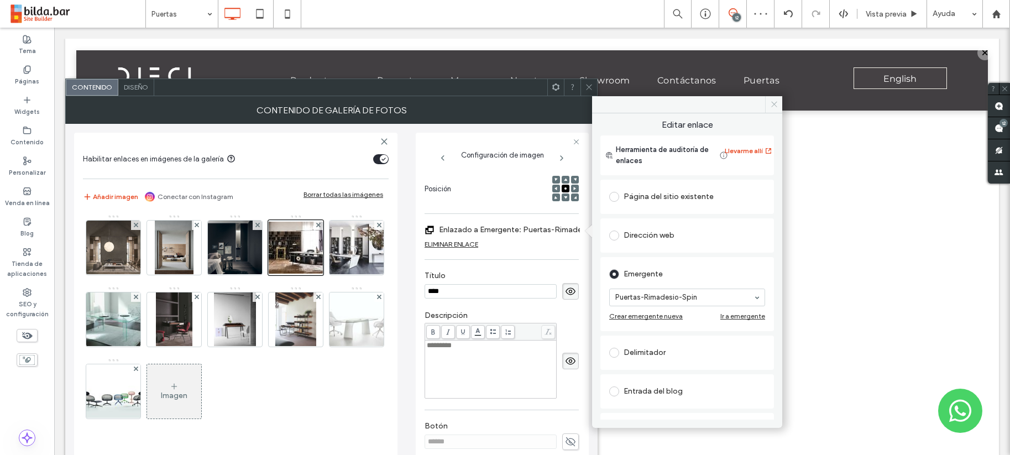
click at [772, 102] on icon at bounding box center [774, 104] width 8 height 8
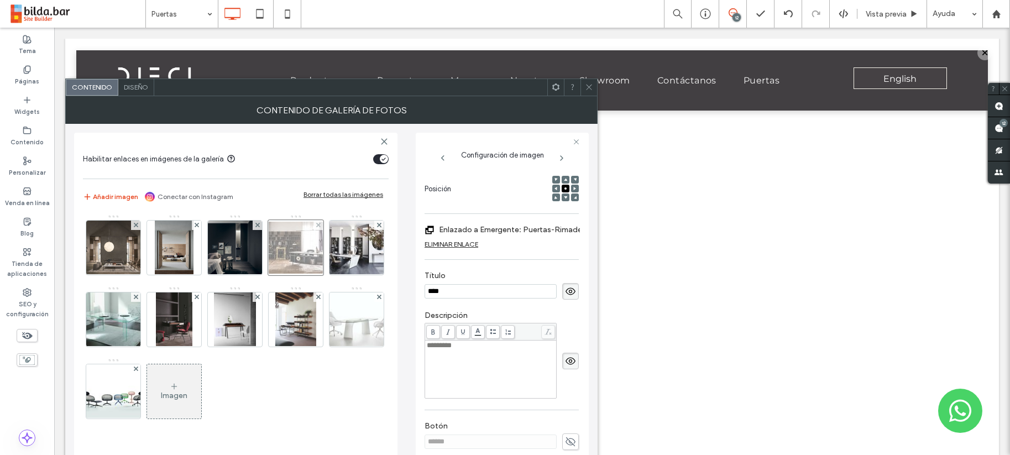
click at [302, 243] on div at bounding box center [295, 247] width 55 height 55
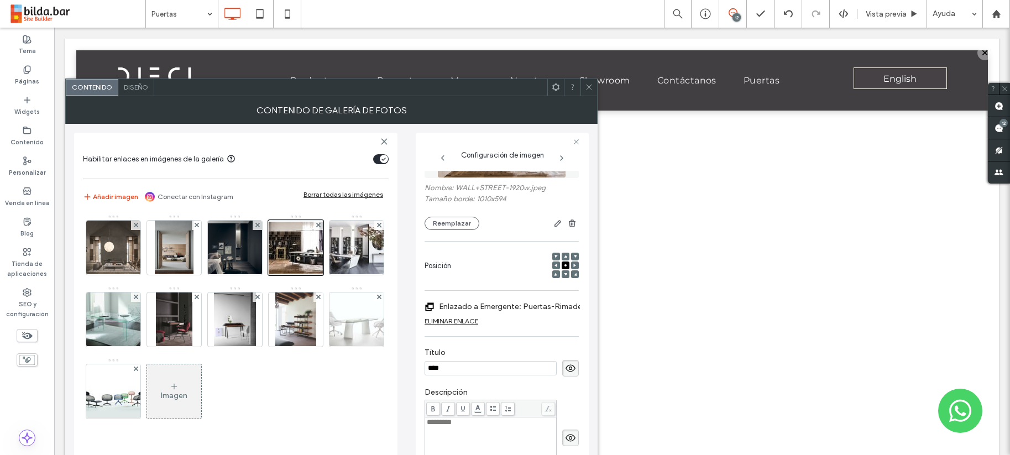
scroll to position [0, 0]
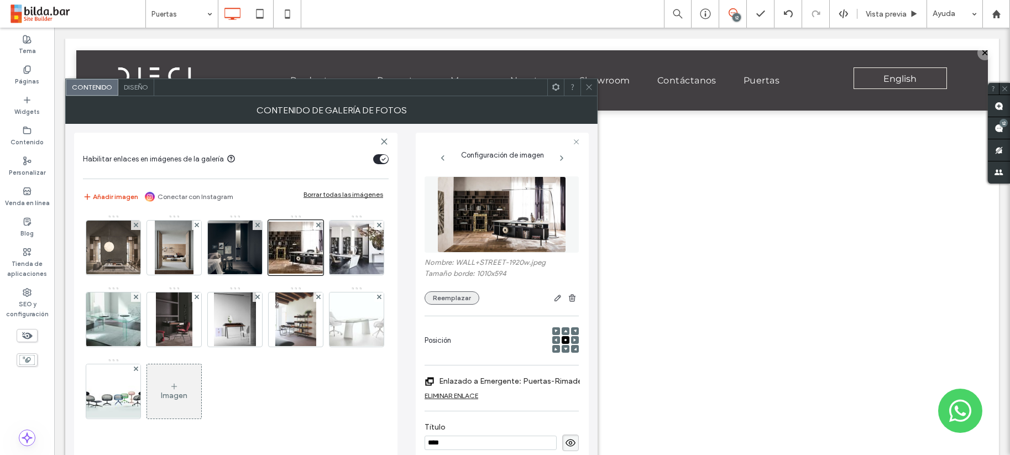
click at [453, 297] on button "Reemplazar" at bounding box center [452, 297] width 55 height 13
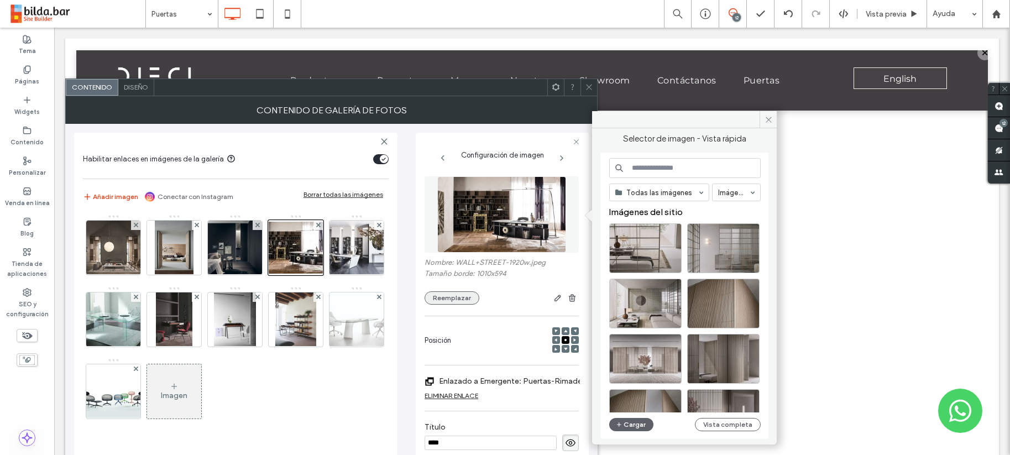
click at [454, 299] on button "Reemplazar" at bounding box center [452, 297] width 55 height 13
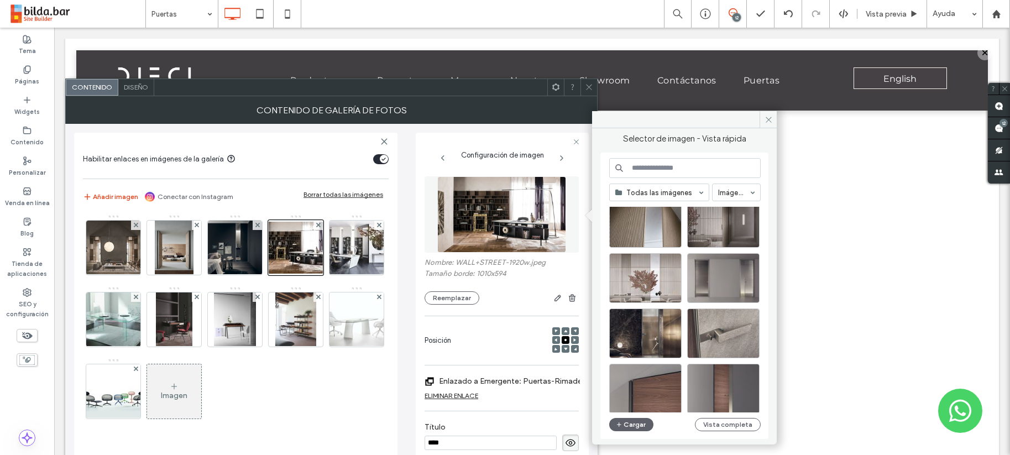
scroll to position [197, 0]
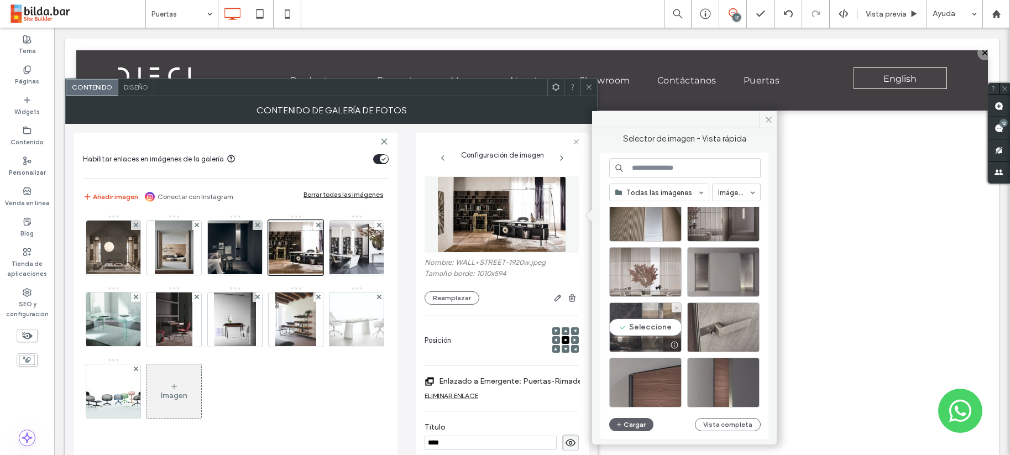
click at [651, 330] on div "Seleccione" at bounding box center [645, 327] width 72 height 50
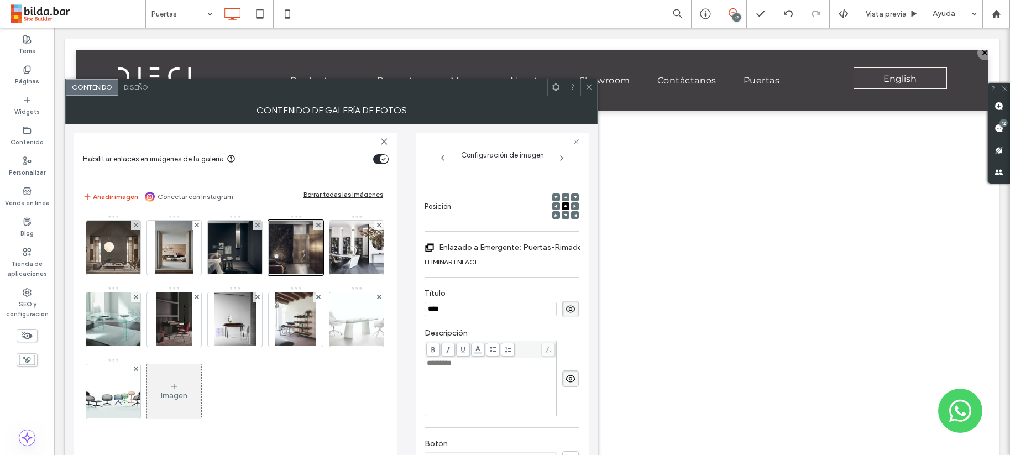
scroll to position [136, 0]
click at [354, 259] on img at bounding box center [356, 248] width 81 height 54
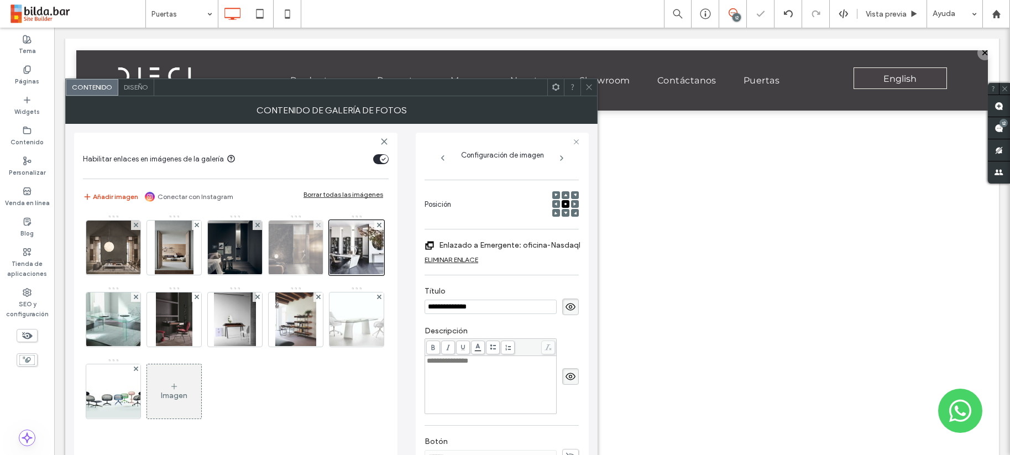
click at [292, 247] on img at bounding box center [296, 248] width 54 height 54
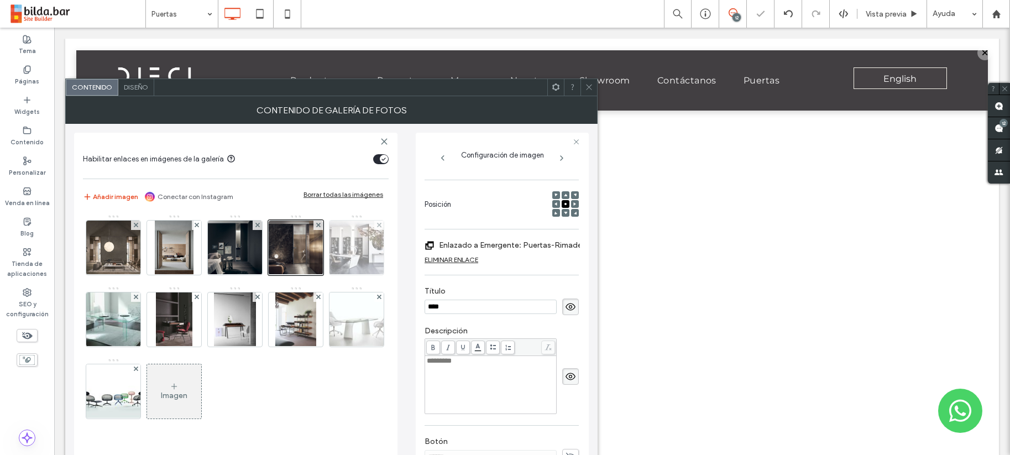
click at [347, 252] on img at bounding box center [356, 248] width 81 height 54
drag, startPoint x: 447, startPoint y: 304, endPoint x: 419, endPoint y: 303, distance: 28.8
click at [419, 303] on div "**********" at bounding box center [502, 315] width 173 height 365
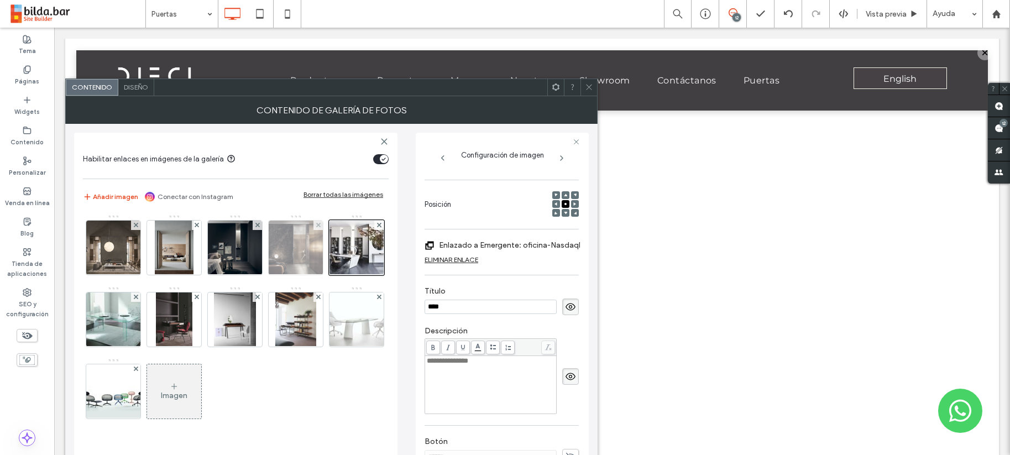
type input "****"
click at [290, 248] on img at bounding box center [296, 248] width 54 height 54
drag, startPoint x: 458, startPoint y: 362, endPoint x: 426, endPoint y: 362, distance: 32.1
click at [427, 362] on div "*********" at bounding box center [491, 361] width 128 height 8
copy span "*********"
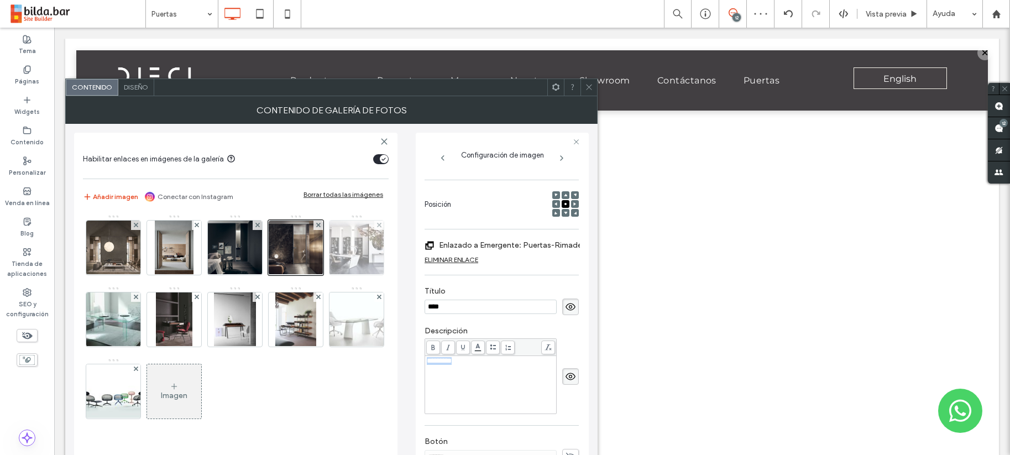
click at [350, 241] on img at bounding box center [356, 248] width 81 height 54
drag, startPoint x: 483, startPoint y: 361, endPoint x: 427, endPoint y: 360, distance: 55.8
click at [427, 360] on div "**********" at bounding box center [491, 361] width 128 height 8
click at [540, 244] on label "Enlazado a Emergente: oficina-Nasdaqkeramik" at bounding box center [516, 245] width 154 height 20
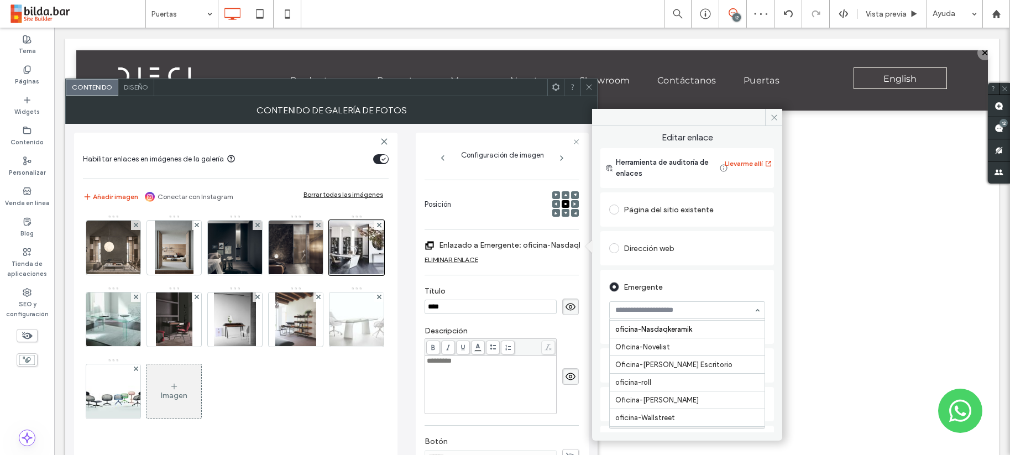
scroll to position [8614, 0]
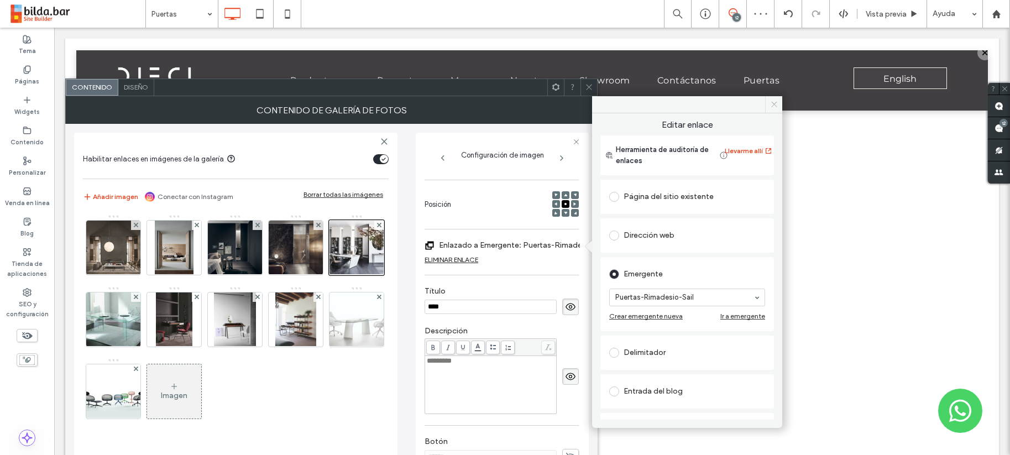
click at [773, 103] on icon at bounding box center [774, 104] width 8 height 8
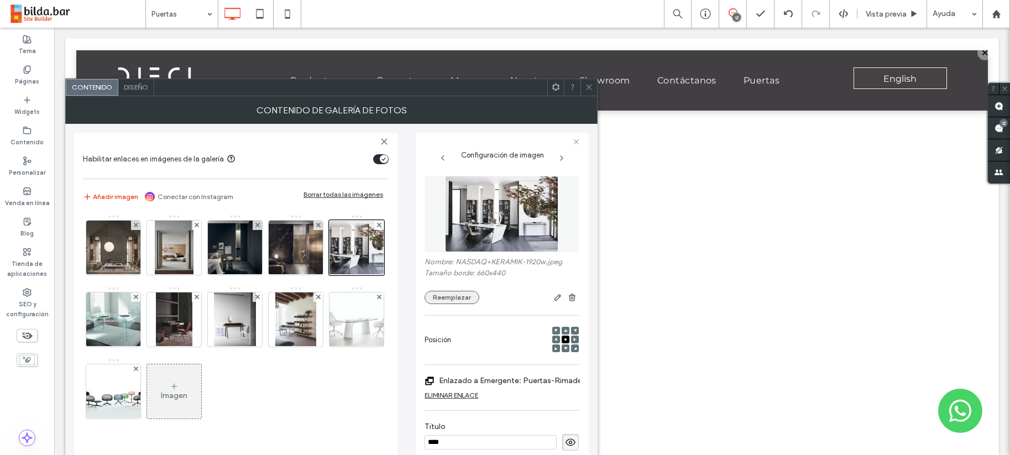
scroll to position [0, 0]
click at [458, 296] on button "Reemplazar" at bounding box center [452, 297] width 55 height 13
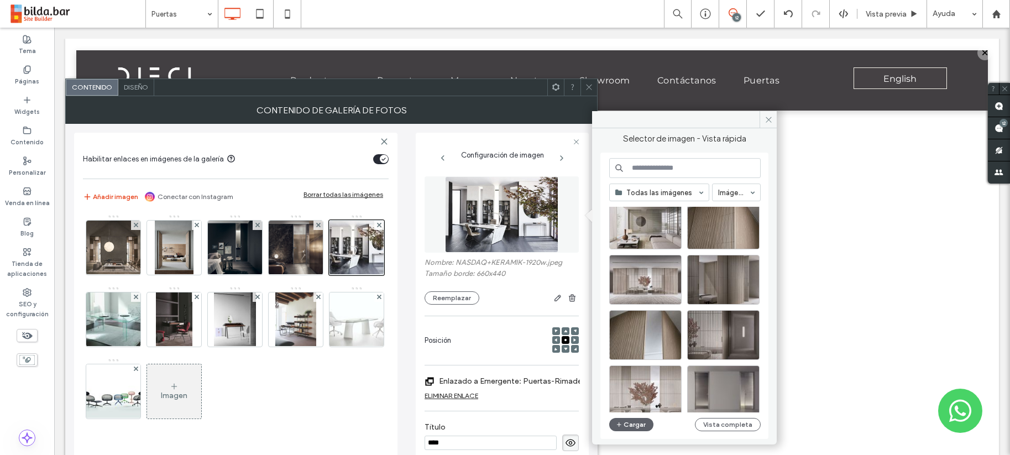
scroll to position [95, 0]
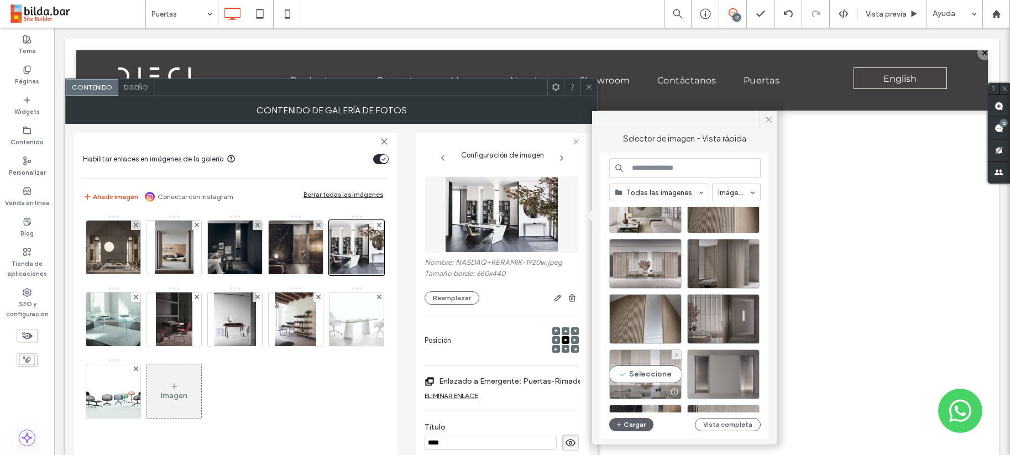
click at [653, 367] on div "Seleccione" at bounding box center [645, 374] width 72 height 50
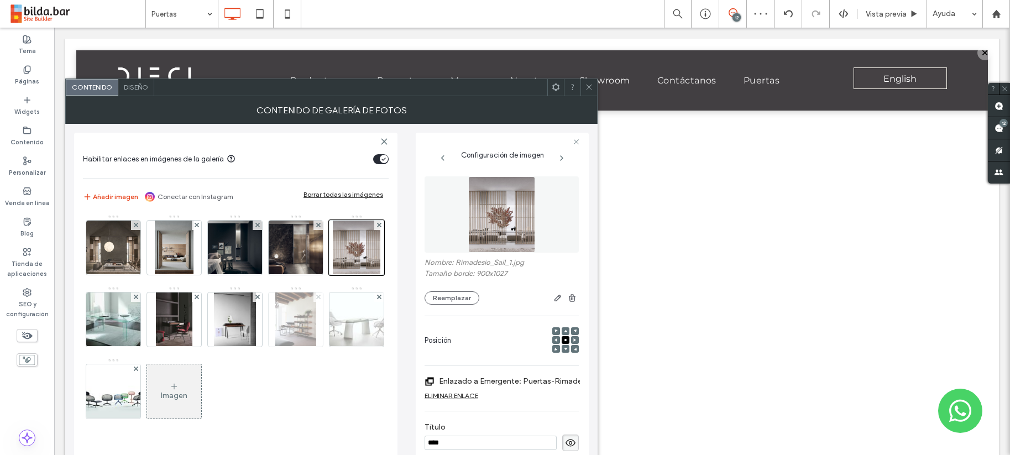
click at [316, 297] on icon at bounding box center [318, 297] width 4 height 4
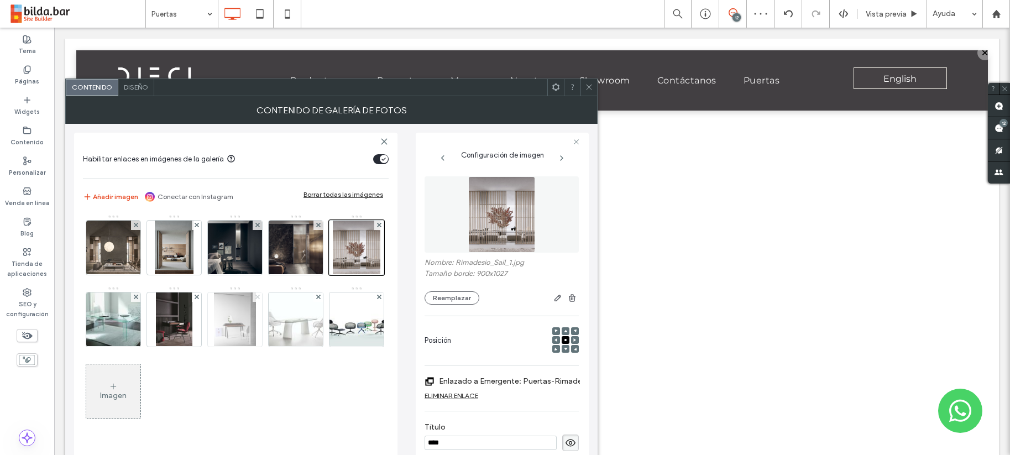
click at [256, 297] on use at bounding box center [257, 297] width 4 height 4
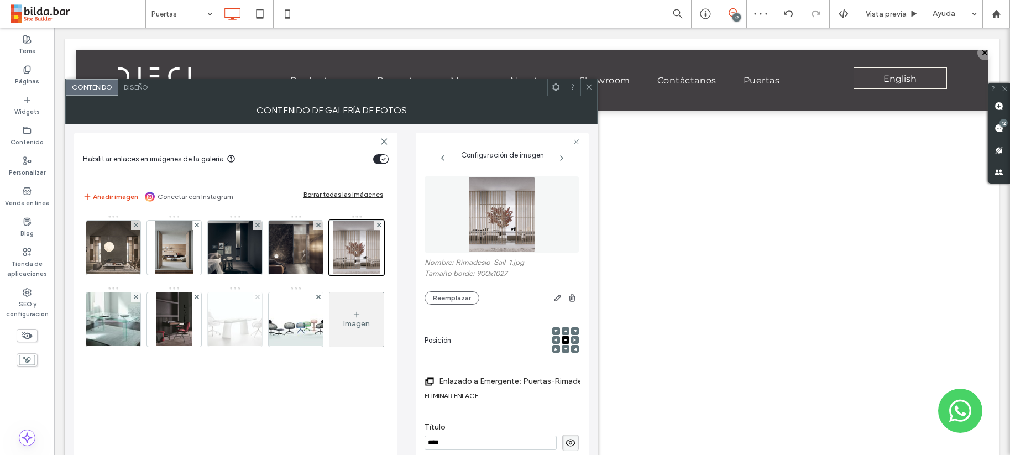
click at [259, 297] on icon at bounding box center [257, 297] width 4 height 4
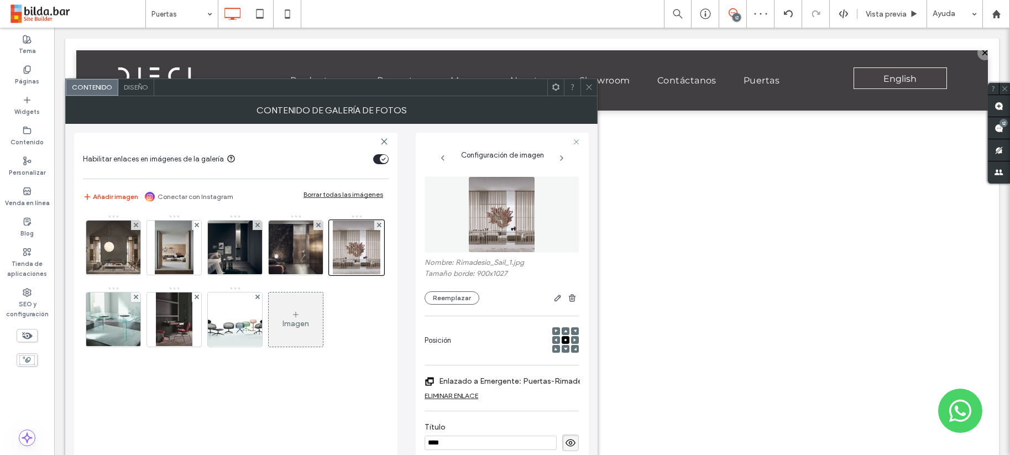
click at [259, 297] on icon at bounding box center [257, 297] width 4 height 4
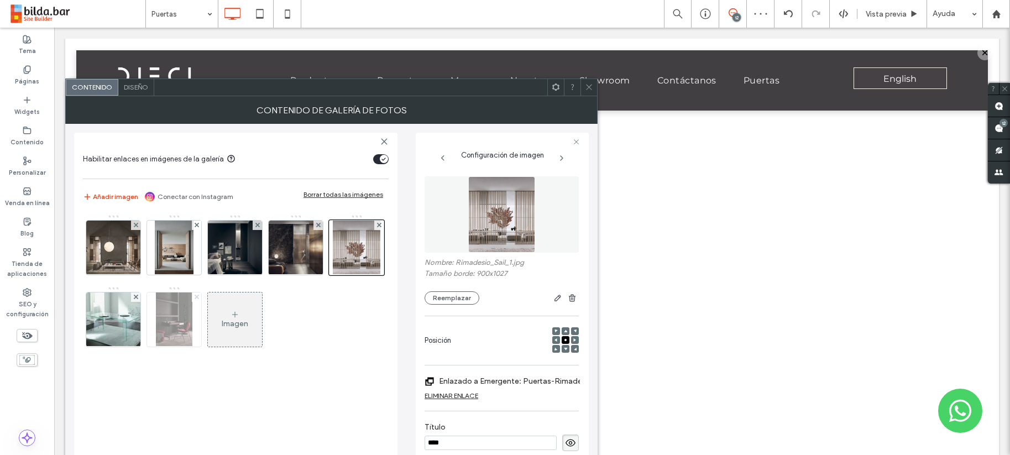
click at [195, 295] on use at bounding box center [196, 297] width 4 height 4
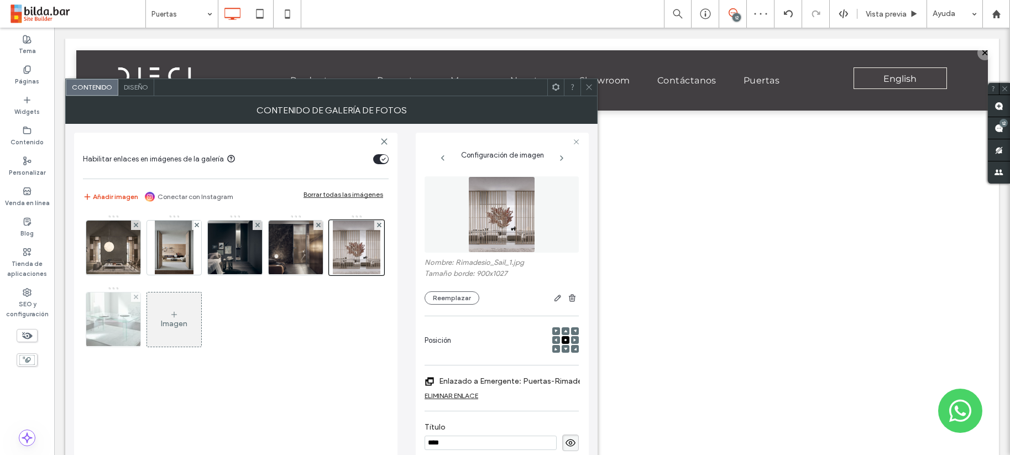
click at [110, 319] on img at bounding box center [113, 319] width 83 height 54
click at [110, 319] on div at bounding box center [113, 319] width 55 height 55
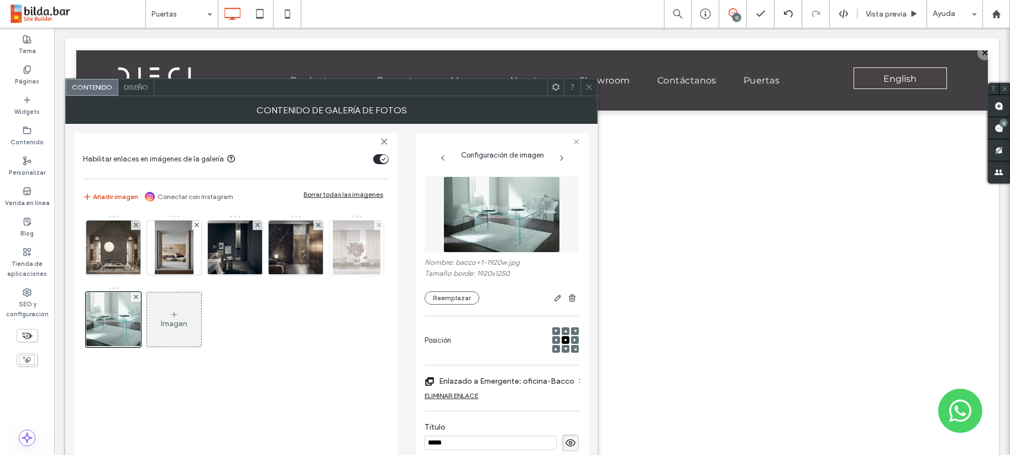
click at [360, 260] on img at bounding box center [357, 248] width 48 height 54
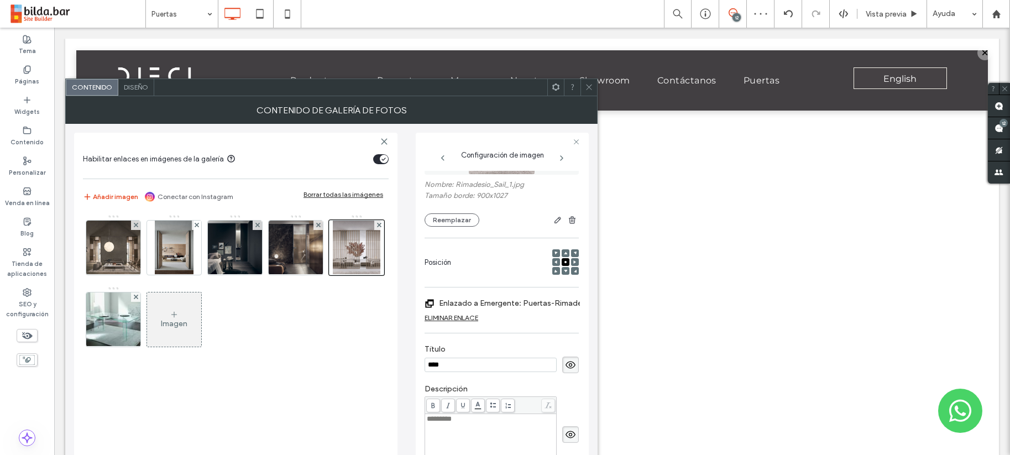
scroll to position [85, 0]
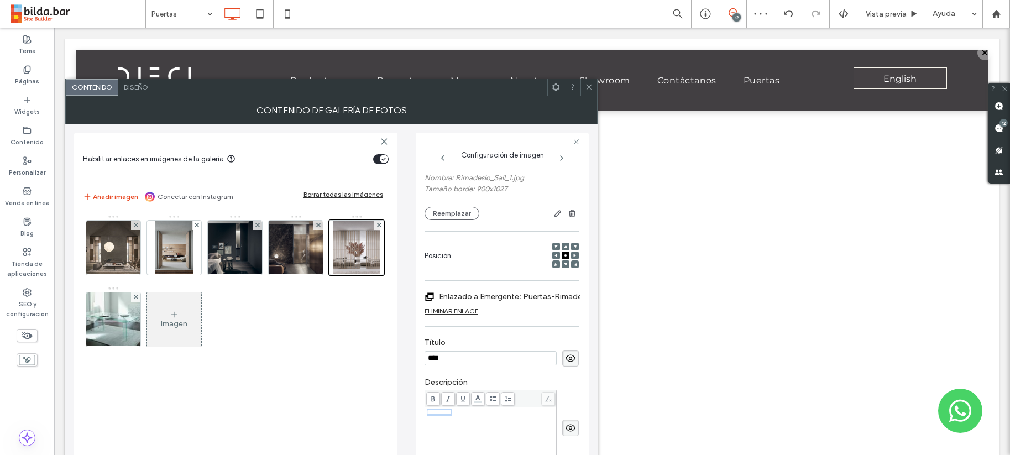
drag, startPoint x: 456, startPoint y: 410, endPoint x: 415, endPoint y: 410, distance: 40.4
click at [416, 410] on div "Configuración de imagen Nombre: Rimadesio_Sail_1.jpg Tamaño borde: 900x1027 Ree…" at bounding box center [502, 315] width 173 height 365
click at [115, 320] on img at bounding box center [113, 319] width 83 height 54
drag, startPoint x: 451, startPoint y: 411, endPoint x: 412, endPoint y: 411, distance: 38.7
click at [409, 410] on div "Habilitar enlaces en imágenes de la galería Añadir imagen Conectar con Instagra…" at bounding box center [331, 311] width 515 height 374
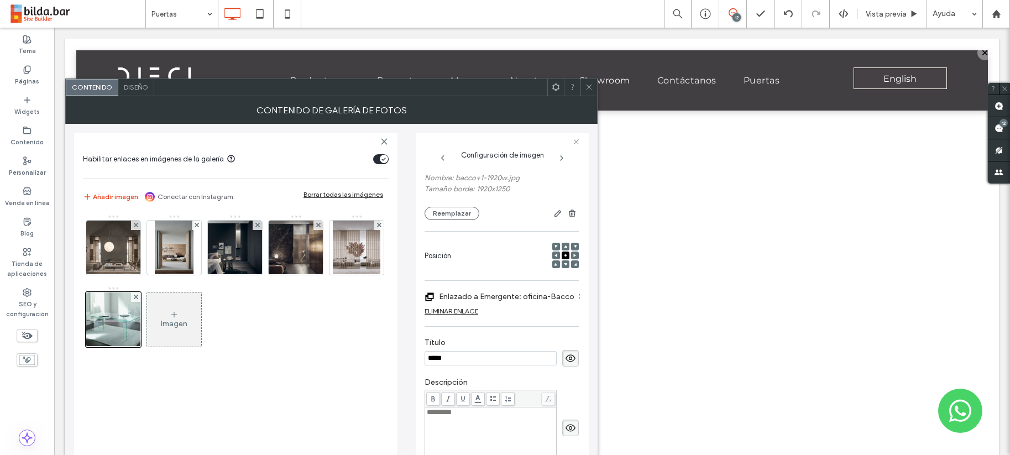
drag, startPoint x: 443, startPoint y: 359, endPoint x: 401, endPoint y: 358, distance: 42.6
click at [401, 358] on div "Habilitar enlaces en imágenes de la galería Añadir imagen Conectar con Instagra…" at bounding box center [331, 311] width 515 height 374
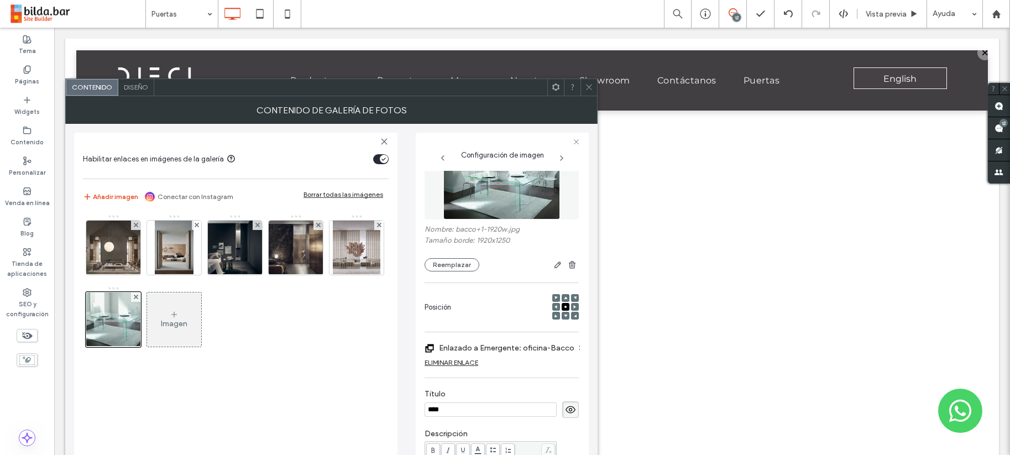
scroll to position [46, 0]
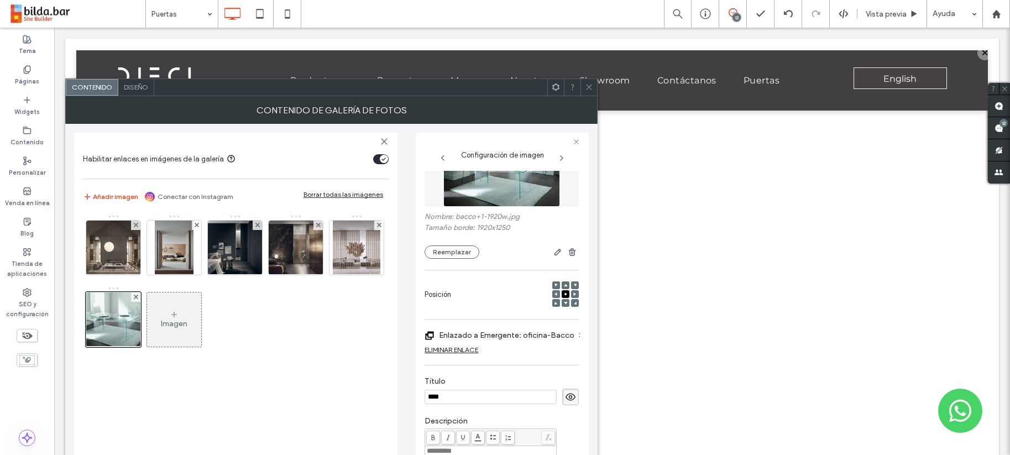
type input "****"
click at [534, 335] on label "Enlazado a Emergente: oficina-Bacco" at bounding box center [506, 335] width 135 height 20
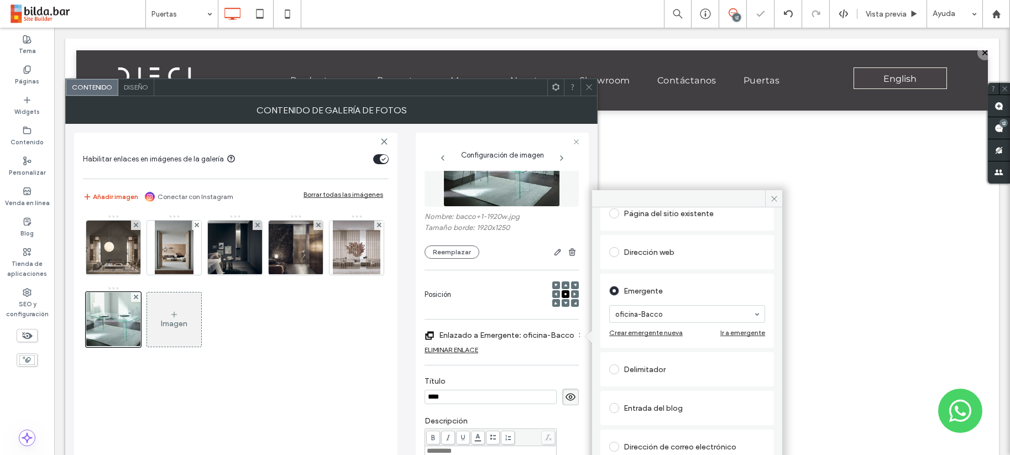
scroll to position [80, 0]
click at [703, 317] on div at bounding box center [687, 312] width 155 height 17
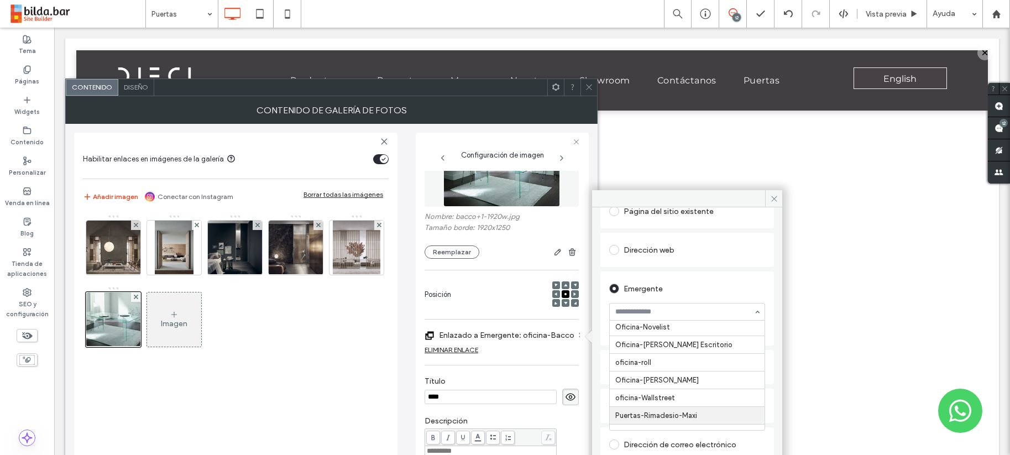
scroll to position [8637, 0]
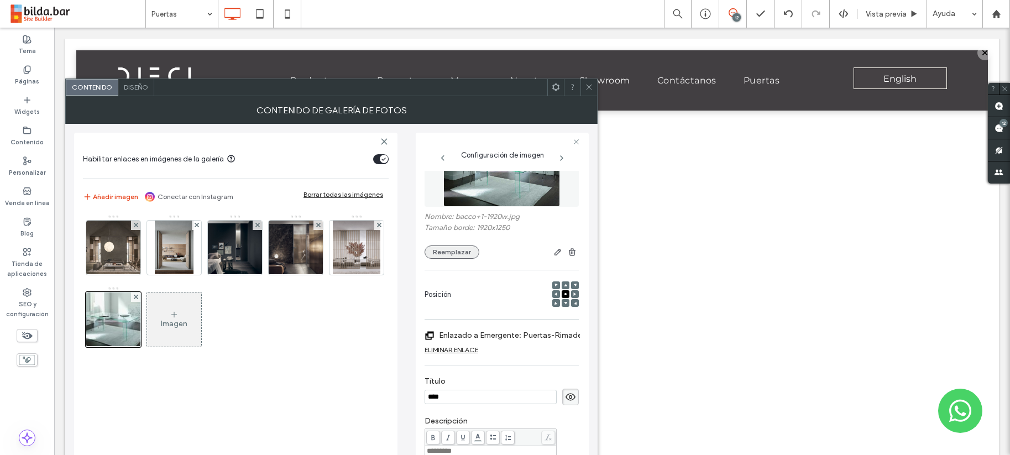
click at [456, 251] on button "Reemplazar" at bounding box center [452, 251] width 55 height 13
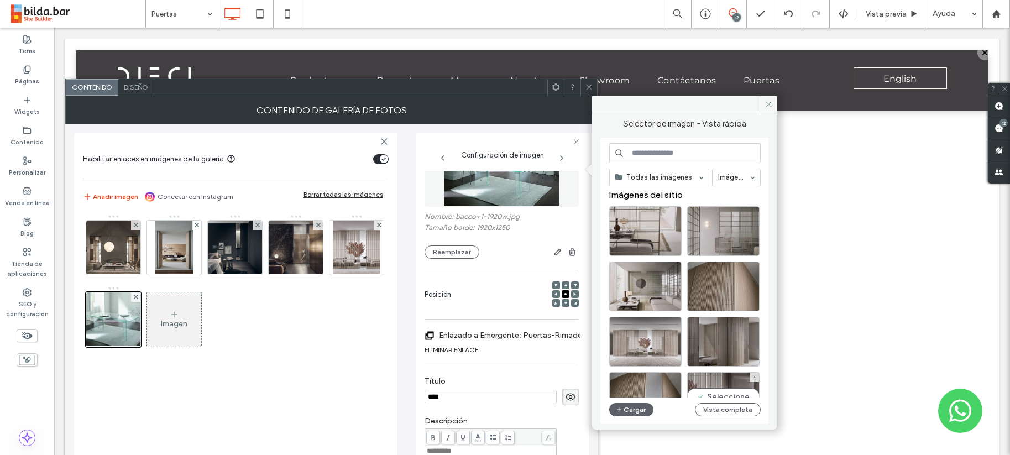
scroll to position [0, 0]
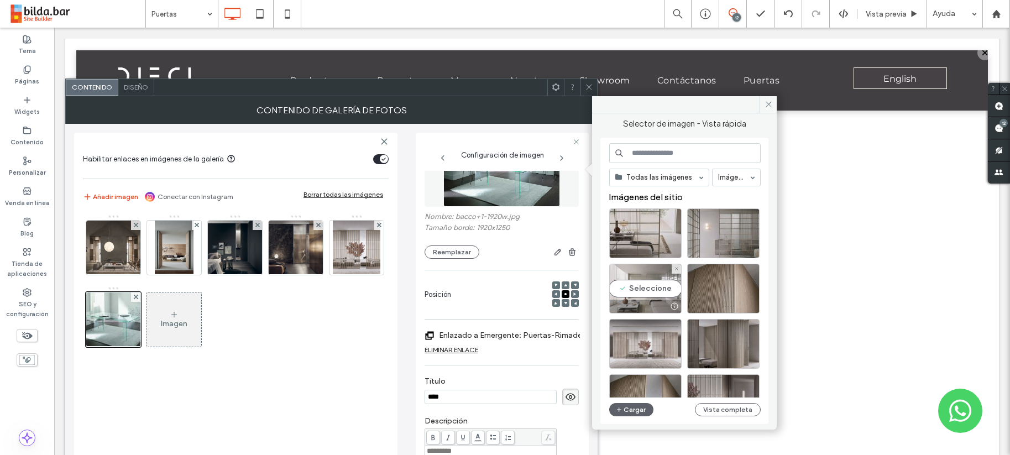
click at [657, 288] on div "Seleccione" at bounding box center [645, 289] width 72 height 50
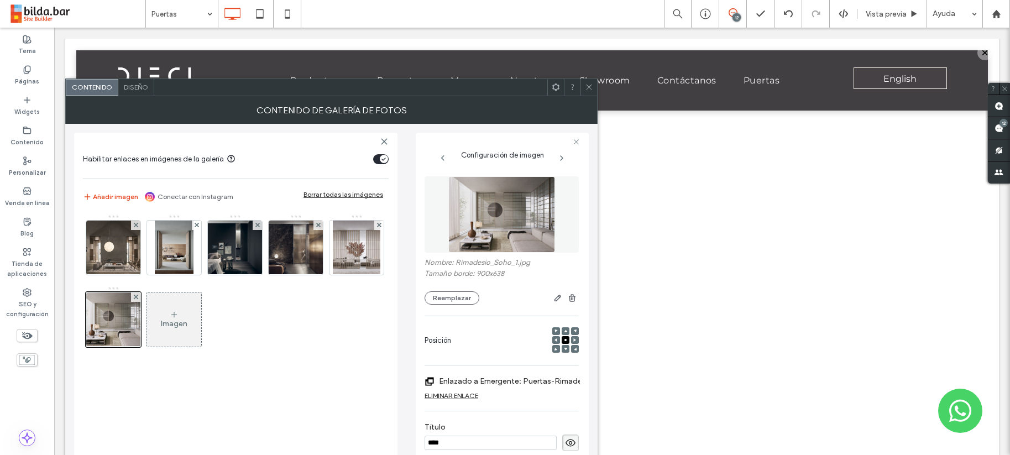
click at [540, 379] on label "Enlazado a Emergente: Puertas-Rimadesio-Soho" at bounding box center [516, 381] width 154 height 20
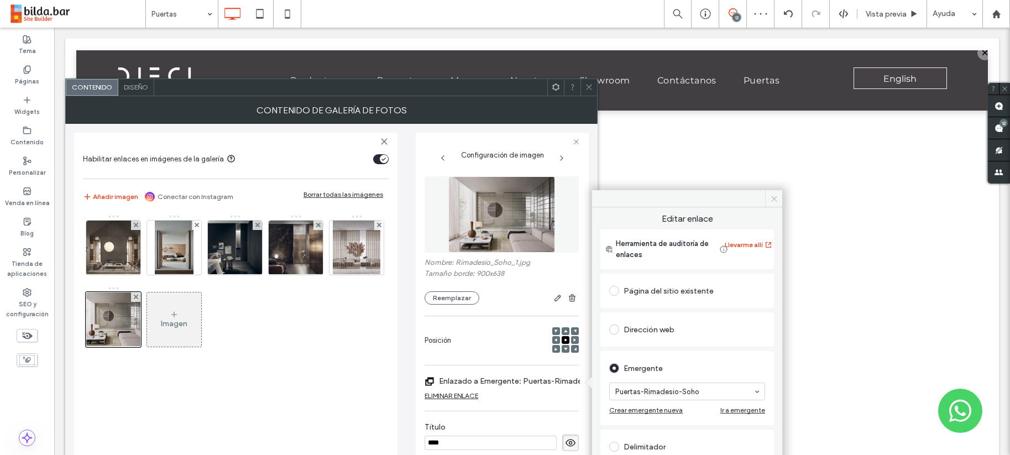
click at [777, 196] on icon at bounding box center [774, 199] width 8 height 8
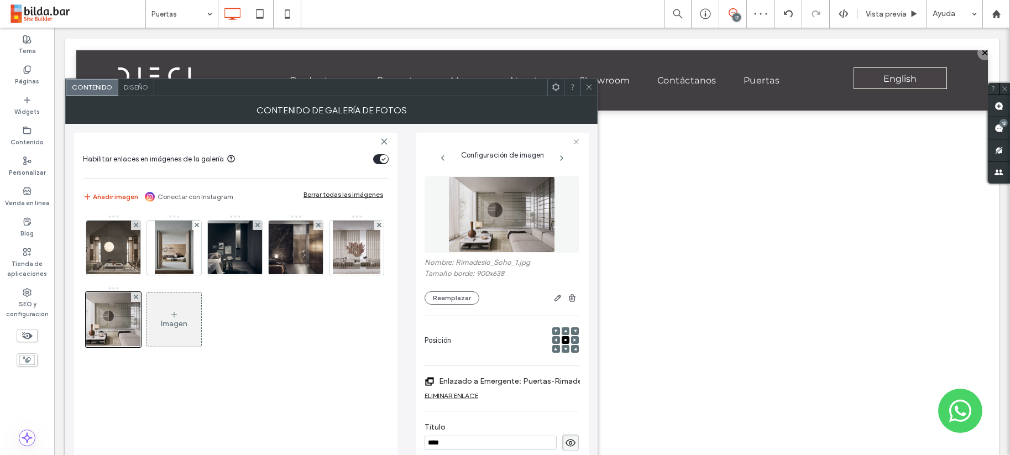
click at [591, 87] on icon at bounding box center [589, 87] width 8 height 8
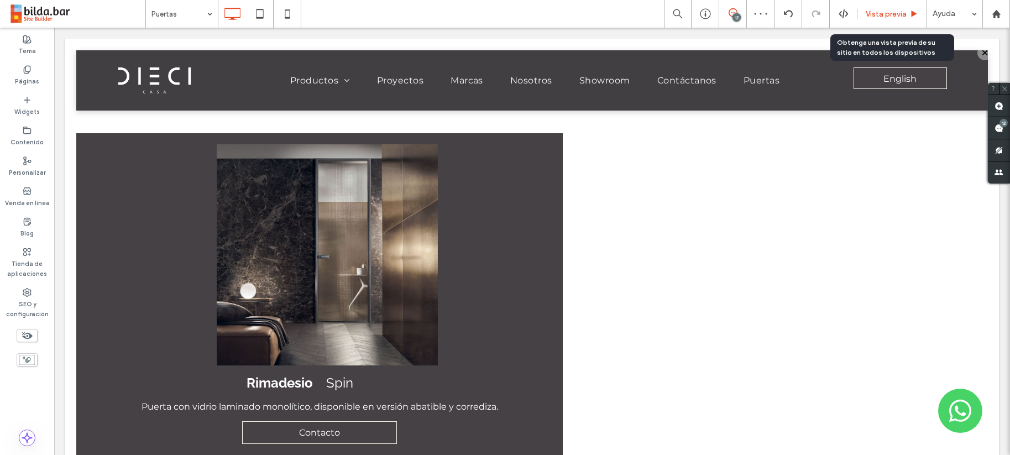
click at [877, 17] on span "Vista previa" at bounding box center [886, 13] width 41 height 9
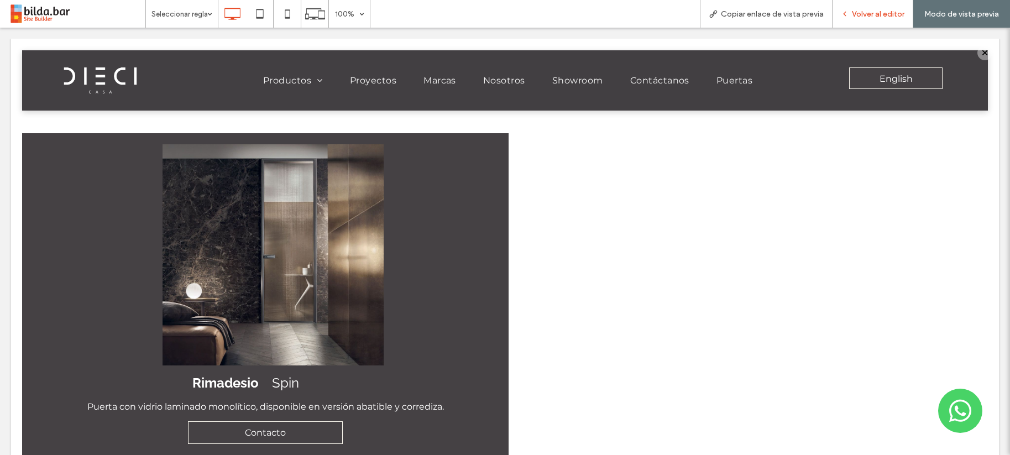
click at [874, 14] on span "Volver al editor" at bounding box center [878, 13] width 53 height 9
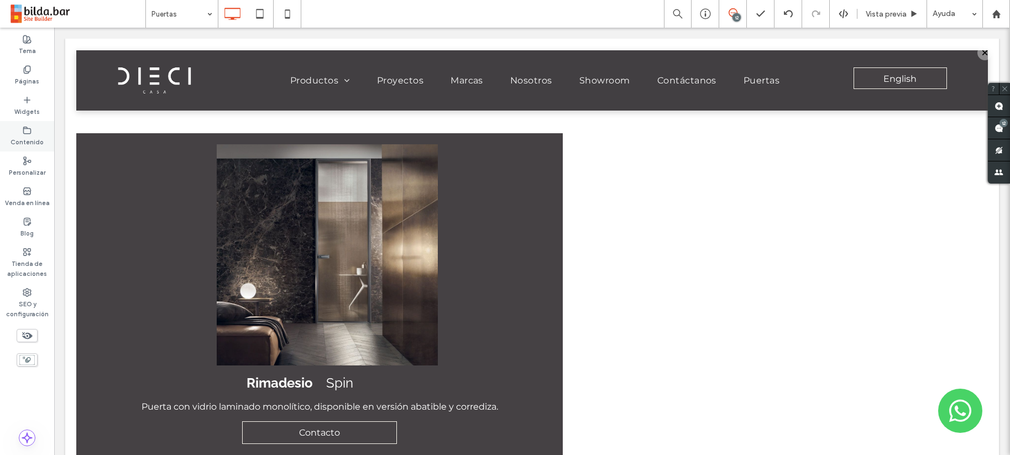
click at [23, 142] on label "Contenido" at bounding box center [27, 141] width 33 height 12
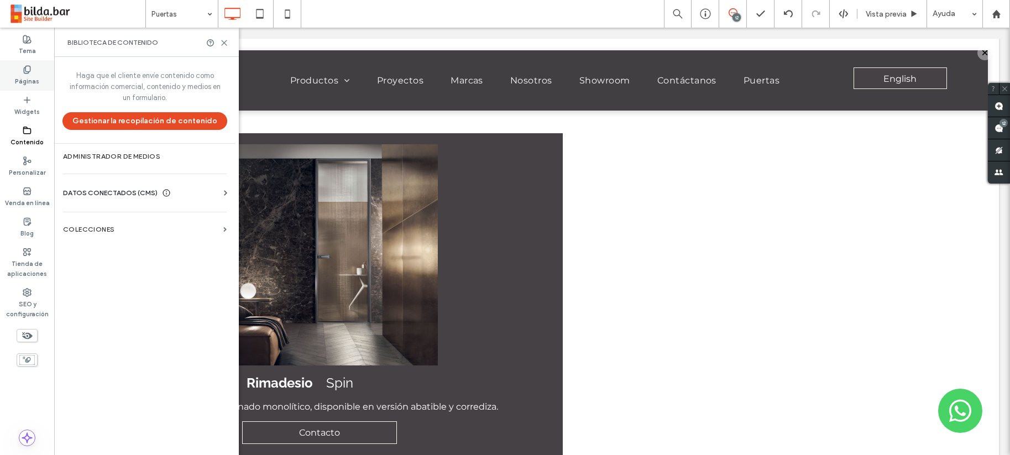
click at [25, 75] on label "Páginas" at bounding box center [27, 80] width 24 height 12
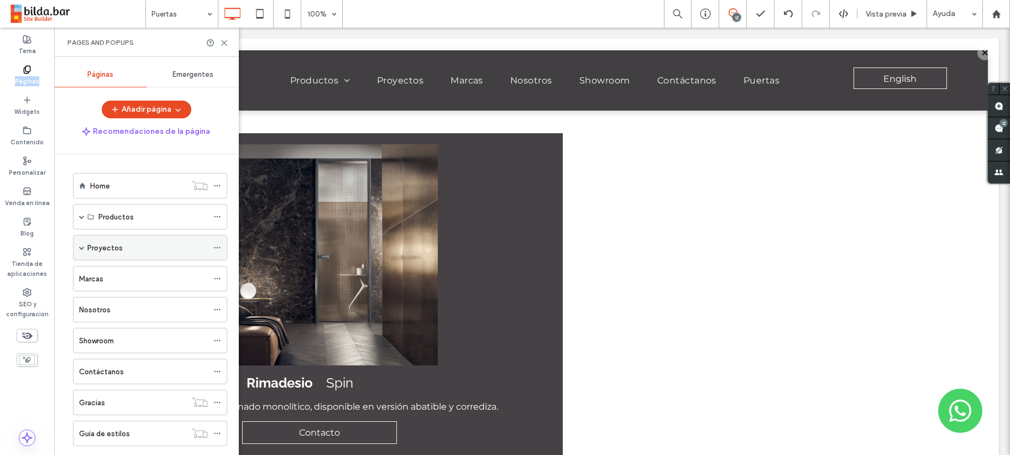
click at [202, 251] on div "Proyectos" at bounding box center [147, 248] width 121 height 12
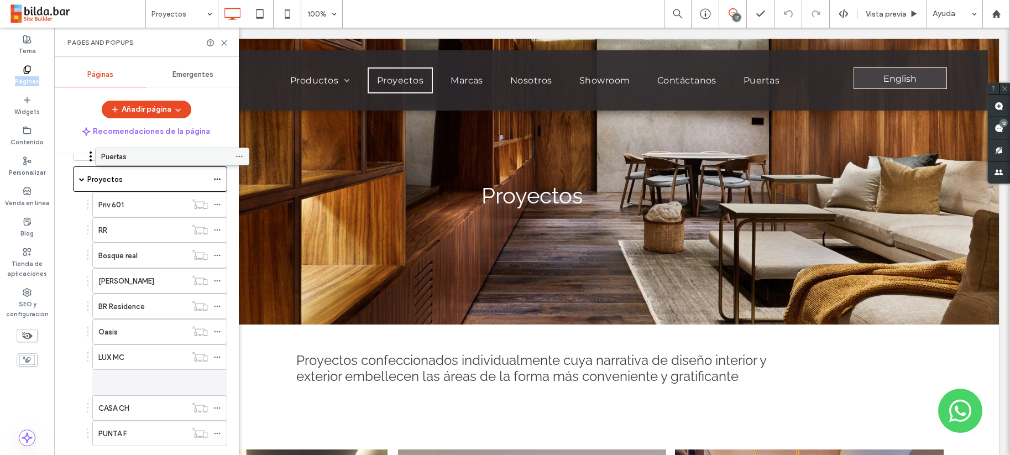
scroll to position [35, 0]
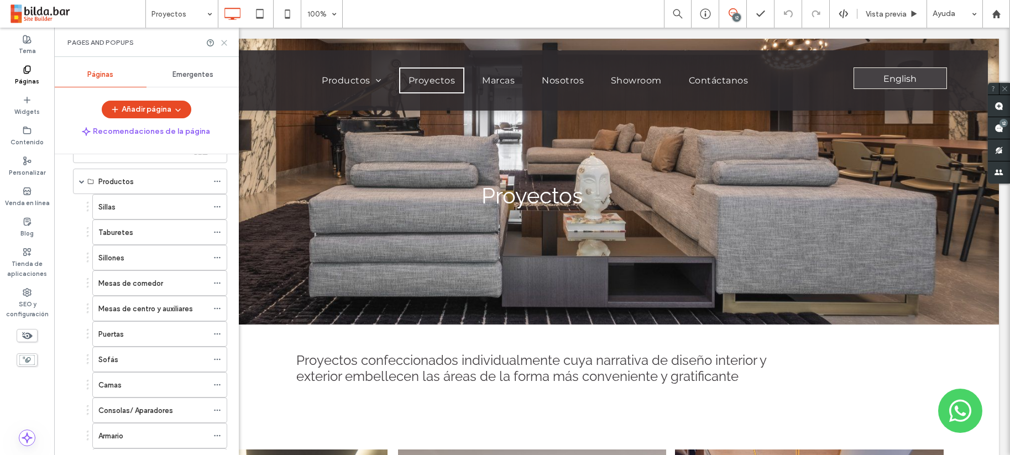
click at [222, 40] on icon at bounding box center [224, 43] width 8 height 8
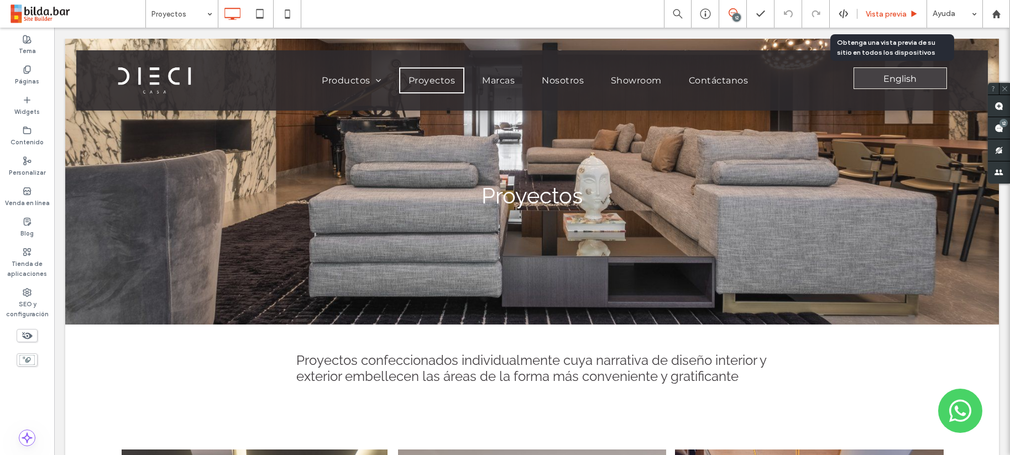
click at [891, 13] on span "Vista previa" at bounding box center [886, 13] width 41 height 9
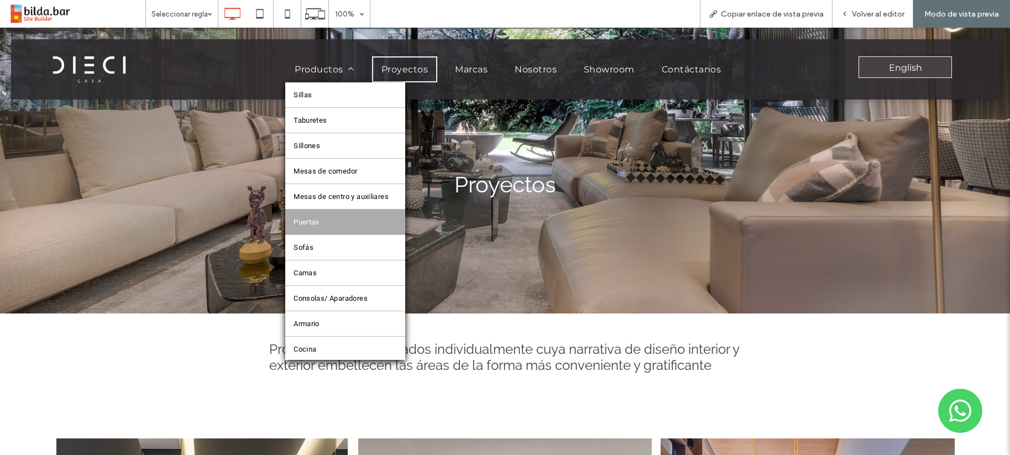
click at [297, 224] on span "Puertas" at bounding box center [307, 222] width 26 height 8
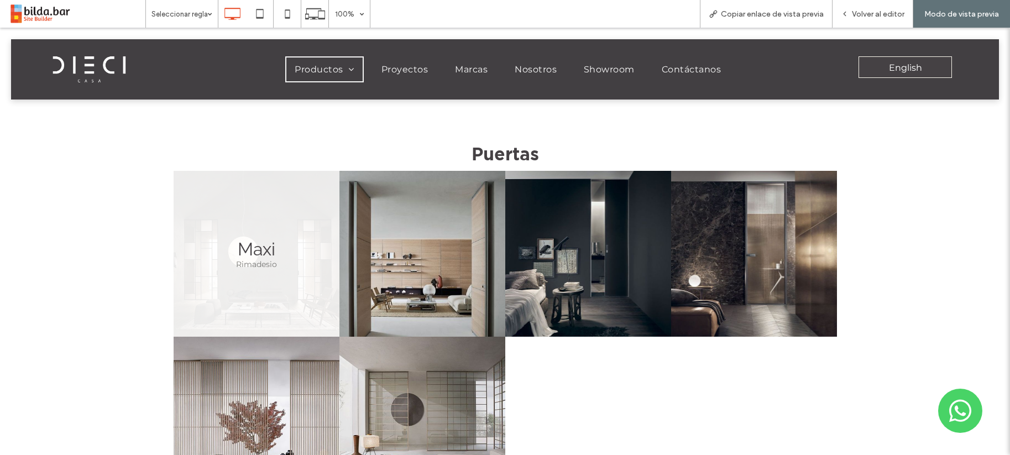
click at [306, 237] on link at bounding box center [257, 254] width 166 height 166
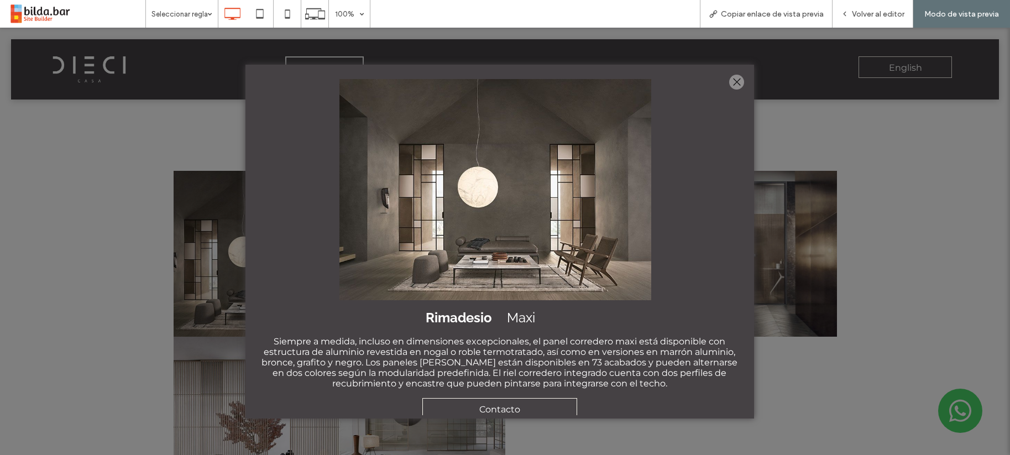
click at [734, 80] on div at bounding box center [736, 82] width 15 height 15
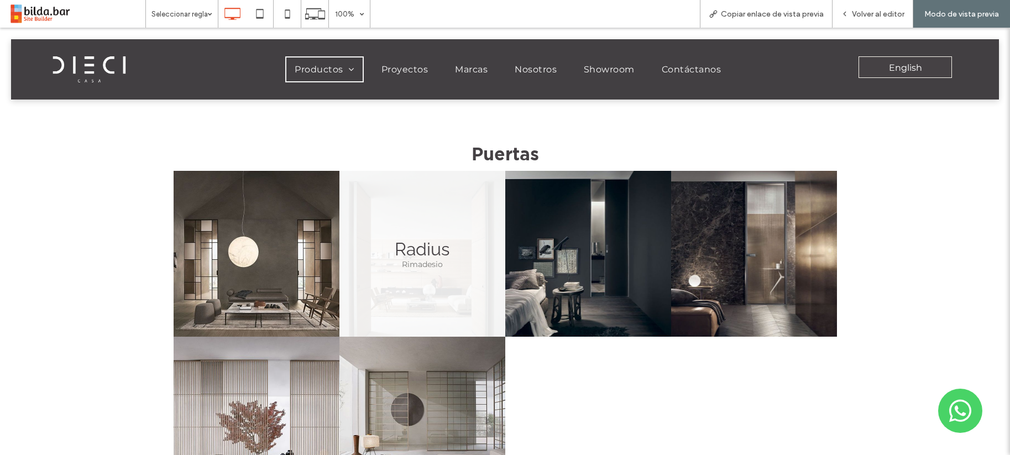
click at [443, 249] on link at bounding box center [422, 254] width 166 height 166
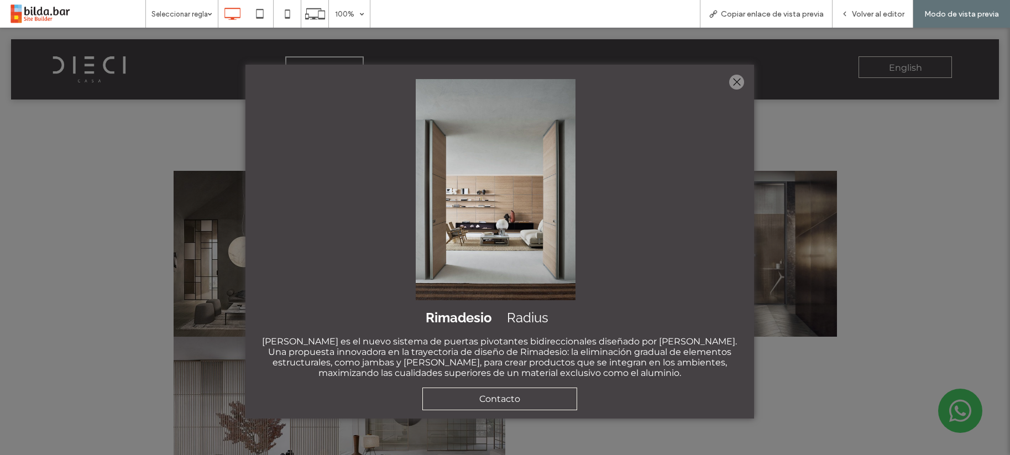
click at [735, 81] on div at bounding box center [736, 82] width 15 height 15
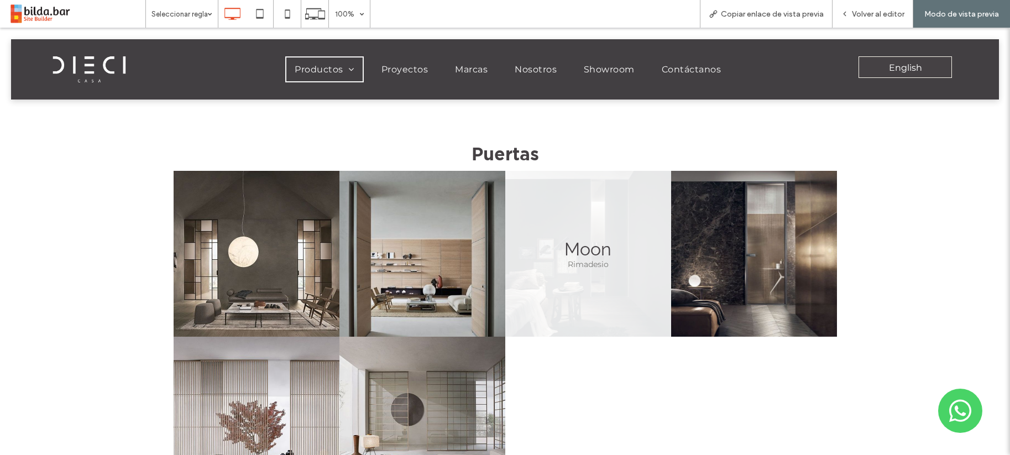
click at [576, 225] on link at bounding box center [588, 254] width 166 height 166
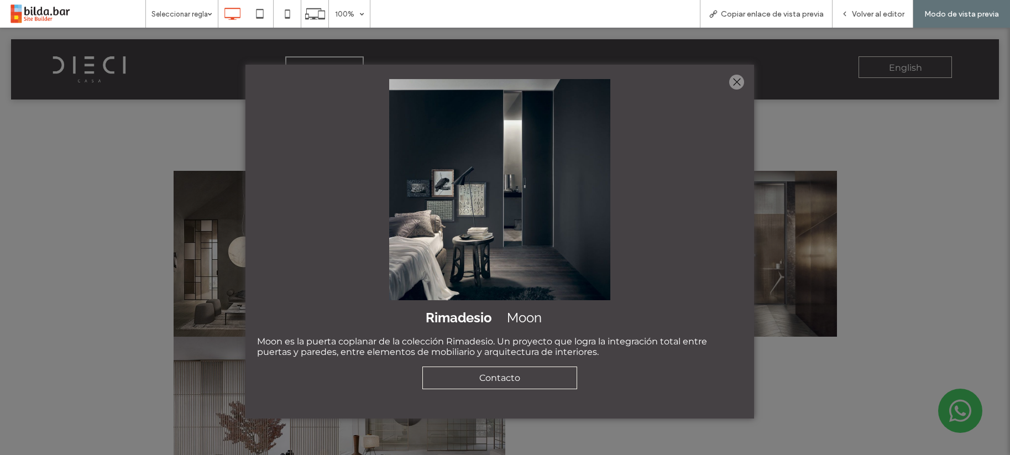
click at [733, 80] on div at bounding box center [736, 82] width 15 height 15
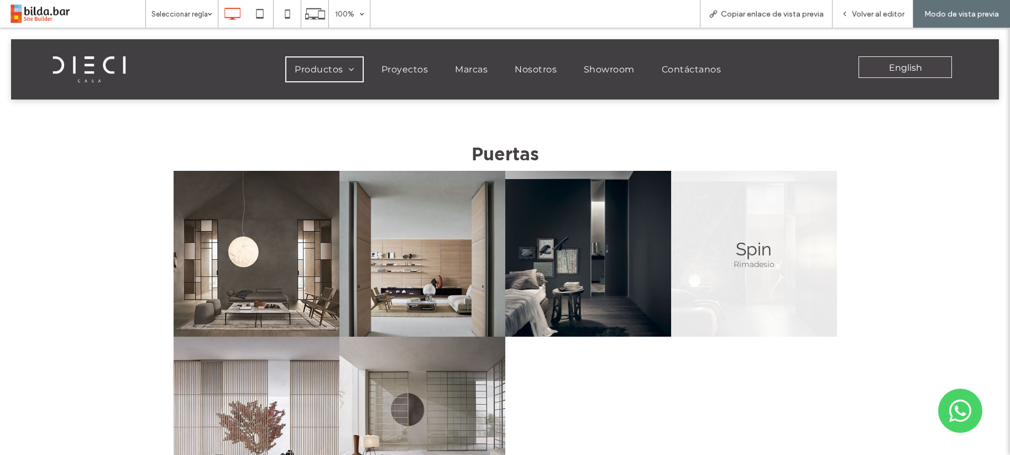
click at [784, 229] on link at bounding box center [754, 254] width 166 height 166
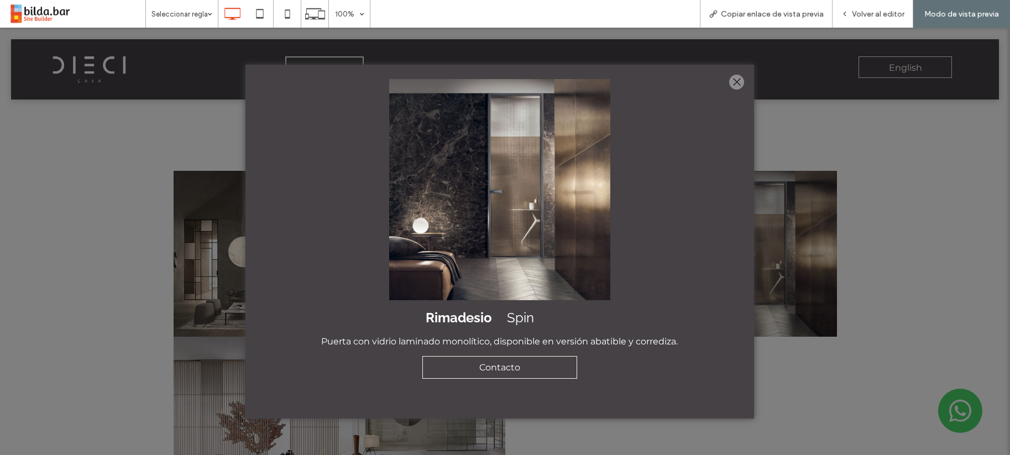
click at [736, 83] on div at bounding box center [736, 82] width 15 height 15
click at [736, 83] on div "Productos [GEOGRAPHIC_DATA] Taburetes [GEOGRAPHIC_DATA] Mesas de comedor Mesas …" at bounding box center [505, 69] width 629 height 60
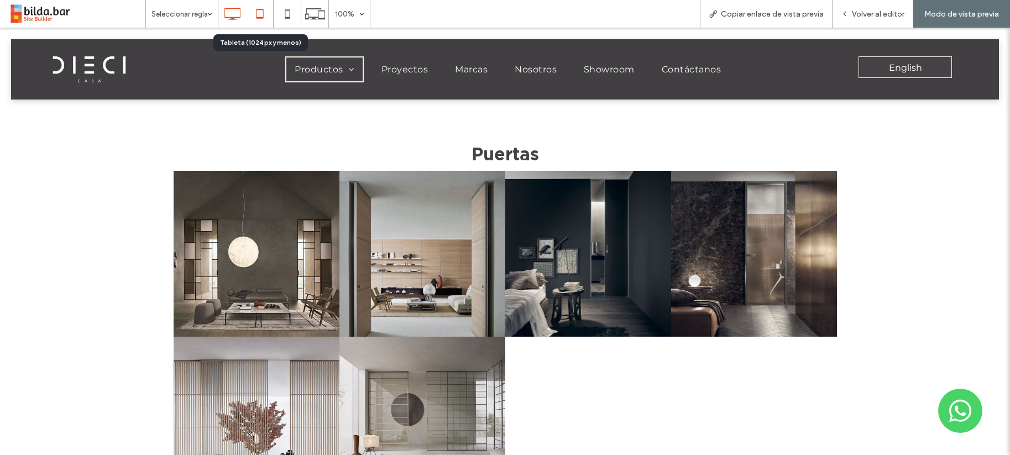
click at [263, 13] on use at bounding box center [259, 13] width 7 height 9
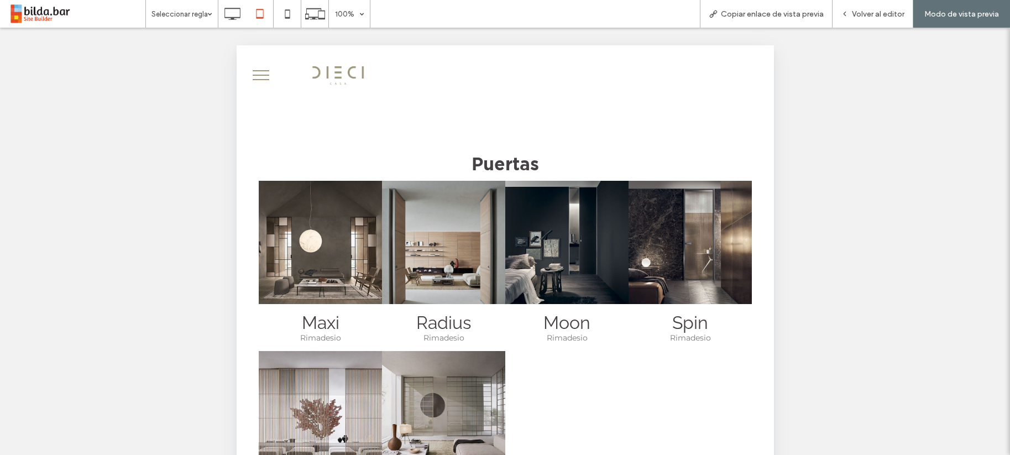
scroll to position [7, 0]
click at [287, 9] on use at bounding box center [287, 13] width 5 height 9
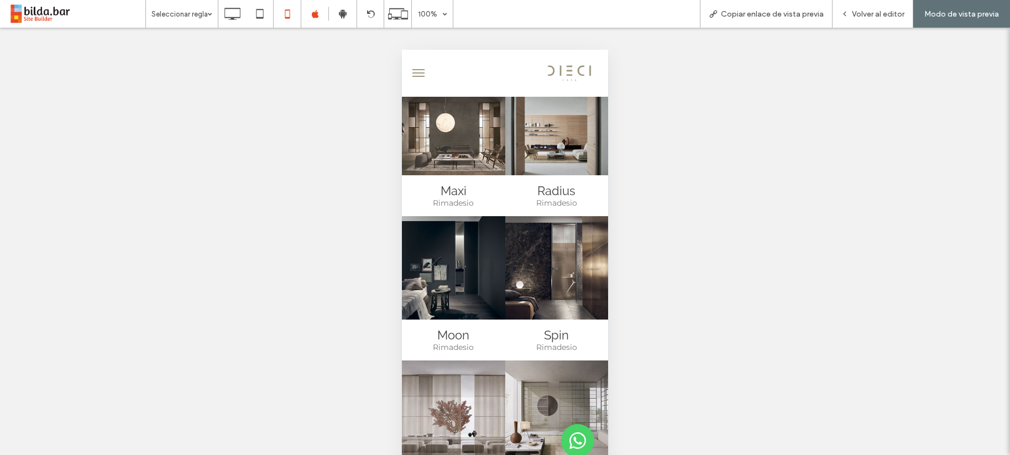
scroll to position [0, 0]
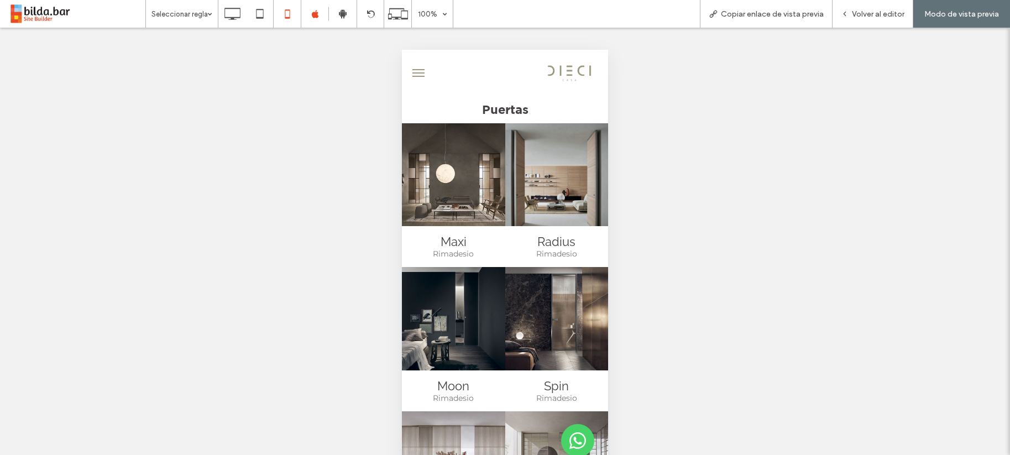
click at [420, 72] on span "menu" at bounding box center [418, 72] width 12 height 1
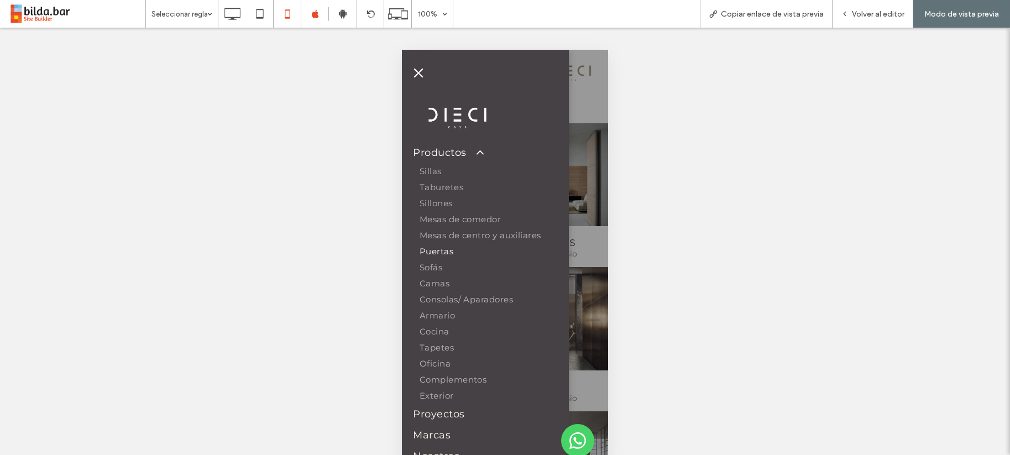
click at [478, 150] on span at bounding box center [474, 152] width 20 height 13
click at [480, 151] on span at bounding box center [474, 152] width 20 height 13
click at [260, 9] on use at bounding box center [259, 13] width 7 height 9
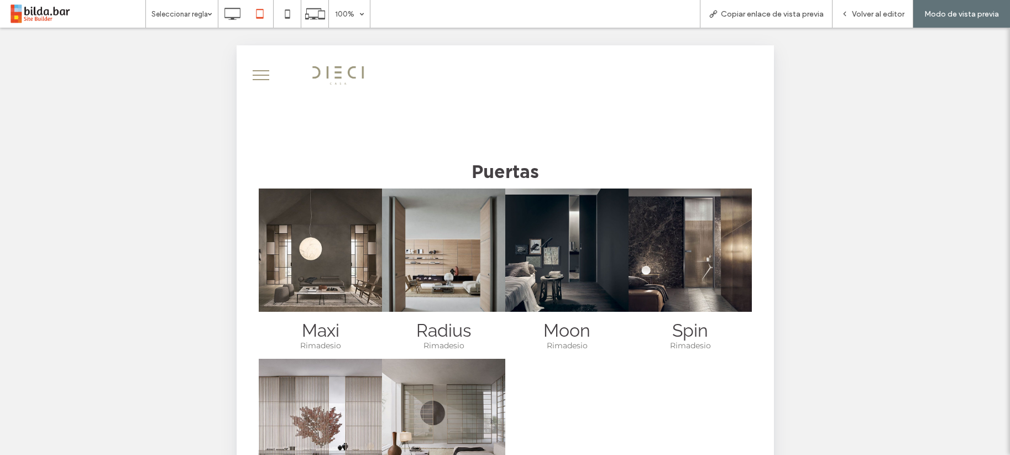
click at [260, 75] on span "menu" at bounding box center [260, 75] width 17 height 1
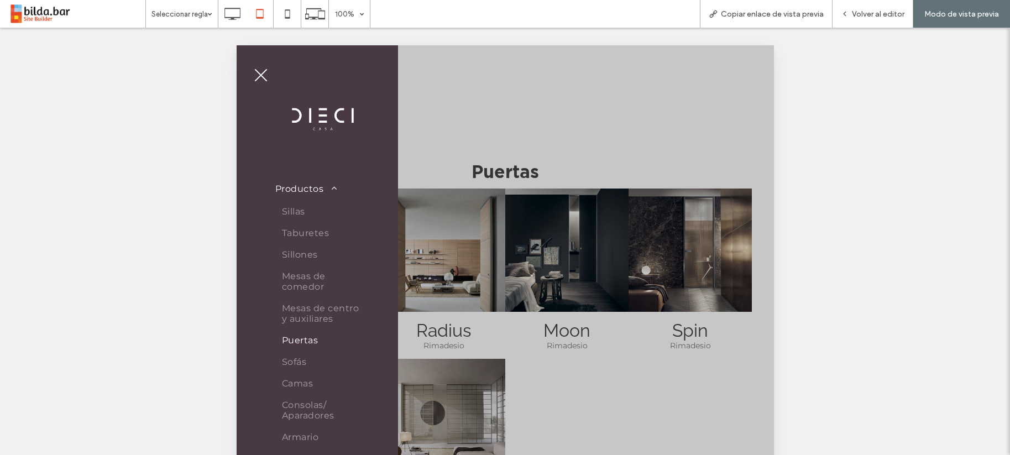
click at [260, 75] on span "menu" at bounding box center [260, 75] width 13 height 13
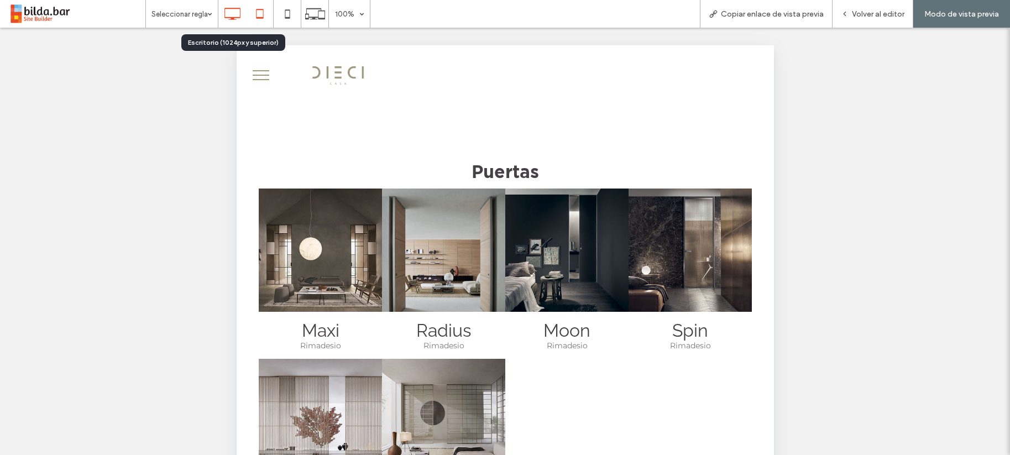
click at [235, 12] on icon at bounding box center [232, 14] width 22 height 22
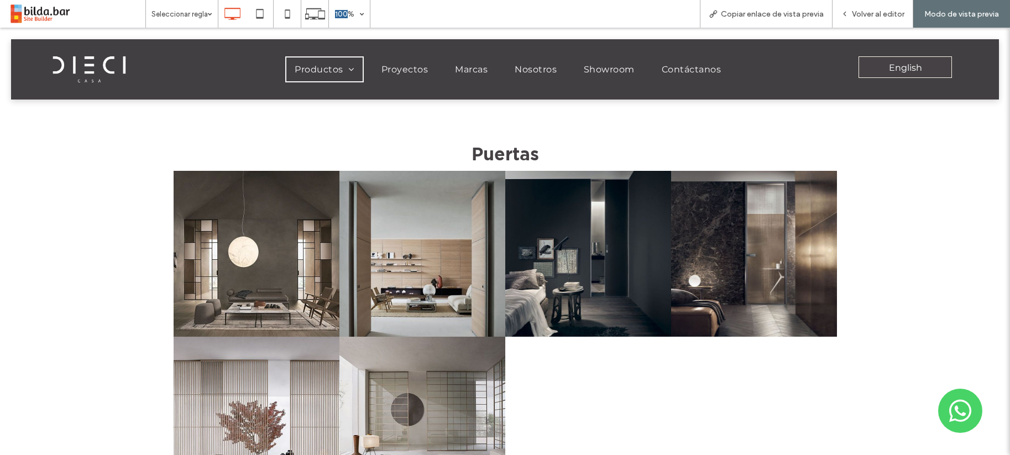
click at [924, 267] on div "Puertas [PERSON_NAME] Button [PERSON_NAME] Button Moon Rimadesio Button Spin Ri…" at bounding box center [505, 323] width 1010 height 591
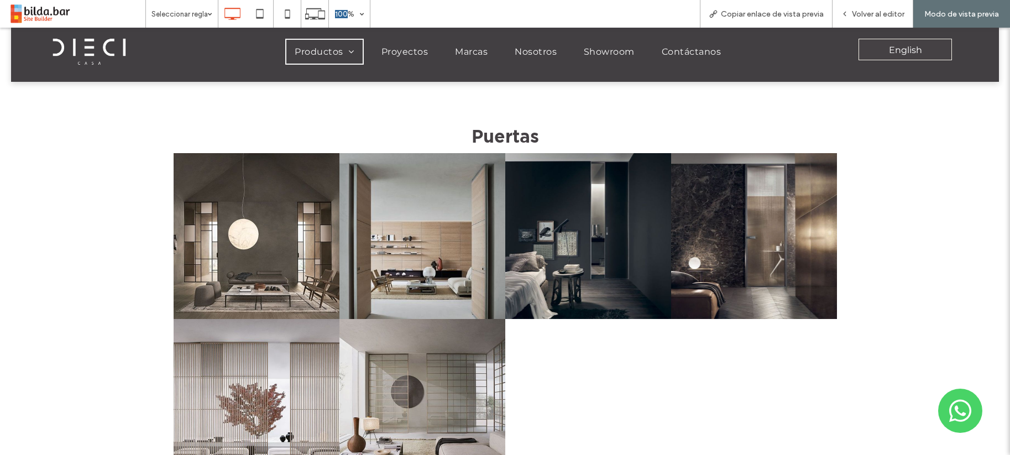
scroll to position [17, 0]
